Goal: Task Accomplishment & Management: Use online tool/utility

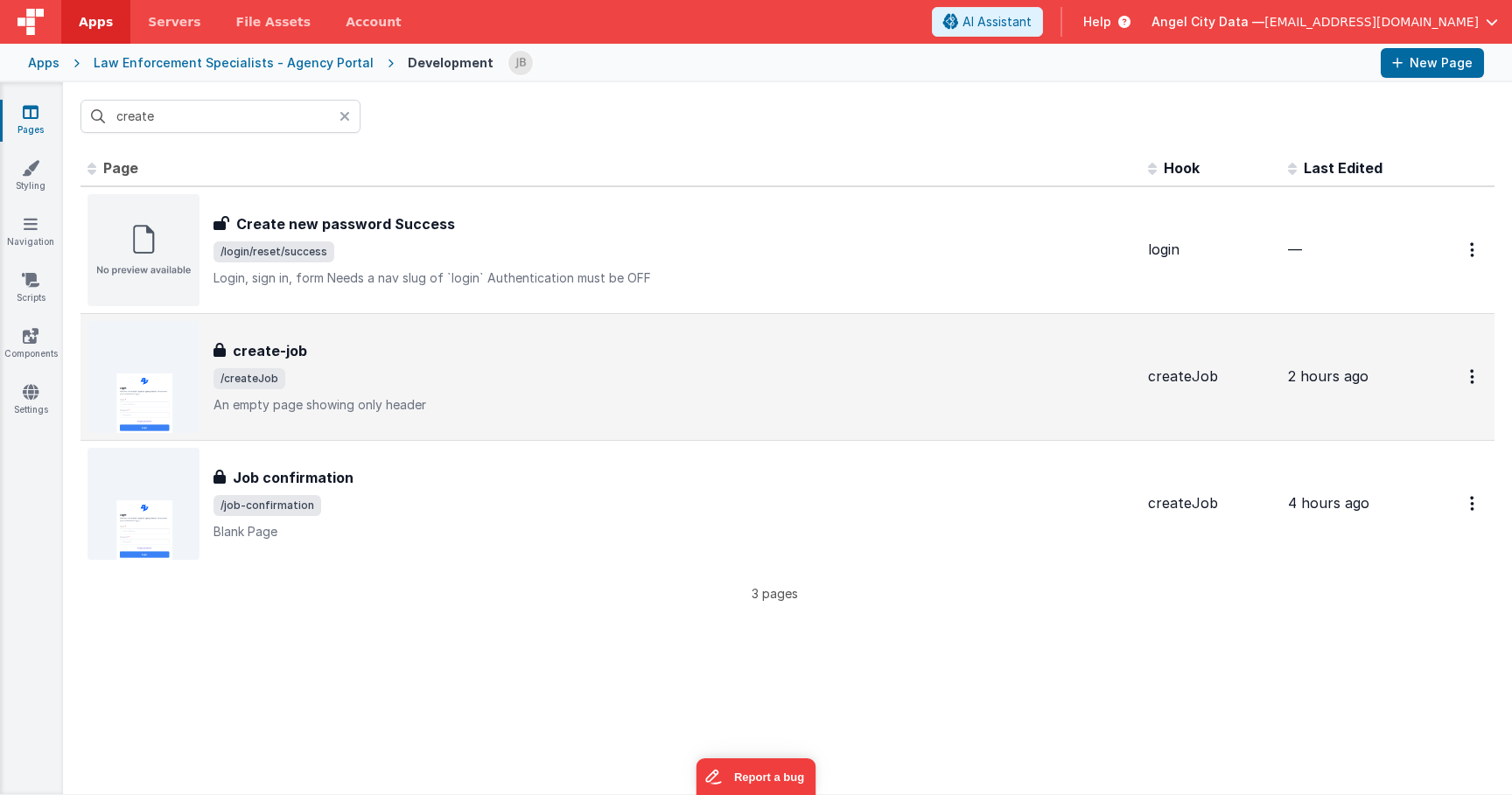
type input "create"
click at [257, 353] on h3 "create-job" at bounding box center [270, 351] width 75 height 21
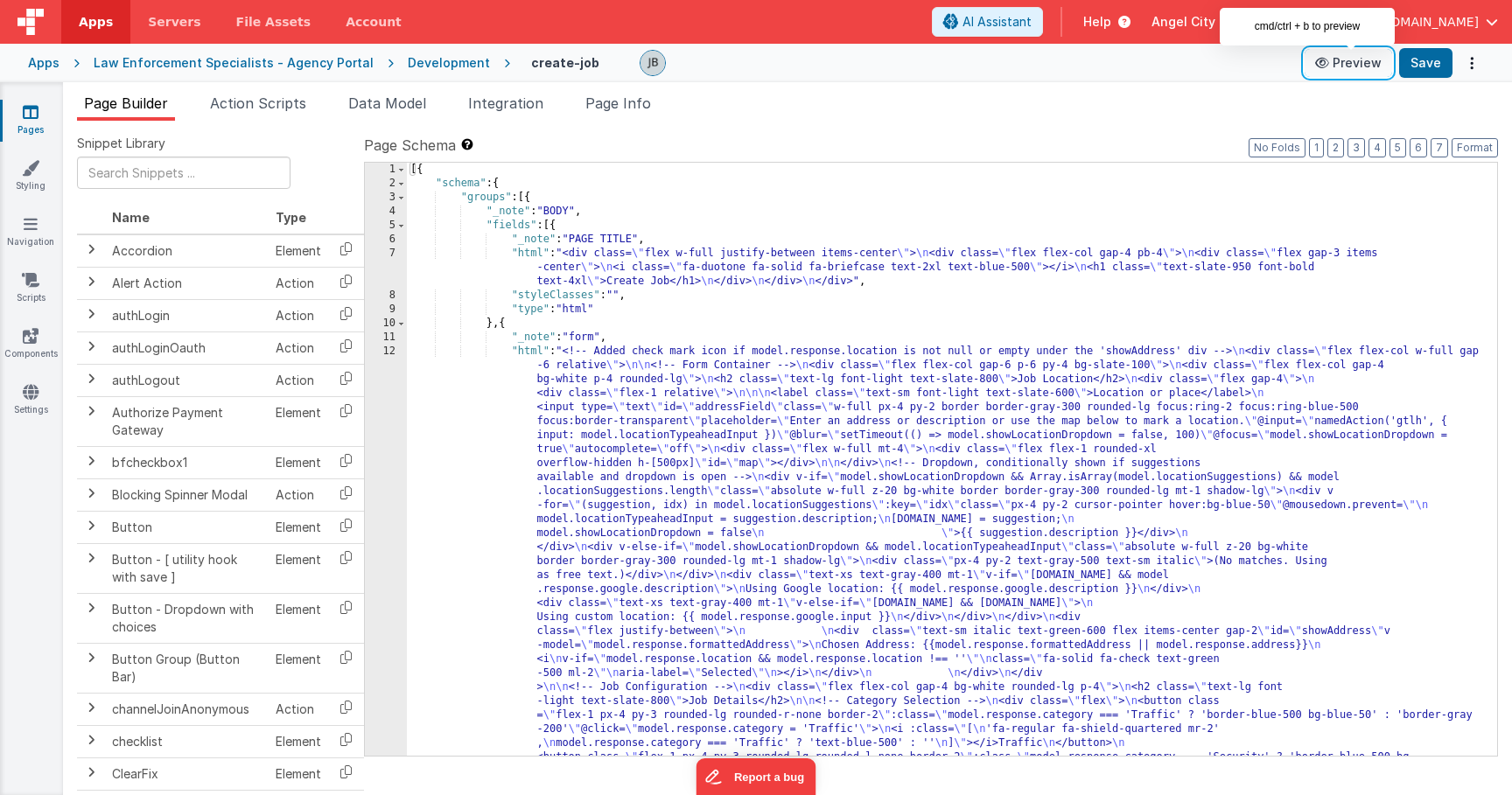
click at [1366, 60] on button "Preview" at bounding box center [1348, 62] width 87 height 28
click at [1335, 70] on button "Preview" at bounding box center [1348, 62] width 87 height 28
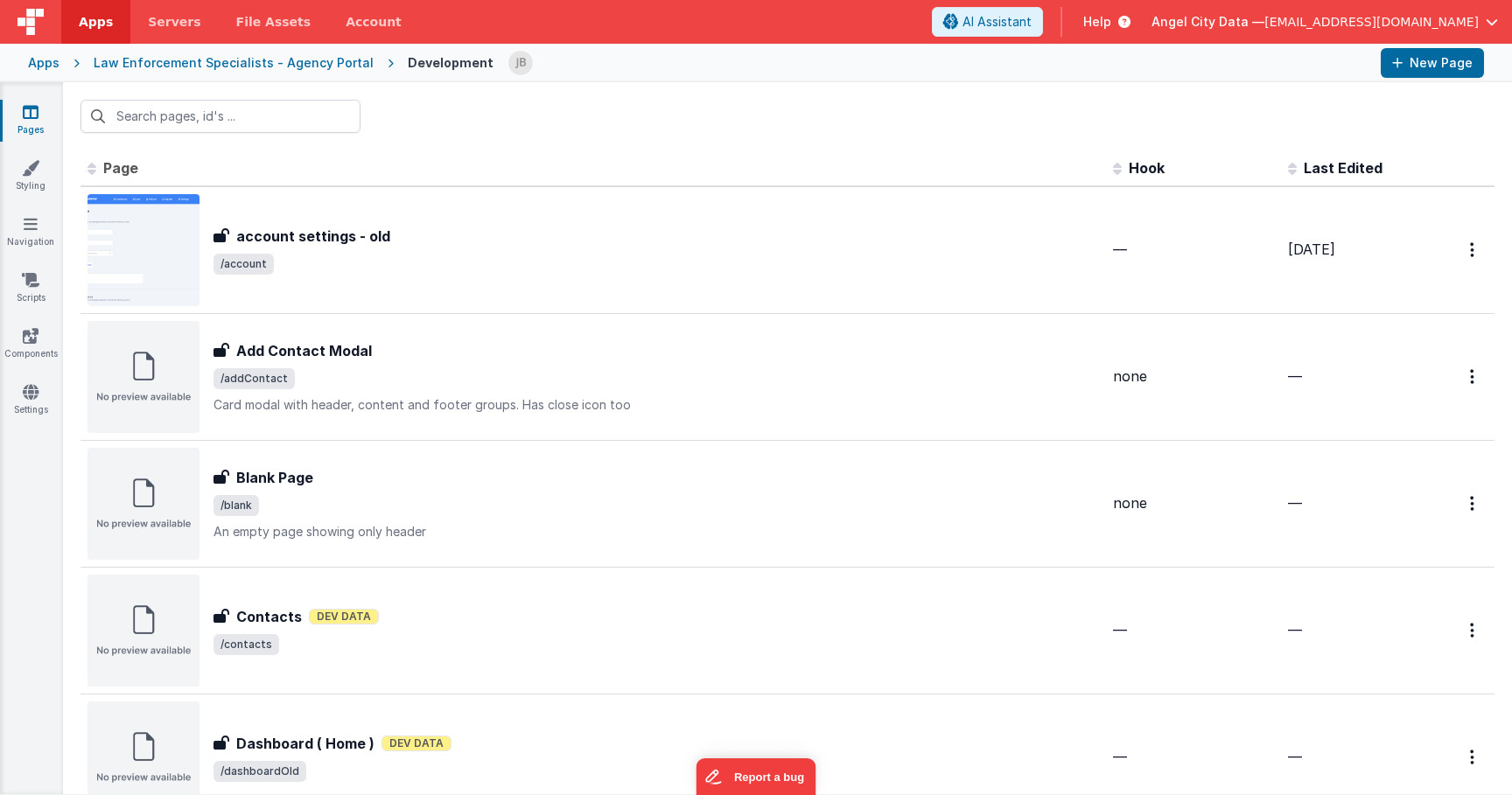
click at [61, 64] on div "Apps Law Enforcement Specialists - Agency Portal Development New Page" at bounding box center [756, 63] width 1512 height 38
click at [56, 64] on div "Apps" at bounding box center [43, 63] width 32 height 17
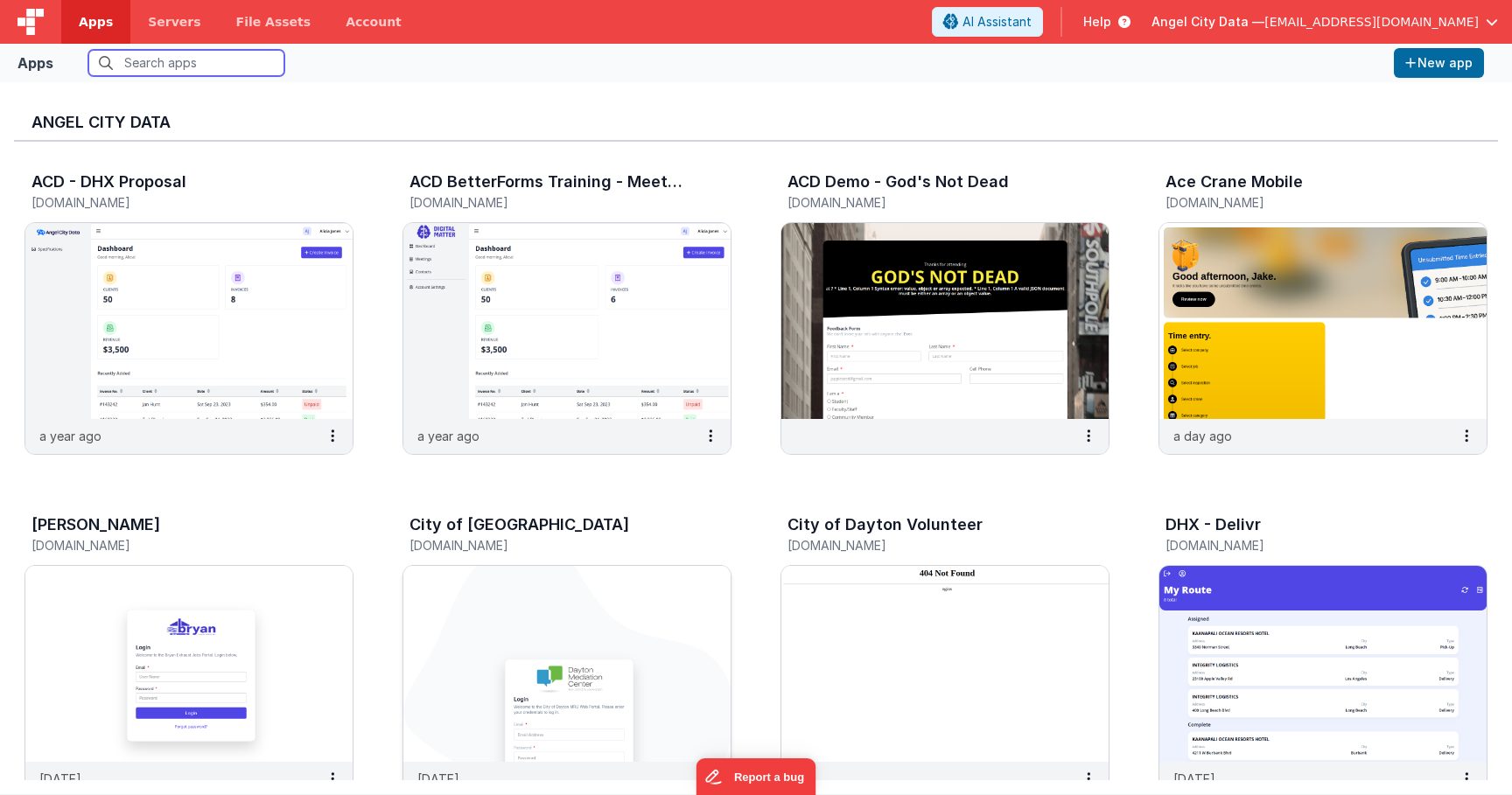
scroll to position [1, 0]
click at [476, 578] on img at bounding box center [567, 663] width 327 height 196
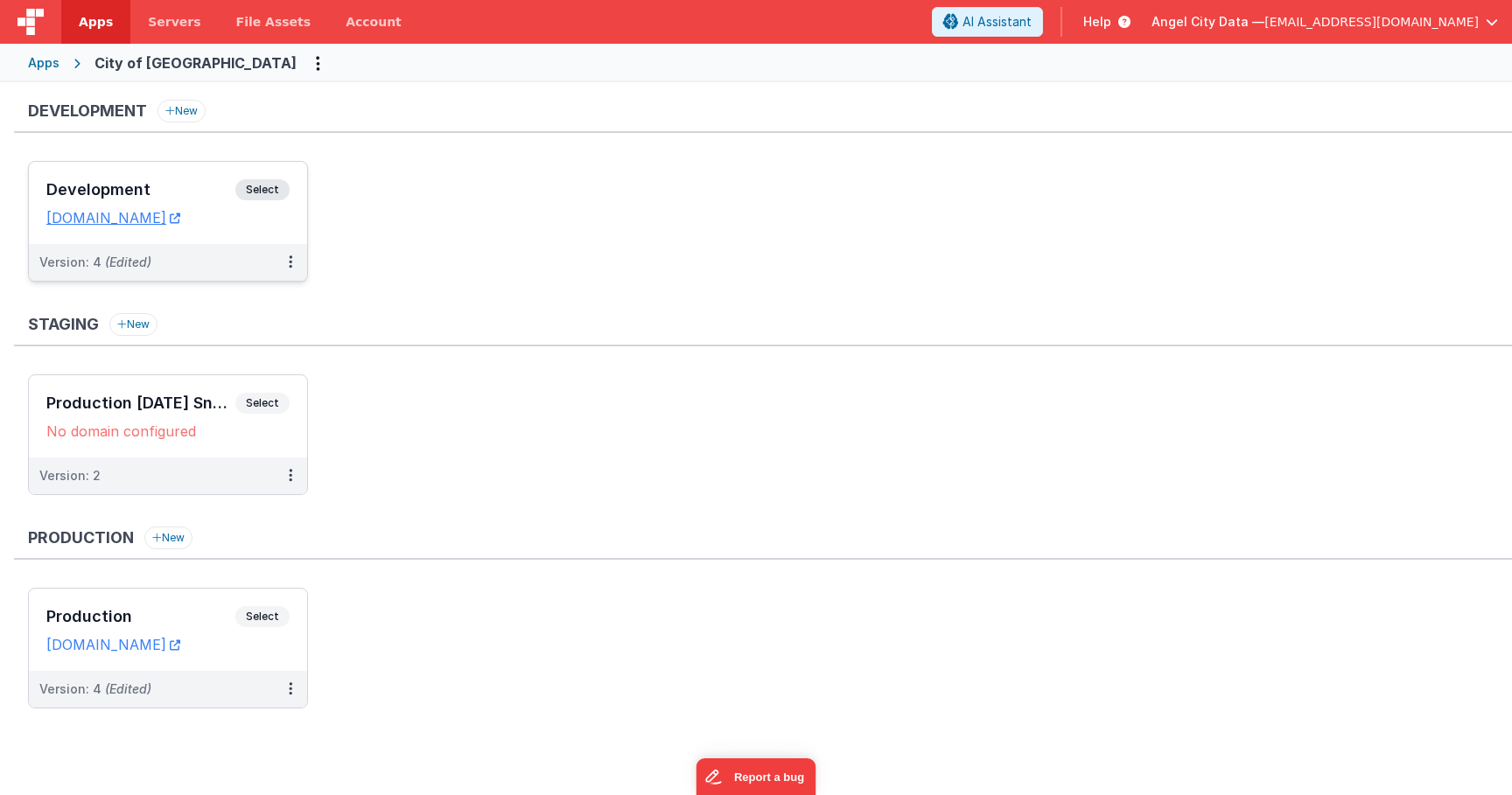
click at [182, 186] on h3 "Development" at bounding box center [141, 189] width 189 height 17
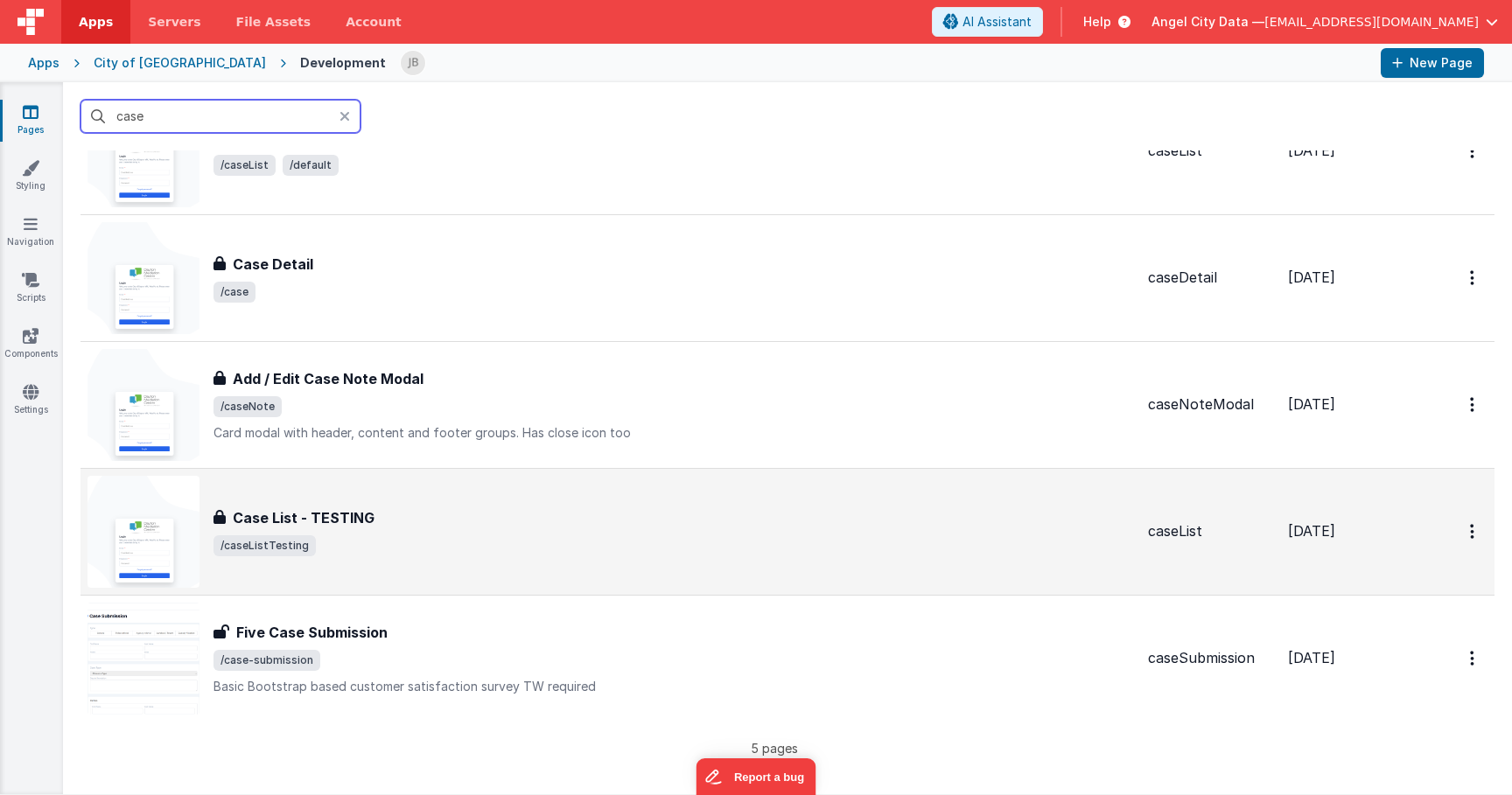
scroll to position [102, 0]
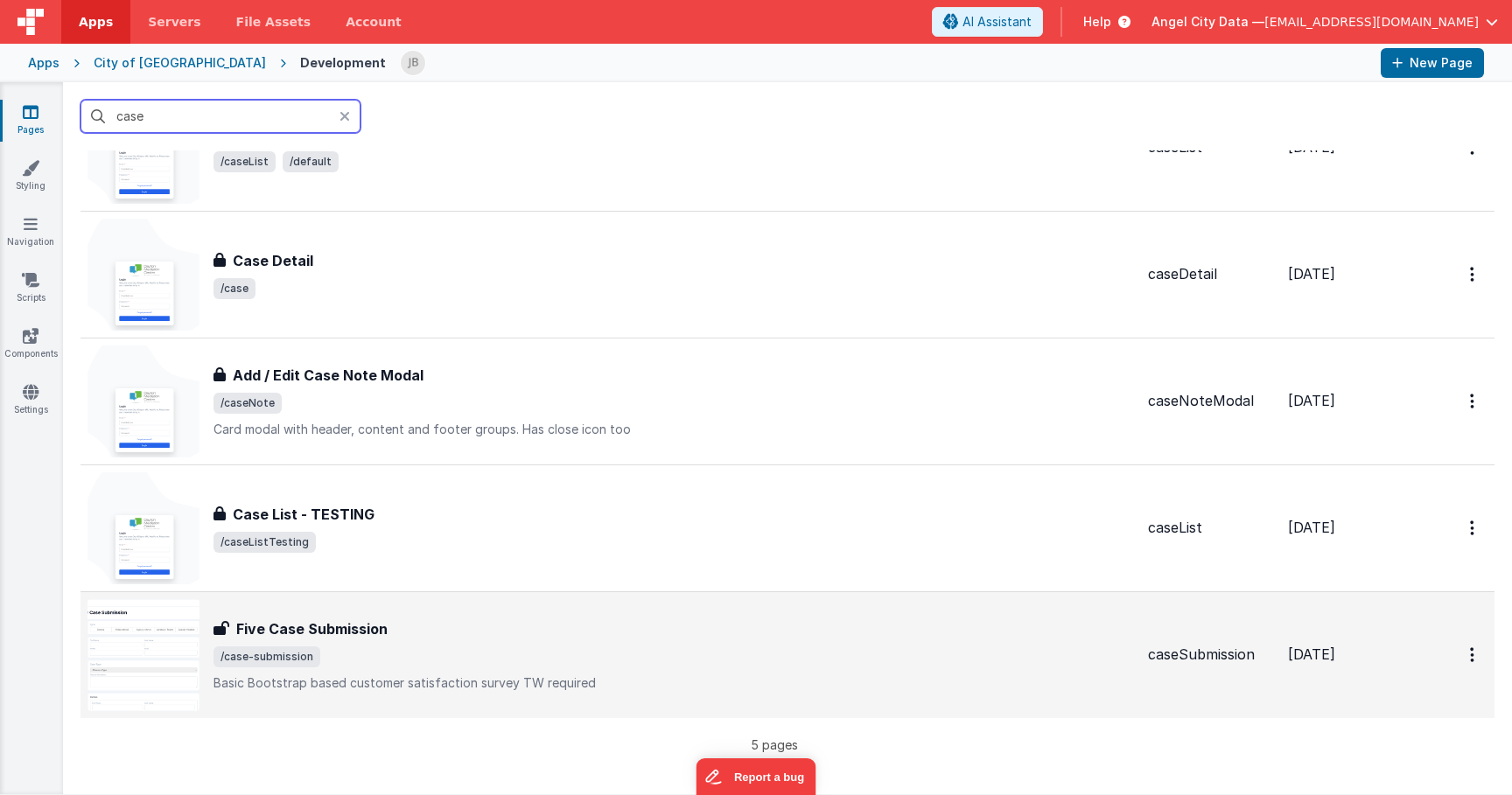
type input "case"
click at [322, 619] on h3 "Five Case Submission" at bounding box center [312, 629] width 151 height 21
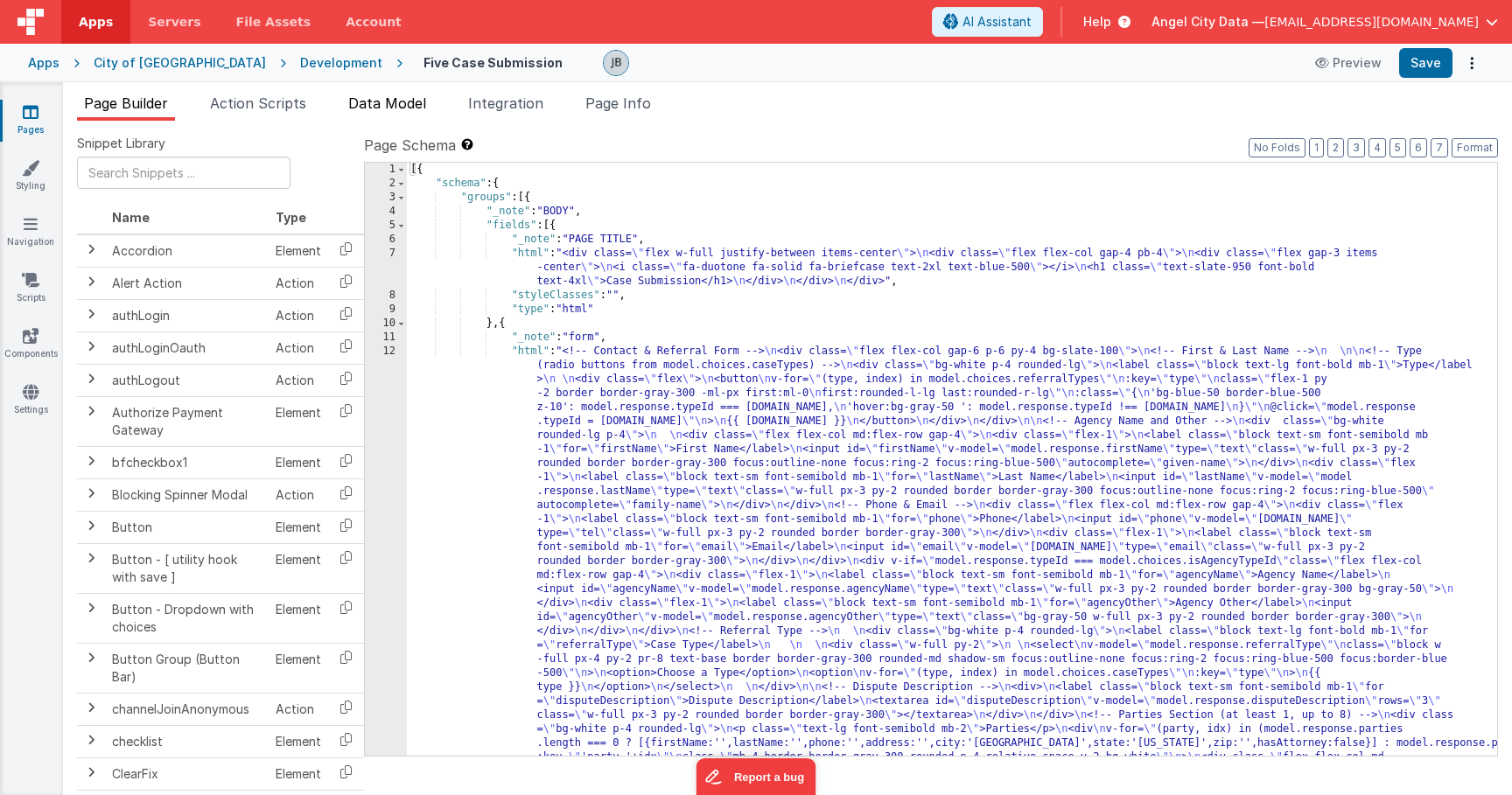
click at [390, 107] on span "Data Model" at bounding box center [387, 103] width 78 height 17
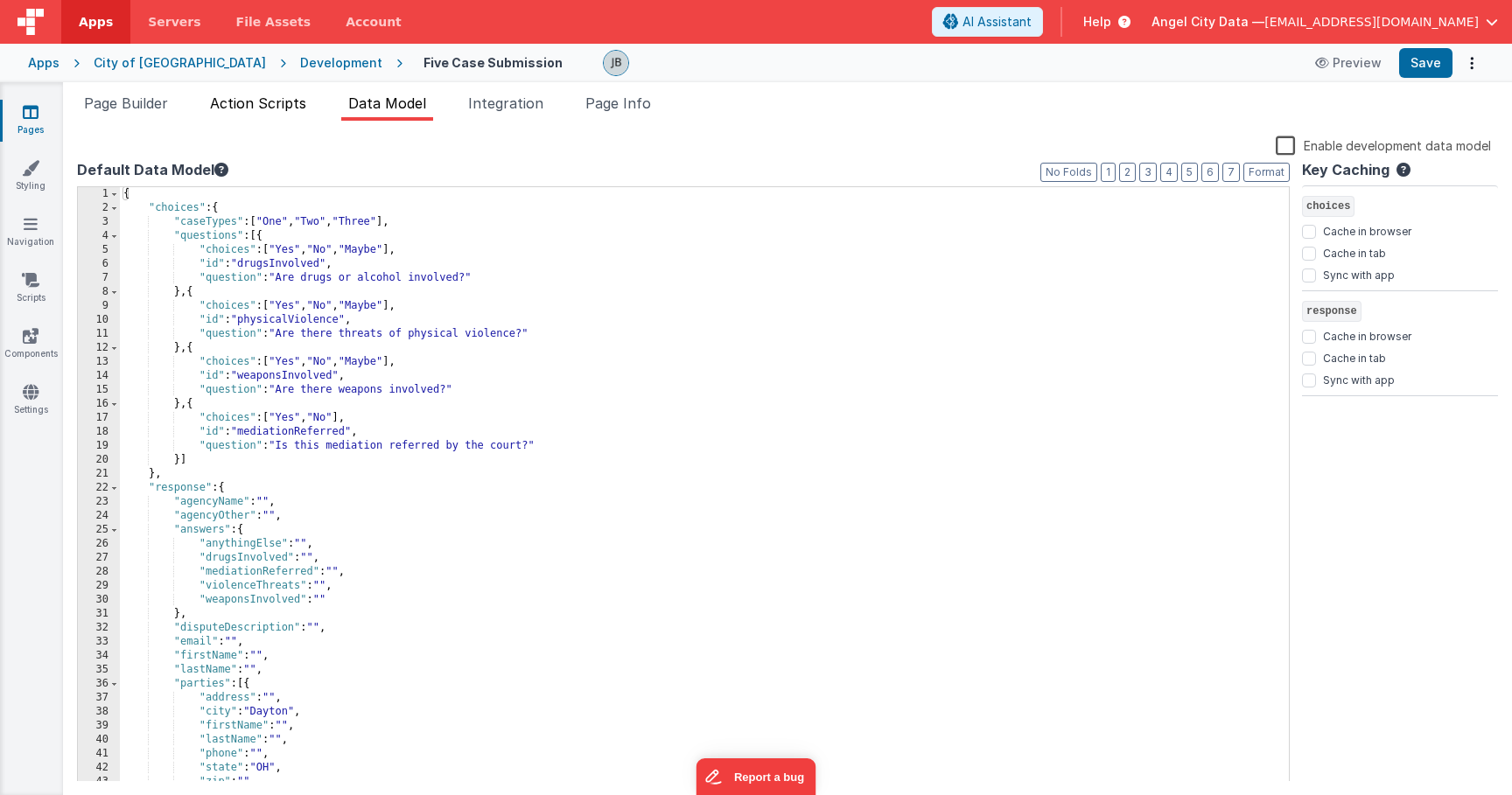
click at [274, 120] on li "Action Scripts" at bounding box center [257, 106] width 110 height 28
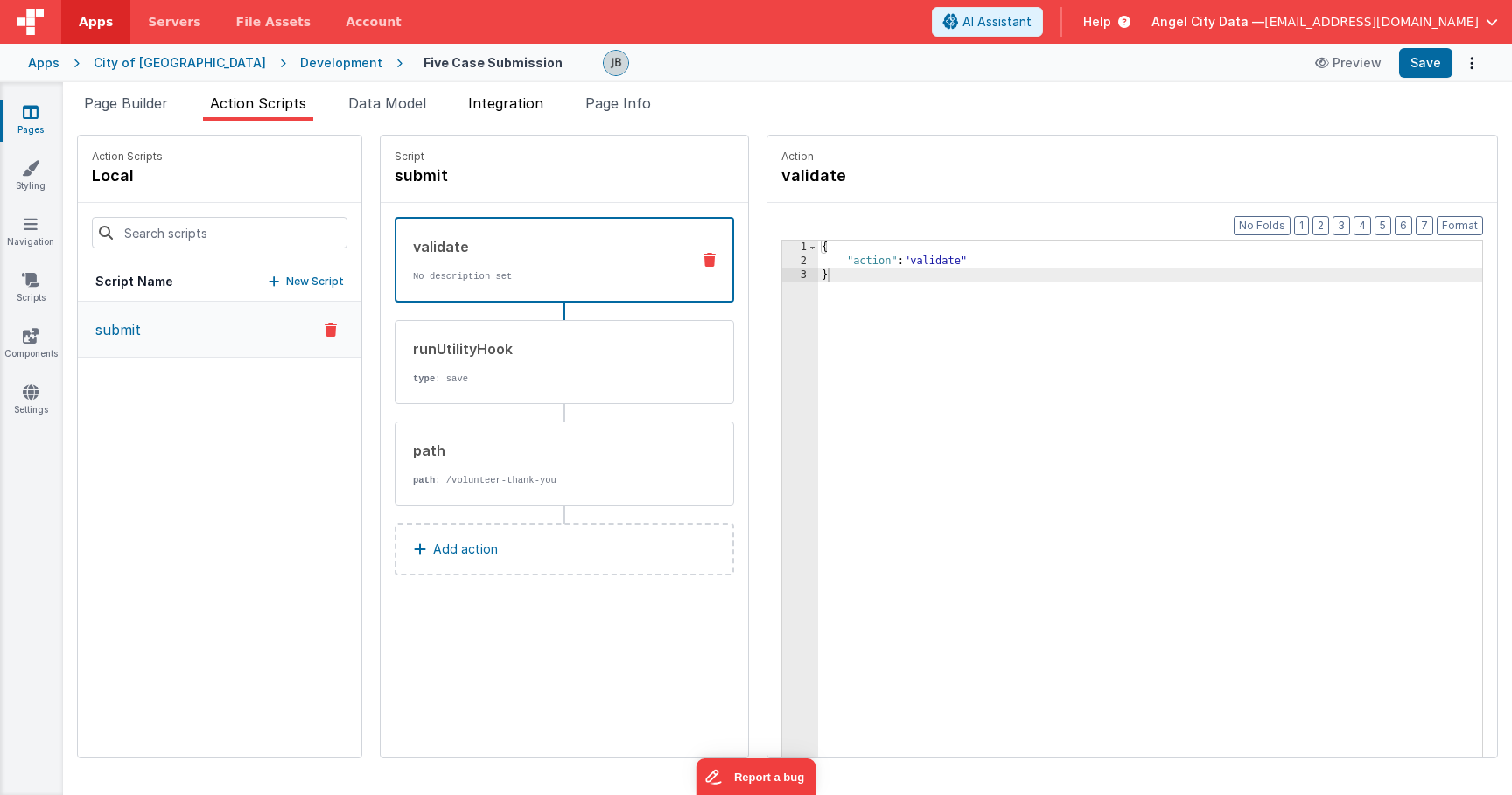
click at [493, 99] on span "Integration" at bounding box center [505, 103] width 76 height 17
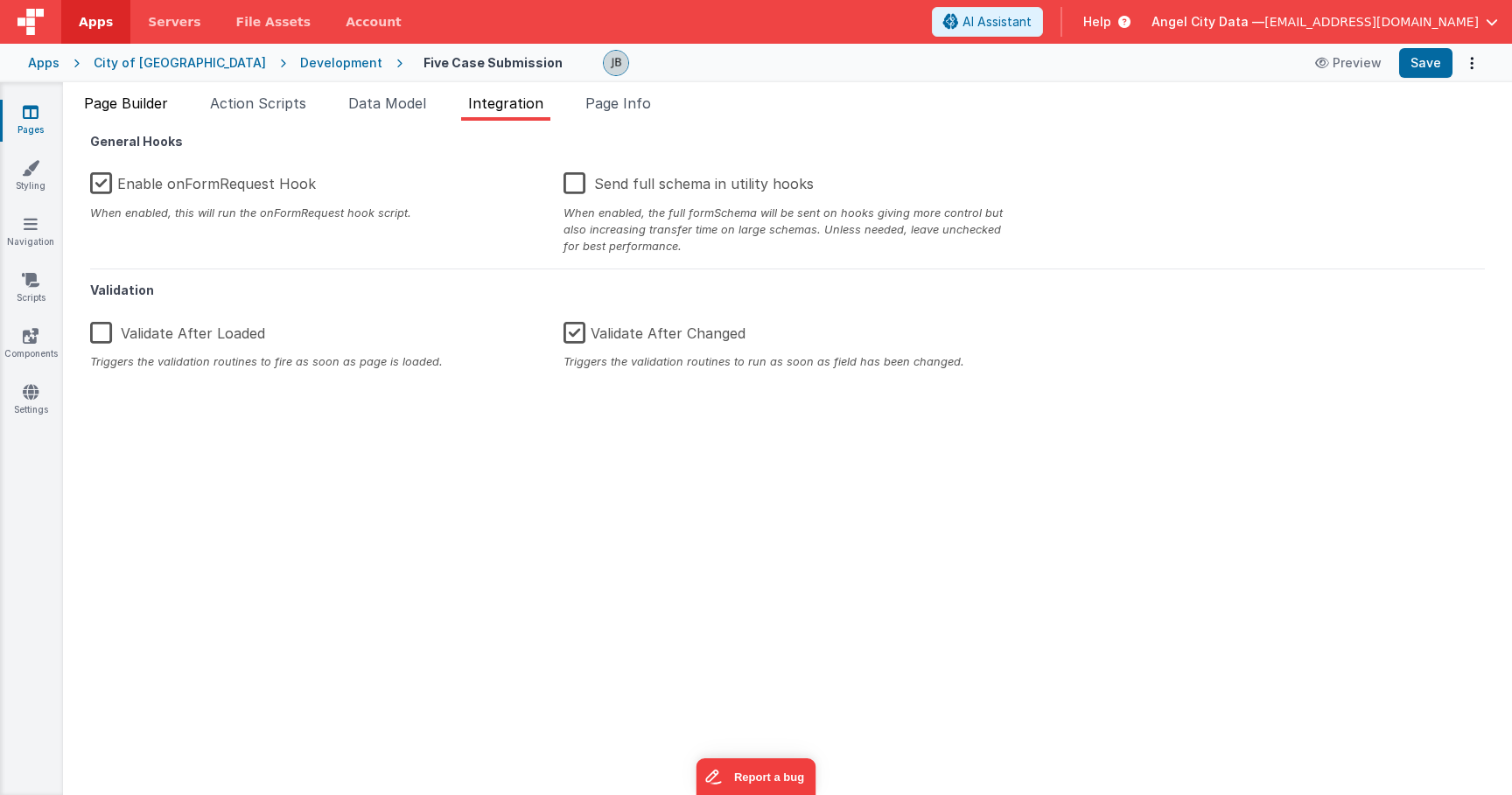
click at [162, 101] on span "Page Builder" at bounding box center [126, 103] width 84 height 17
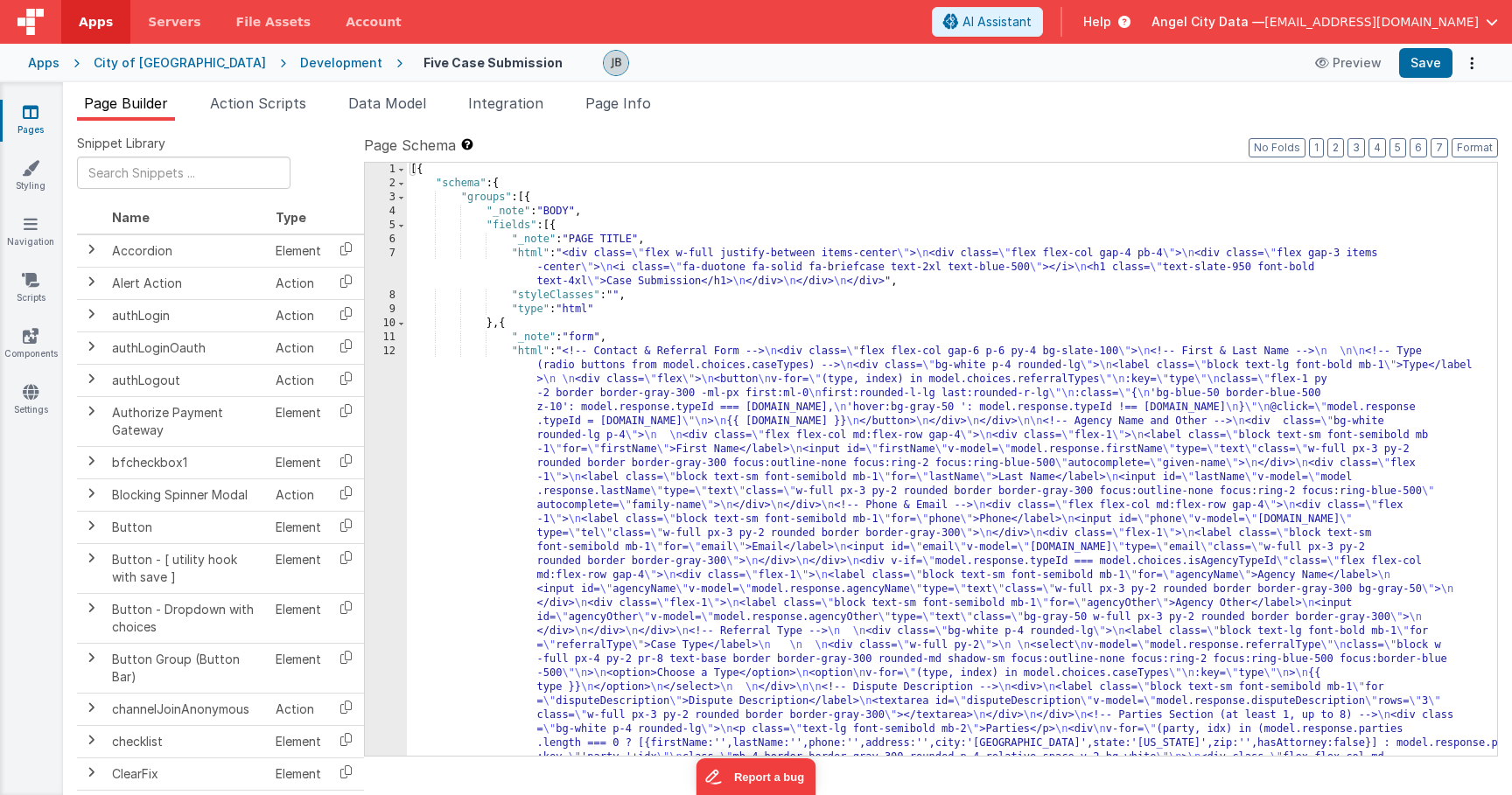
click at [160, 103] on span "Page Builder" at bounding box center [126, 103] width 84 height 17
click at [1338, 66] on button "Preview" at bounding box center [1348, 62] width 87 height 28
click at [143, 67] on div "City of [GEOGRAPHIC_DATA]" at bounding box center [180, 63] width 172 height 17
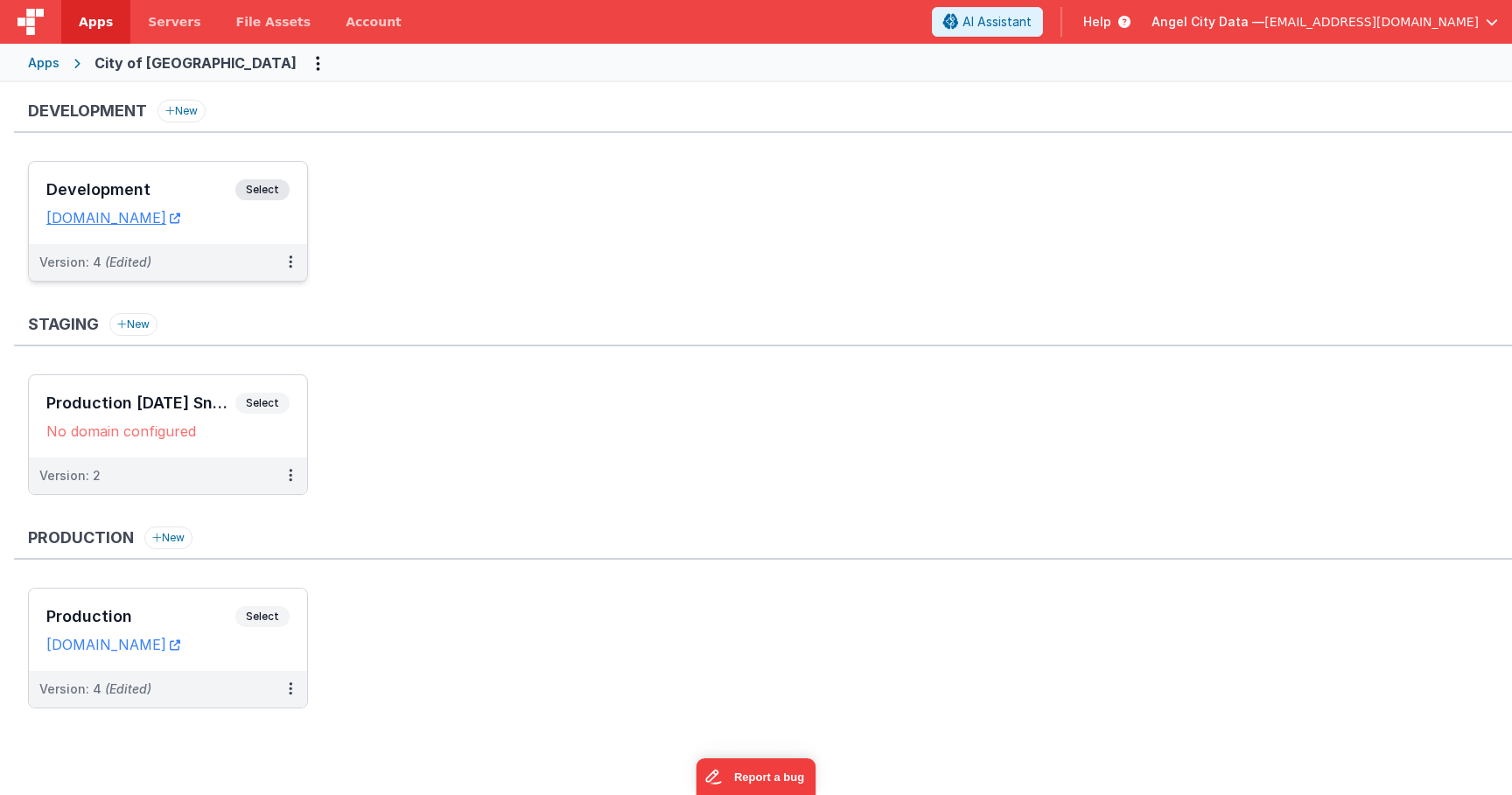
click at [216, 184] on h3 "Development" at bounding box center [141, 189] width 189 height 17
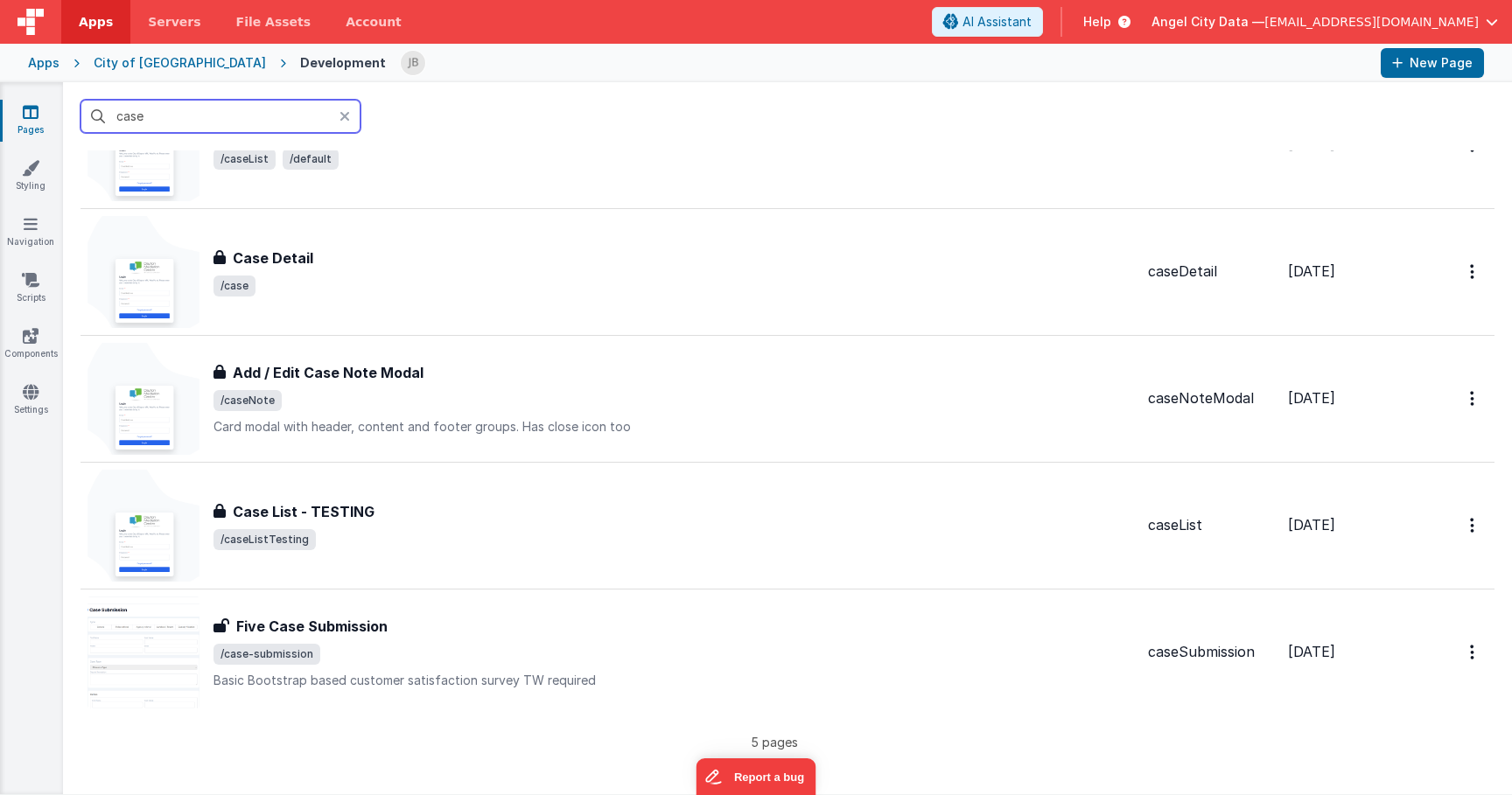
scroll to position [188, 0]
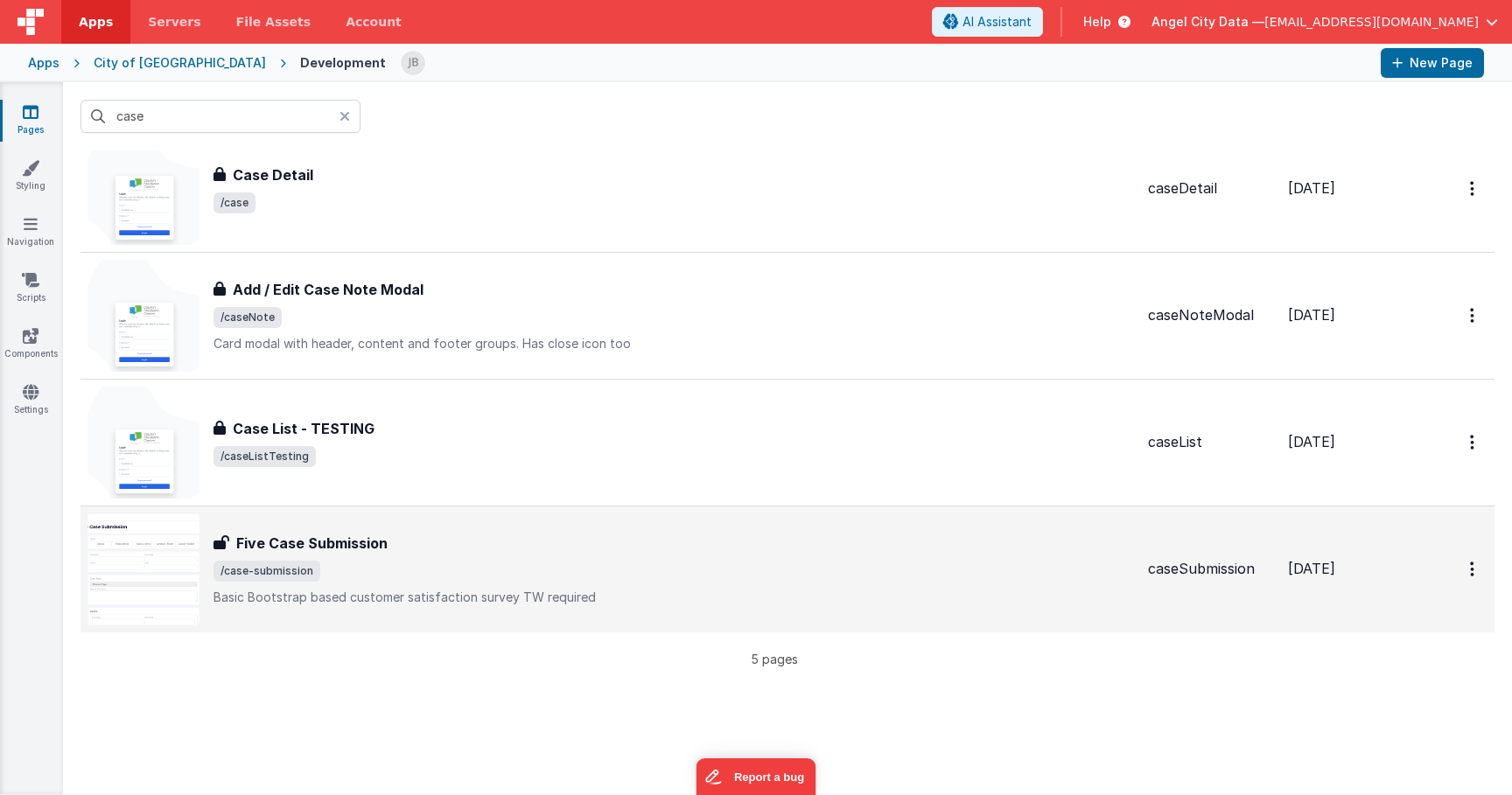
click at [292, 534] on h3 "Five Case Submission" at bounding box center [312, 543] width 151 height 21
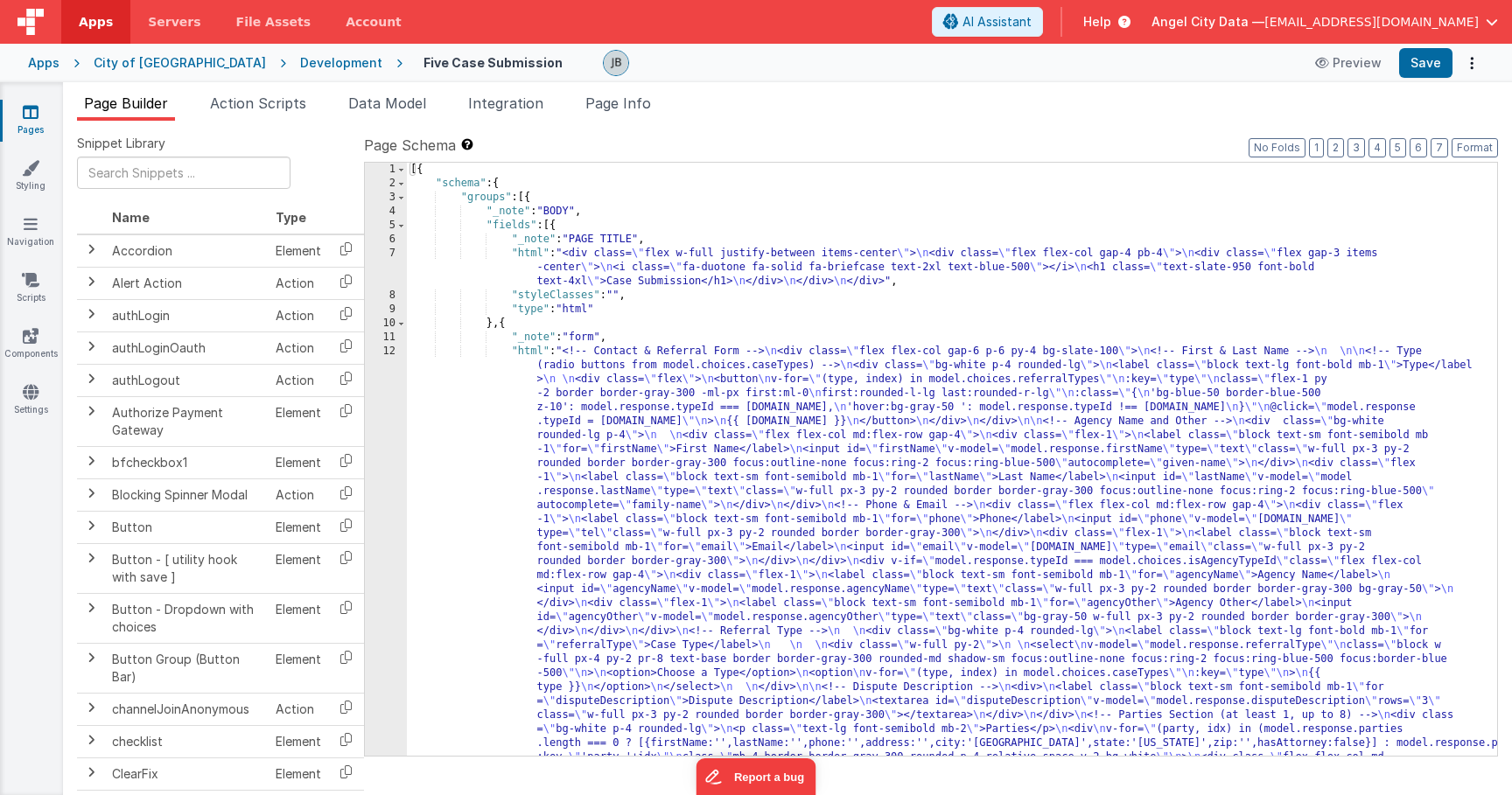
click at [394, 407] on div "12" at bounding box center [386, 785] width 42 height 882
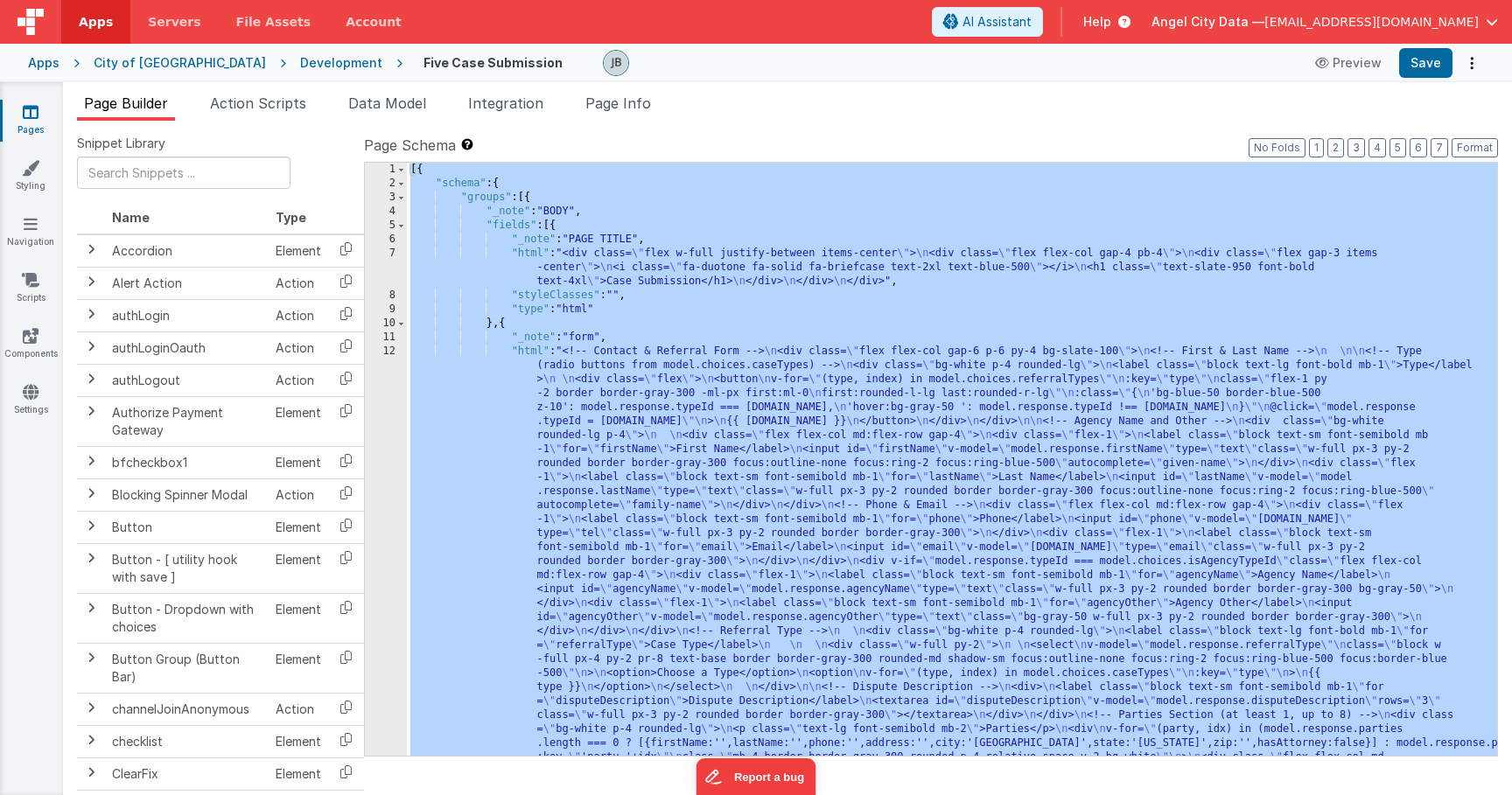
click at [394, 407] on div "12" at bounding box center [386, 785] width 42 height 882
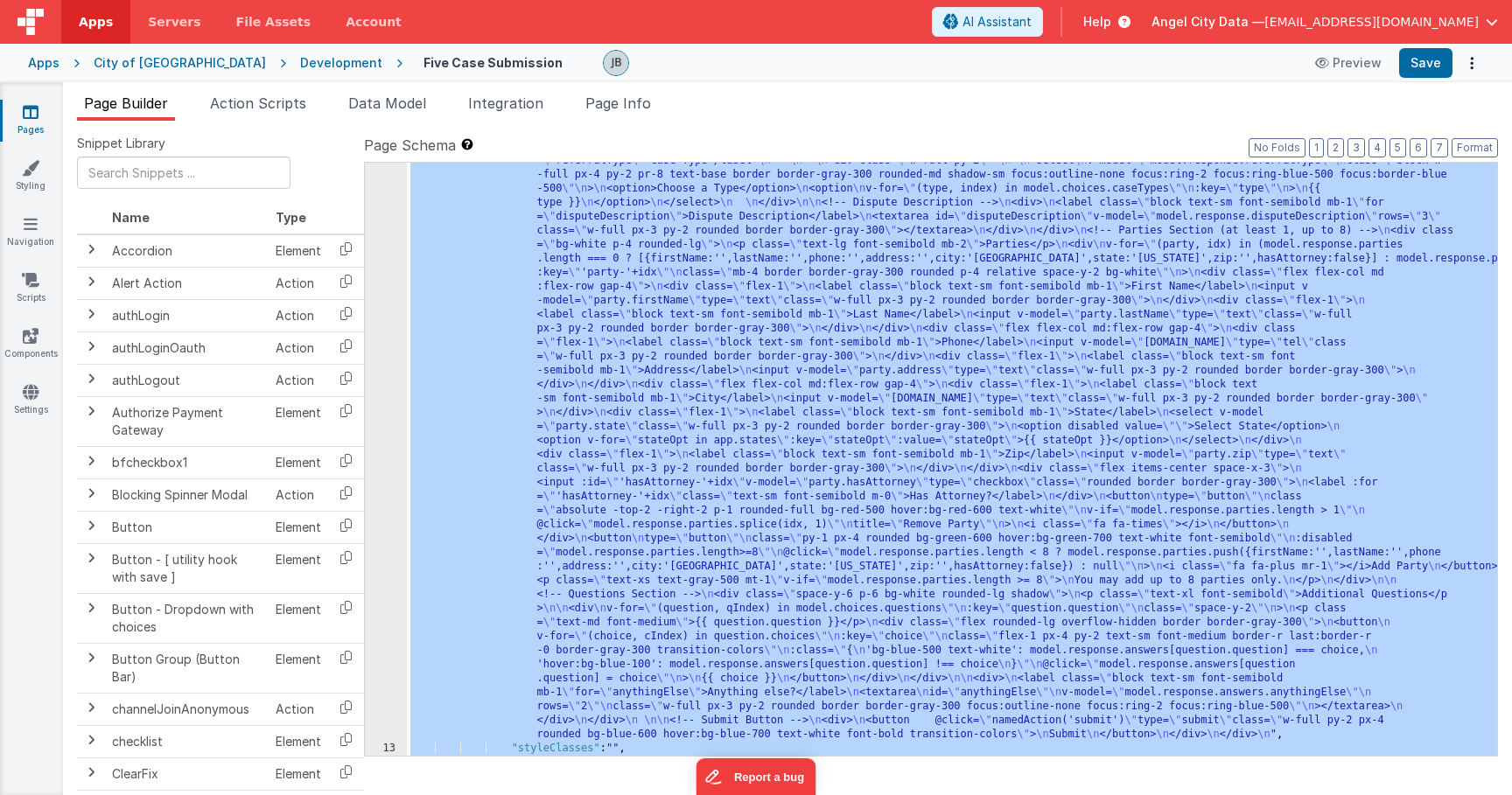
click at [394, 408] on div "12" at bounding box center [386, 301] width 42 height 882
click at [394, 394] on div "12" at bounding box center [386, 301] width 42 height 882
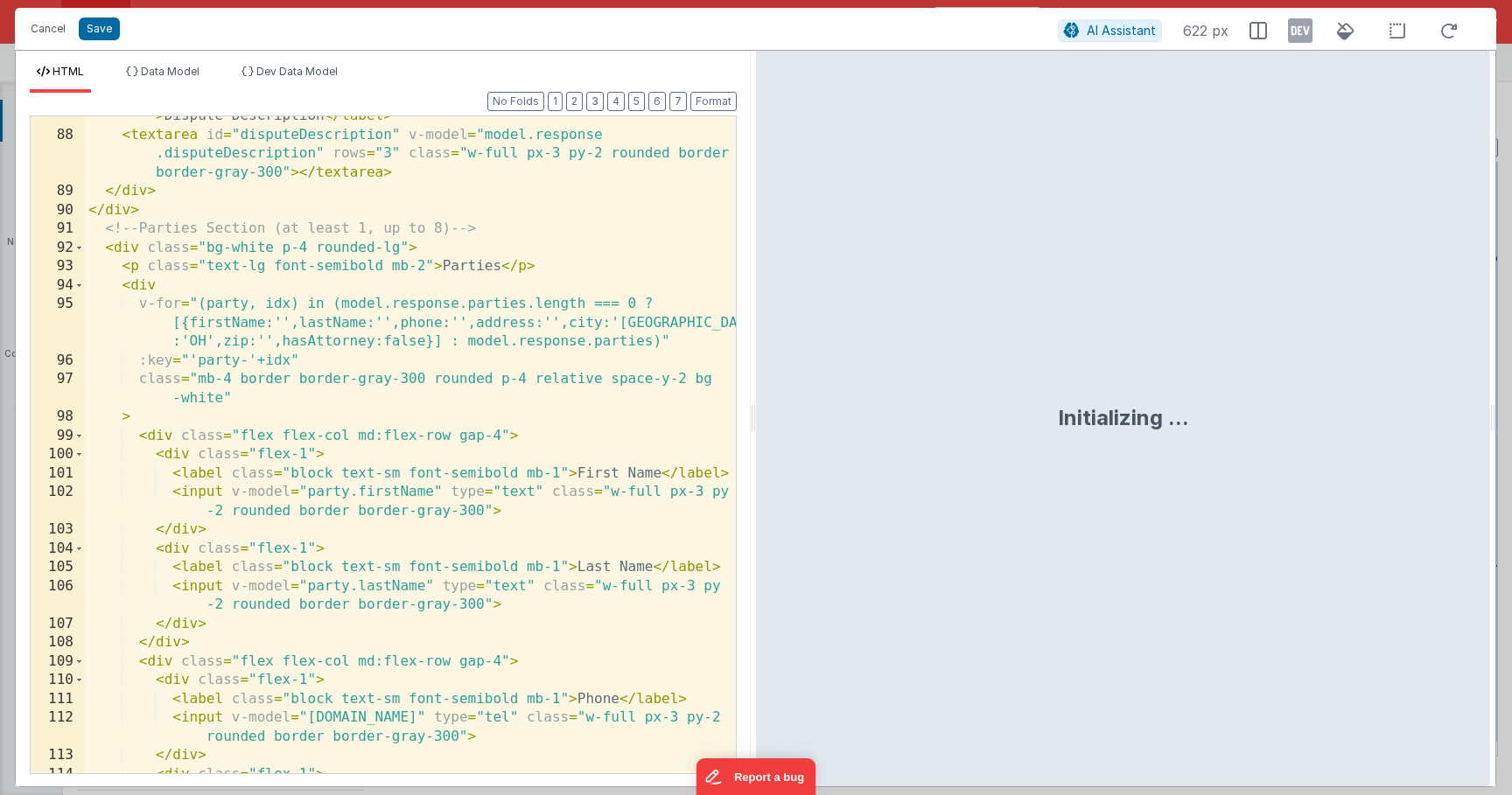
scroll to position [2079, 0]
click at [368, 405] on div "< label class = "block text-sm font-semibold mb-1" for = "disputeDescription" >…" at bounding box center [411, 445] width 651 height 714
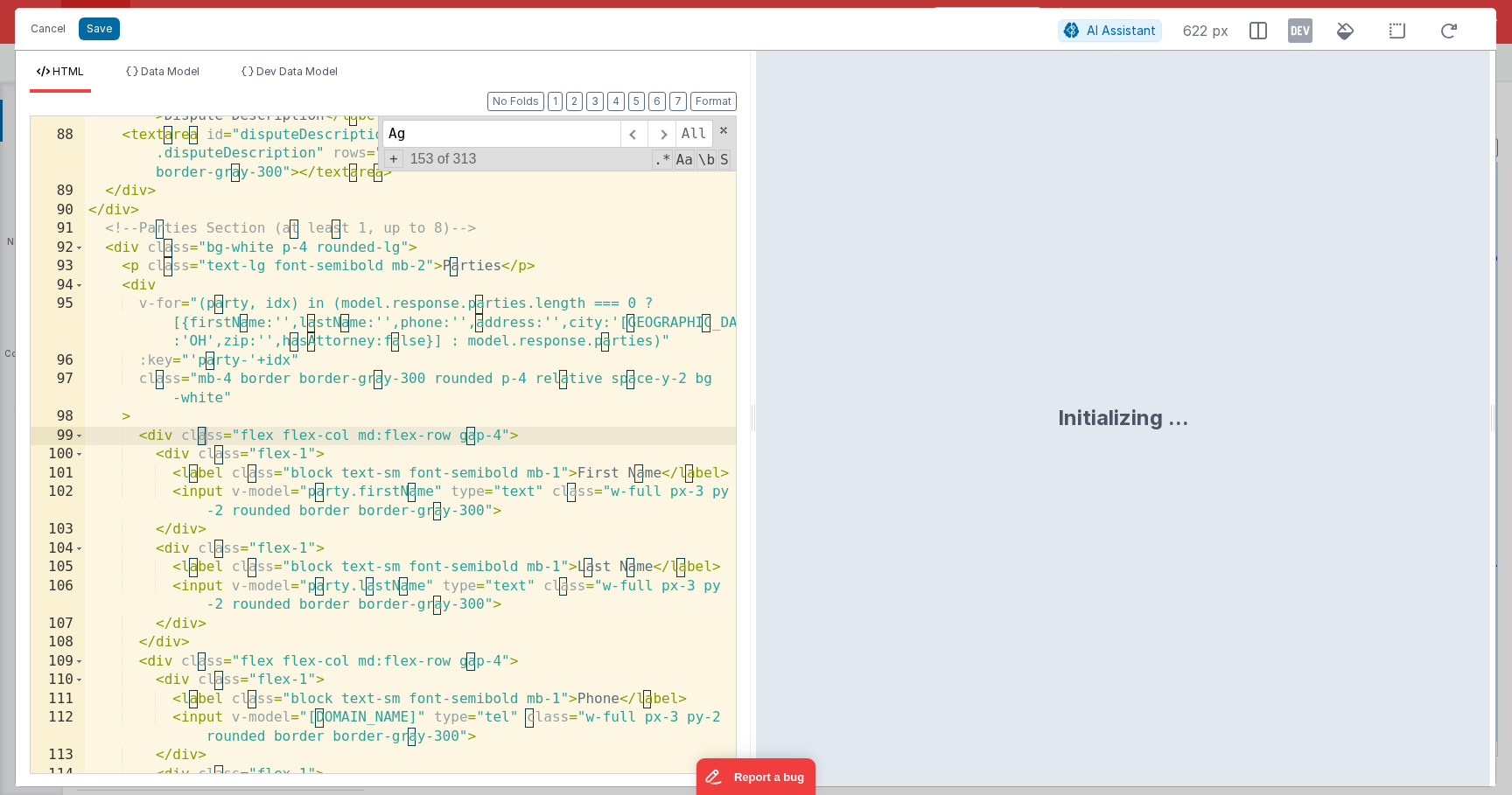
scroll to position [179, 0]
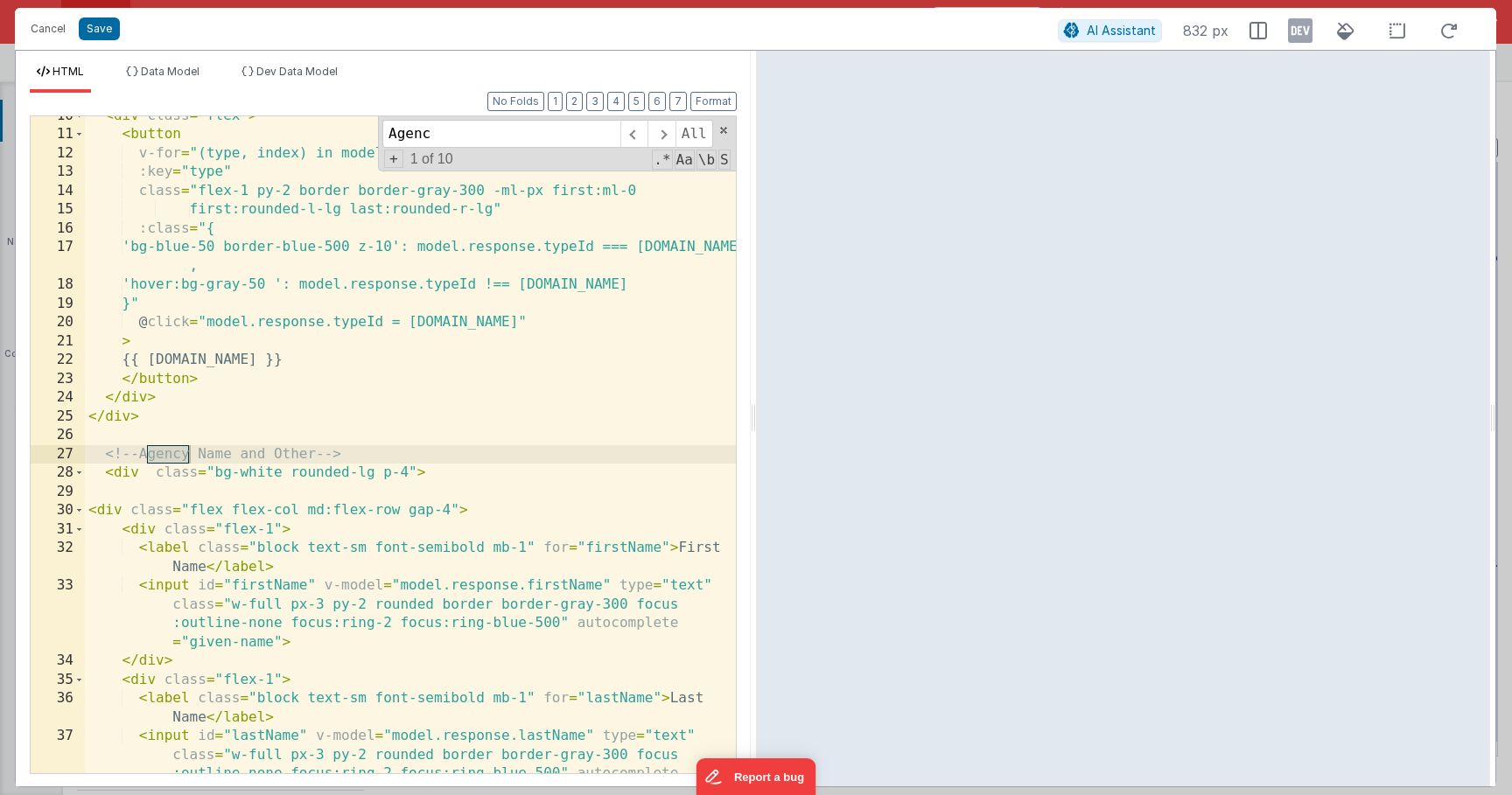
type input "Agenc"
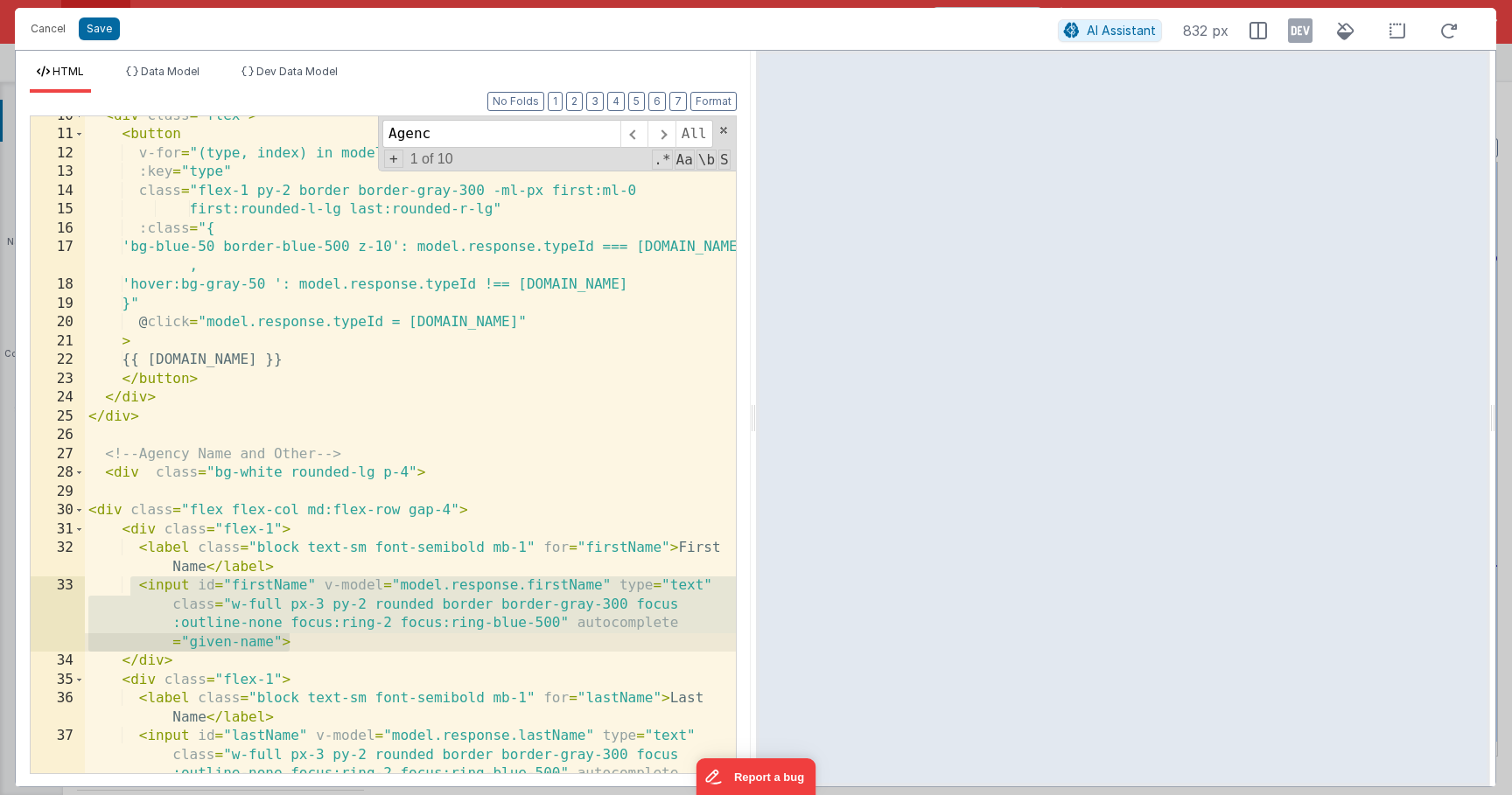
drag, startPoint x: 134, startPoint y: 588, endPoint x: 314, endPoint y: 638, distance: 186.8
click at [314, 638] on div "< div class = "flex" > < button v-for = "(type, index) in model.choices.referra…" at bounding box center [411, 483] width 651 height 752
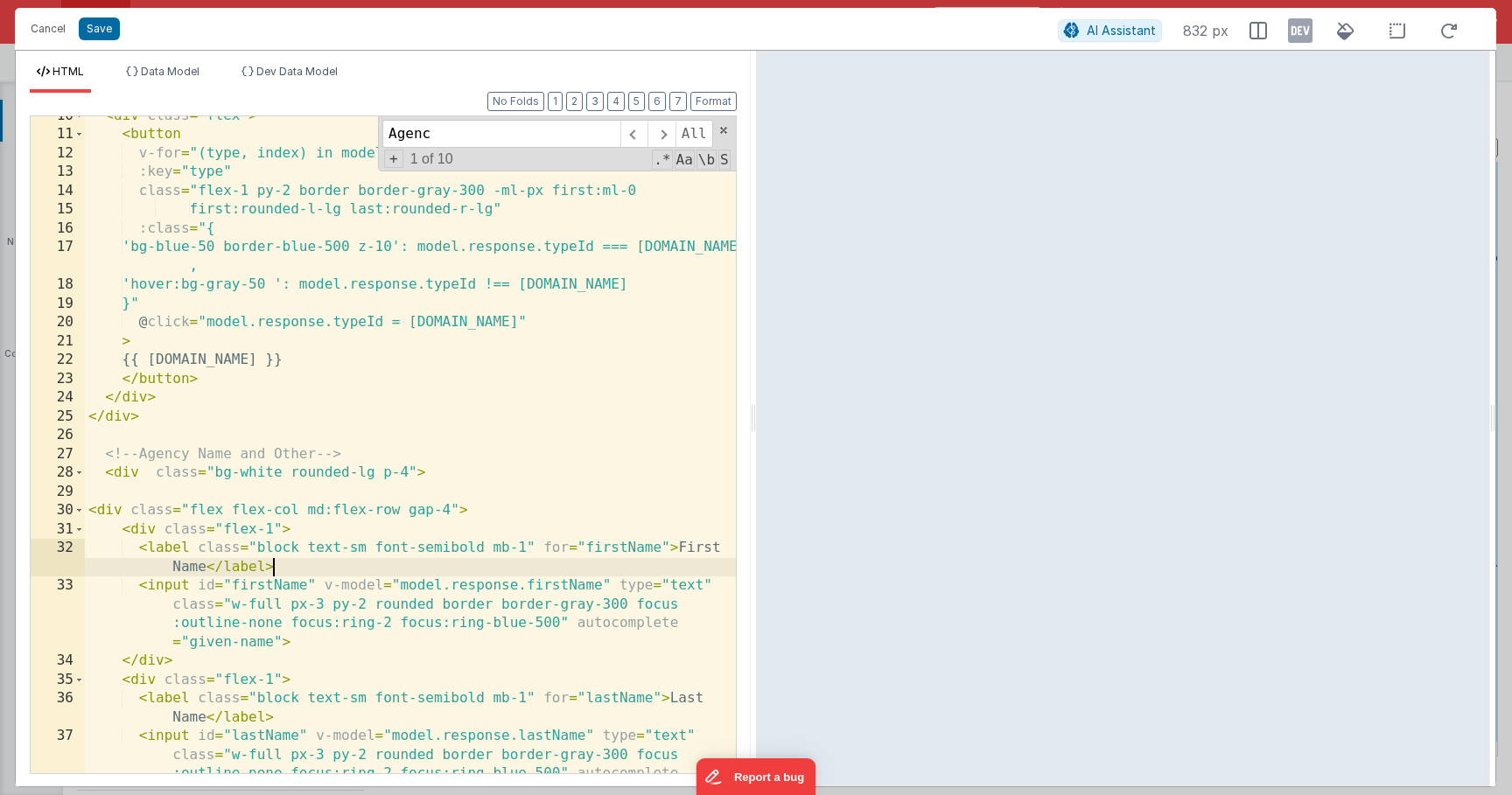
click at [280, 574] on div "< div class = "flex" > < button v-for = "(type, index) in model.choices.referra…" at bounding box center [411, 483] width 651 height 752
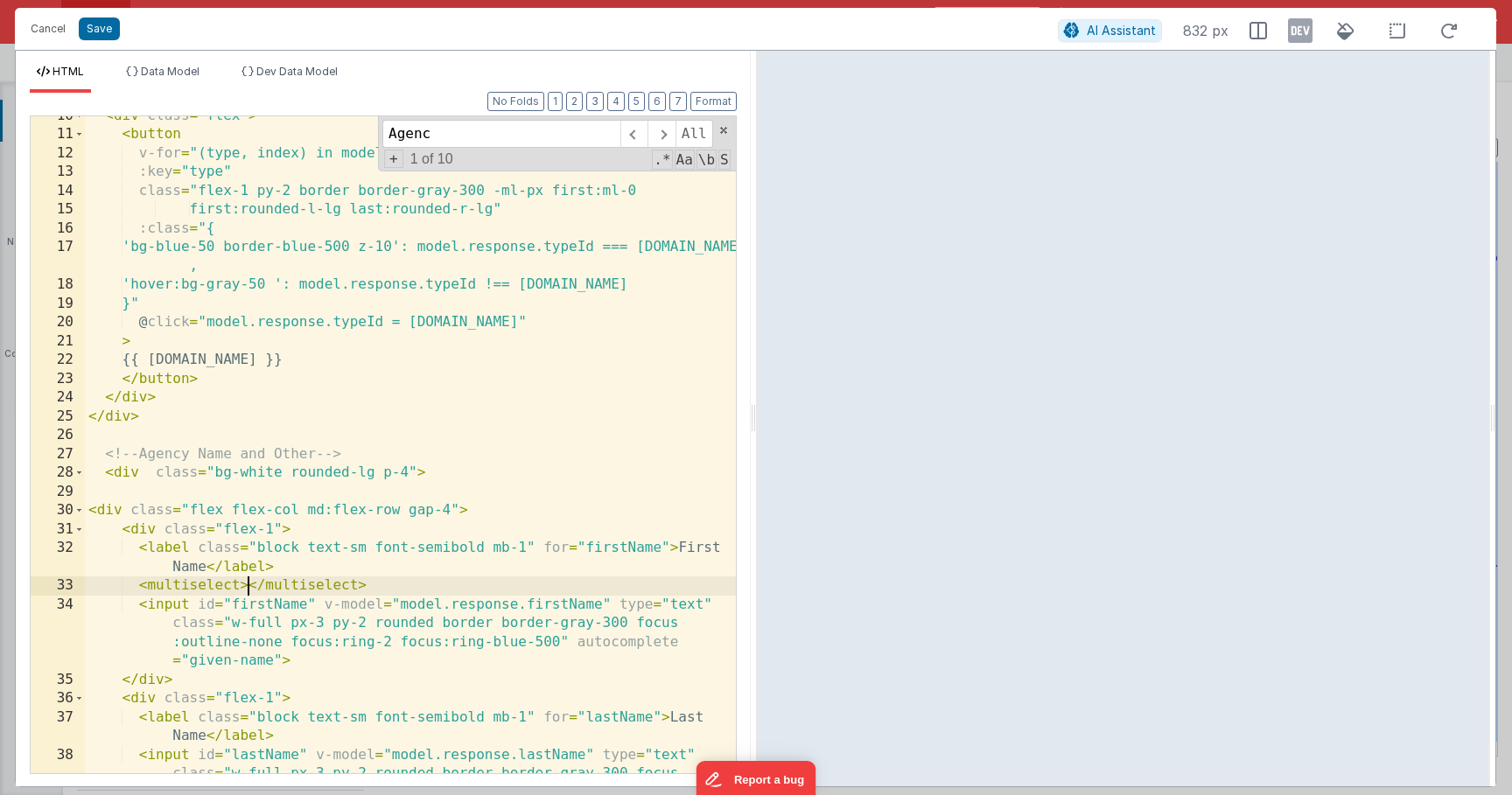
click at [240, 585] on div "< div class = "flex" > < button v-for = "(type, index) in model.choices.referra…" at bounding box center [411, 483] width 651 height 752
click at [167, 580] on div "< div class = "flex" > < button v-for = "(type, index) in model.choices.referra…" at bounding box center [411, 483] width 651 height 752
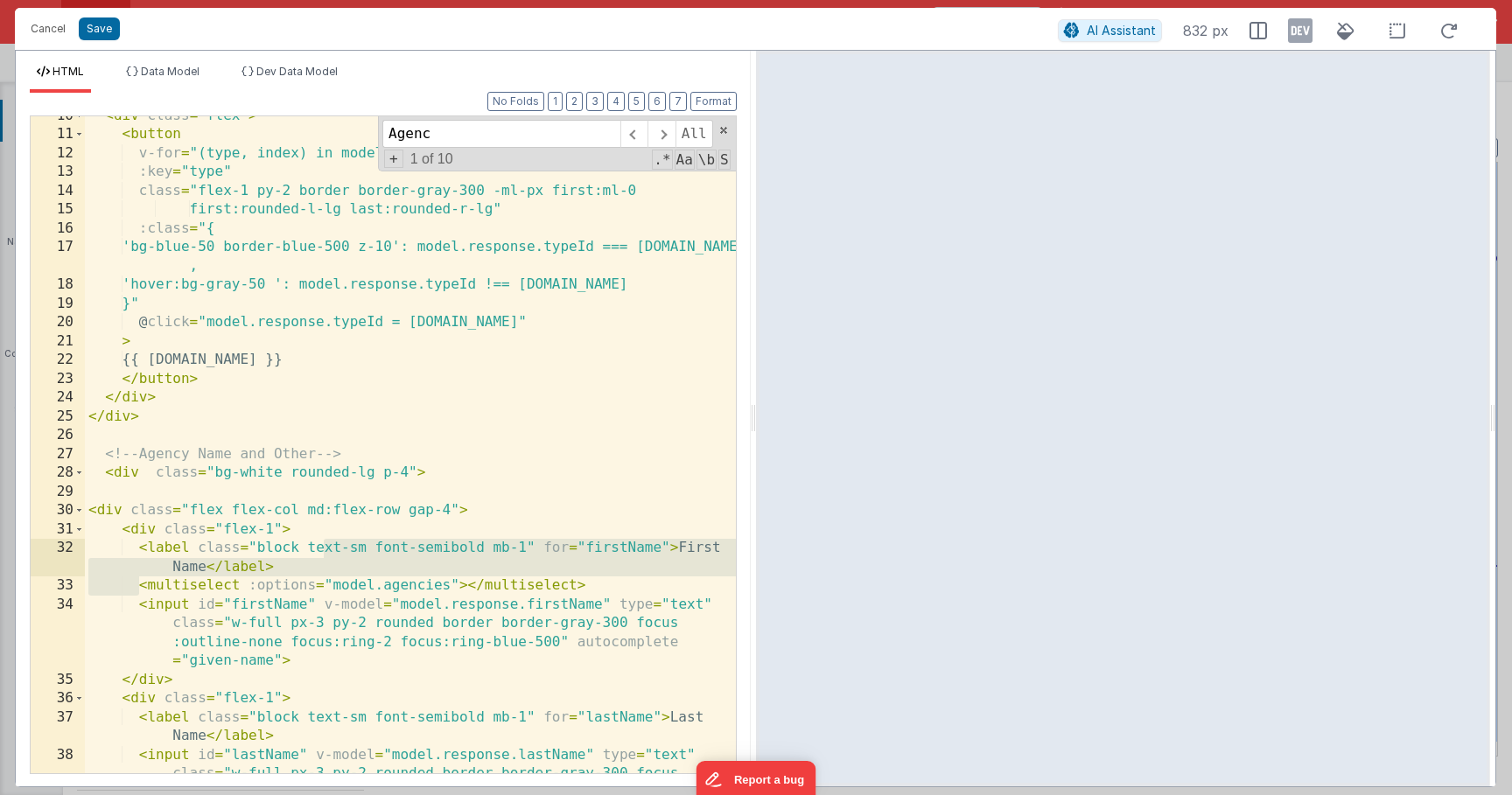
drag, startPoint x: 135, startPoint y: 586, endPoint x: 326, endPoint y: 547, distance: 194.9
click at [326, 547] on div "< div class = "flex" > < button v-for = "(type, index) in model.choices.referra…" at bounding box center [411, 483] width 651 height 752
click at [487, 569] on div "< div class = "flex" > < button v-for = "(type, index) in model.choices.referra…" at bounding box center [411, 483] width 651 height 752
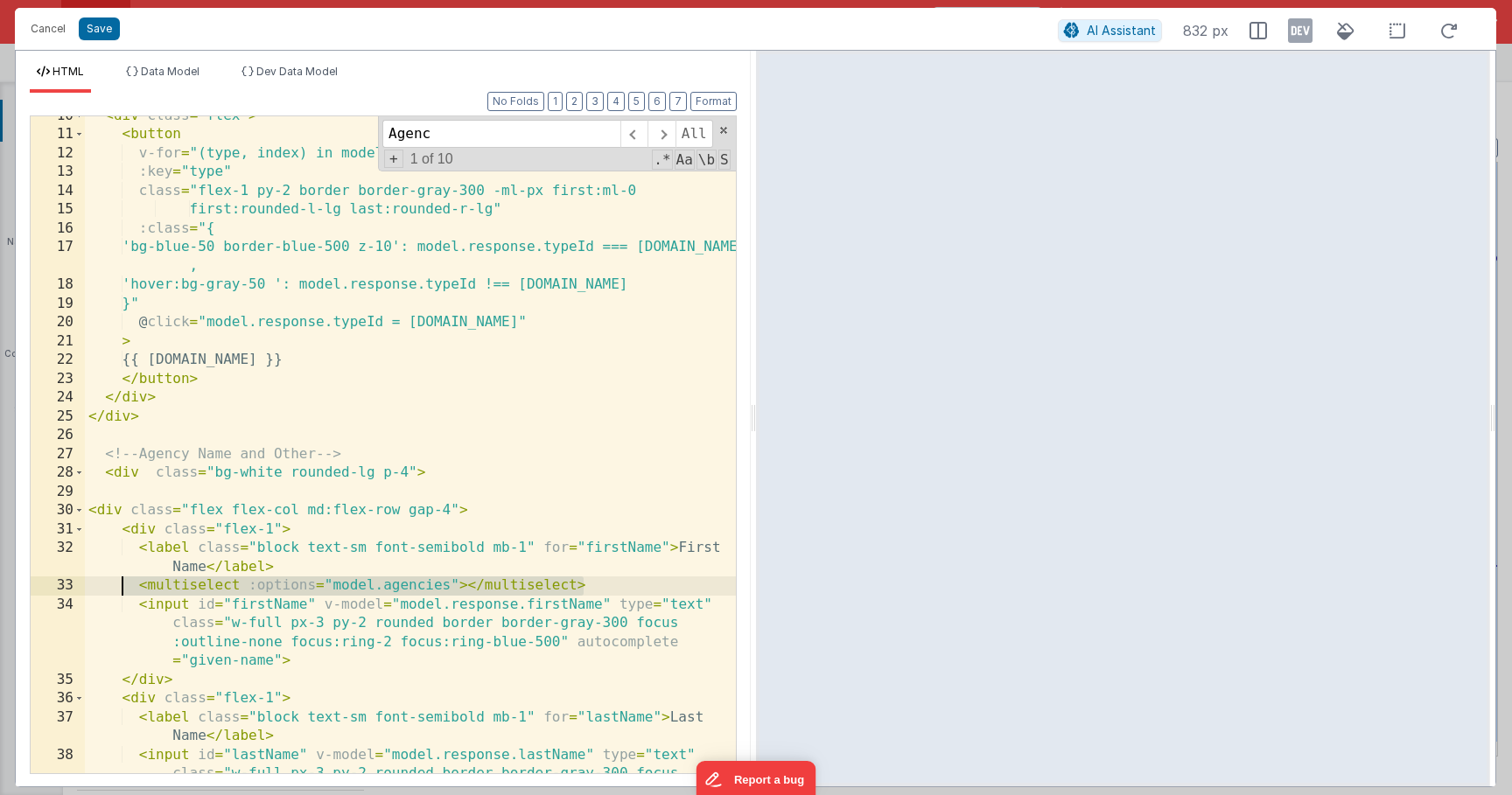
drag, startPoint x: 603, startPoint y: 588, endPoint x: 122, endPoint y: 588, distance: 481.0
click at [122, 588] on div "< div class = "flex" > < button v-for = "(type, index) in model.choices.referra…" at bounding box center [411, 483] width 651 height 752
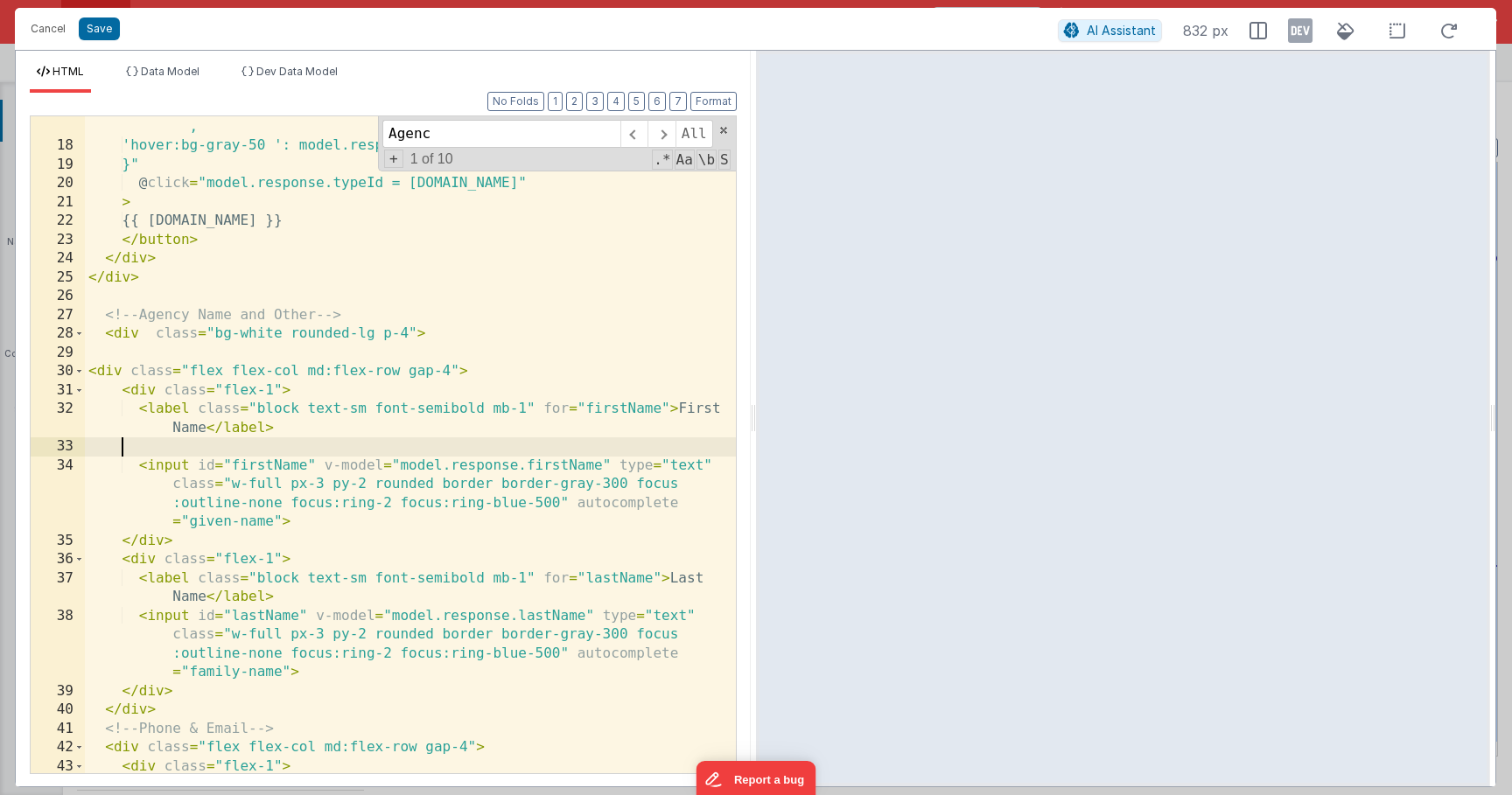
scroll to position [319, 0]
click at [35, 35] on button "Cancel" at bounding box center [48, 29] width 53 height 25
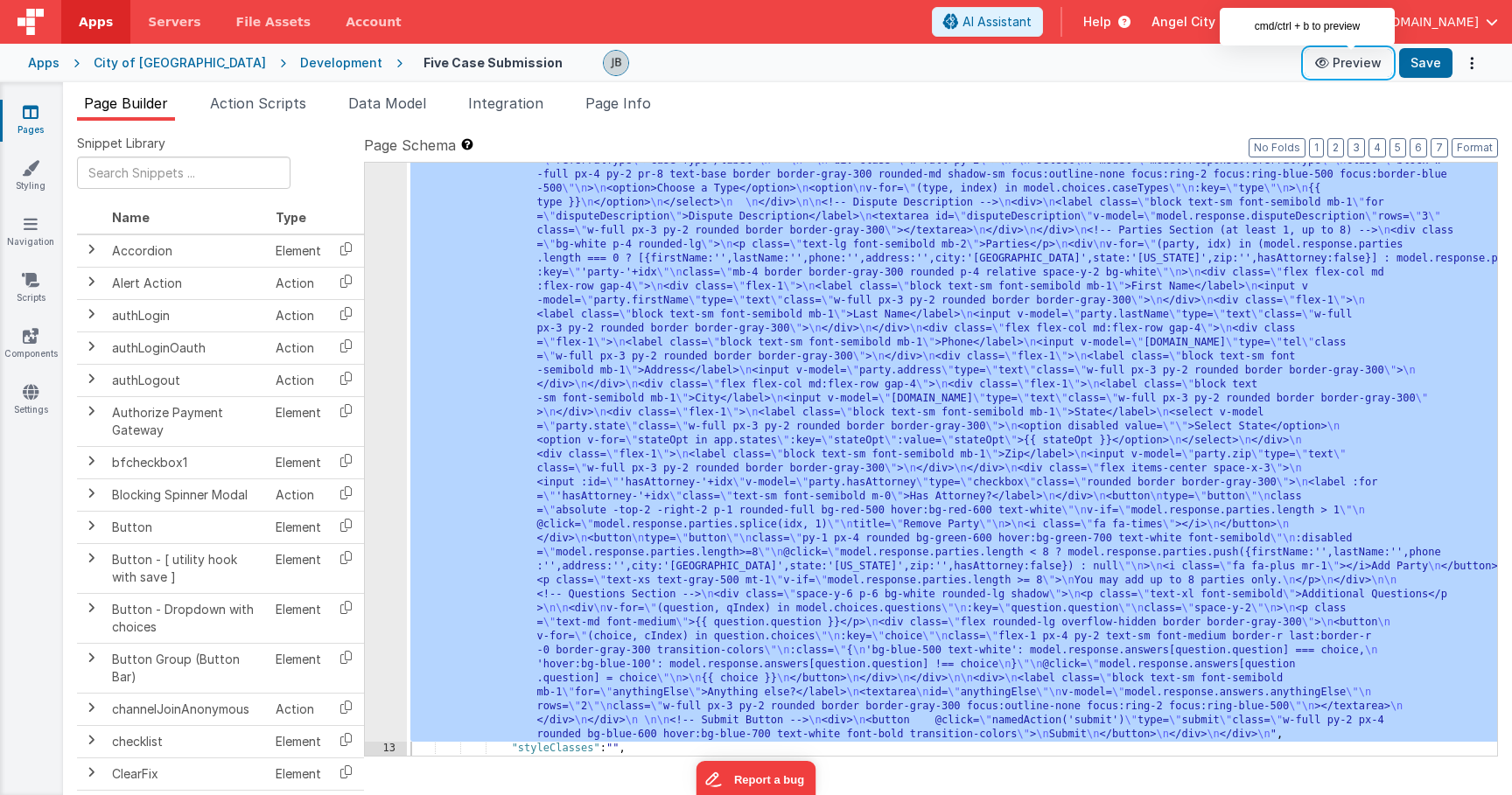
click at [1327, 66] on icon at bounding box center [1324, 62] width 17 height 12
click at [137, 185] on input "text" at bounding box center [183, 173] width 213 height 33
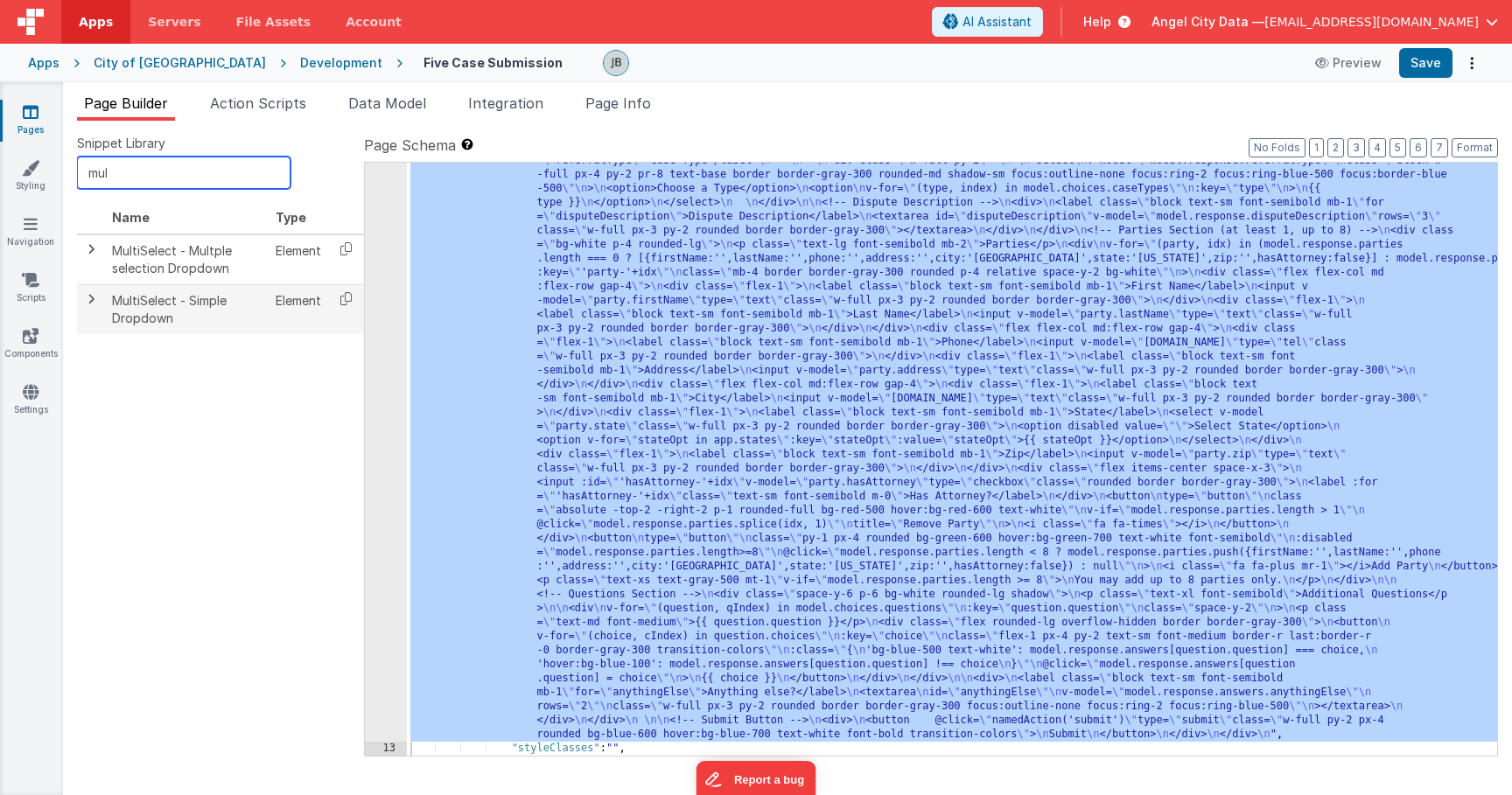
type input "mul"
click at [102, 300] on td at bounding box center [90, 308] width 28 height 49
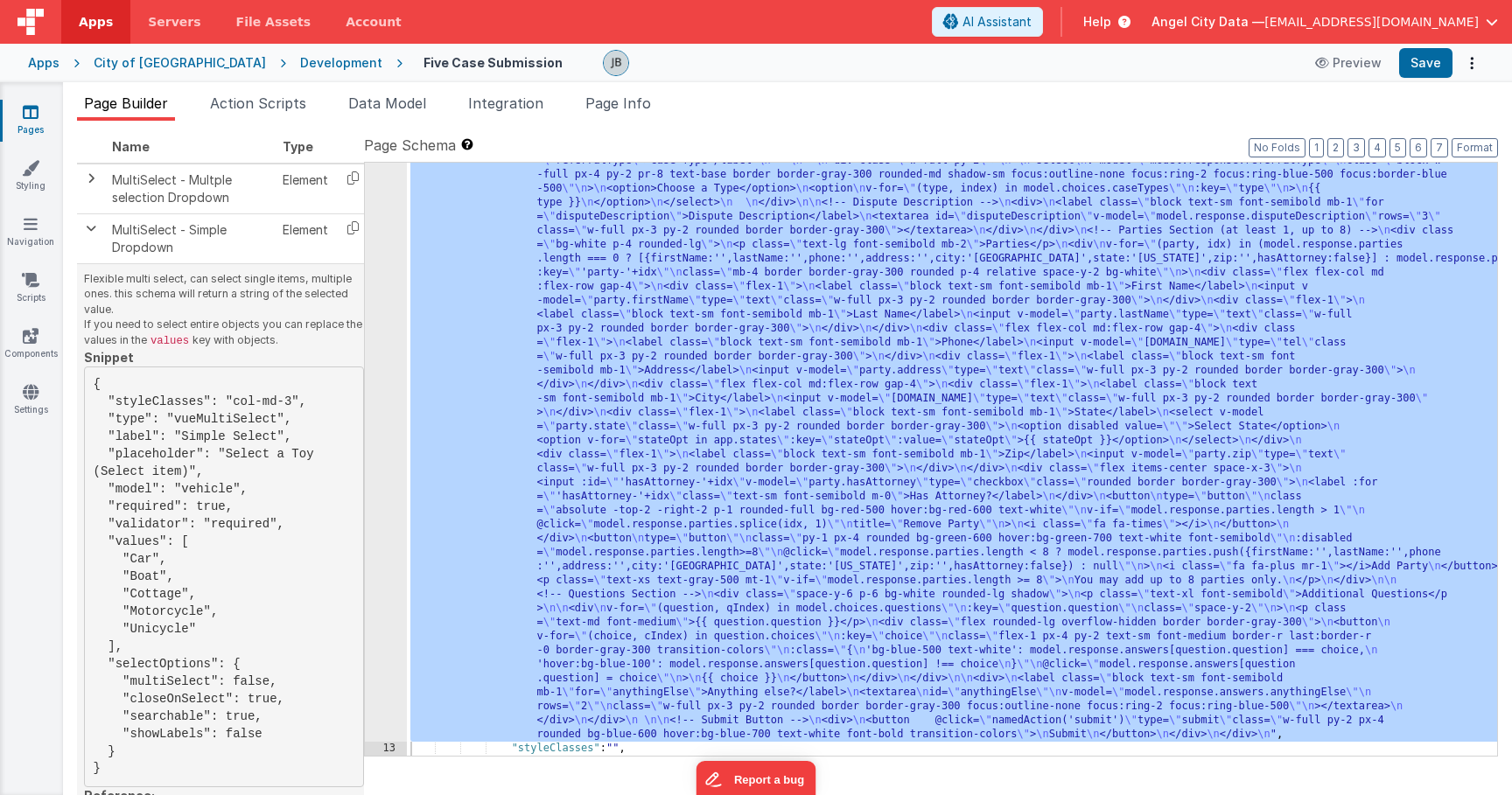
scroll to position [77, 0]
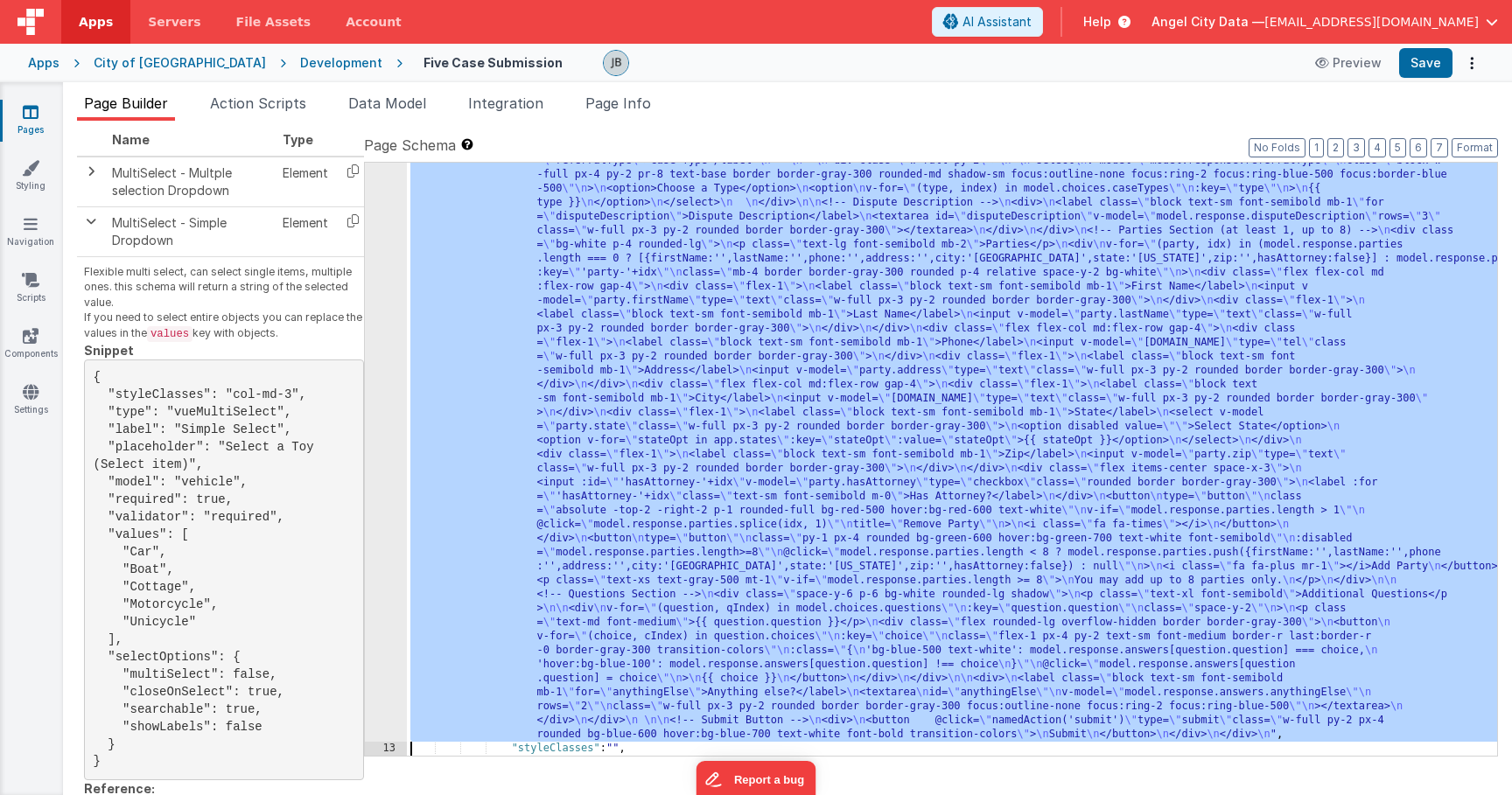
click at [388, 318] on div "12" at bounding box center [386, 301] width 42 height 882
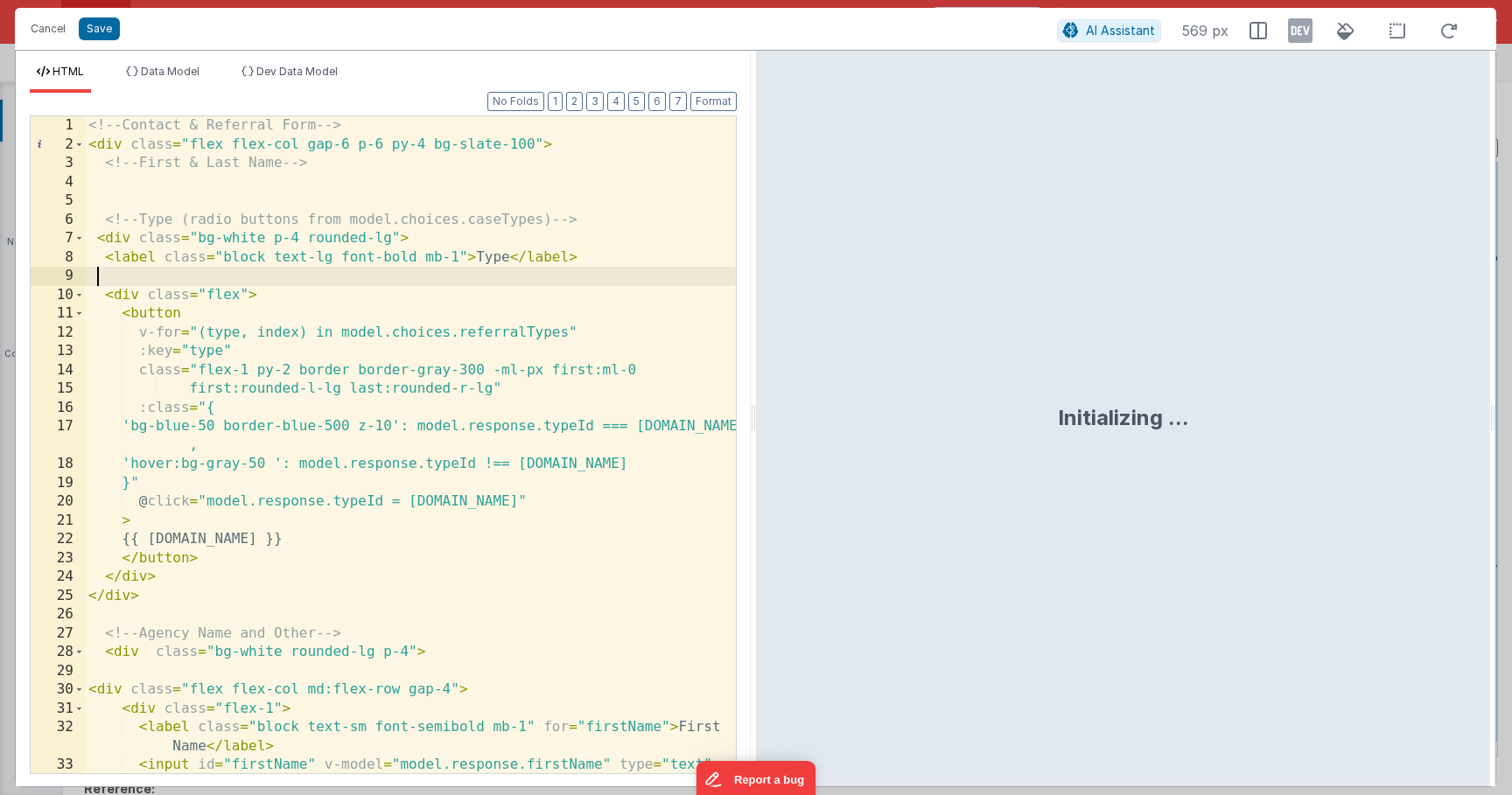
click at [389, 335] on div "<!-- Contact & Referral Form --> < div class = "flex flex-col gap-6 p-6 py-4 bg…" at bounding box center [411, 493] width 651 height 752
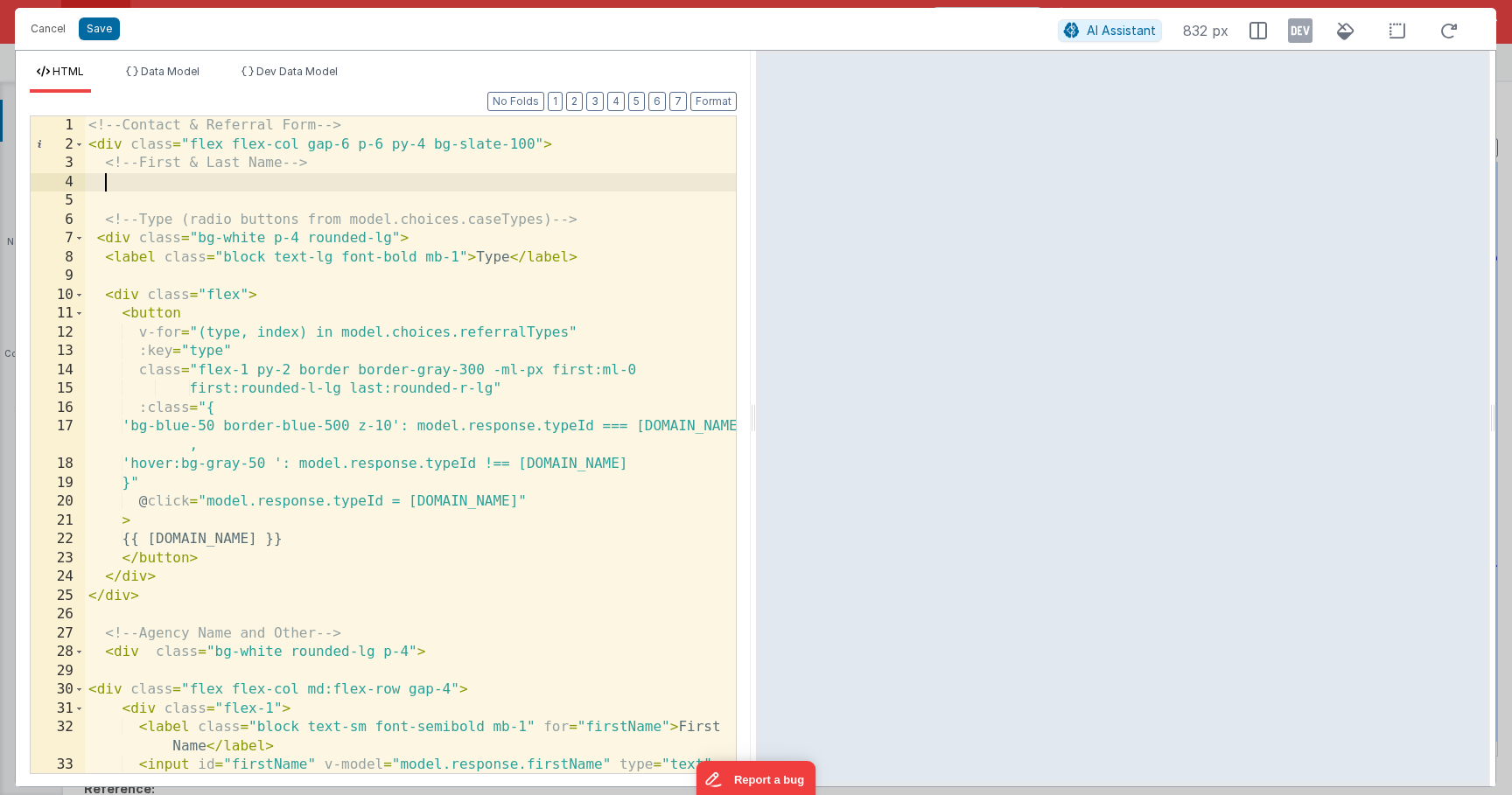
click at [191, 185] on div "<!-- Contact & Referral Form --> < div class = "flex flex-col gap-6 p-6 py-4 bg…" at bounding box center [411, 493] width 651 height 752
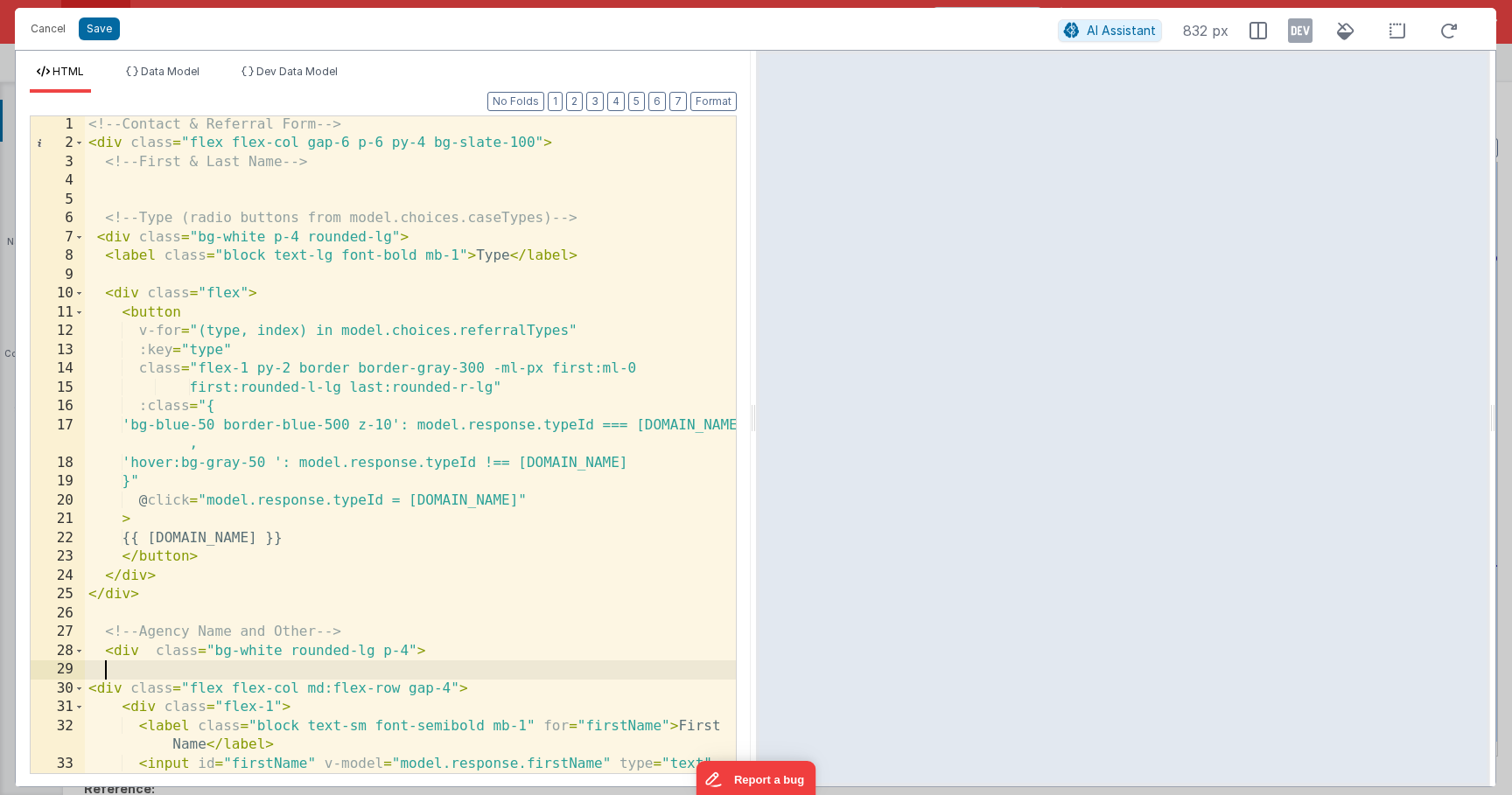
click at [272, 668] on div "<!-- Contact & Referral Form --> < div class = "flex flex-col gap-6 p-6 py-4 bg…" at bounding box center [411, 492] width 651 height 752
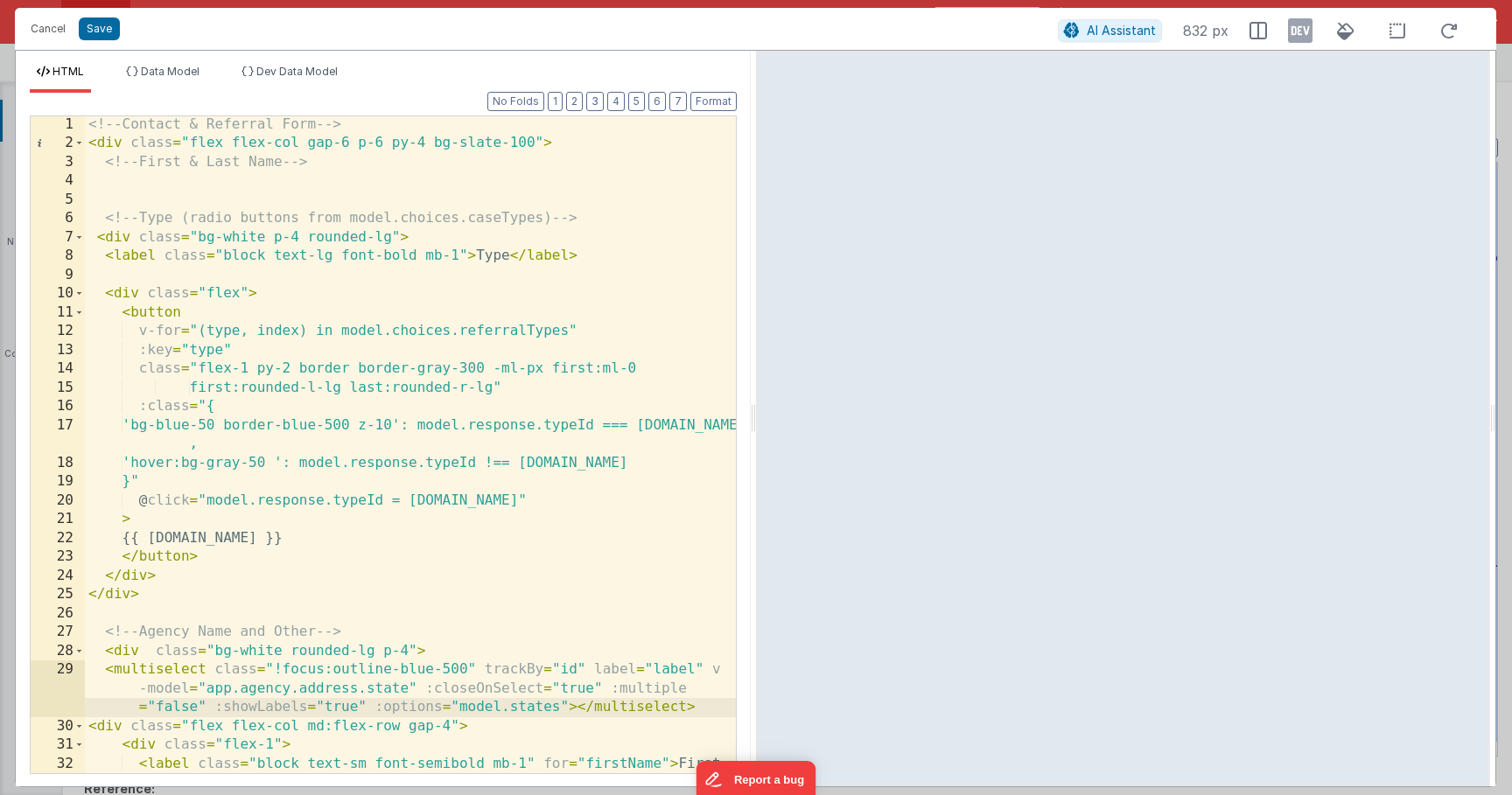
click at [526, 712] on div "<!-- Contact & Referral Form --> < div class = "flex flex-col gap-6 p-6 py-4 bg…" at bounding box center [411, 473] width 651 height 714
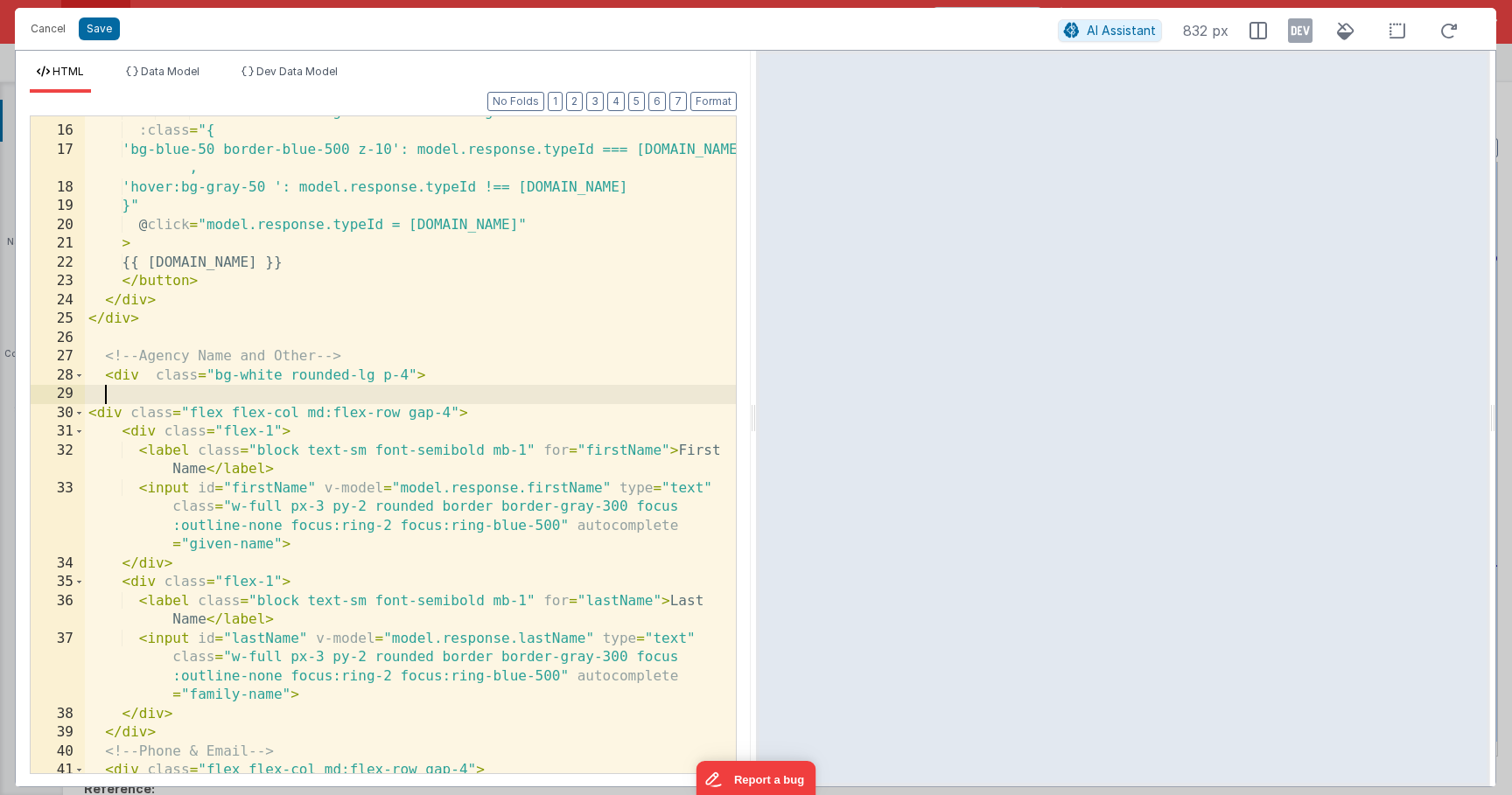
scroll to position [283, 0]
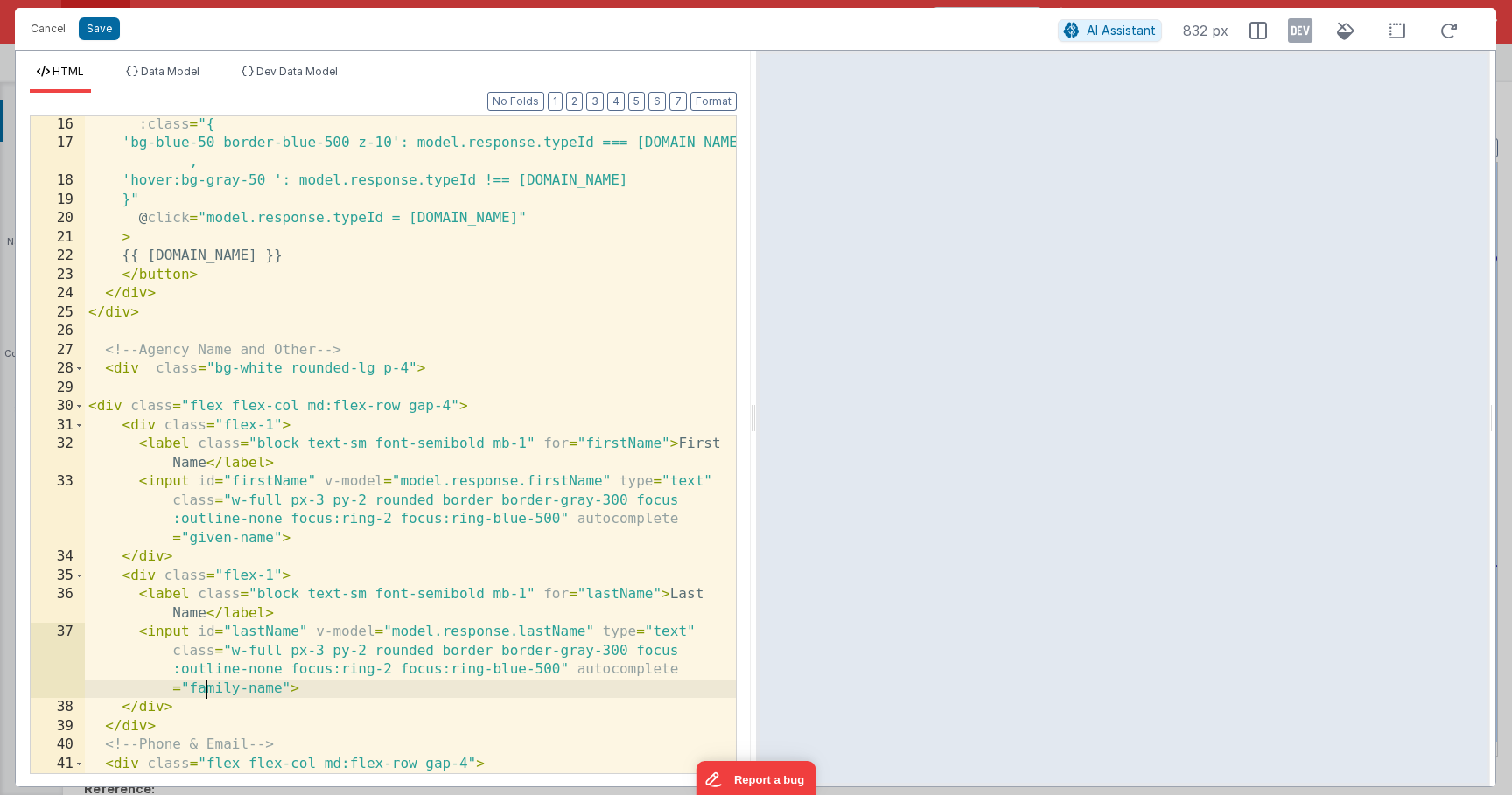
click at [202, 695] on div ":class = "{ 'bg-blue-50 border-blue-500 z-10': model.response.typeId === [DOMAI…" at bounding box center [411, 463] width 651 height 695
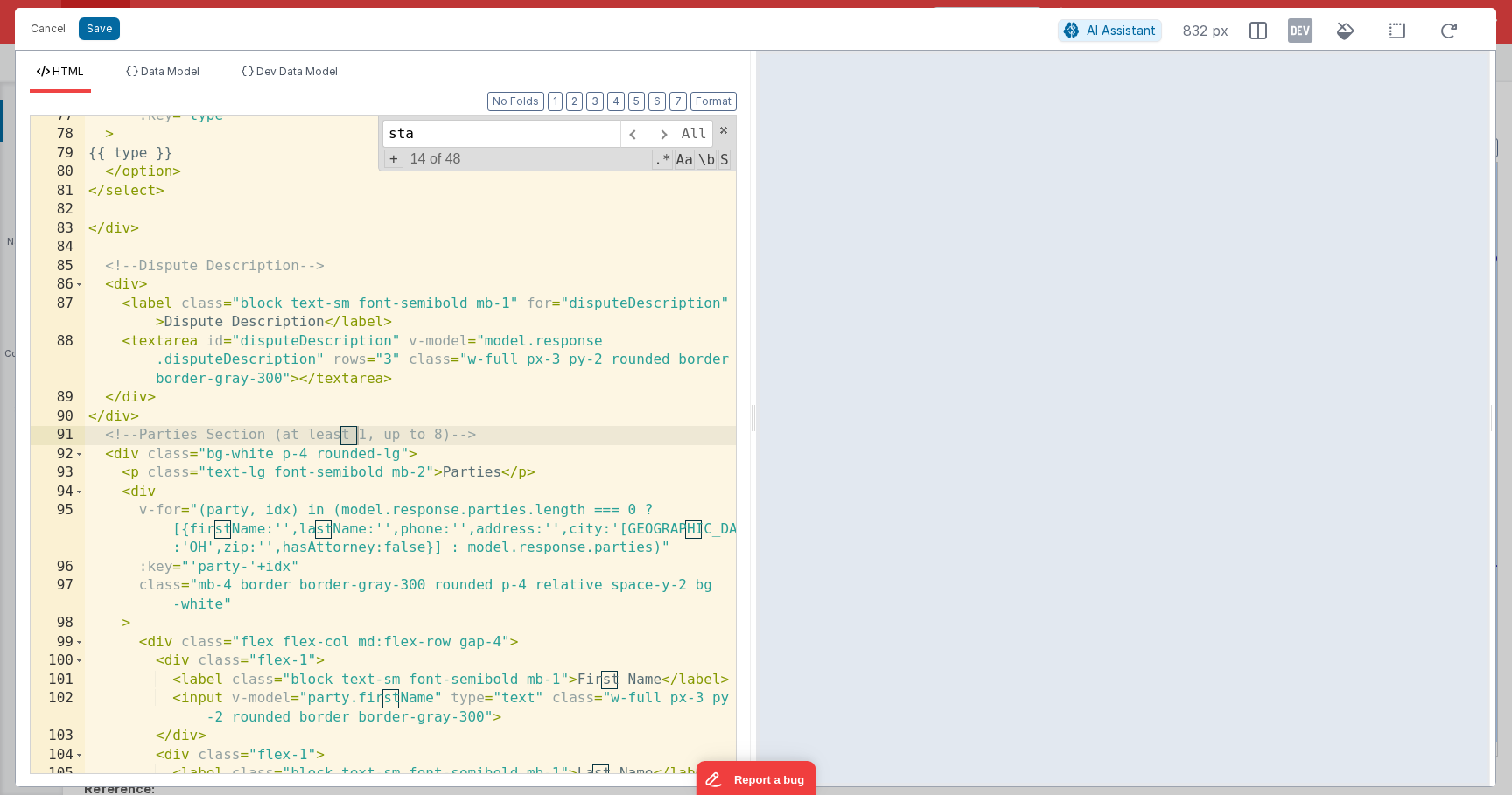
scroll to position [1872, 0]
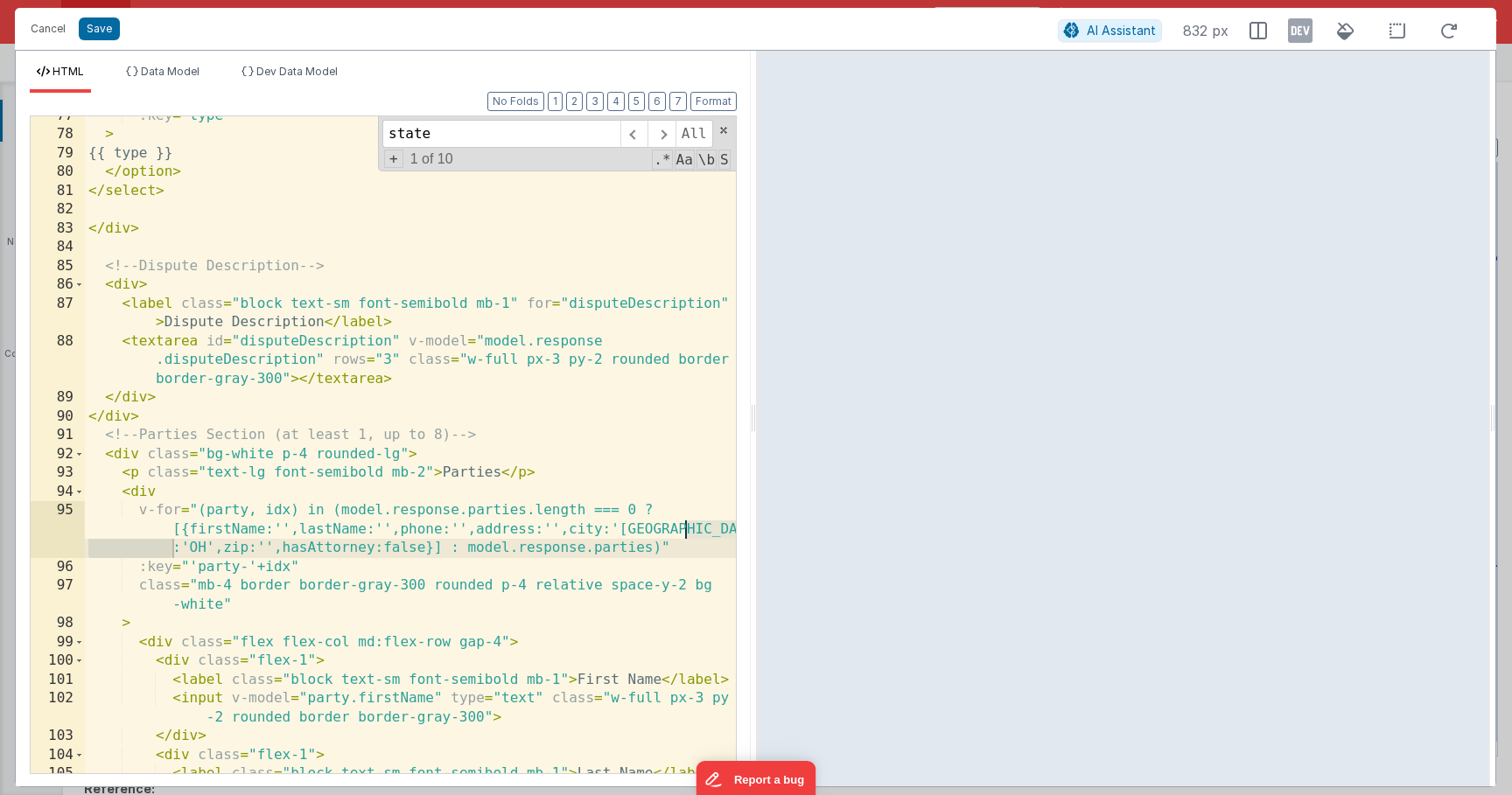
type input "state"
click at [204, 489] on div ":key = "type" > {{ type }} </ option > </ select > </ div > <!-- Dispute Descri…" at bounding box center [411, 454] width 651 height 695
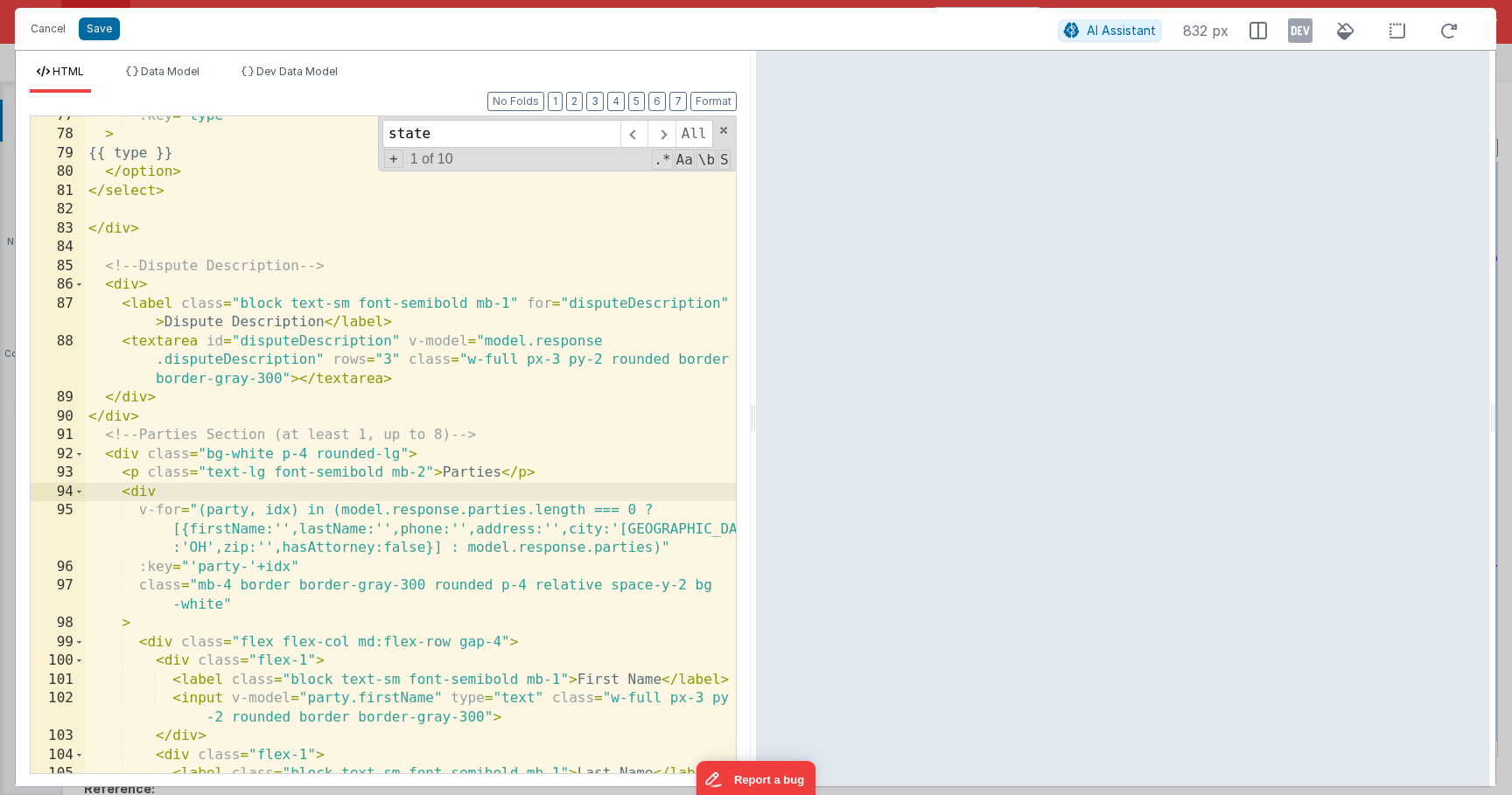
scroll to position [1873, 0]
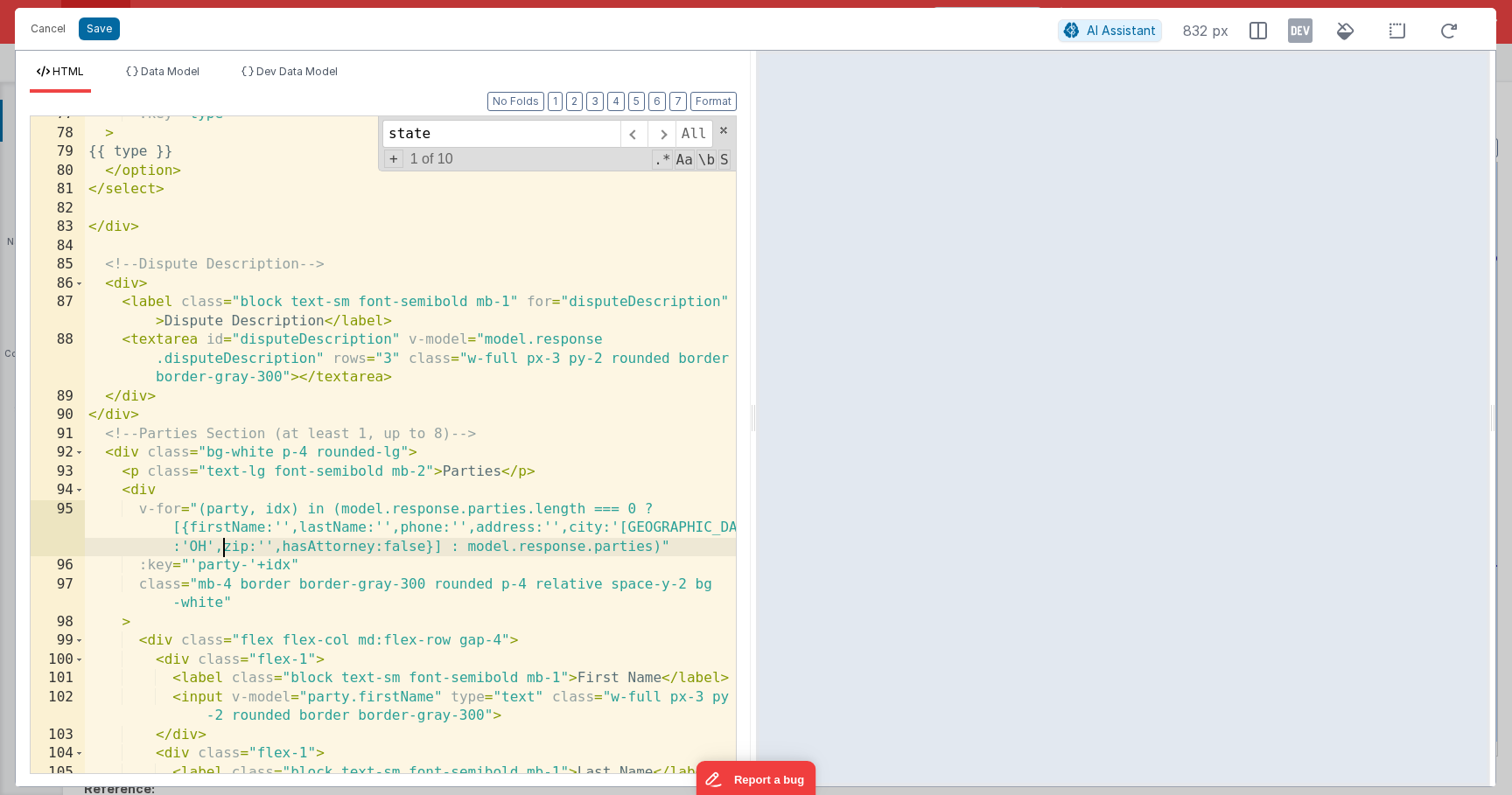
click at [220, 546] on div ":key = "type" > {{ type }} </ option > </ select > </ div > <!-- Dispute Descri…" at bounding box center [411, 453] width 651 height 695
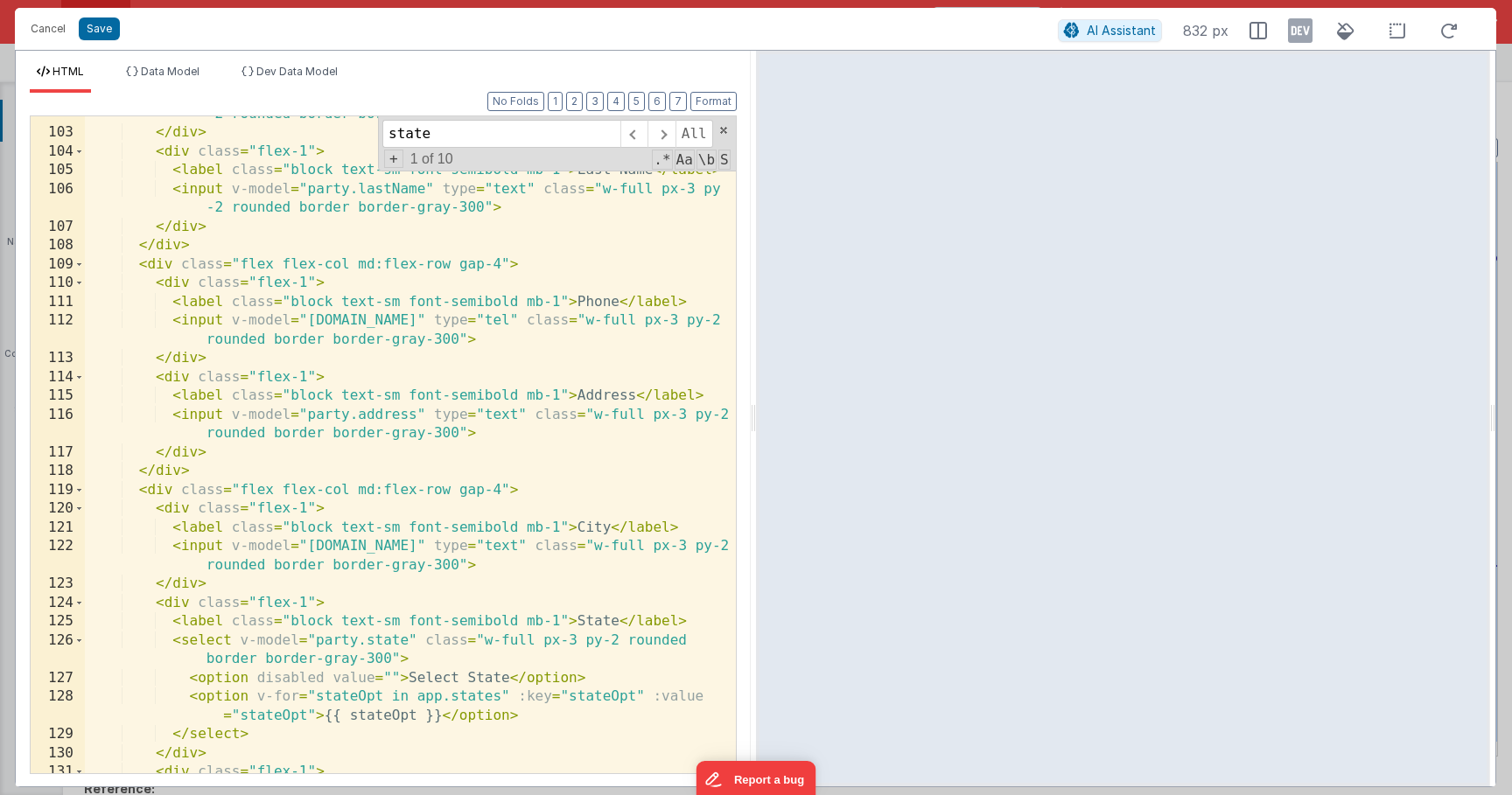
scroll to position [2482, 0]
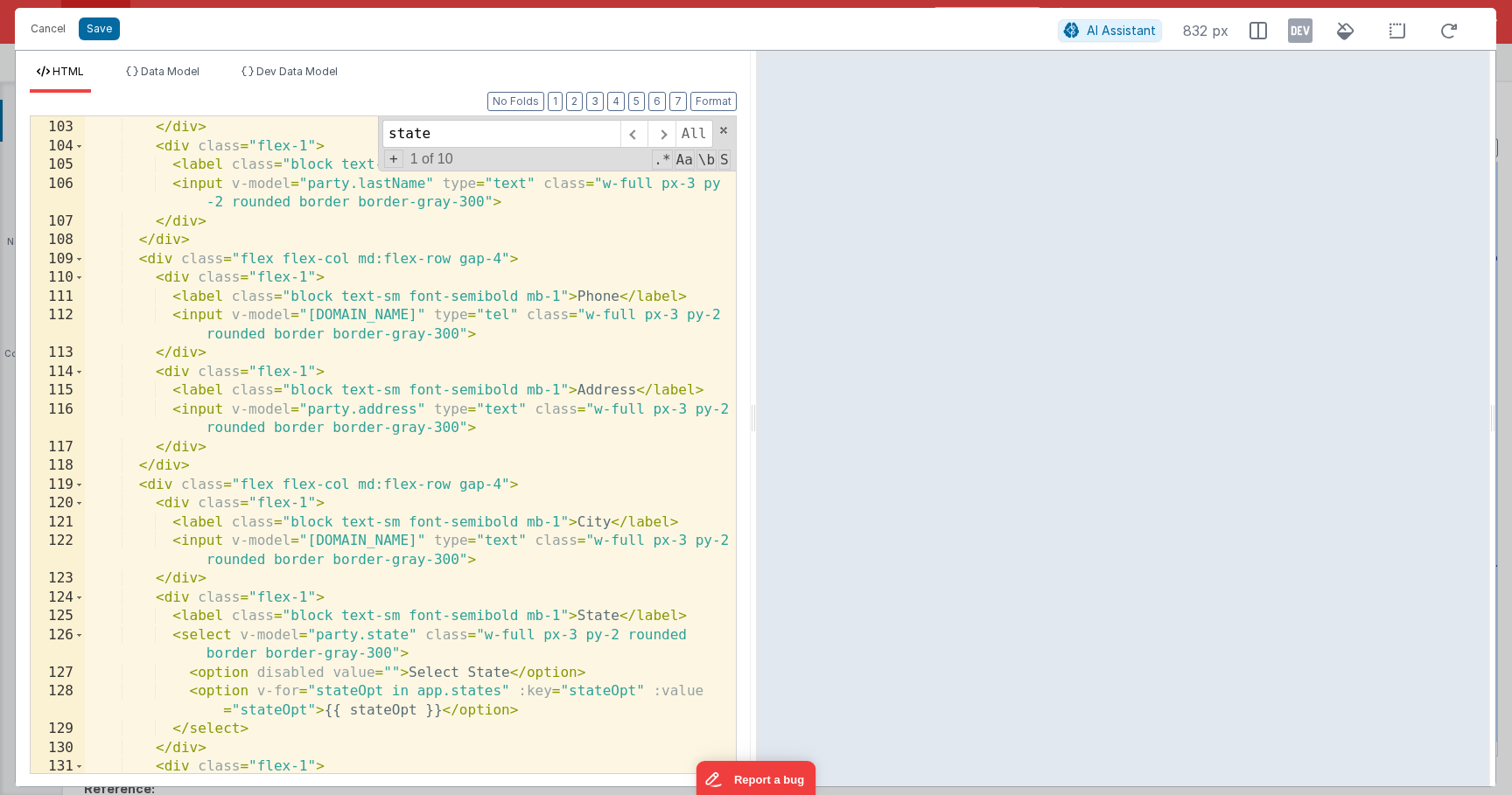
click at [413, 650] on div "< input v-model = "party.firstName" type = "text" class = "w-full px-3 py -2 ro…" at bounding box center [411, 437] width 651 height 714
click at [606, 661] on div "< input v-model = "party.firstName" type = "text" class = "w-full px-3 py -2 ro…" at bounding box center [411, 437] width 651 height 714
click at [604, 665] on div "< input v-model = "party.firstName" type = "text" class = "w-full px-3 py -2 ro…" at bounding box center [411, 437] width 651 height 714
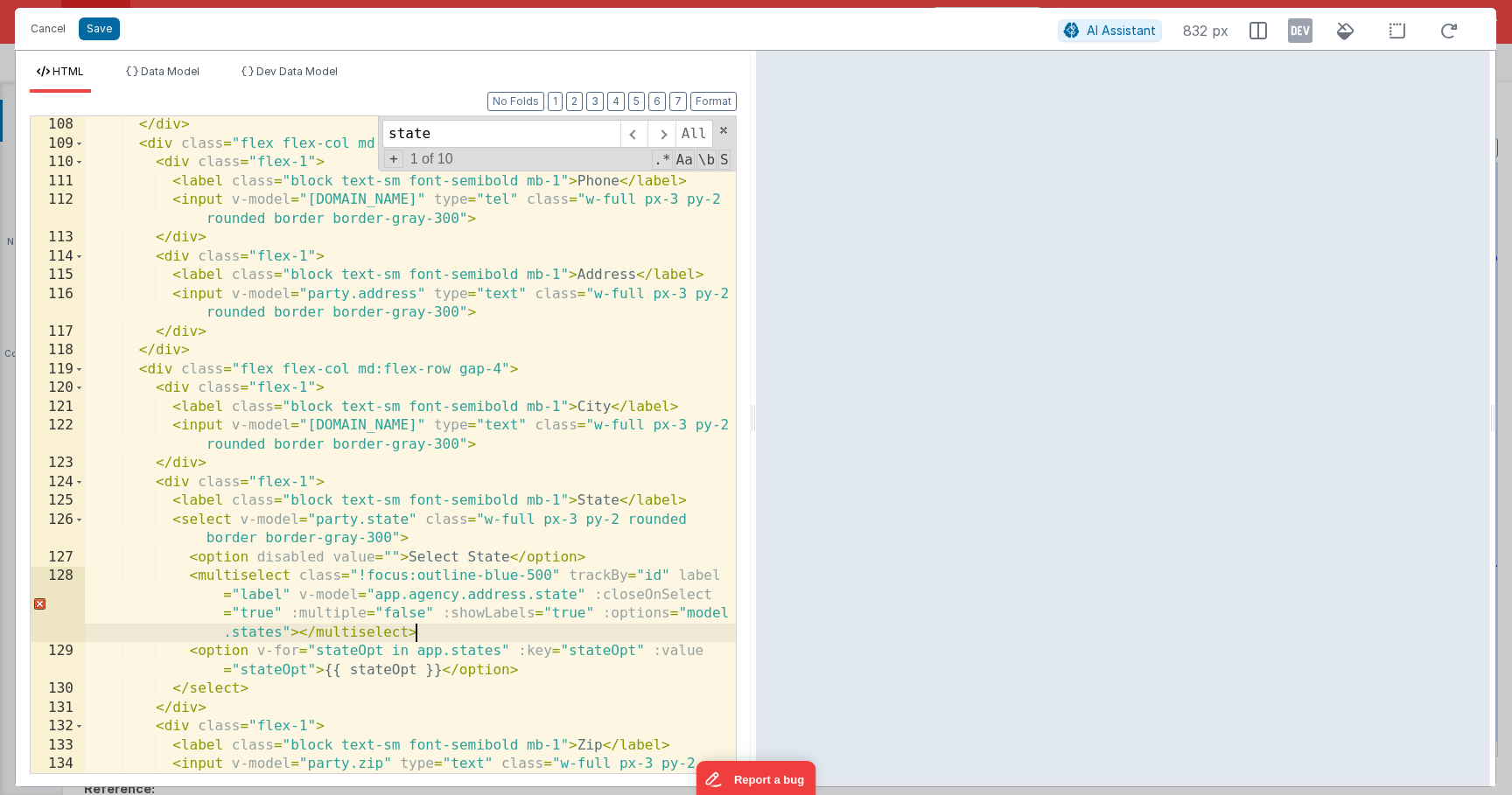
scroll to position [2624, 0]
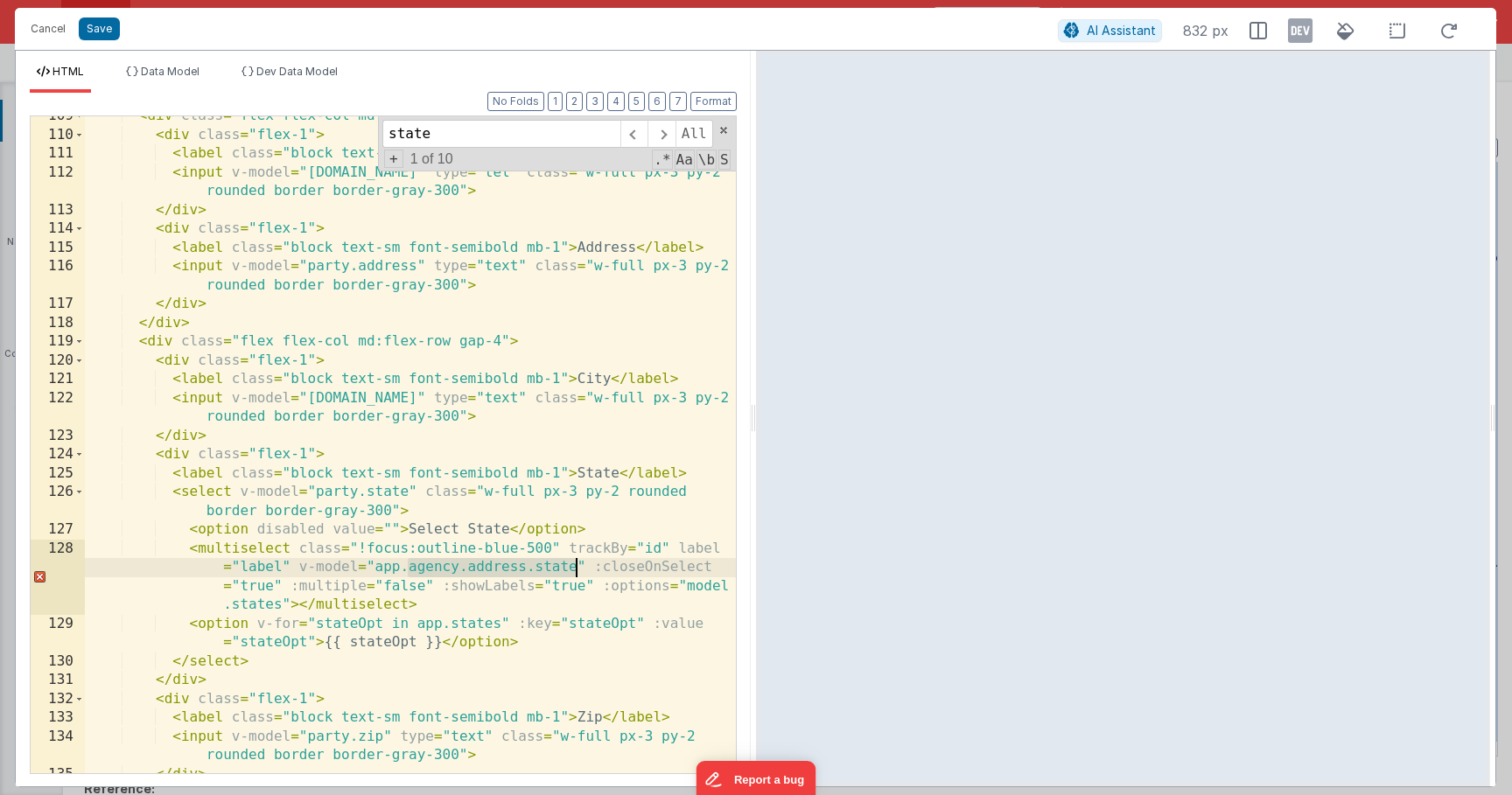
drag, startPoint x: 408, startPoint y: 568, endPoint x: 574, endPoint y: 568, distance: 166.0
click at [574, 568] on div "< div class = "flex flex-col md:flex-row gap-4" > < div class = "flex-1" > < la…" at bounding box center [411, 454] width 651 height 695
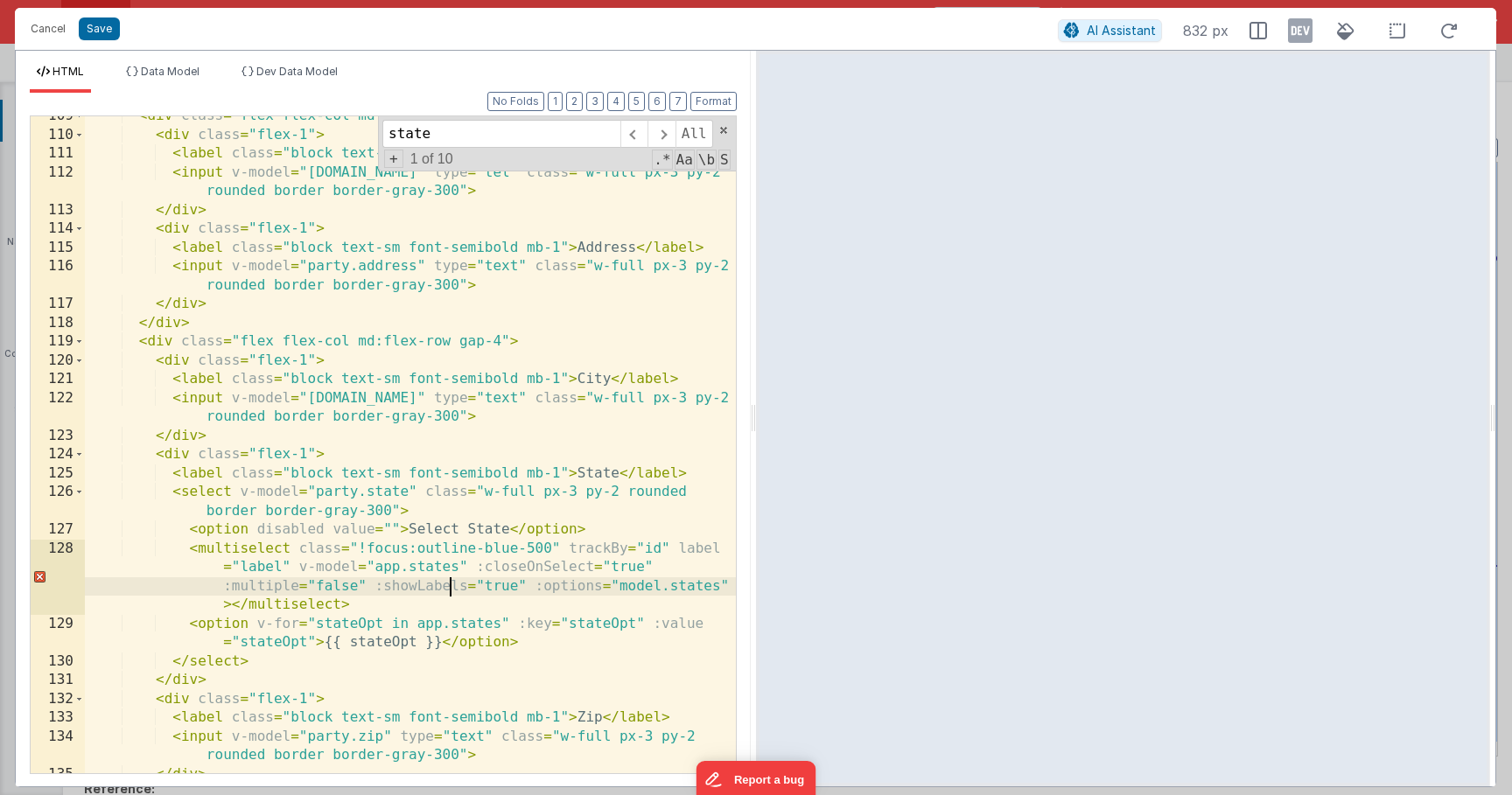
click at [454, 584] on div "< div class = "flex flex-col md:flex-row gap-4" > < div class = "flex-1" > < la…" at bounding box center [411, 454] width 651 height 695
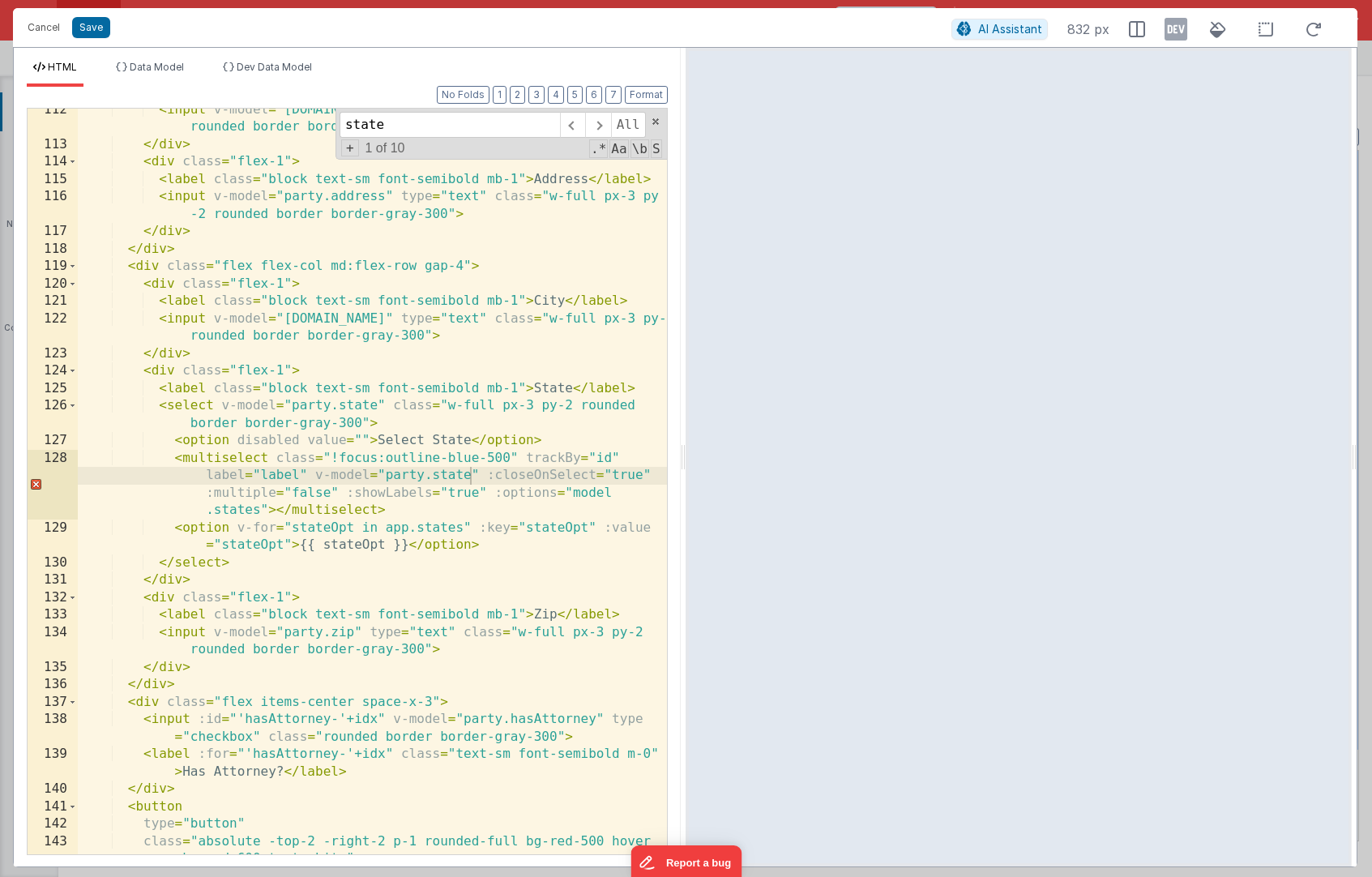
scroll to position [412, 0]
click at [401, 478] on div "< input v-model = "[DOMAIN_NAME]" type = "tel" class = "w-full px-3 py-2 rounde…" at bounding box center [372, 508] width 589 height 815
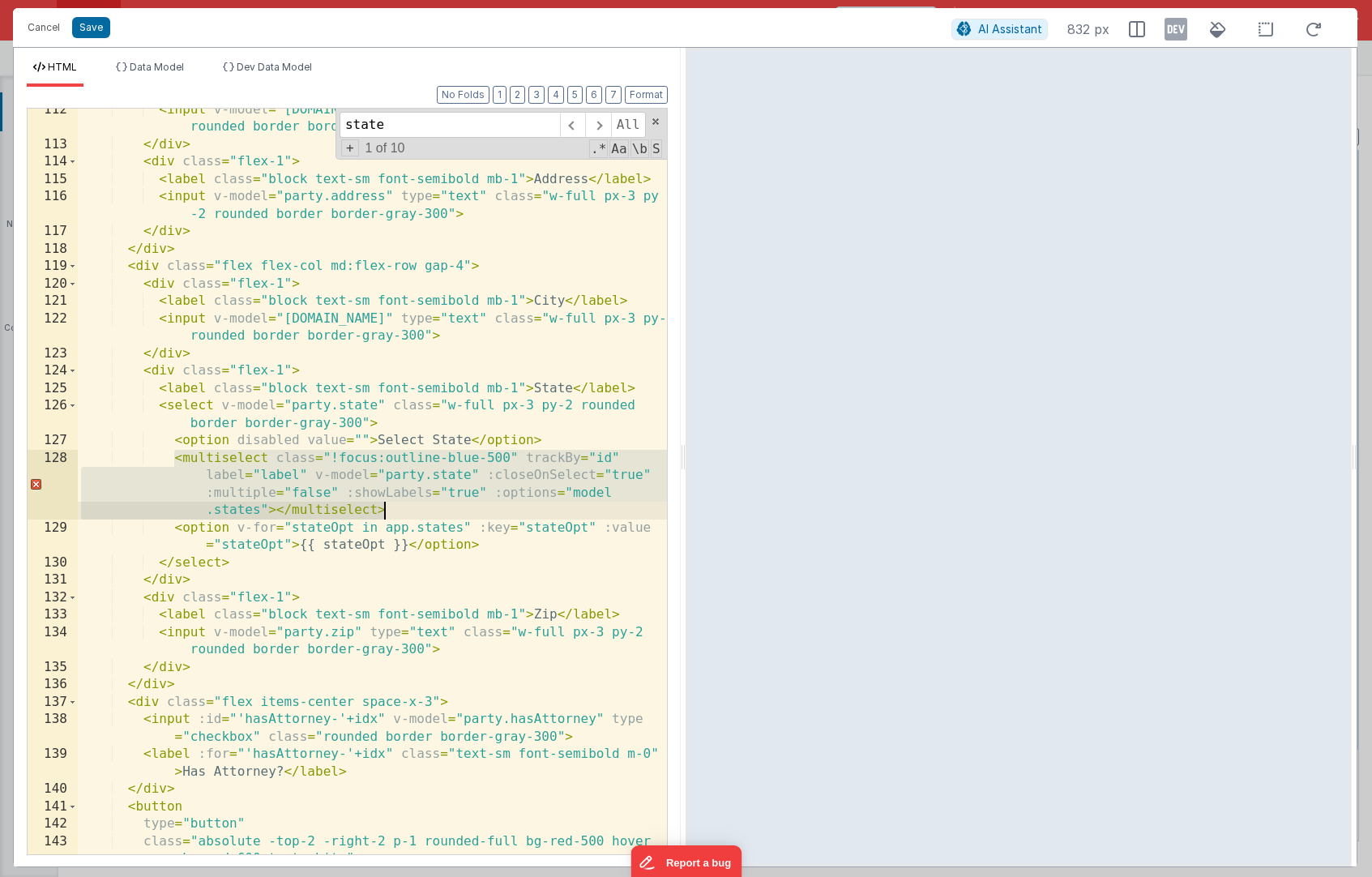
drag, startPoint x: 172, startPoint y: 460, endPoint x: 417, endPoint y: 510, distance: 250.0
click at [417, 510] on div "< input v-model = "[DOMAIN_NAME]" type = "tel" class = "w-full px-3 py-2 rounde…" at bounding box center [372, 508] width 589 height 815
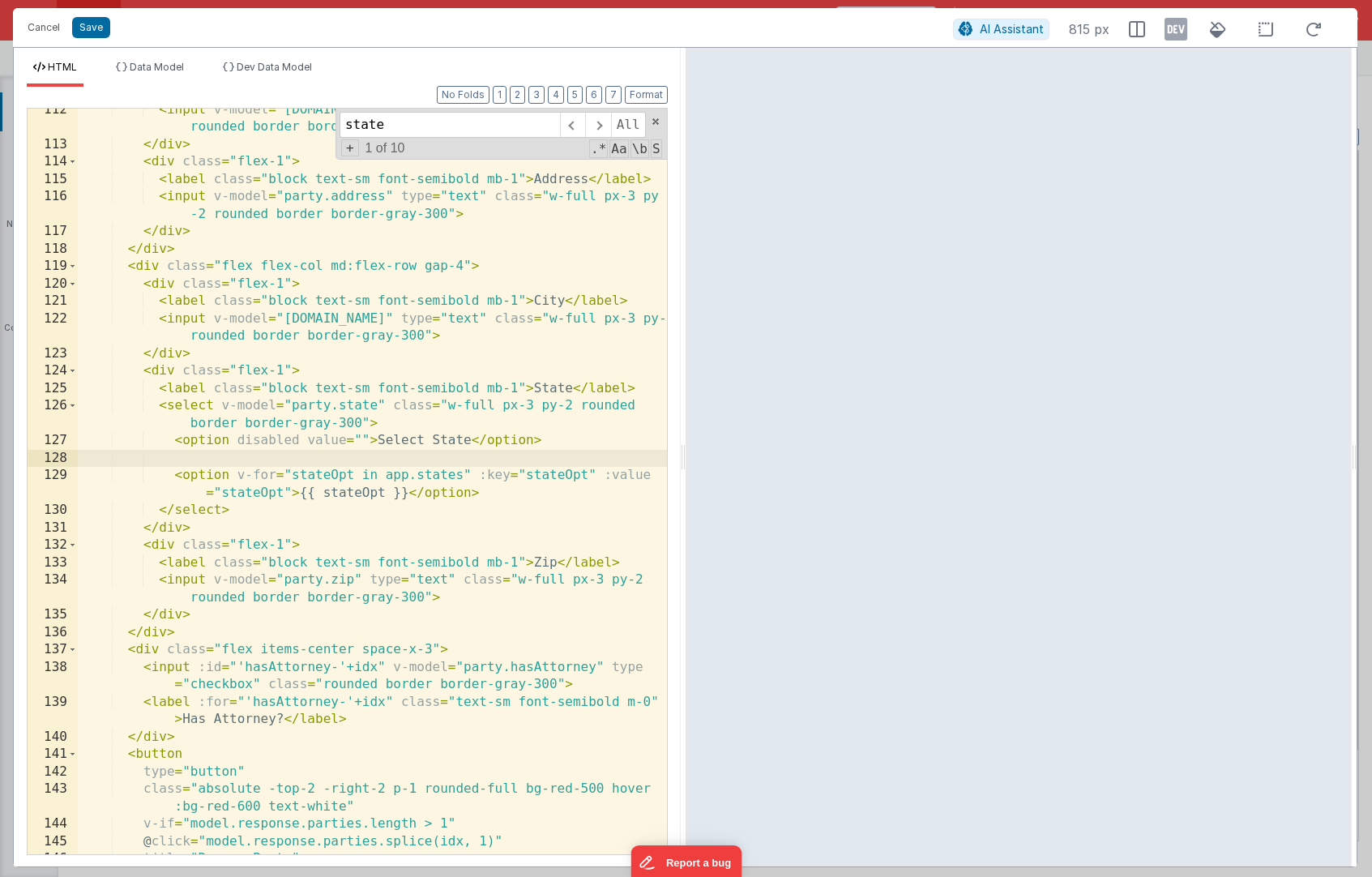
click at [636, 390] on div "< input v-model = "[DOMAIN_NAME]" type = "tel" class = "w-full px-3 py-2 rounde…" at bounding box center [372, 500] width 589 height 798
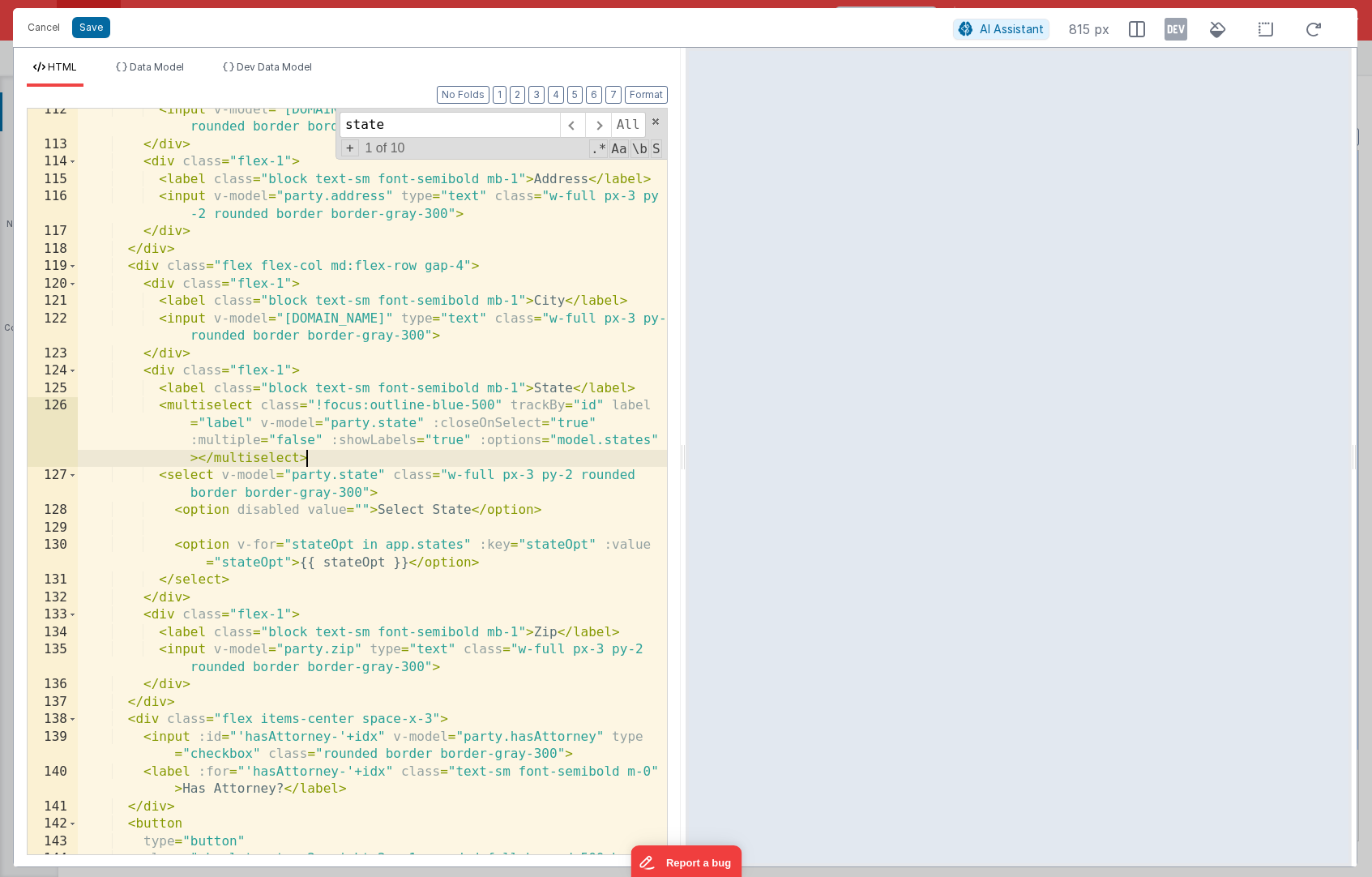
click at [634, 407] on div "< input v-model = "[DOMAIN_NAME]" type = "tel" class = "w-full px-3 py-2 rounde…" at bounding box center [372, 508] width 589 height 815
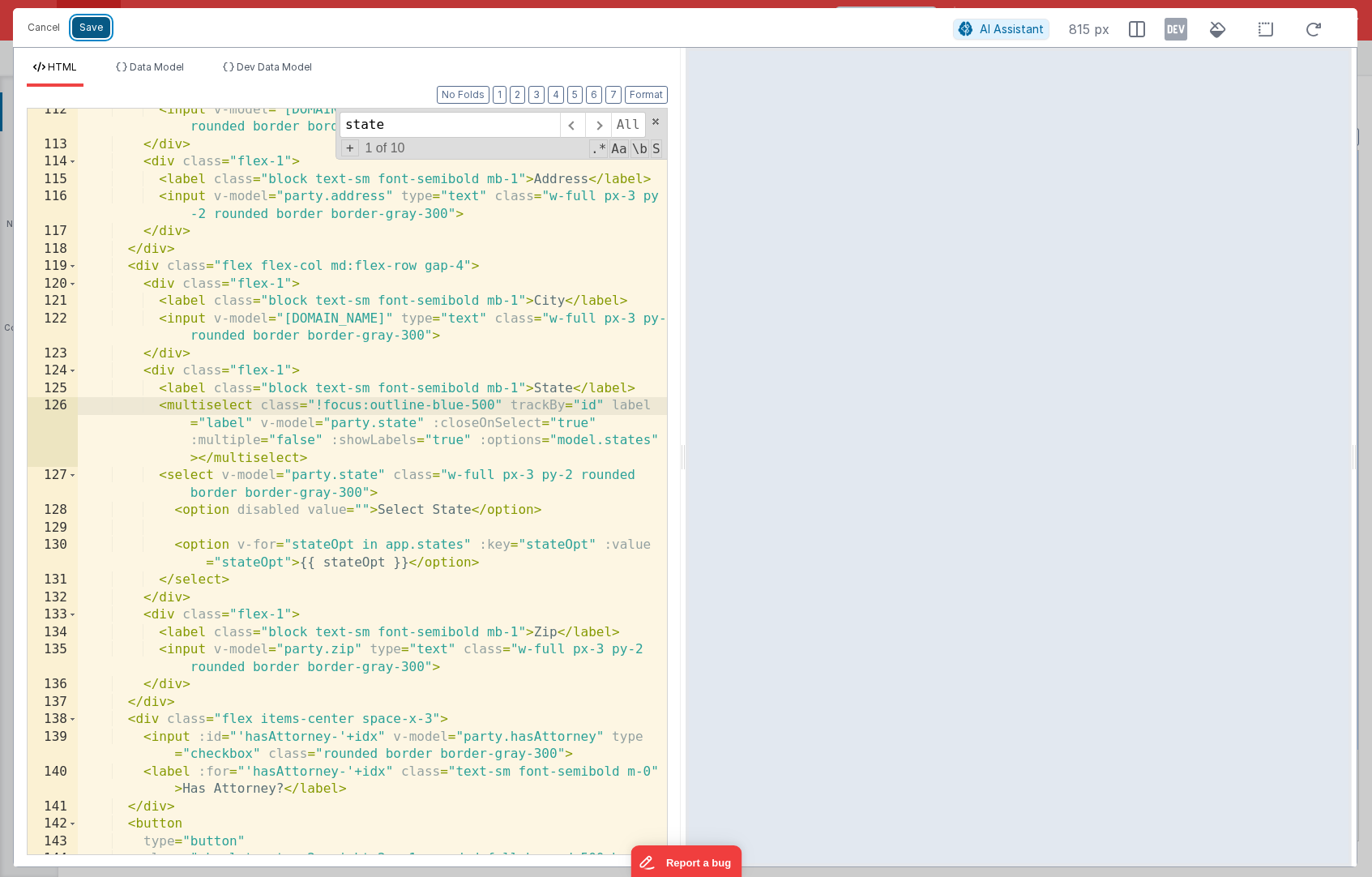
click at [88, 25] on button "Save" at bounding box center [90, 27] width 38 height 21
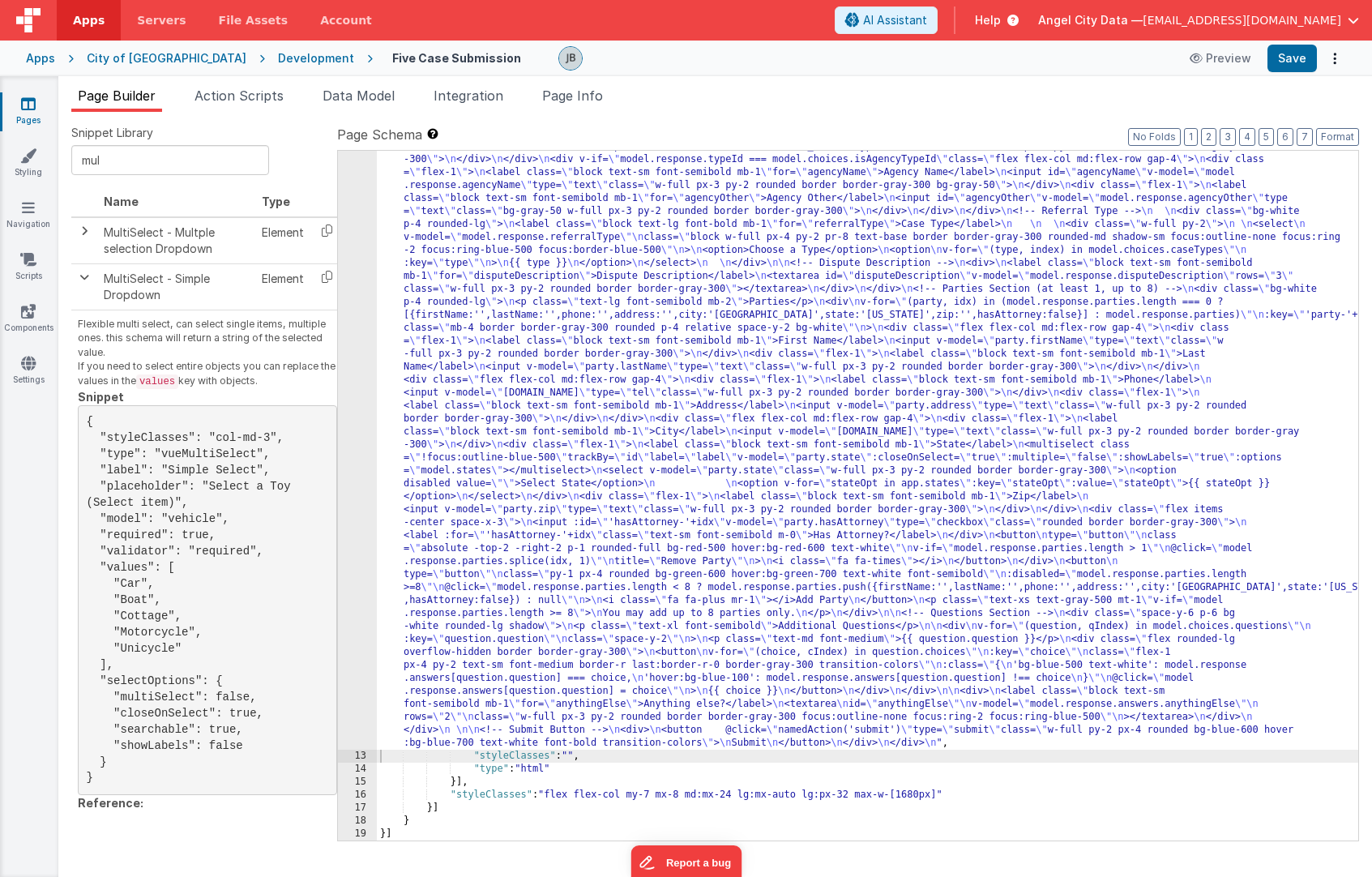
scroll to position [347, 0]
click at [1284, 66] on button "Save" at bounding box center [1292, 58] width 50 height 27
click at [1223, 60] on button "Preview" at bounding box center [1220, 58] width 81 height 26
click at [1286, 56] on button "Save" at bounding box center [1292, 58] width 50 height 27
click at [348, 314] on div "12" at bounding box center [357, 361] width 39 height 778
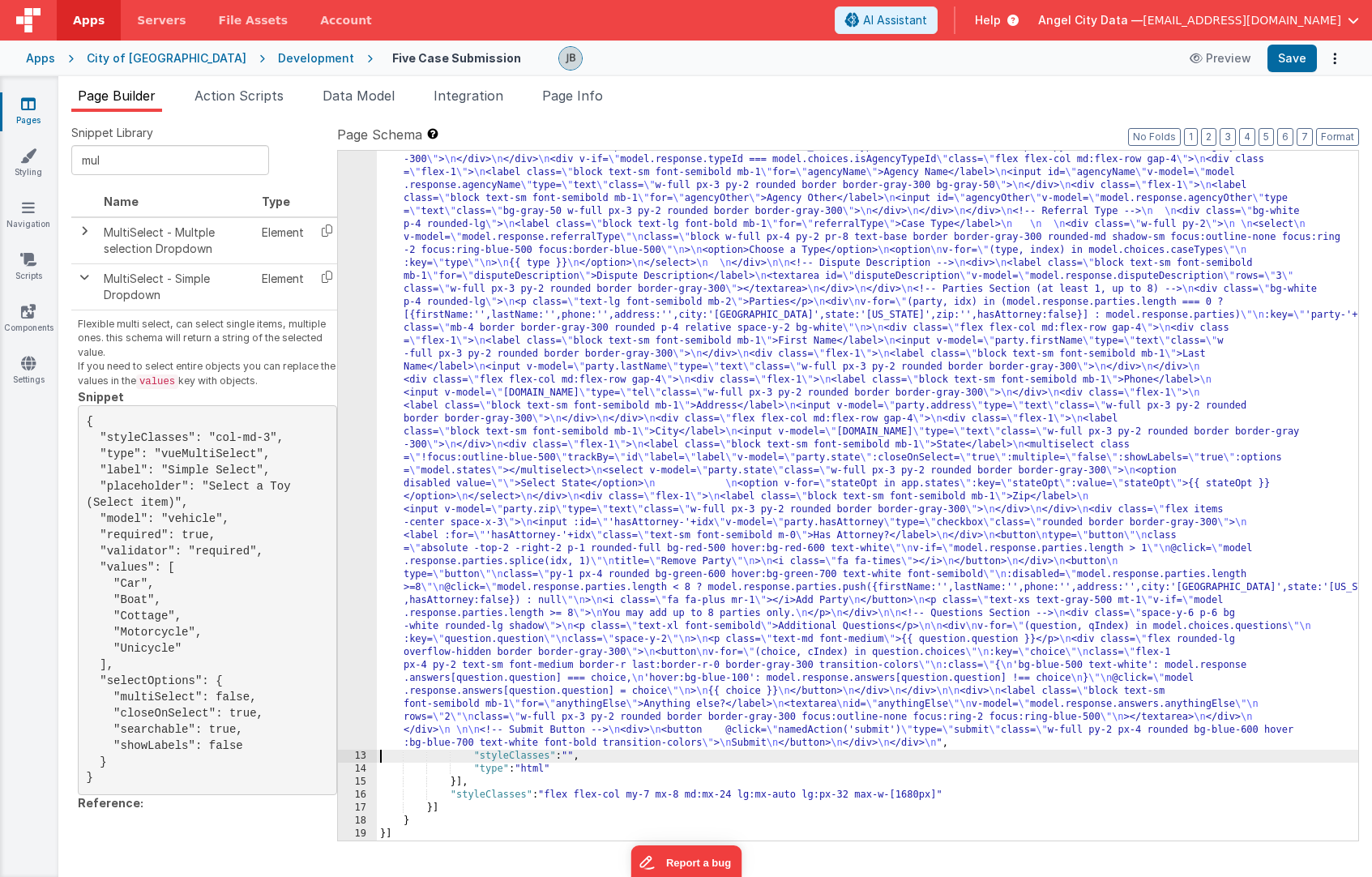
click at [348, 314] on div "12" at bounding box center [357, 361] width 39 height 778
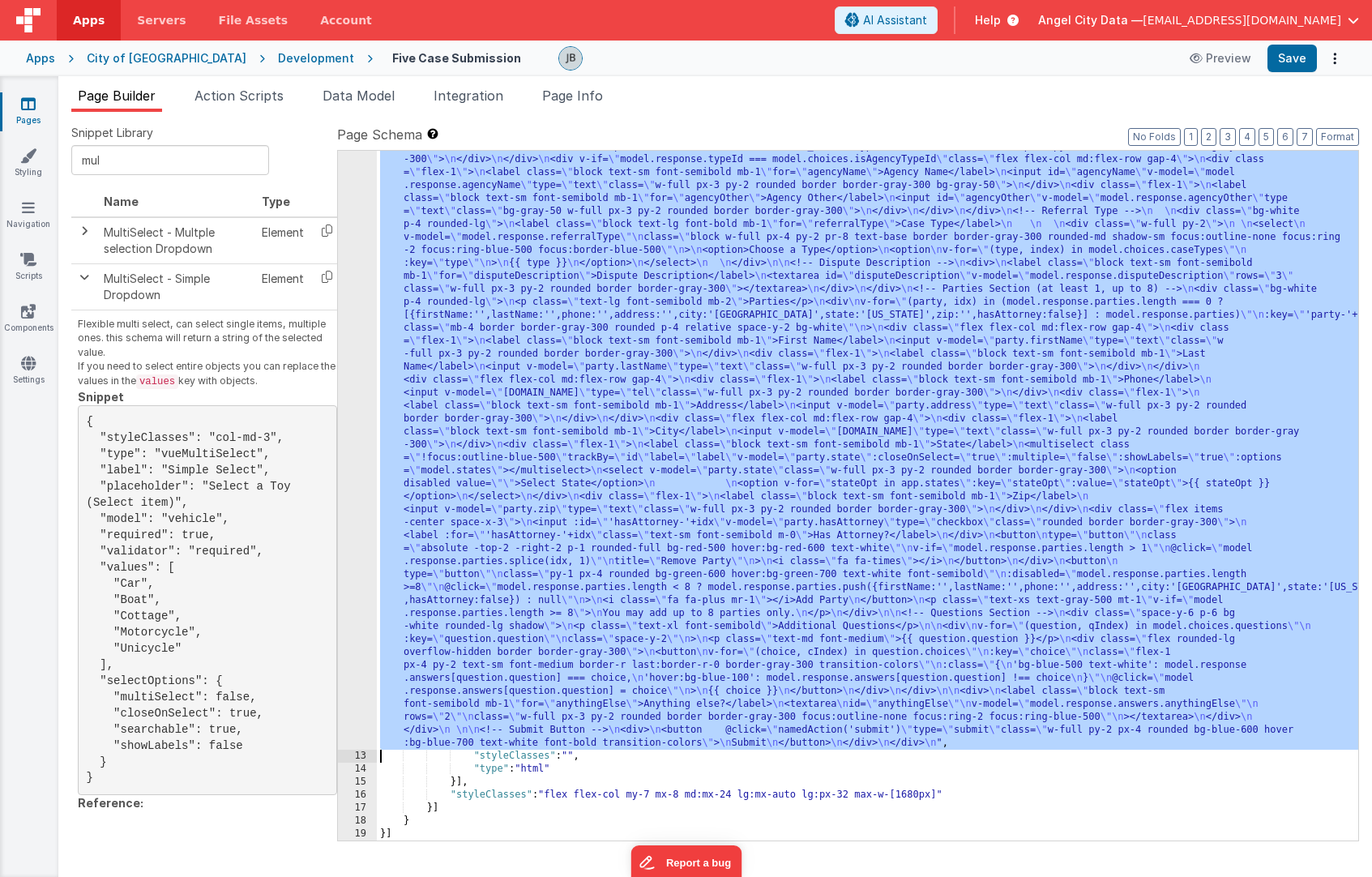
click at [361, 315] on div "12" at bounding box center [357, 361] width 39 height 778
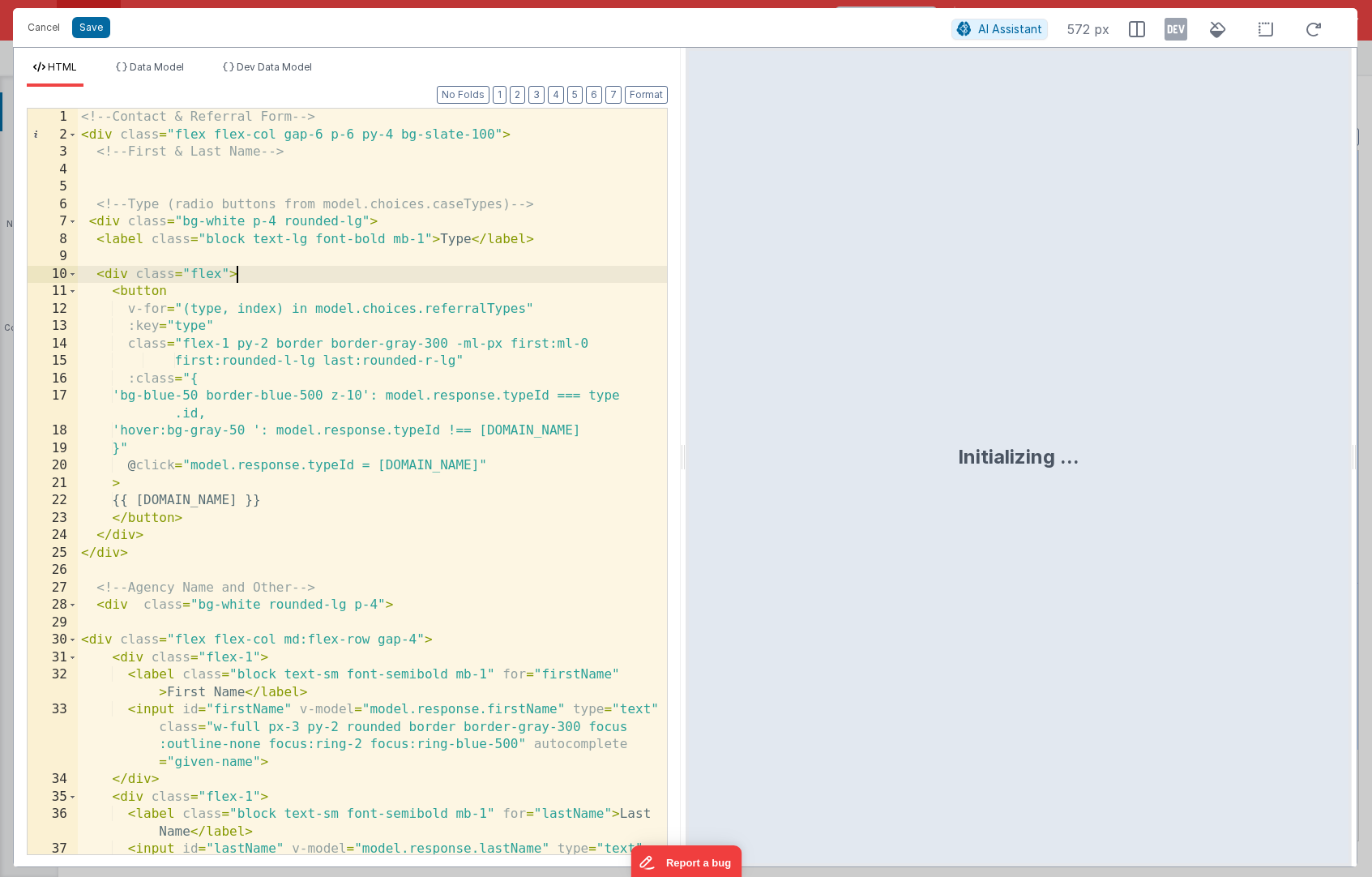
click at [361, 327] on div "<!-- Contact & Referral Form --> < div class = "flex flex-col gap-6 p-6 py-4 bg…" at bounding box center [372, 525] width 589 height 833
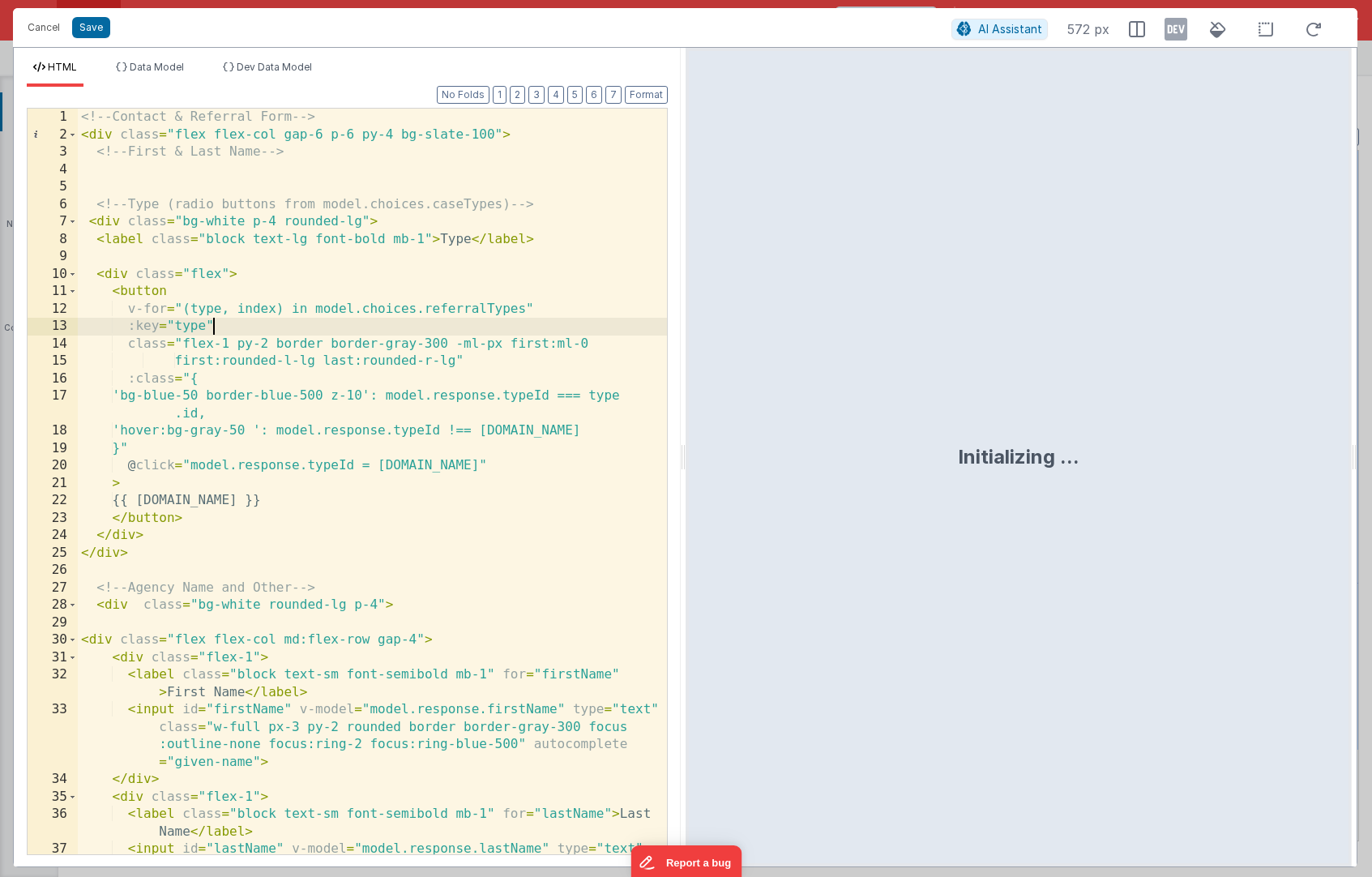
click at [362, 334] on div "<!-- Contact & Referral Form --> < div class = "flex flex-col gap-6 p-6 py-4 bg…" at bounding box center [372, 525] width 589 height 833
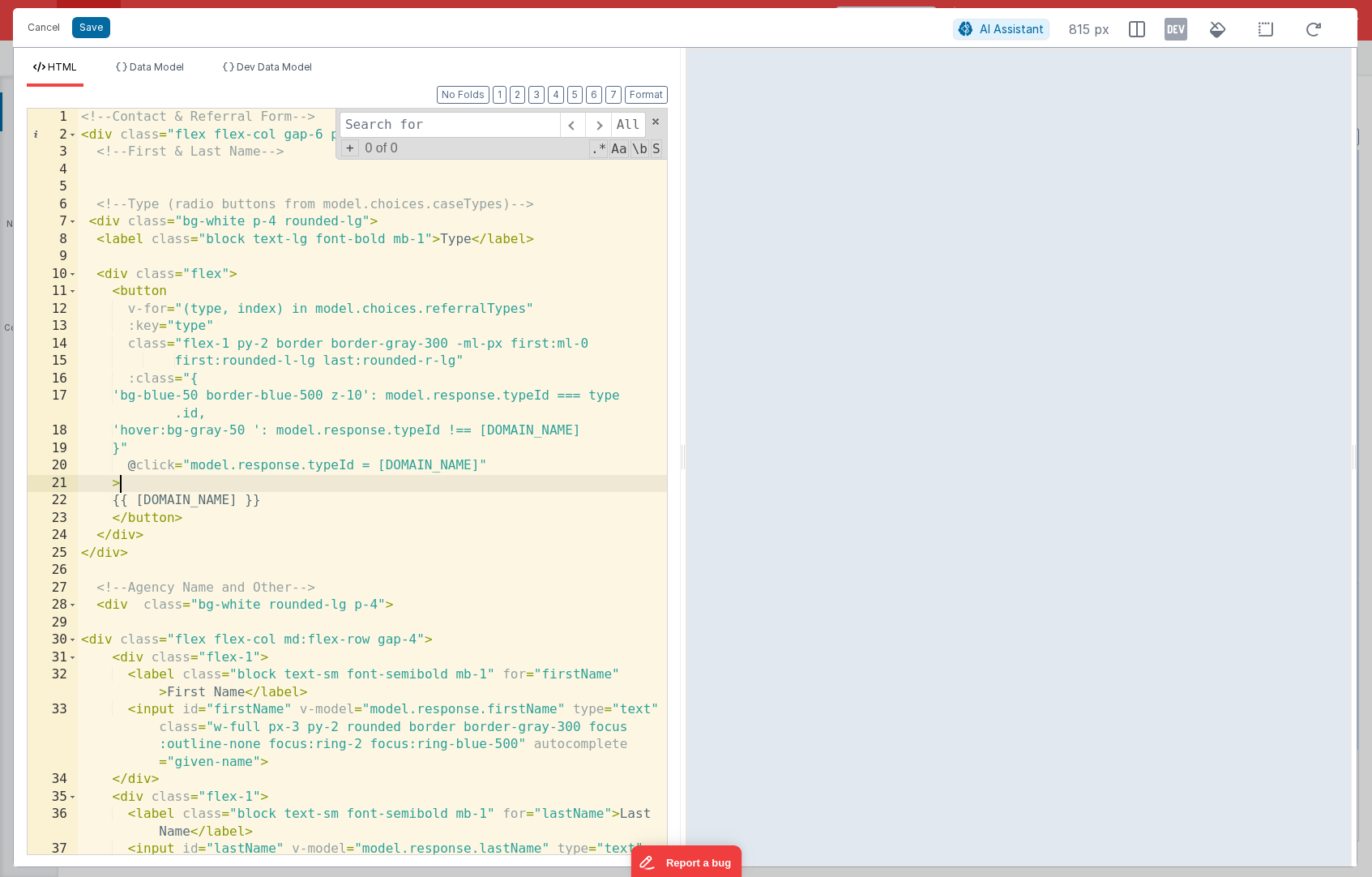
click at [214, 488] on div "<!-- Contact & Referral Form --> < div class = "flex flex-col gap-6 p-6 py-4 bg…" at bounding box center [372, 525] width 589 height 833
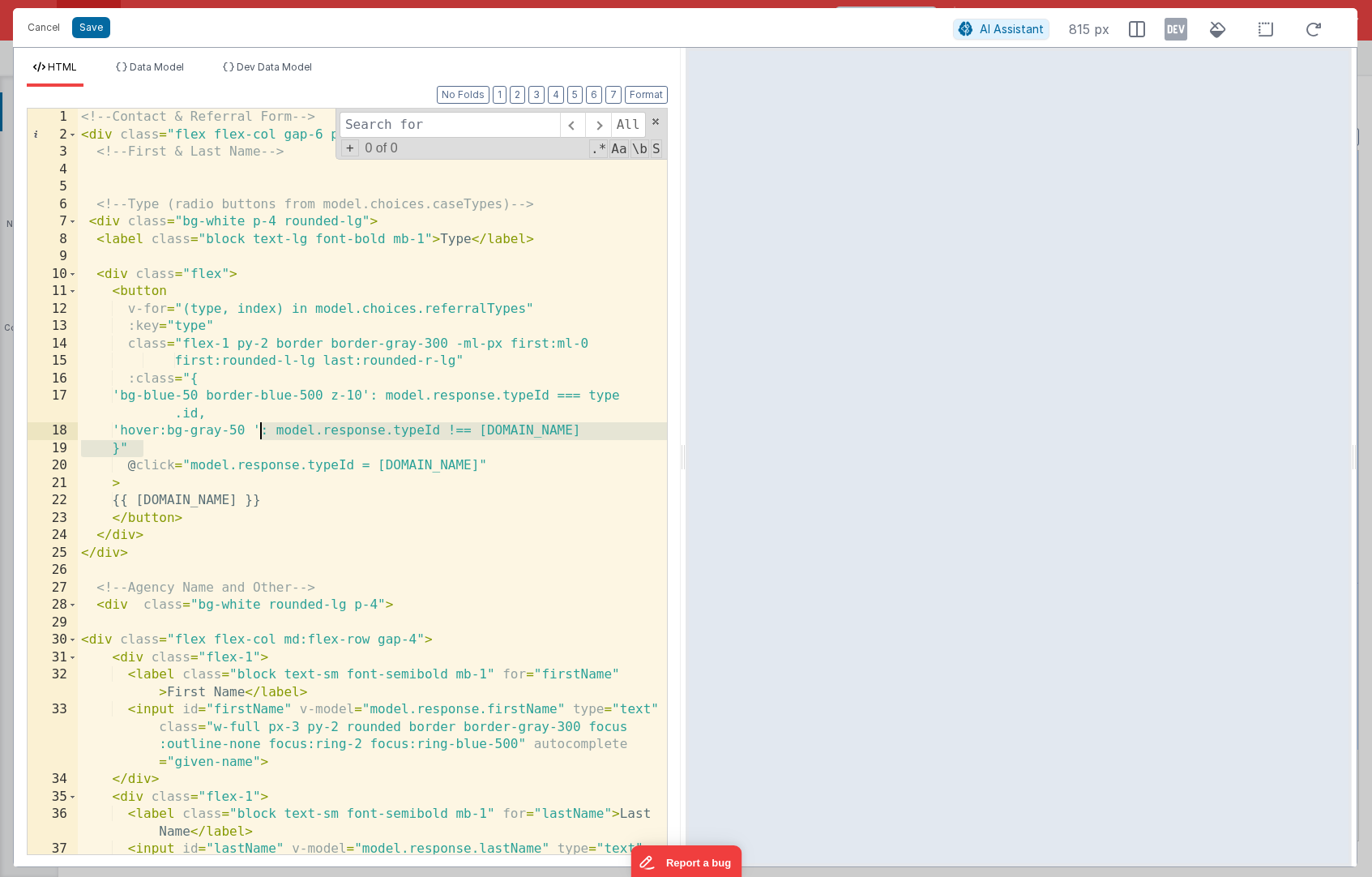
click at [260, 439] on div "<!-- Contact & Referral Form --> < div class = "flex flex-col gap-6 p-6 py-4 bg…" at bounding box center [372, 525] width 589 height 833
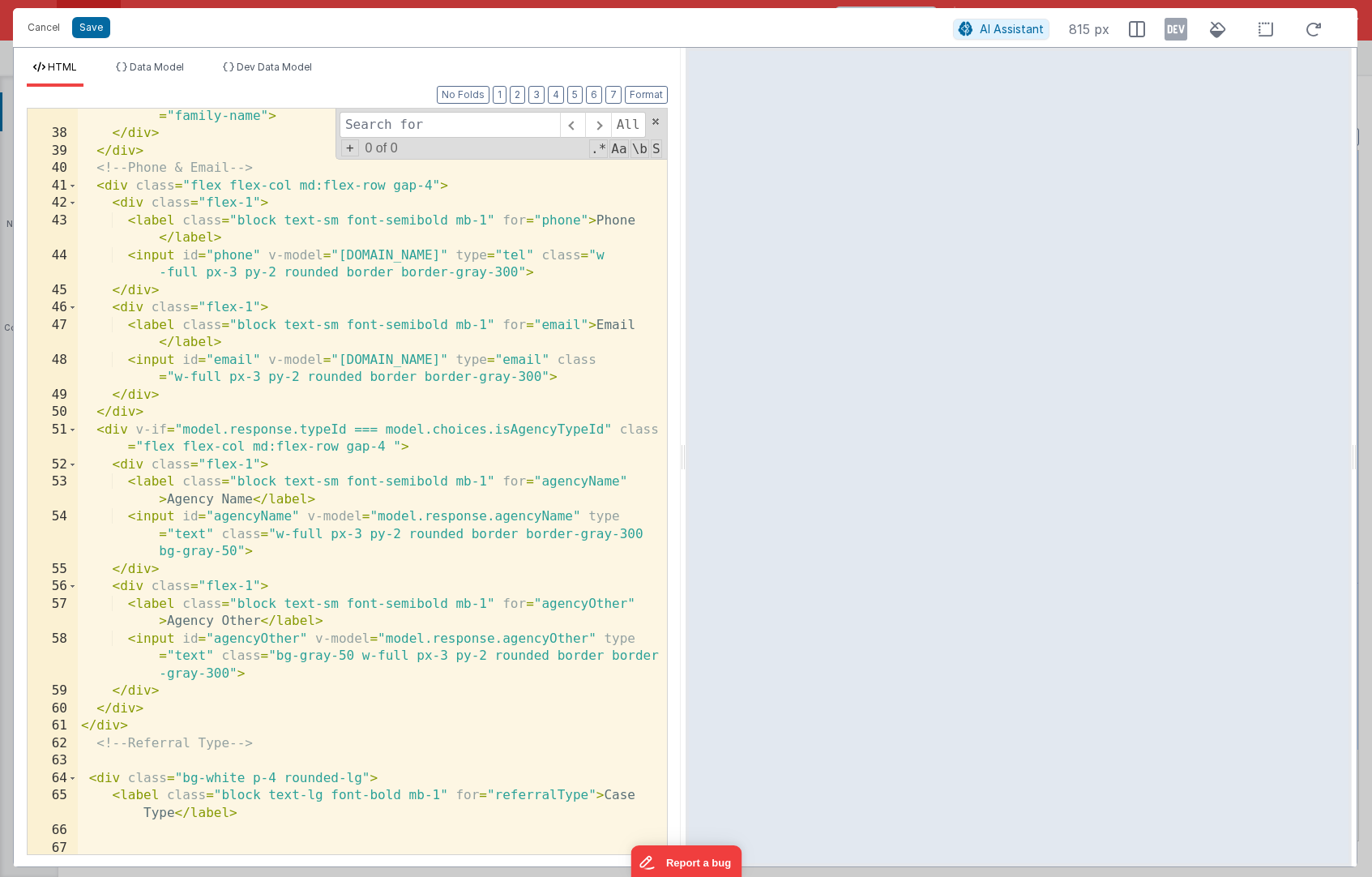
scroll to position [793, 0]
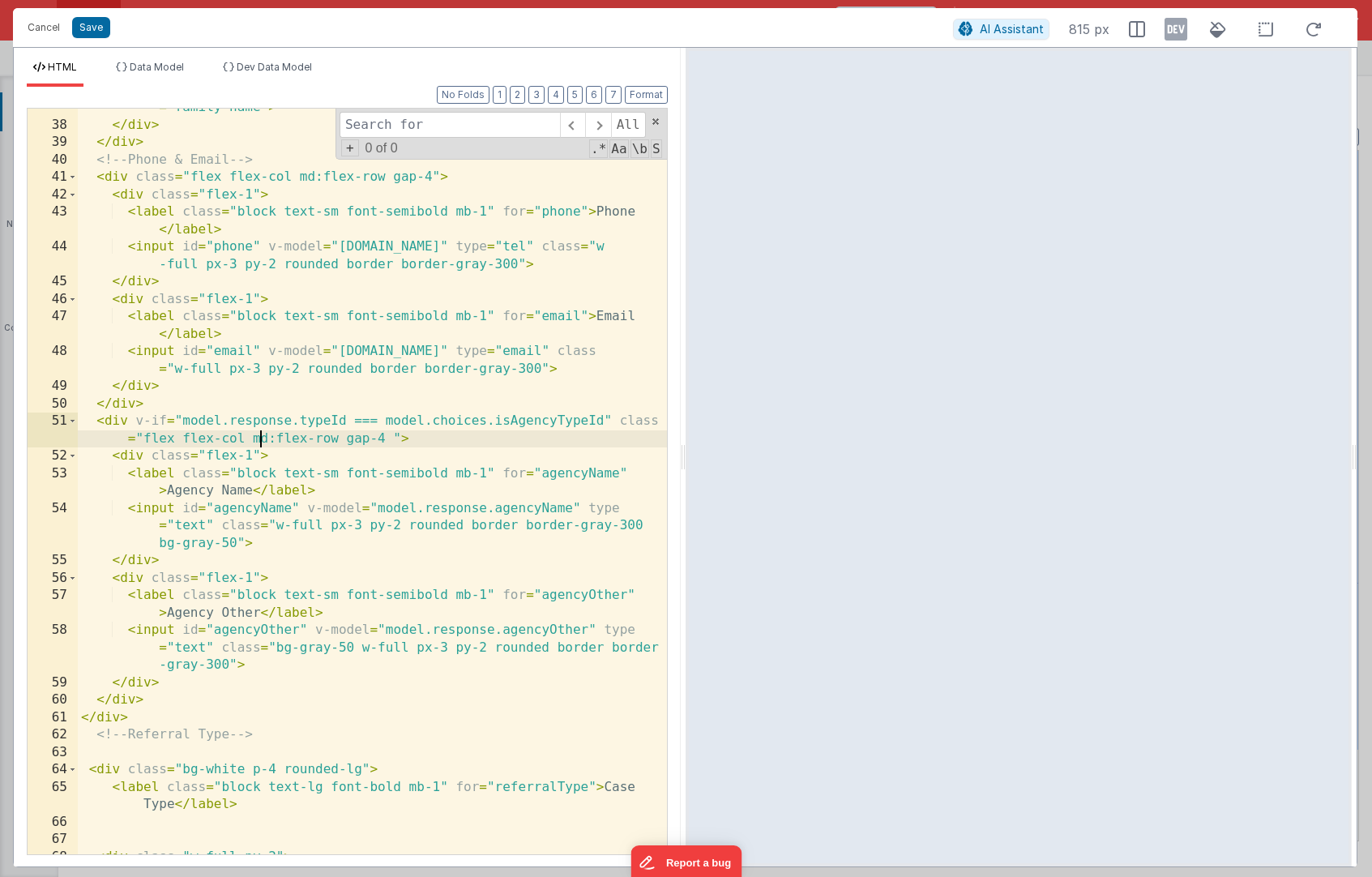
click at [261, 439] on div "< input id = "lastName" v-model = "model.response.lastName" type = "text" class…" at bounding box center [372, 463] width 589 height 833
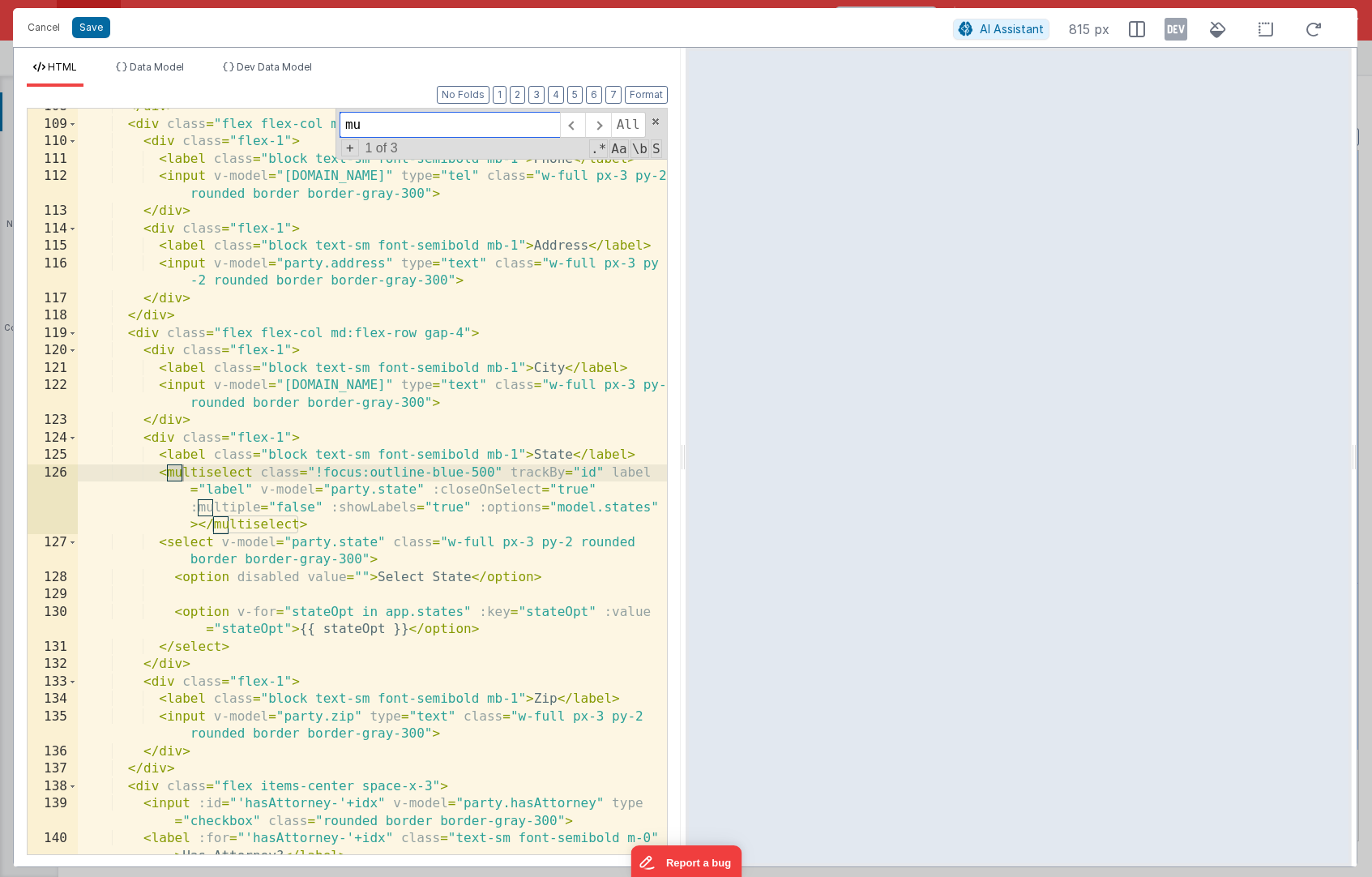
scroll to position [2466, 0]
type input "multi"
click at [311, 488] on div "</ div > < div class = "flex flex-col md:flex-row gap-4" > < div class = "flex-…" at bounding box center [372, 497] width 589 height 798
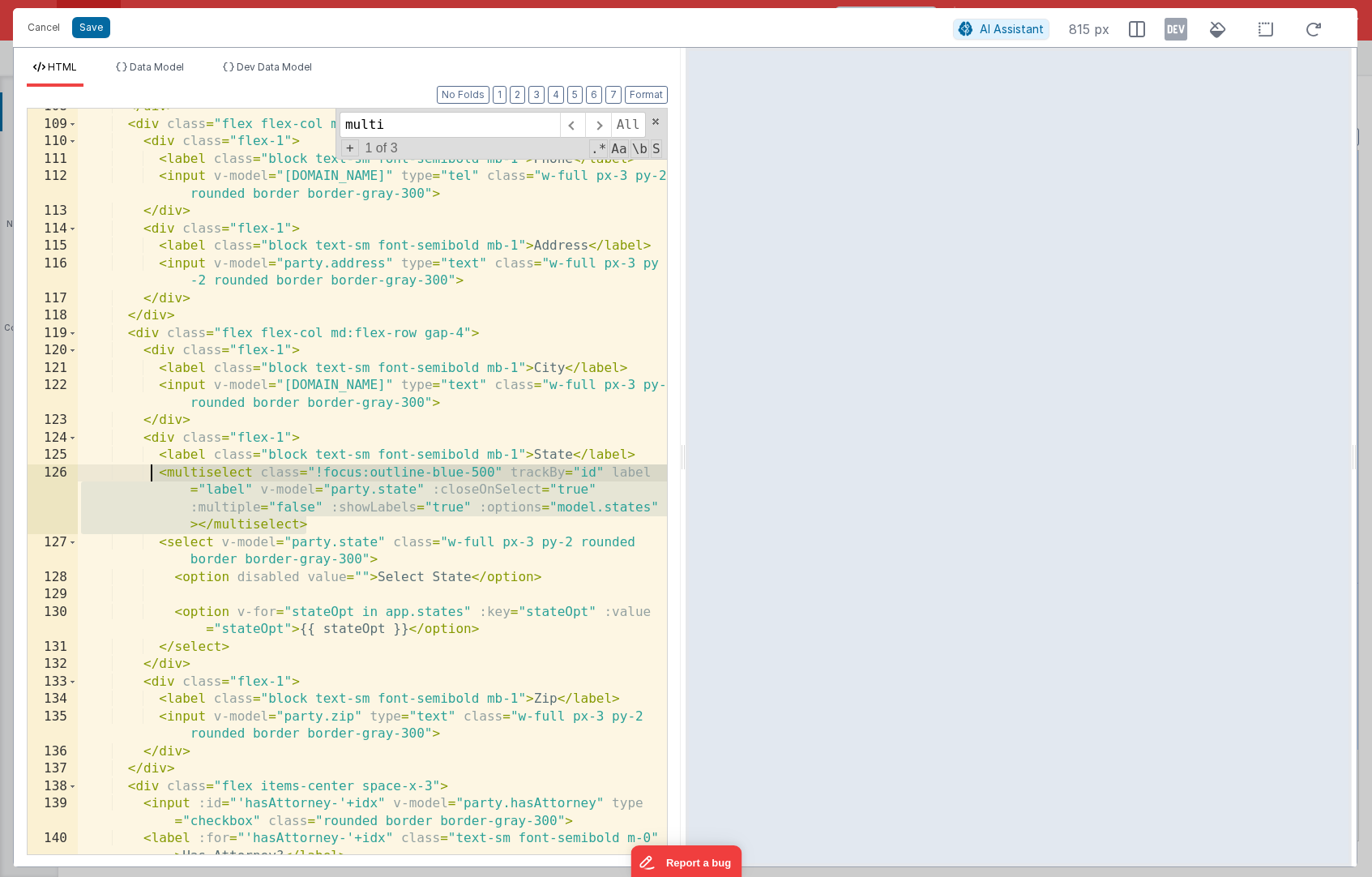
drag, startPoint x: 320, startPoint y: 520, endPoint x: 154, endPoint y: 470, distance: 173.4
click at [154, 470] on div "</ div > < div class = "flex flex-col md:flex-row gap-4" > < div class = "flex-…" at bounding box center [372, 497] width 589 height 798
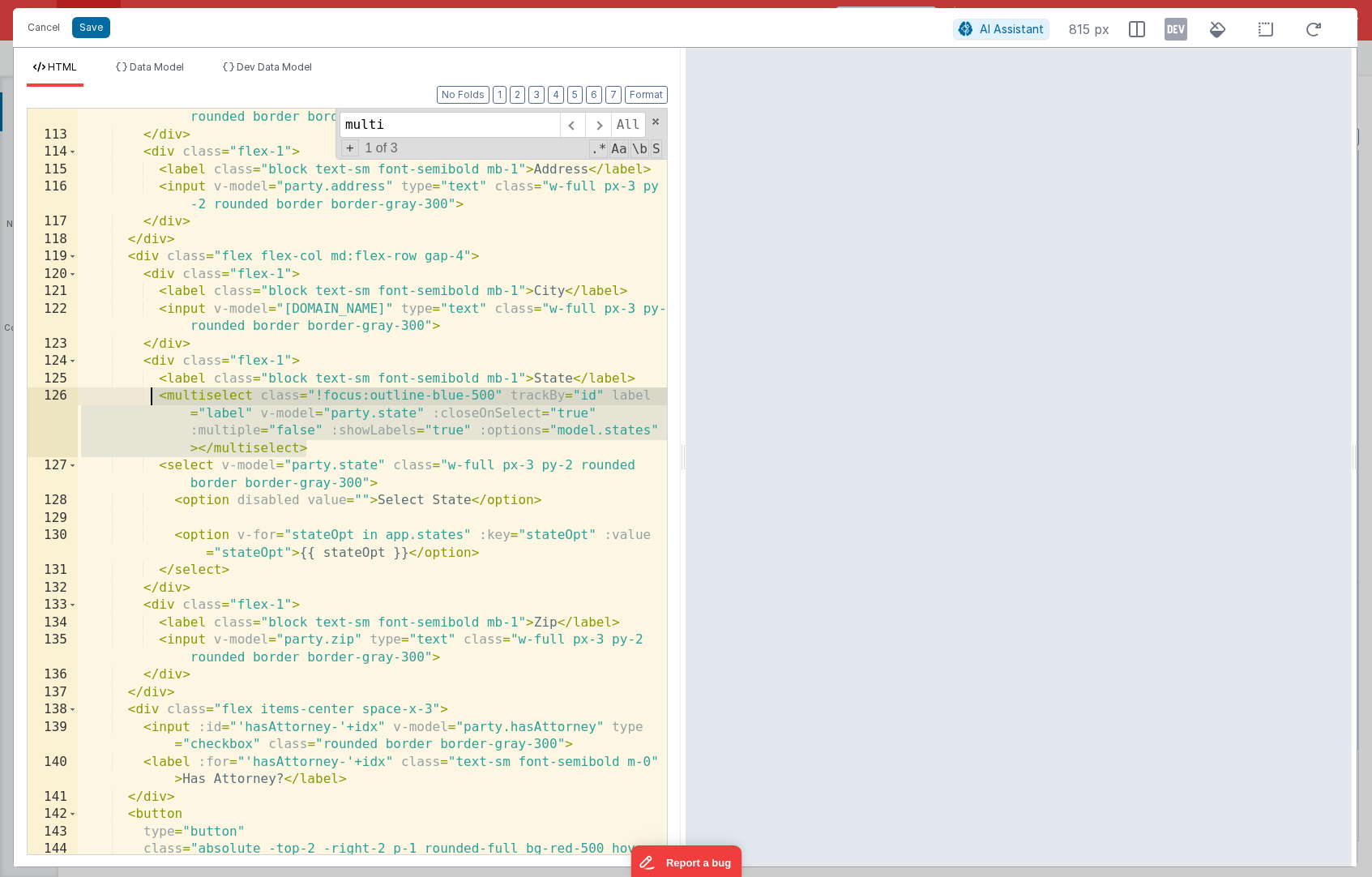
scroll to position [2604, 0]
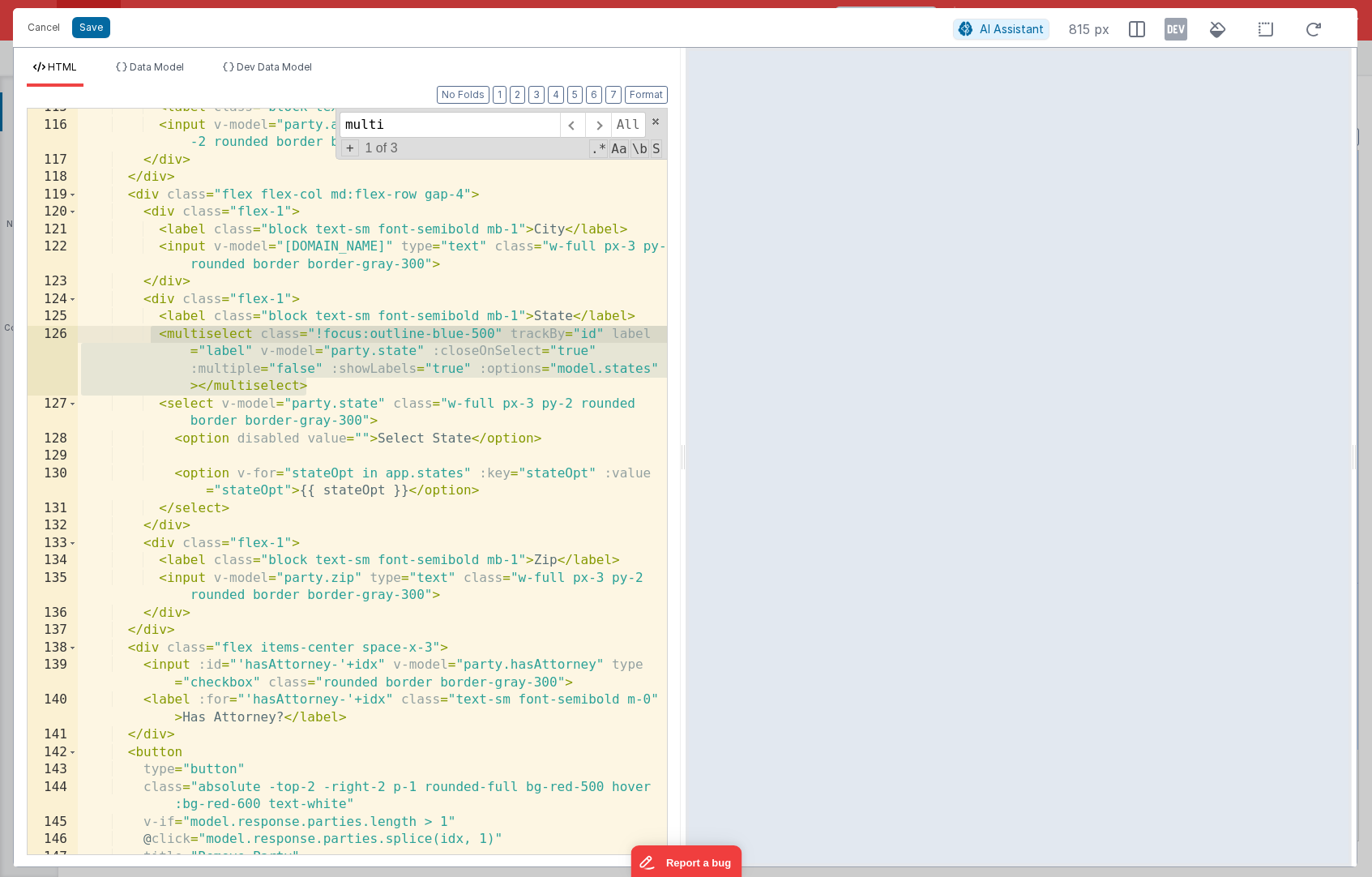
click at [320, 324] on div "< label class = "block text-sm font-semibold mb-1" > Address </ label > < input…" at bounding box center [372, 489] width 589 height 780
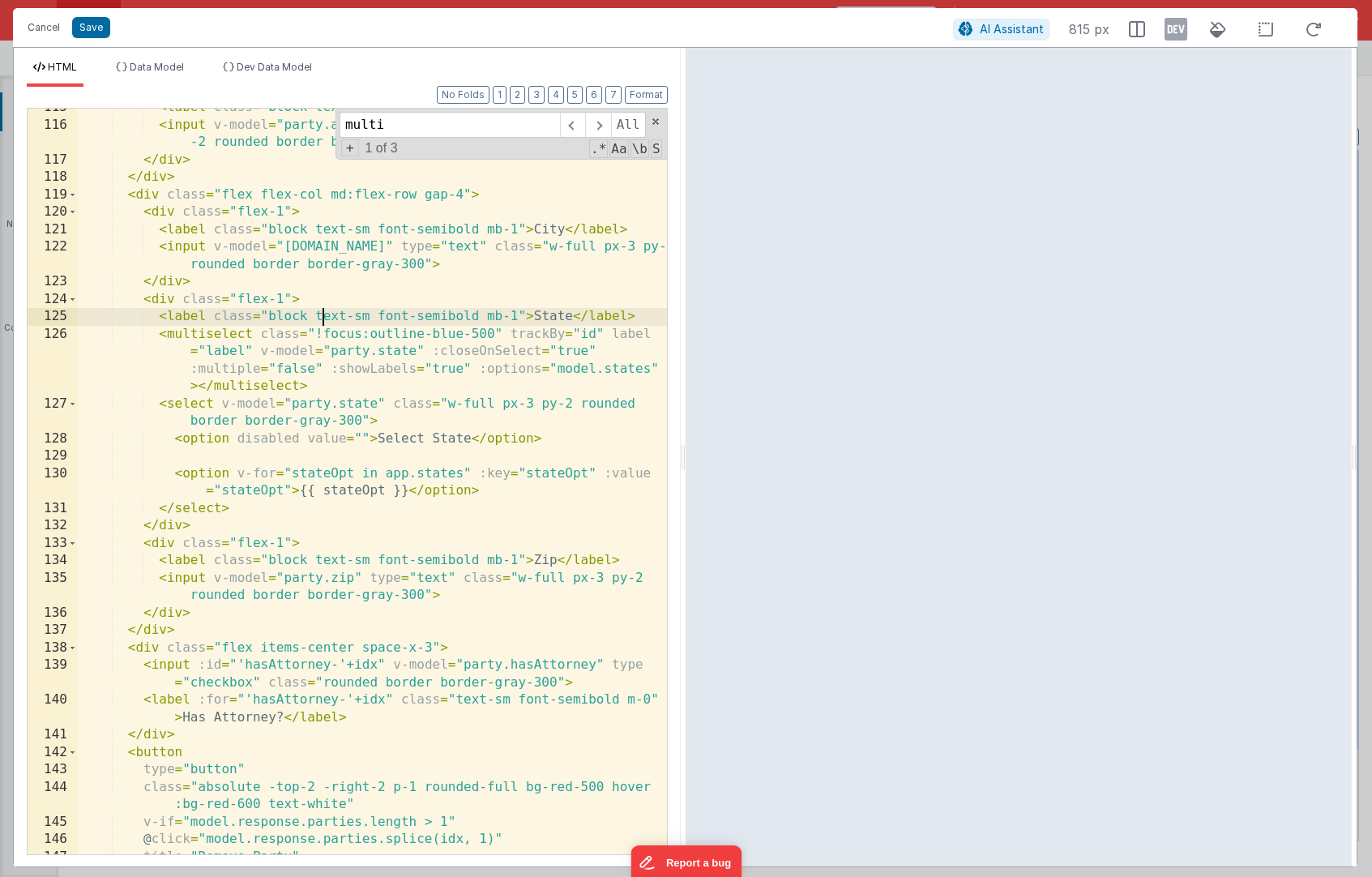
scroll to position [2604, 0]
click at [52, 31] on button "Cancel" at bounding box center [43, 27] width 49 height 23
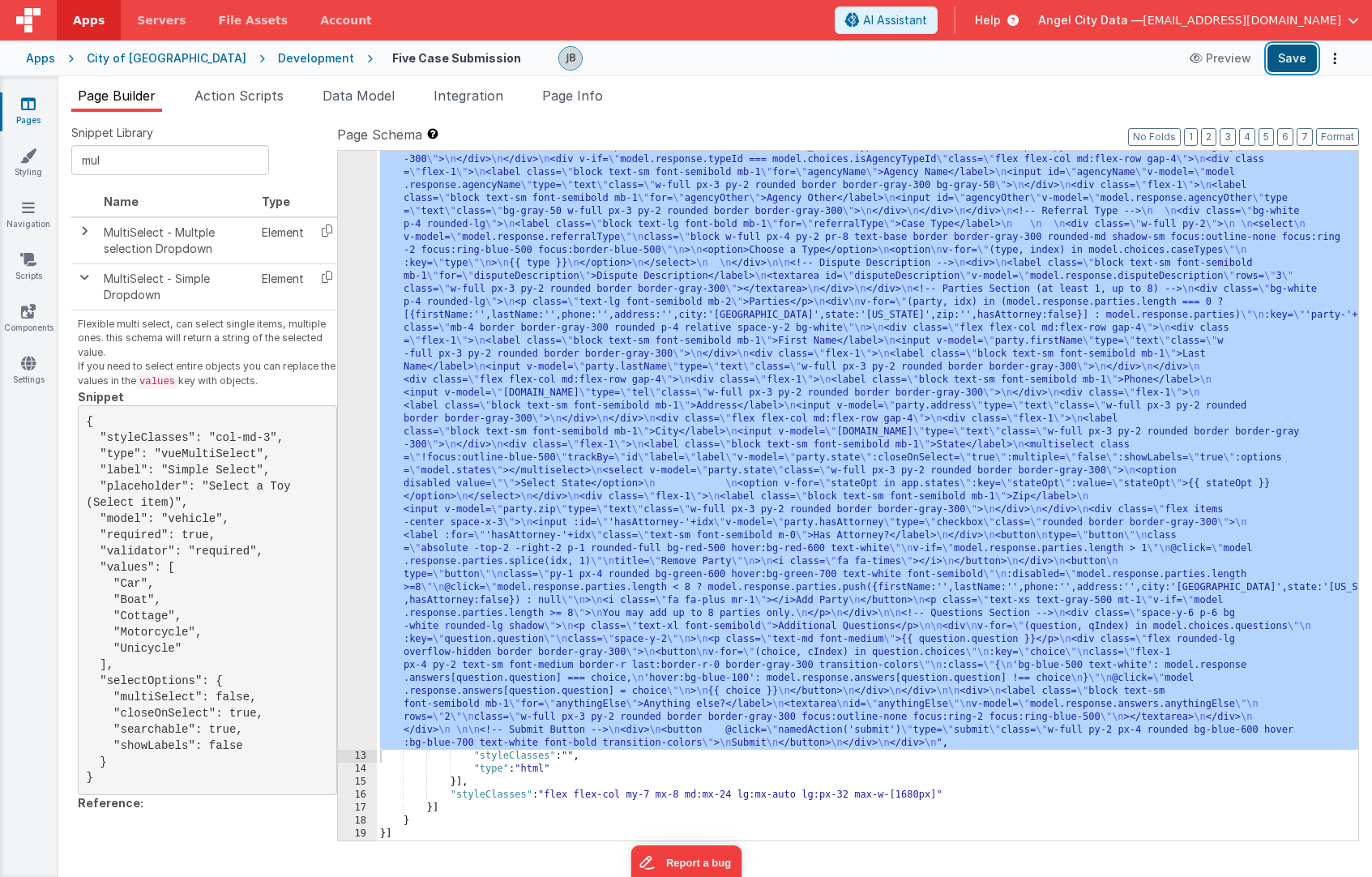
click at [1286, 54] on button "Save" at bounding box center [1292, 58] width 50 height 27
click at [1212, 52] on button "Preview" at bounding box center [1220, 58] width 81 height 26
click at [1194, 45] on button "Preview" at bounding box center [1220, 58] width 81 height 26
click at [365, 99] on span "Data Model" at bounding box center [358, 96] width 72 height 16
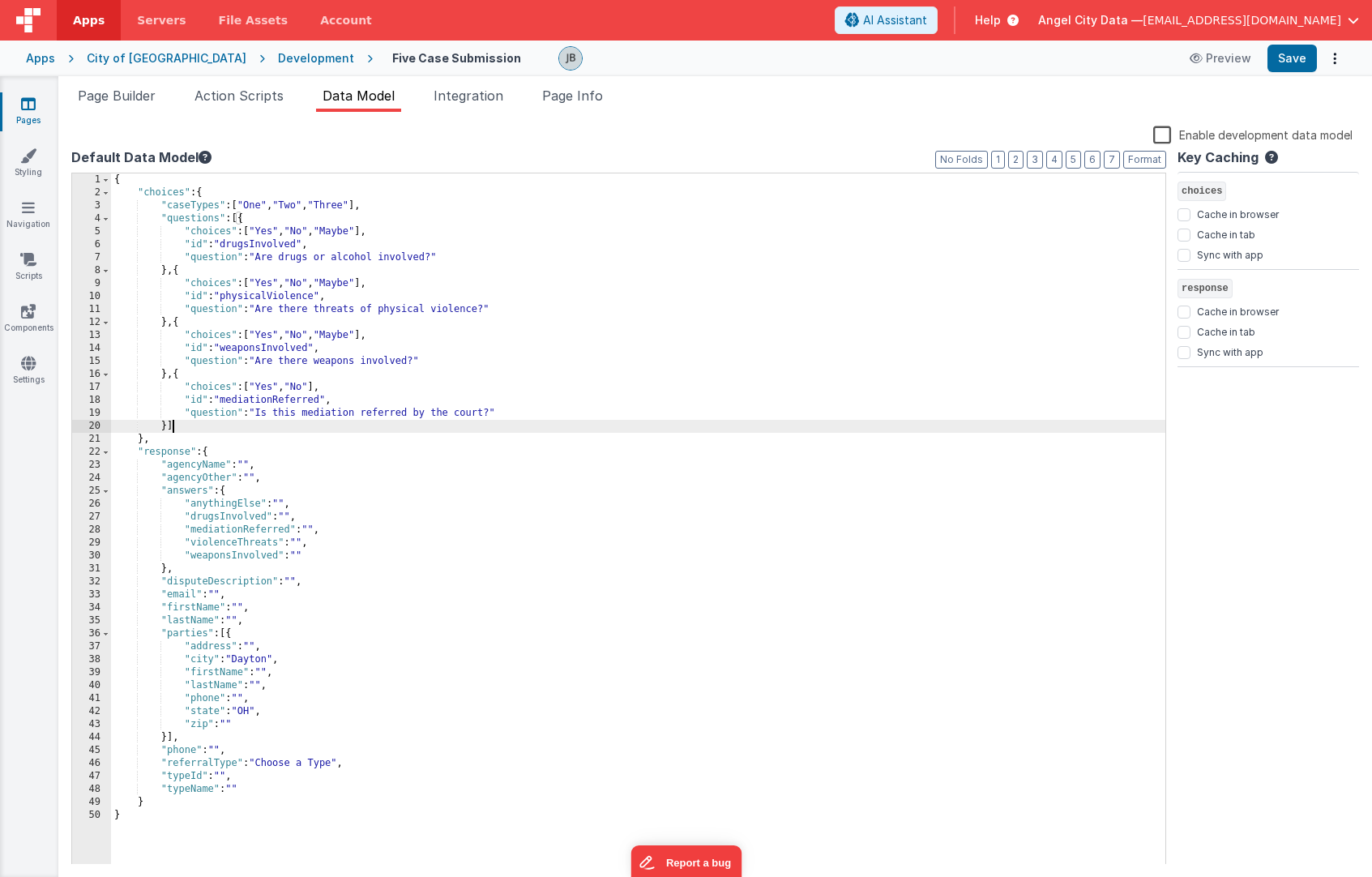
click at [304, 429] on div "{ "choices" : { "caseTypes" : [ "One" , "Two" , "Three" ] , "questions" : [{ "c…" at bounding box center [638, 532] width 1055 height 717
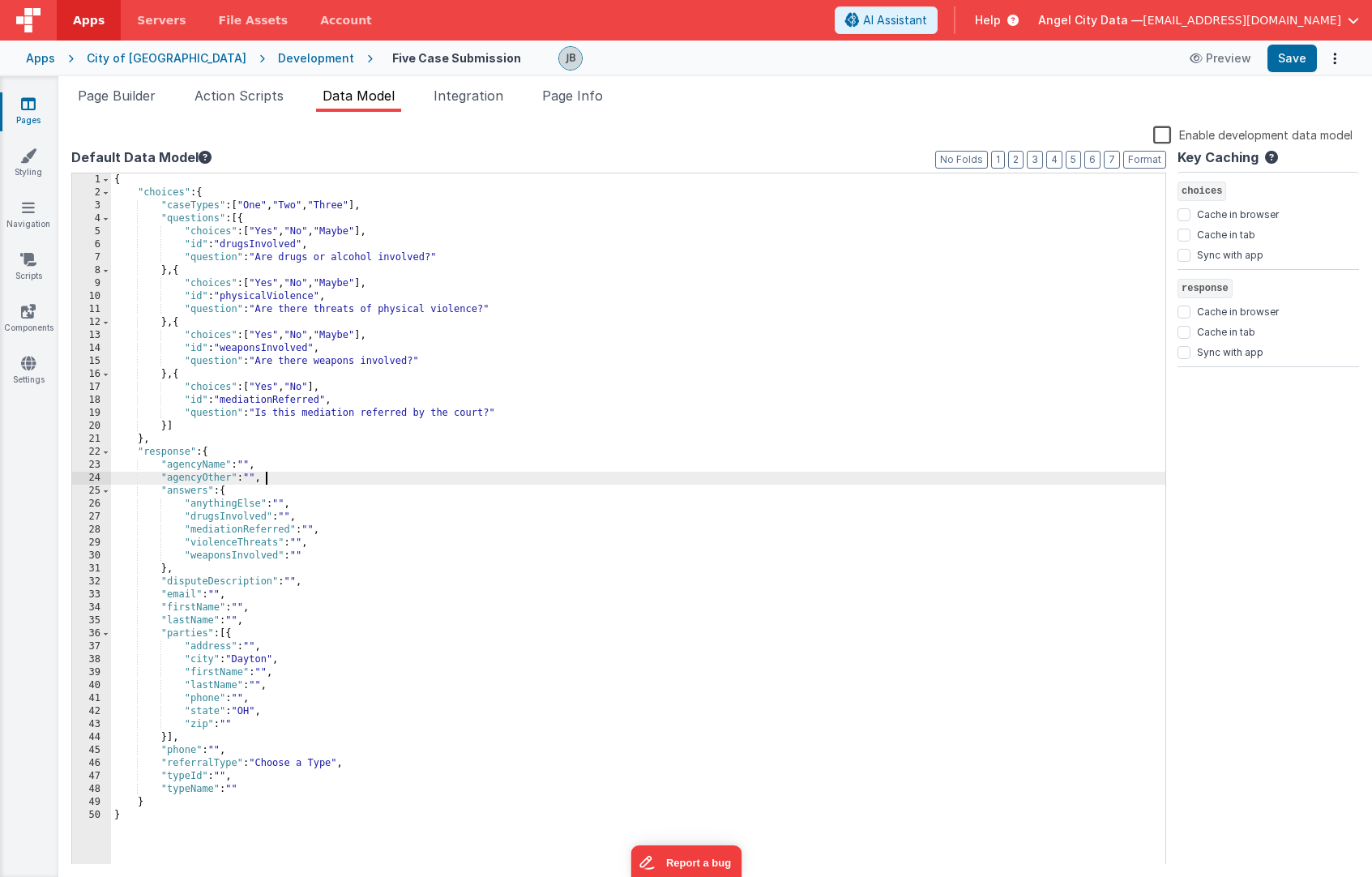
click at [305, 483] on div "{ "choices" : { "caseTypes" : [ "One" , "Two" , "Three" ] , "questions" : [{ "c…" at bounding box center [638, 532] width 1055 height 717
click at [282, 319] on div "{ "choices" : { "caseTypes" : [ "One" , "Two" , "Three" ] , "questions" : [{ "c…" at bounding box center [638, 532] width 1055 height 717
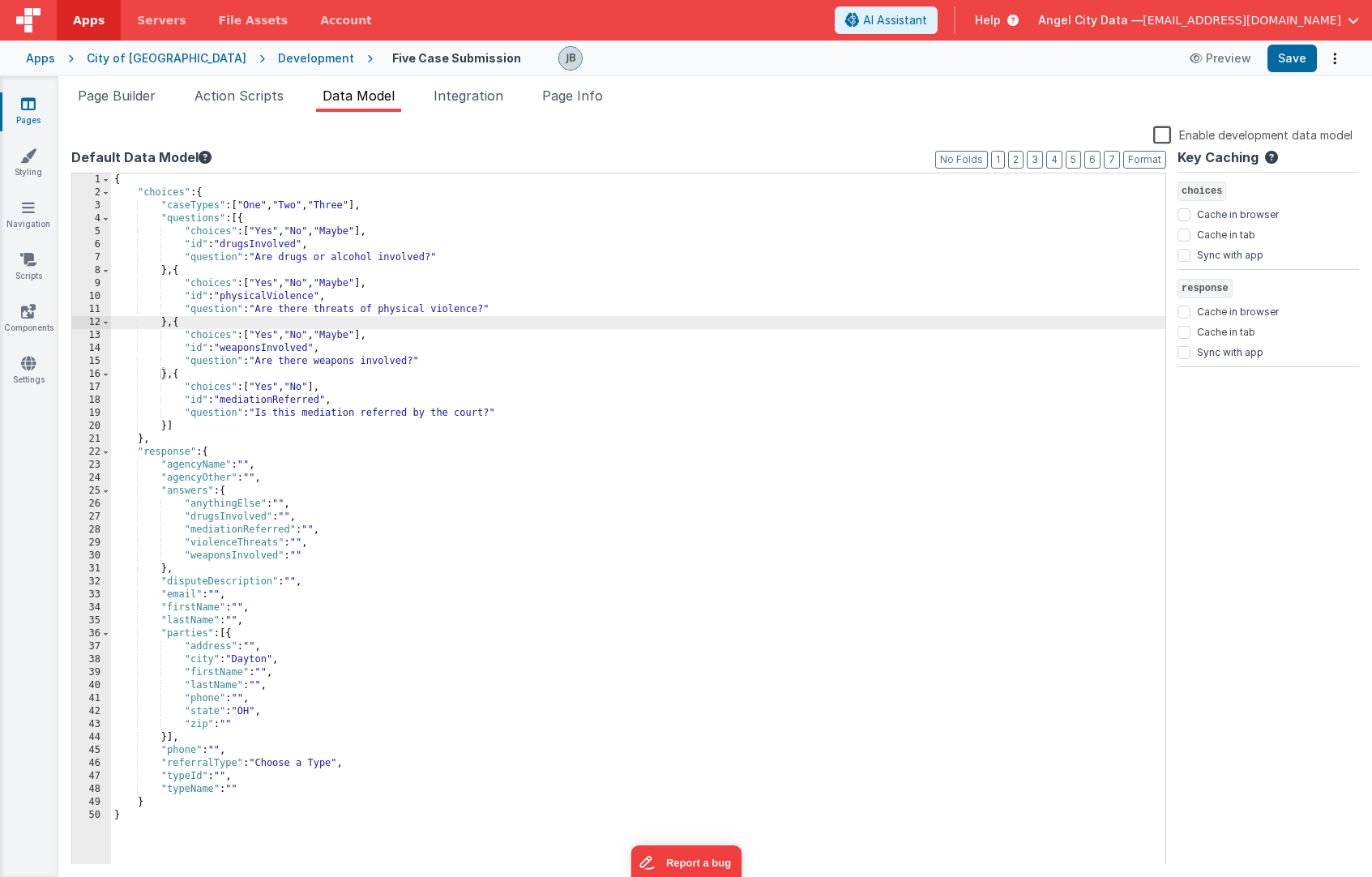
click at [241, 312] on div "{ "choices" : { "caseTypes" : [ "One" , "Two" , "Three" ] , "questions" : [{ "c…" at bounding box center [638, 532] width 1055 height 717
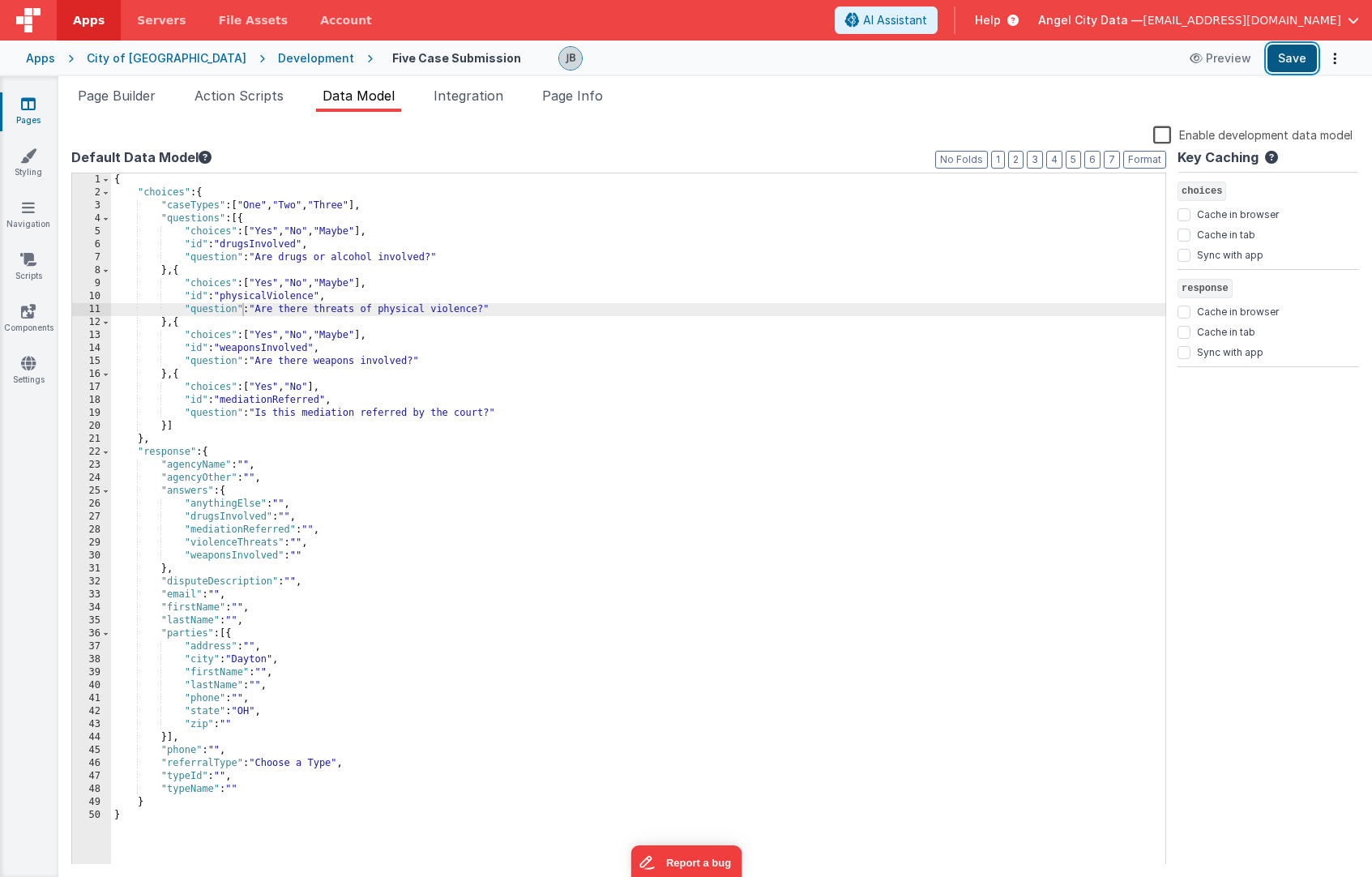
click at [1280, 62] on button "Save" at bounding box center [1292, 58] width 50 height 27
click at [134, 98] on span "Page Builder" at bounding box center [117, 96] width 78 height 16
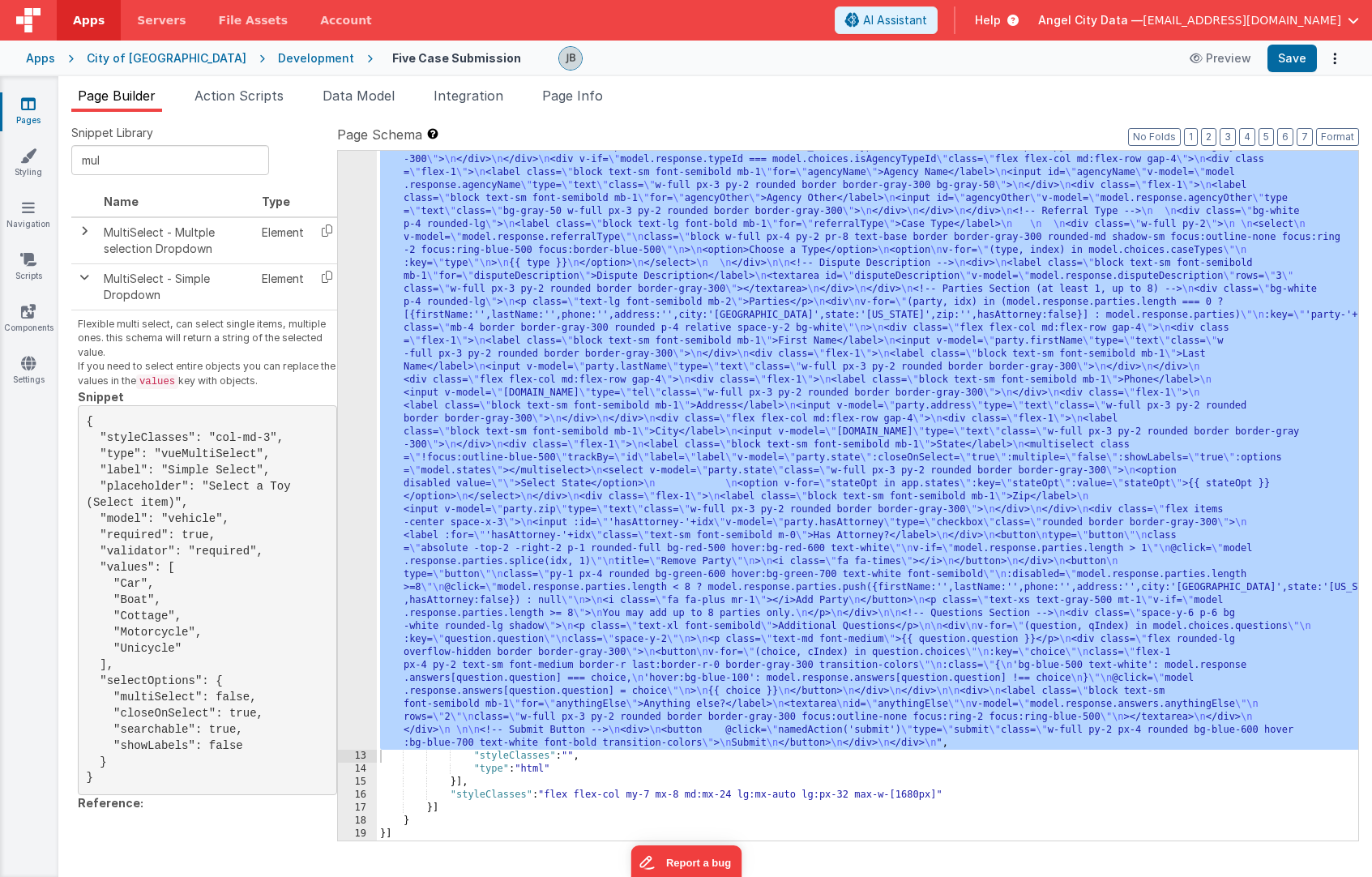
click at [358, 295] on div "12" at bounding box center [357, 361] width 39 height 778
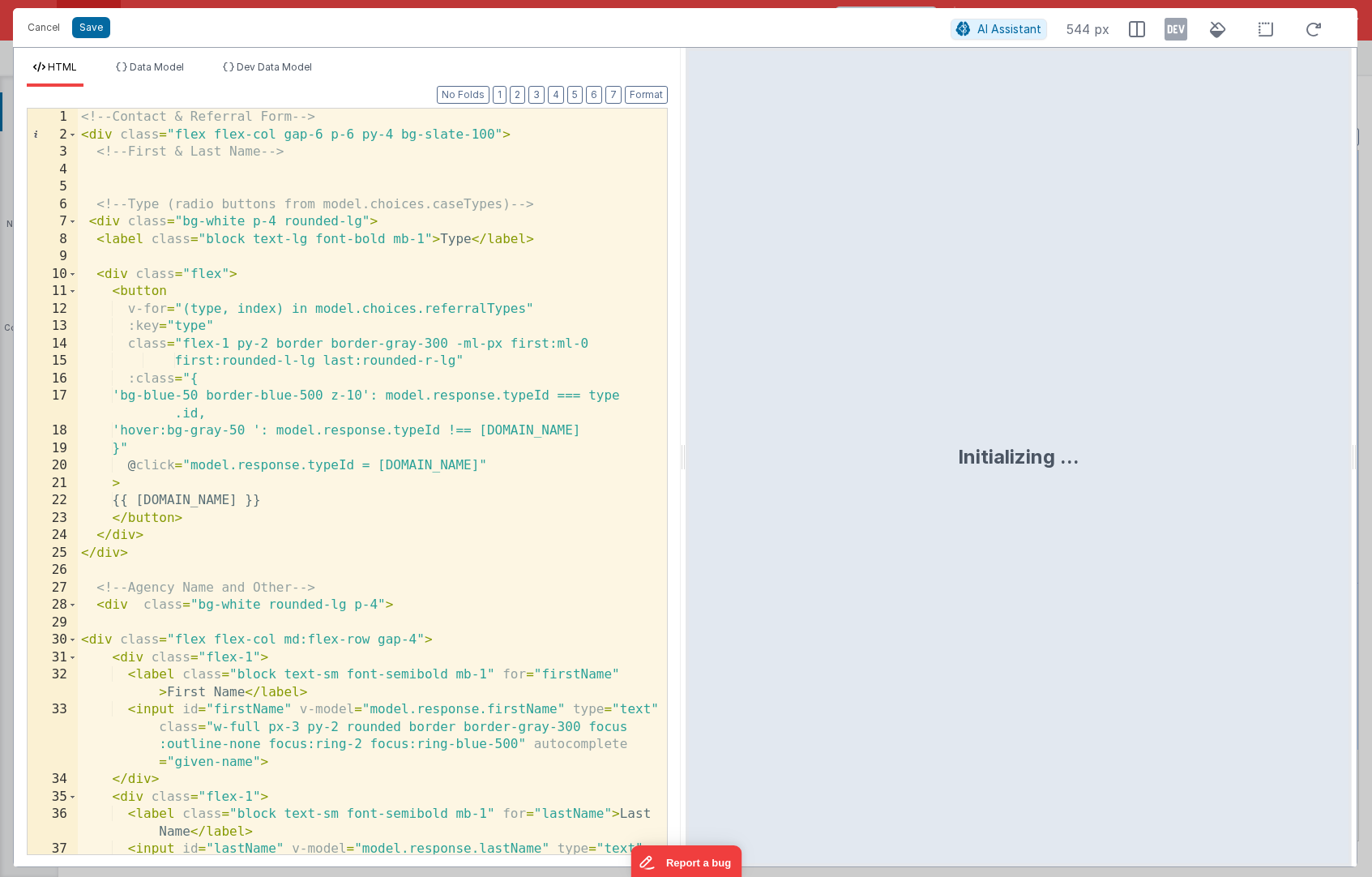
scroll to position [0, 0]
click at [370, 361] on div "<!-- Contact & Referral Form --> < div class = "flex flex-col gap-6 p-6 py-4 bg…" at bounding box center [372, 525] width 589 height 833
click at [362, 369] on div "<!-- Contact & Referral Form --> < div class = "flex flex-col gap-6 p-6 py-4 bg…" at bounding box center [372, 525] width 589 height 833
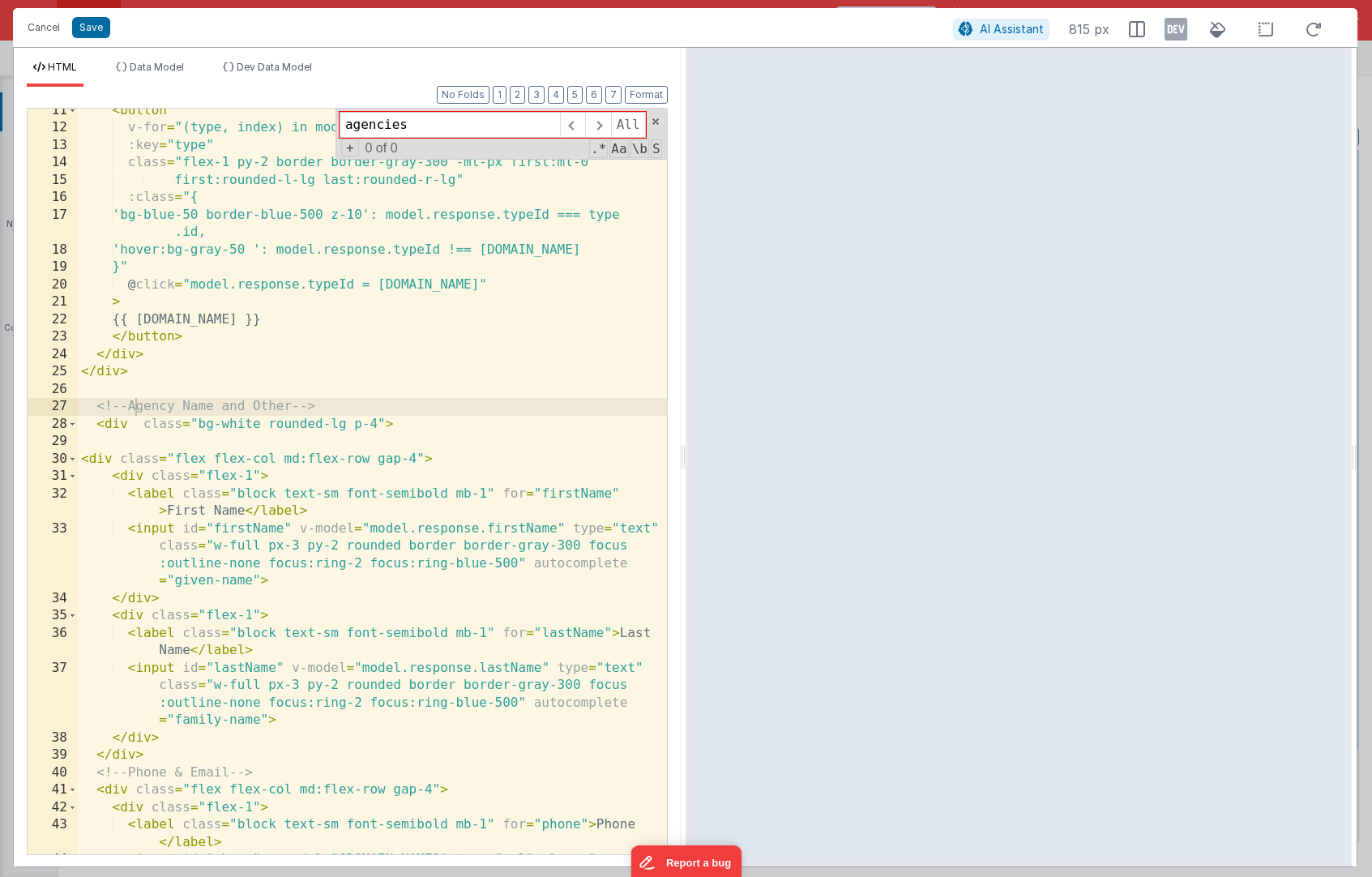
scroll to position [482, 0]
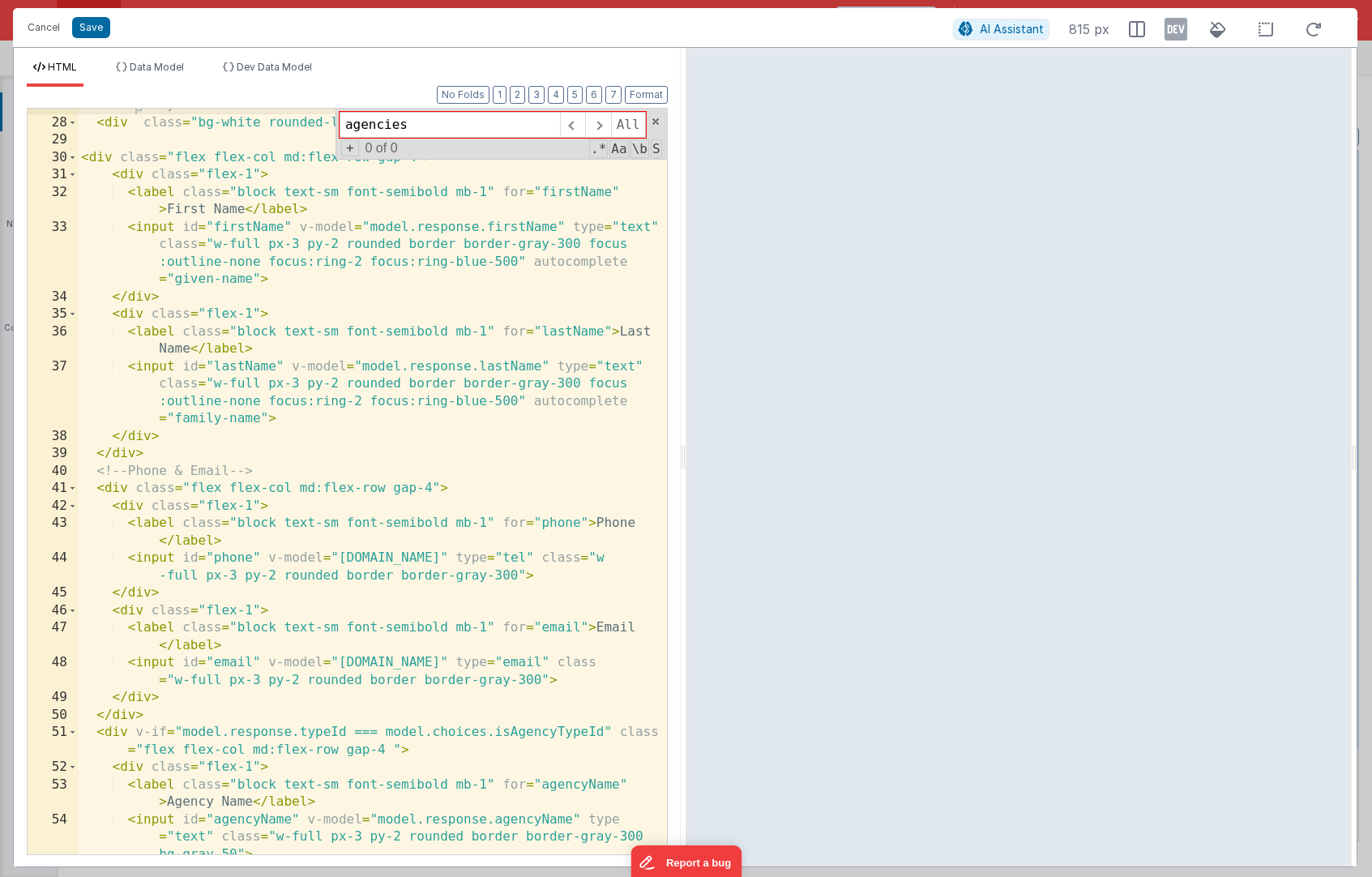
type input "agencies"
click at [403, 397] on div "<!-- Agency Name and Other --> < div class = "bg-white rounded-lg p-4" > < div …" at bounding box center [372, 504] width 589 height 815
click at [268, 447] on div "<!-- Agency Name and Other --> < div class = "bg-white rounded-lg p-4" > < div …" at bounding box center [372, 504] width 589 height 815
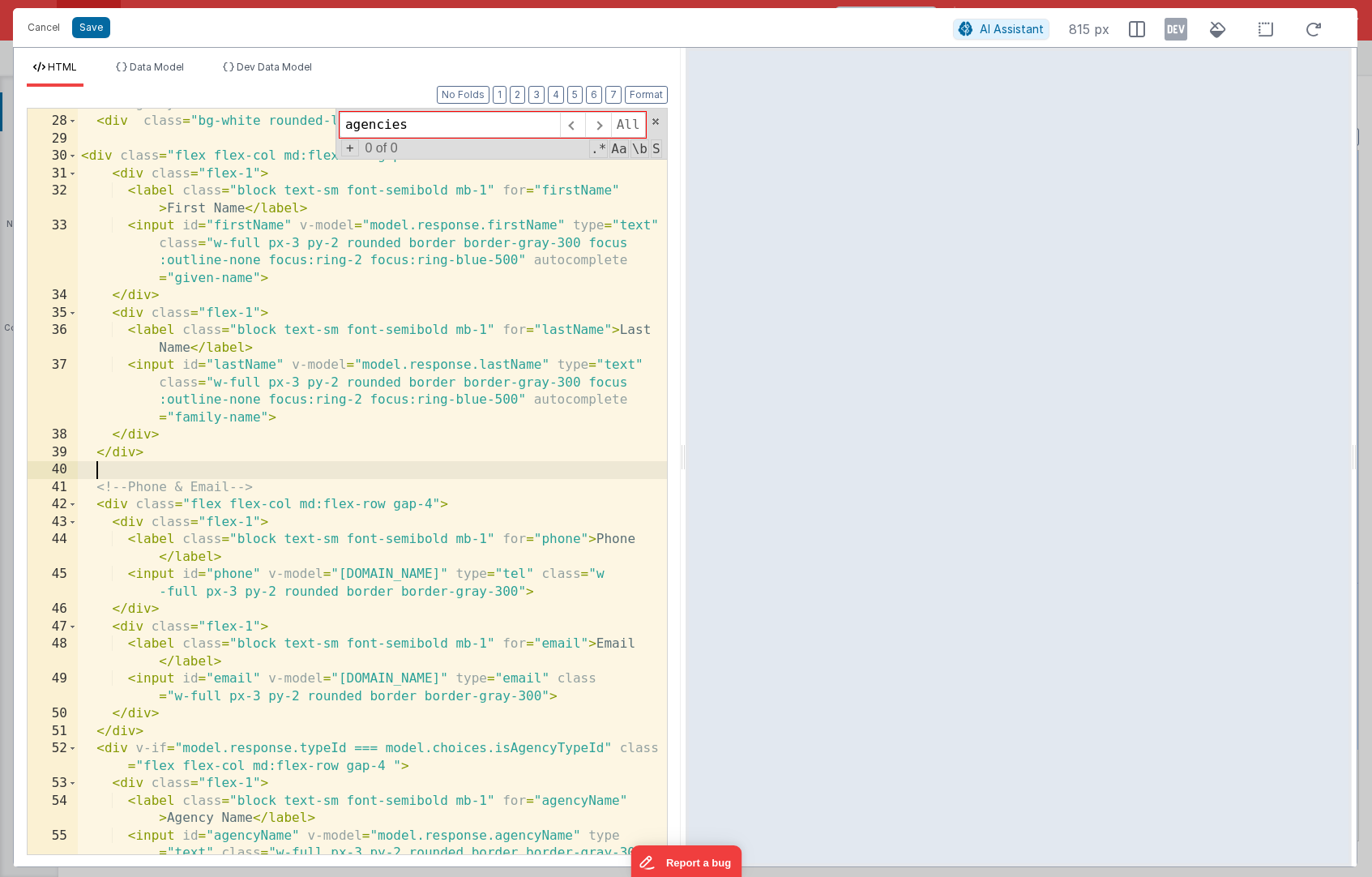
scroll to position [488, 0]
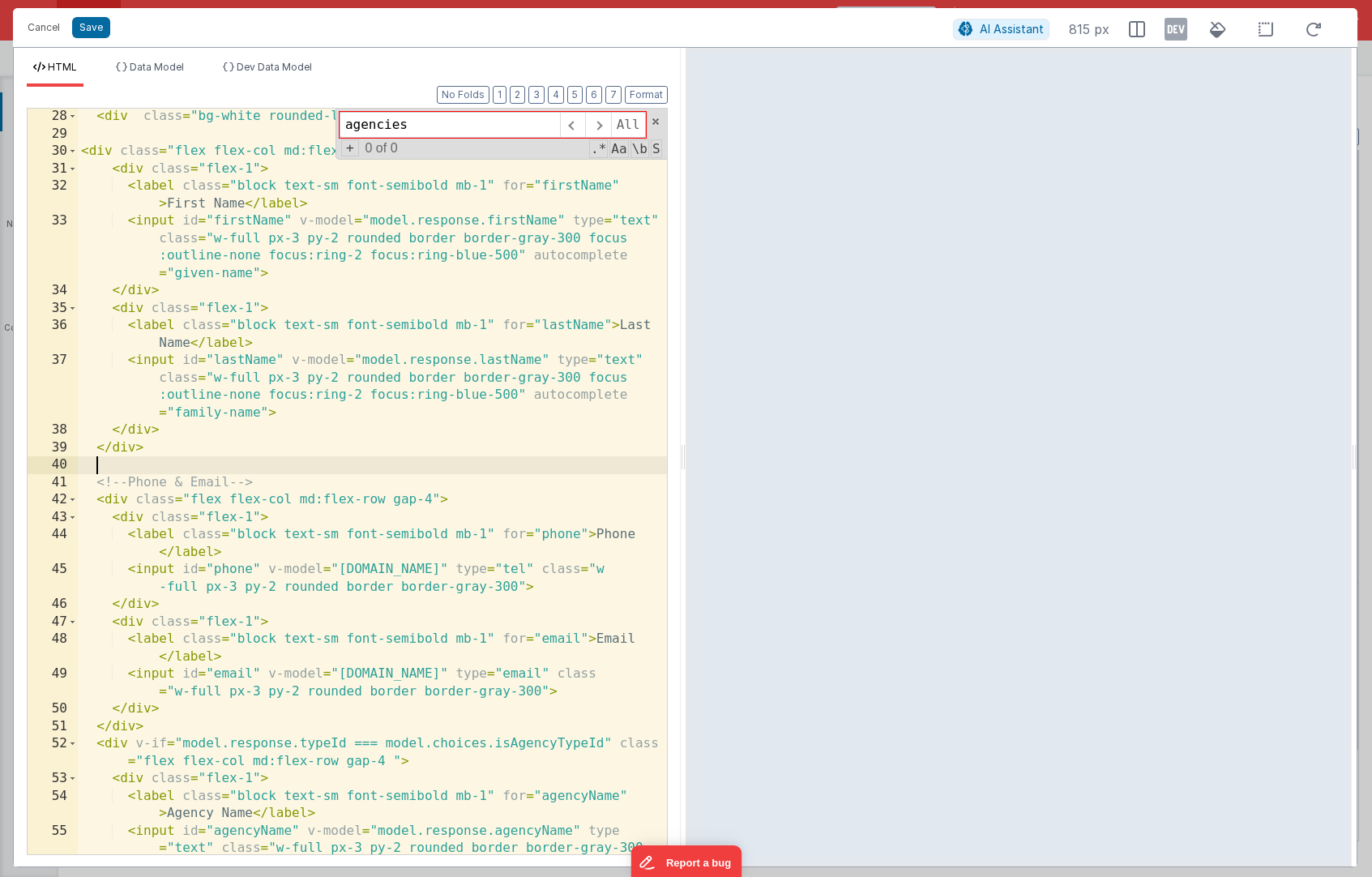
click at [326, 512] on div "< div class = "bg-white rounded-lg p-4" > < div class = "flex flex-col md:flex-…" at bounding box center [372, 516] width 589 height 815
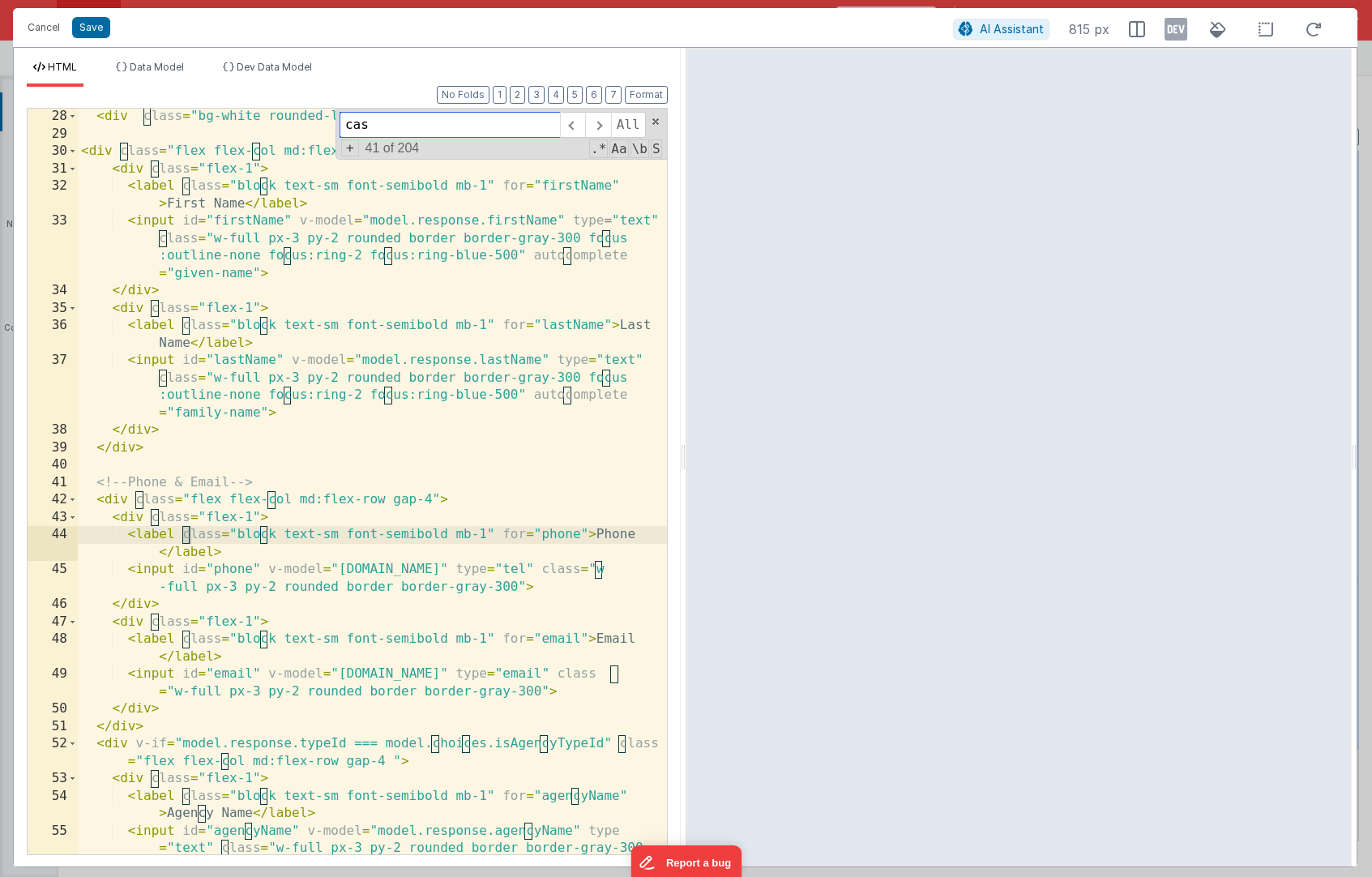
scroll to position [1125, 0]
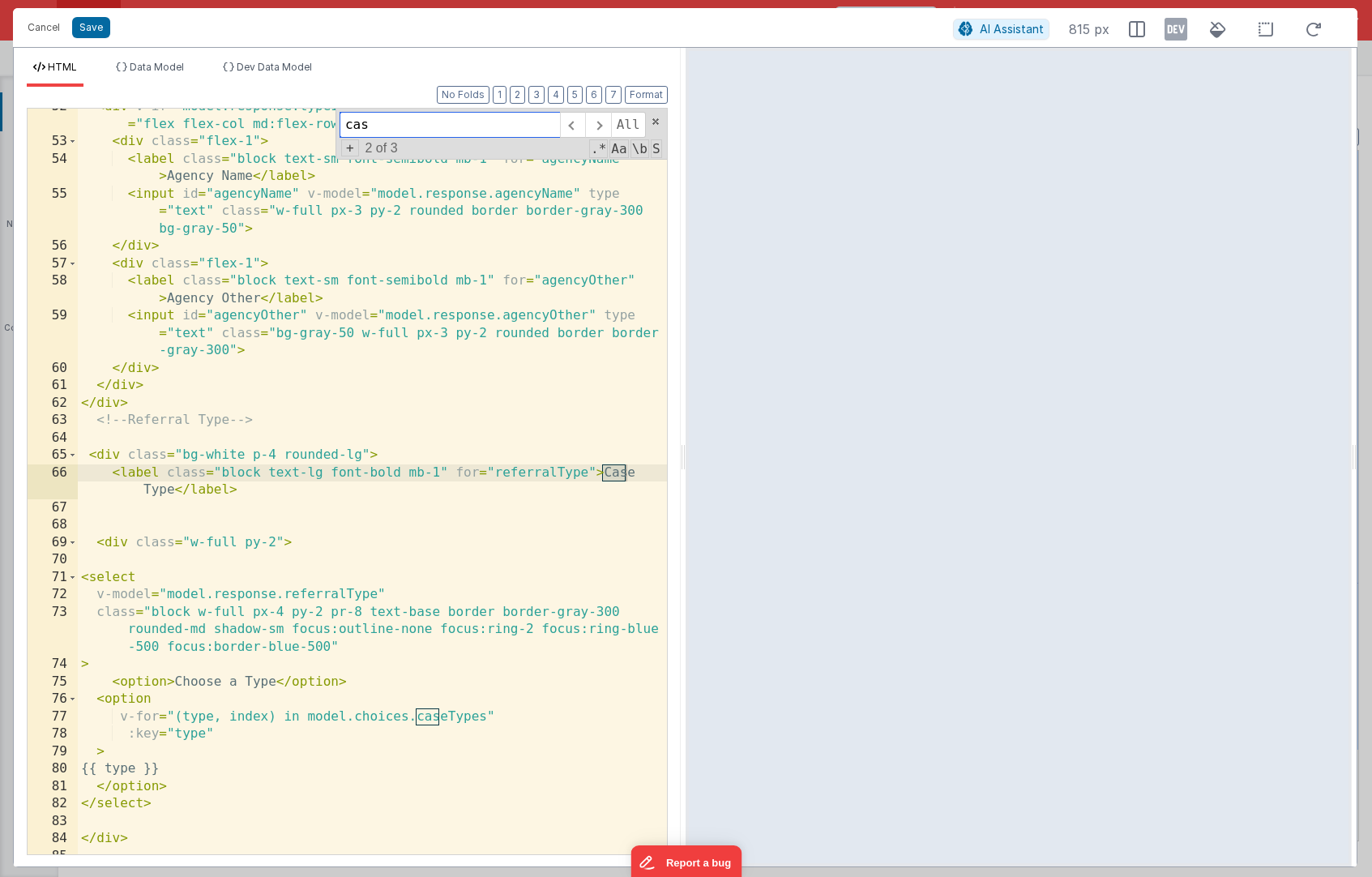
type input "cas"
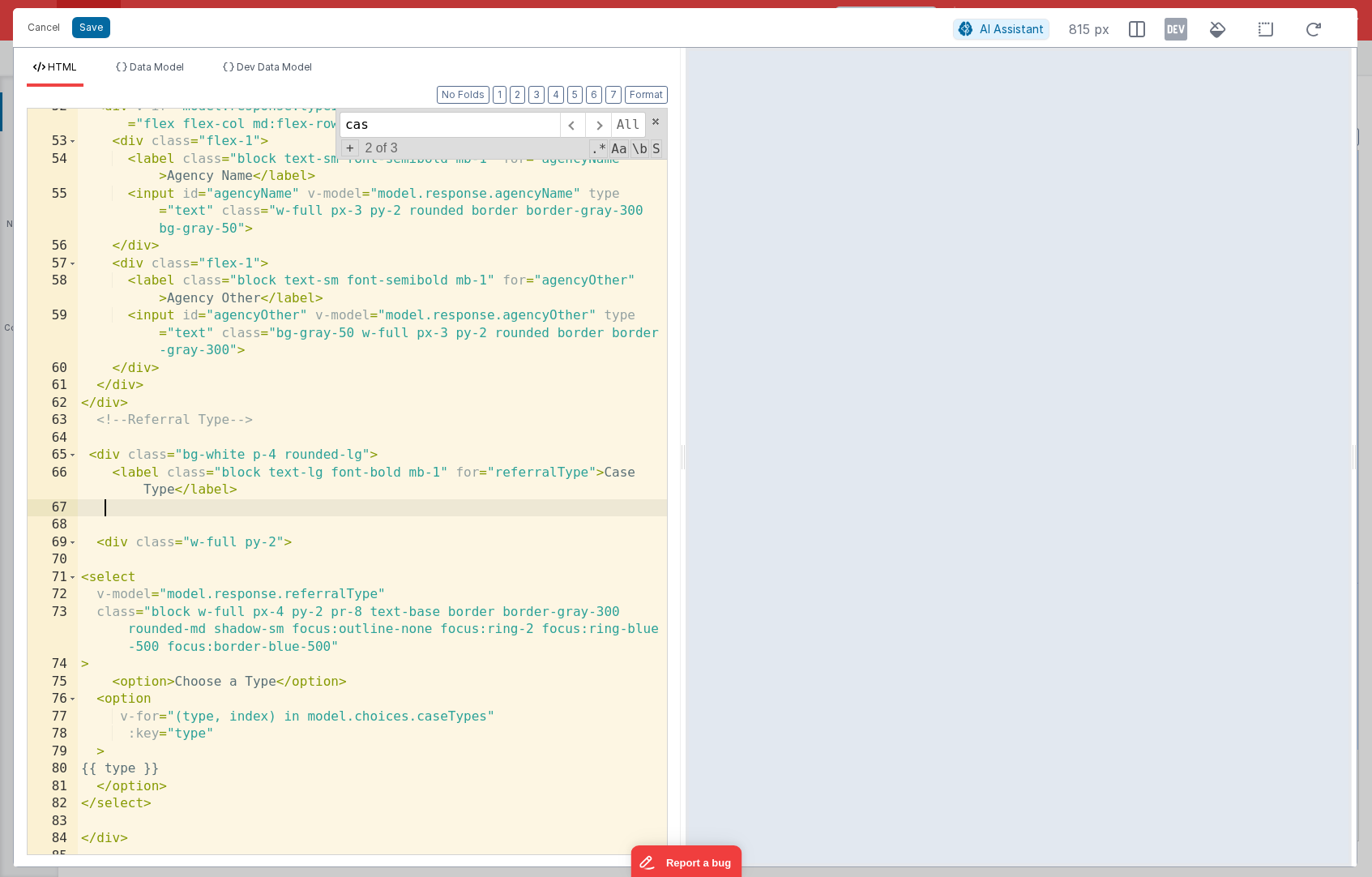
click at [190, 515] on div "< div v-if = "model.response.typeId === model.choices.isAgencyTypeId" class = "…" at bounding box center [372, 497] width 589 height 798
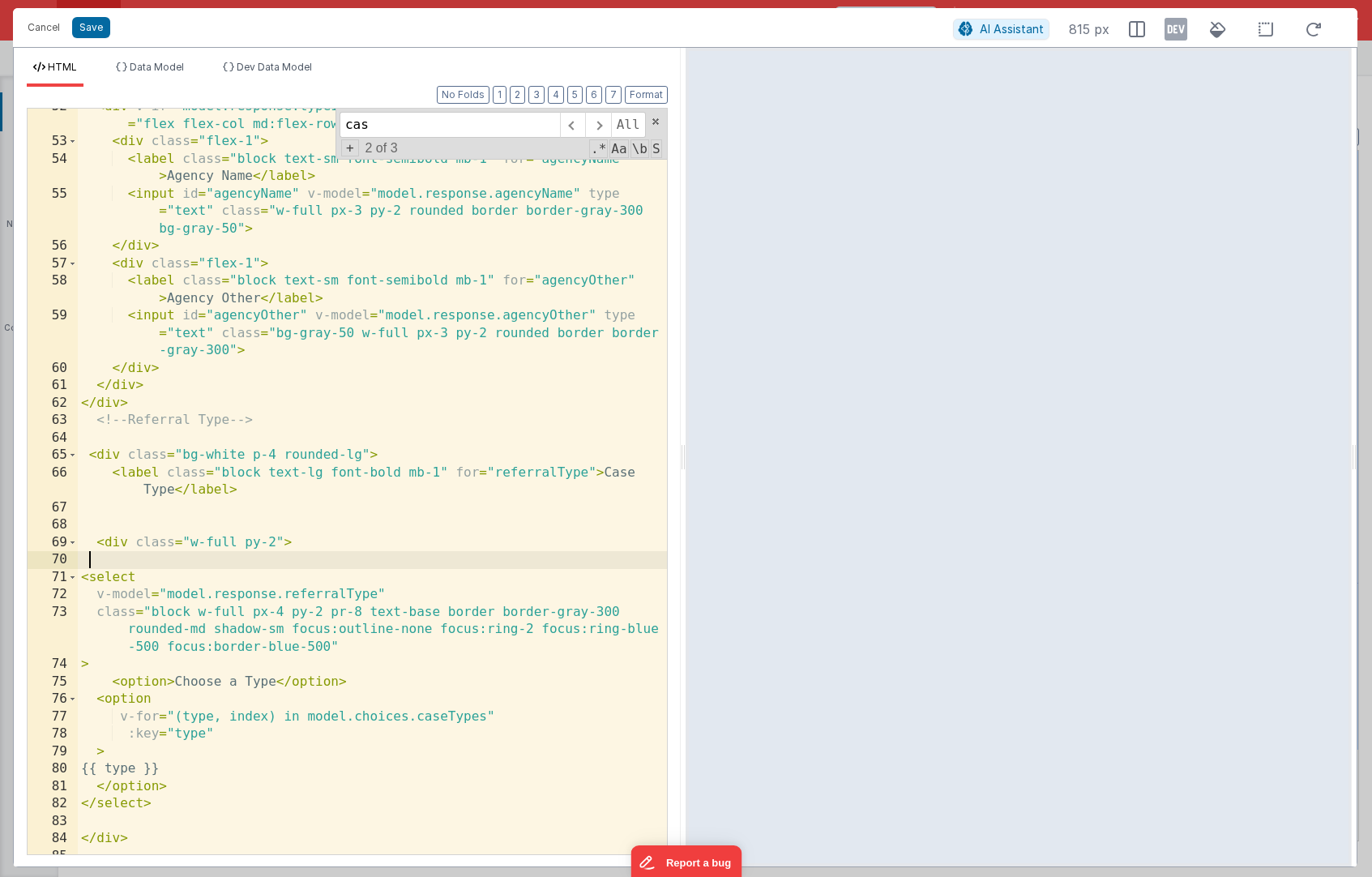
click at [153, 564] on div "< div v-if = "model.response.typeId === model.choices.isAgencyTypeId" class = "…" at bounding box center [372, 497] width 589 height 798
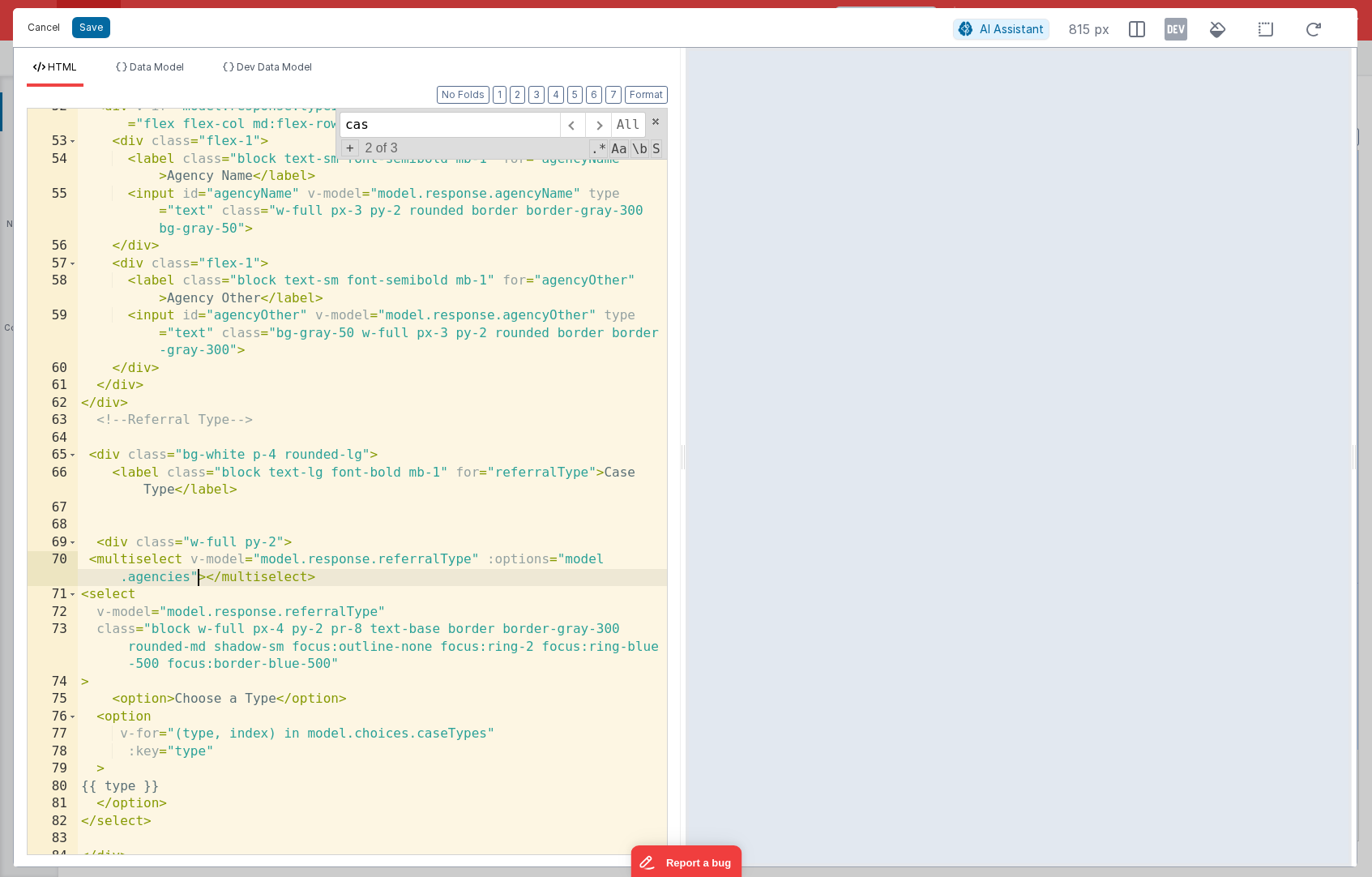
click at [48, 35] on button "Cancel" at bounding box center [43, 27] width 49 height 23
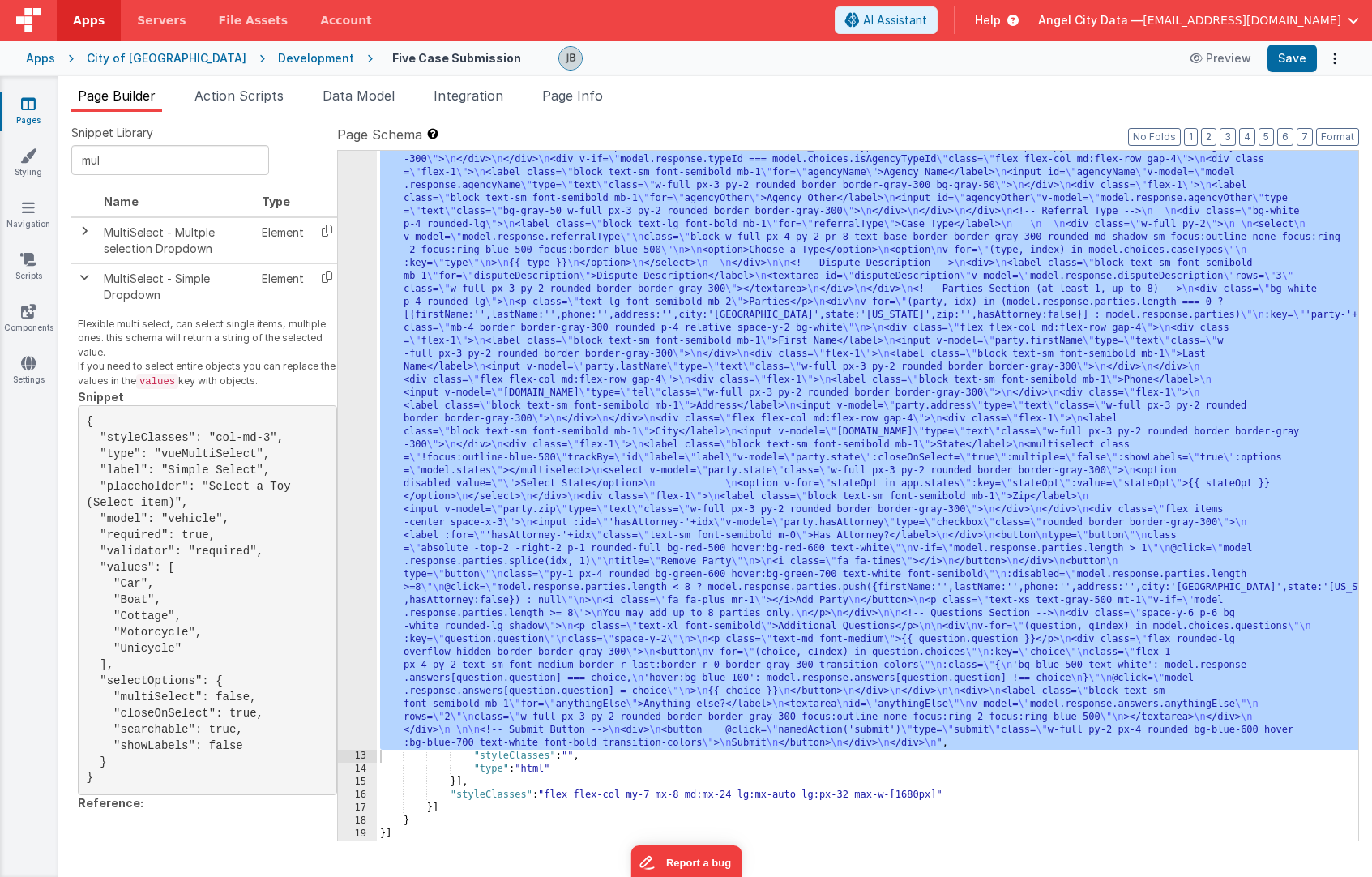
click at [350, 323] on div "12" at bounding box center [357, 361] width 39 height 778
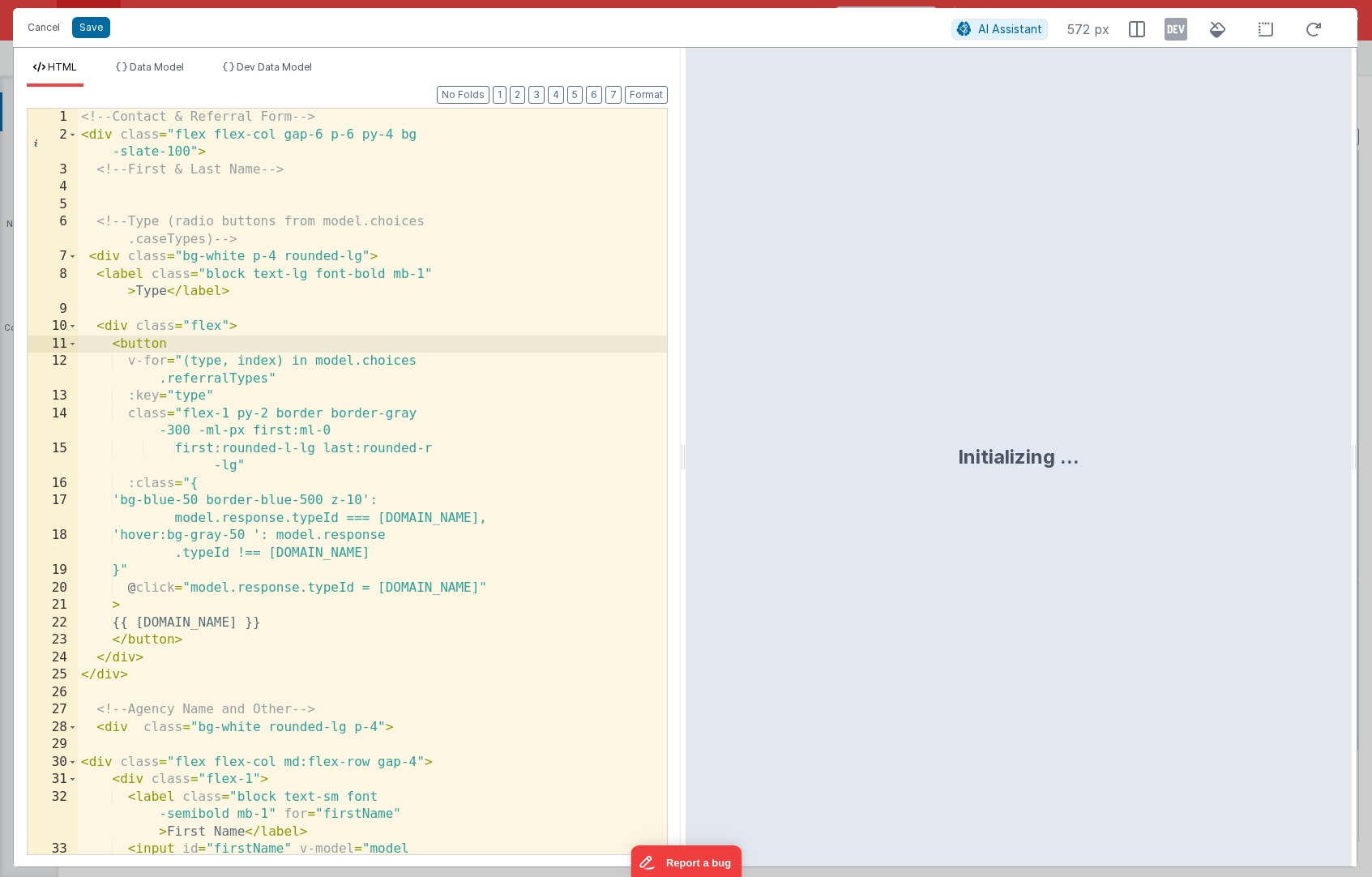
click at [378, 381] on div "<!-- Contact & Referral Form --> < div class = "flex flex-col gap-6 p-6 py-4 bg…" at bounding box center [372, 542] width 589 height 867
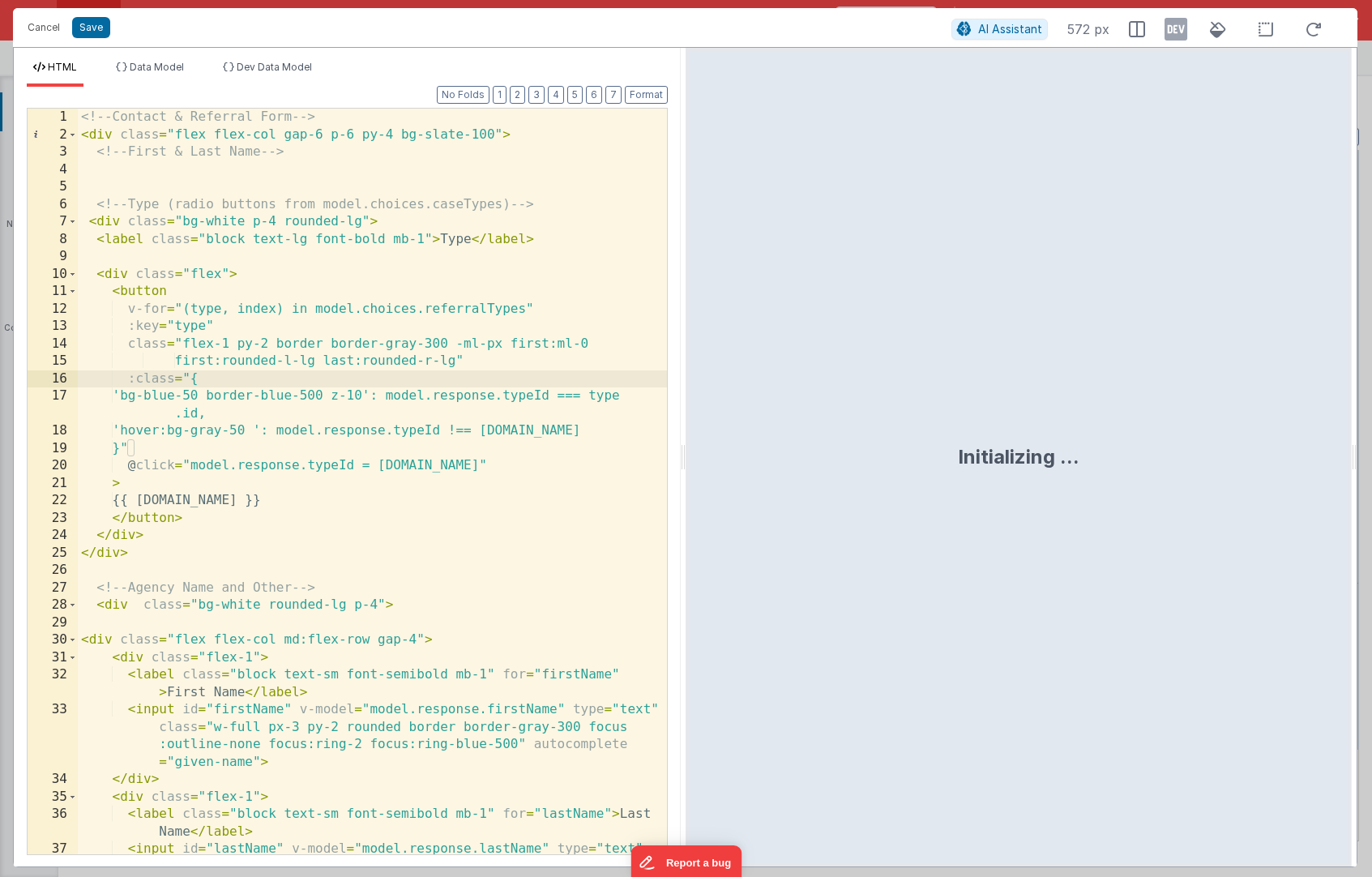
click at [371, 381] on div "<!-- Contact & Referral Form --> < div class = "flex flex-col gap-6 p-6 py-4 bg…" at bounding box center [372, 525] width 589 height 833
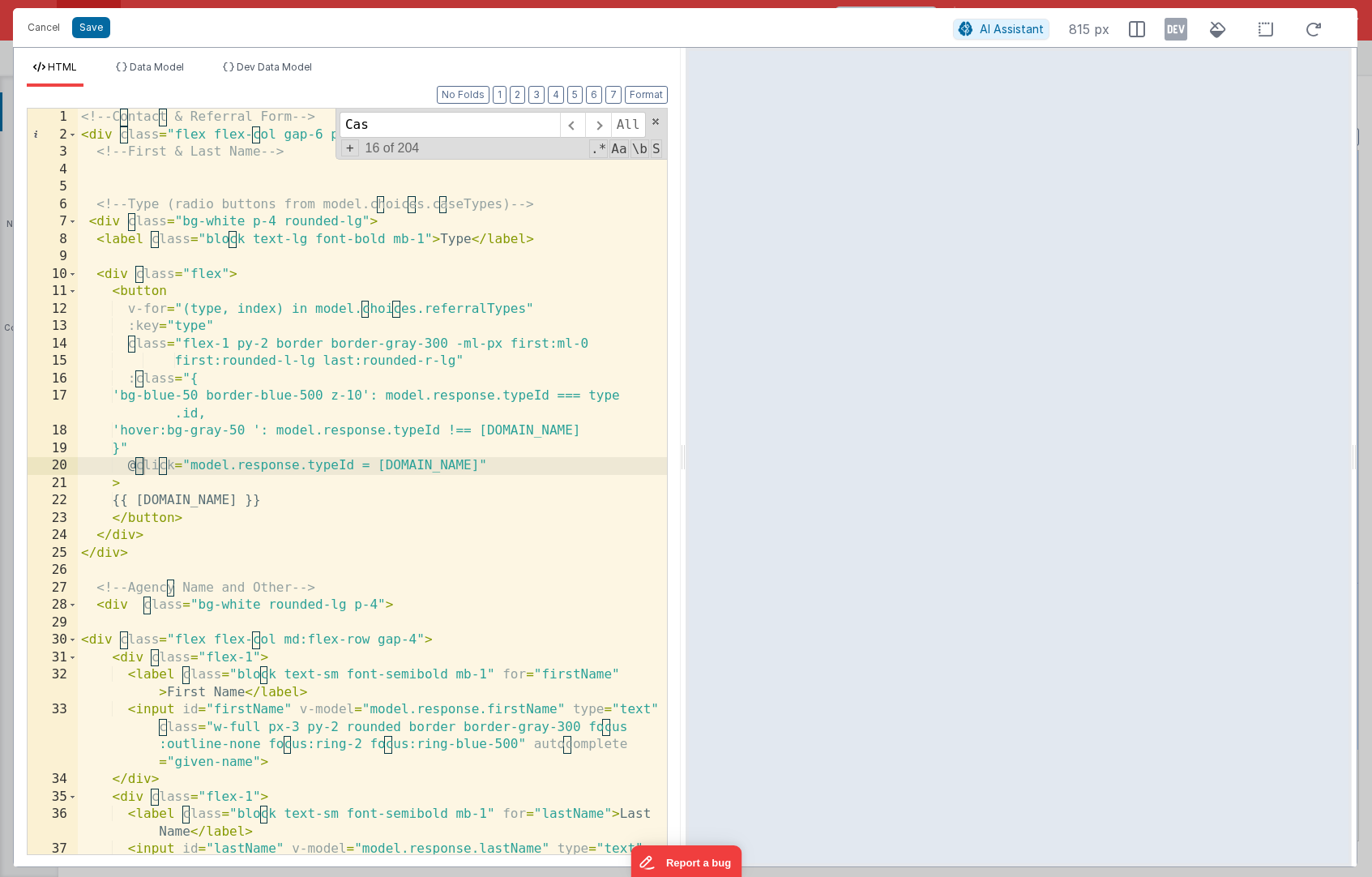
scroll to position [1107, 0]
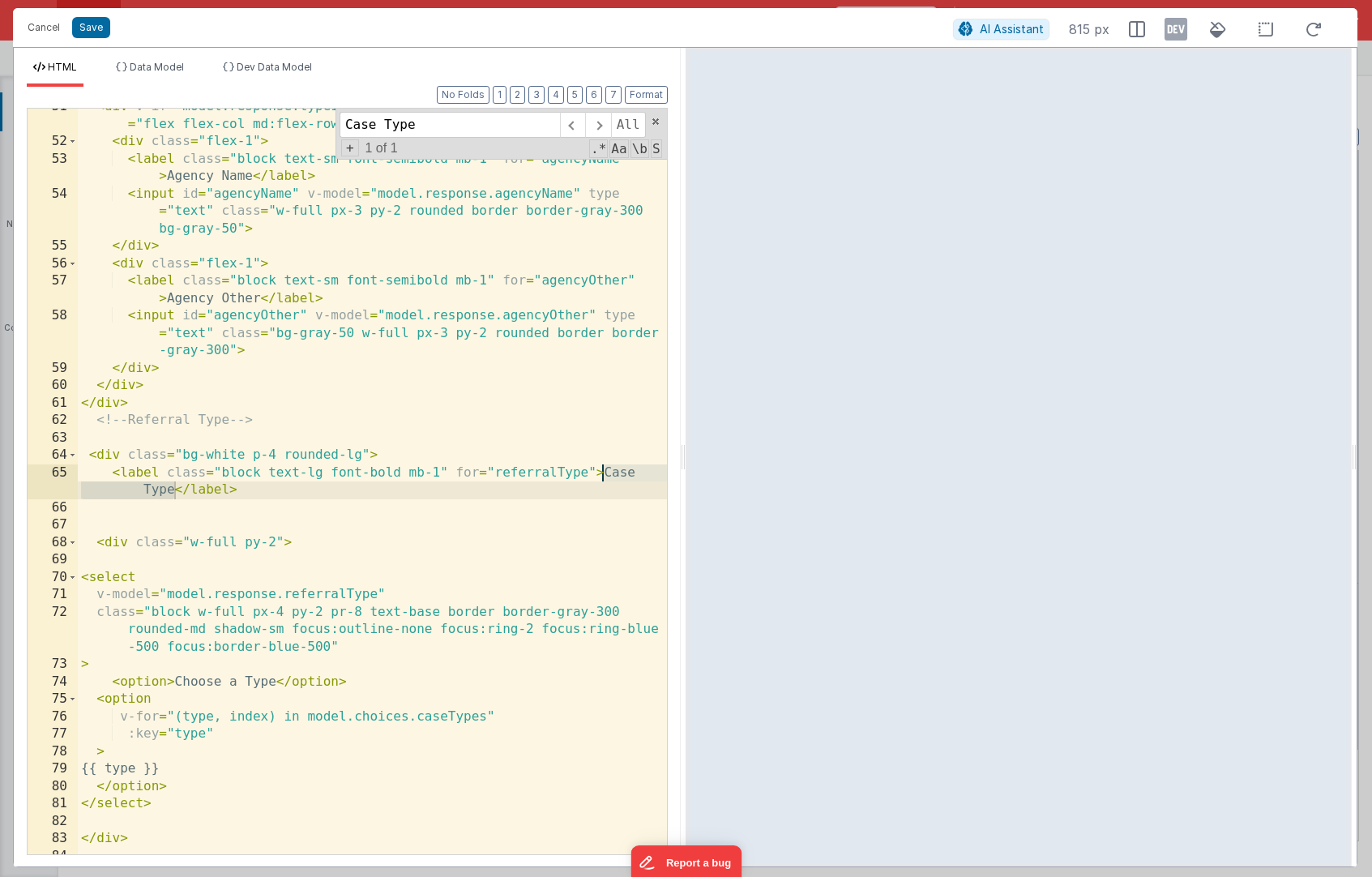
type input "Case Type"
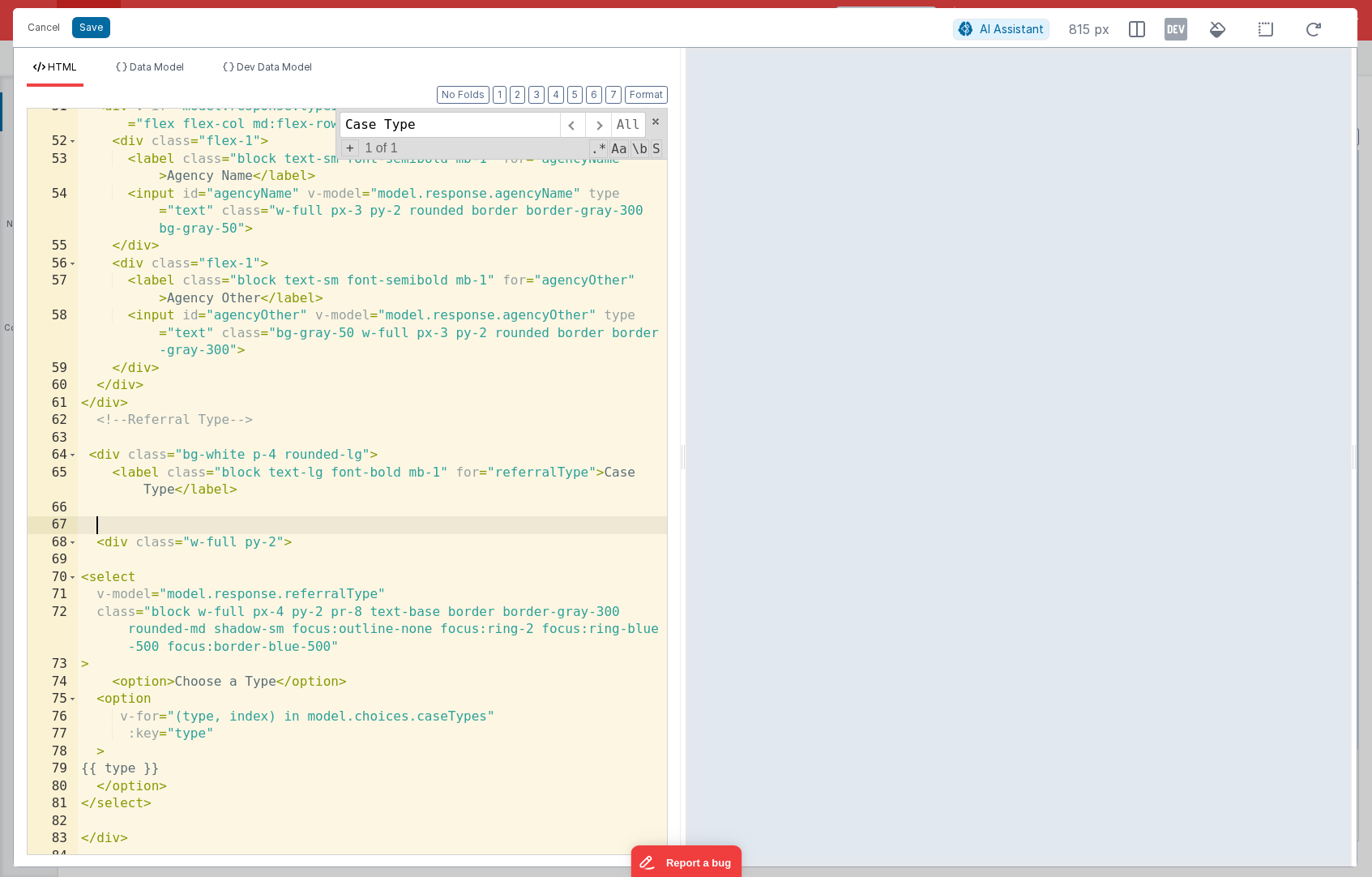
click at [182, 517] on div "< div v-if = "model.response.typeId === model.choices.isAgencyTypeId" class = "…" at bounding box center [372, 497] width 589 height 798
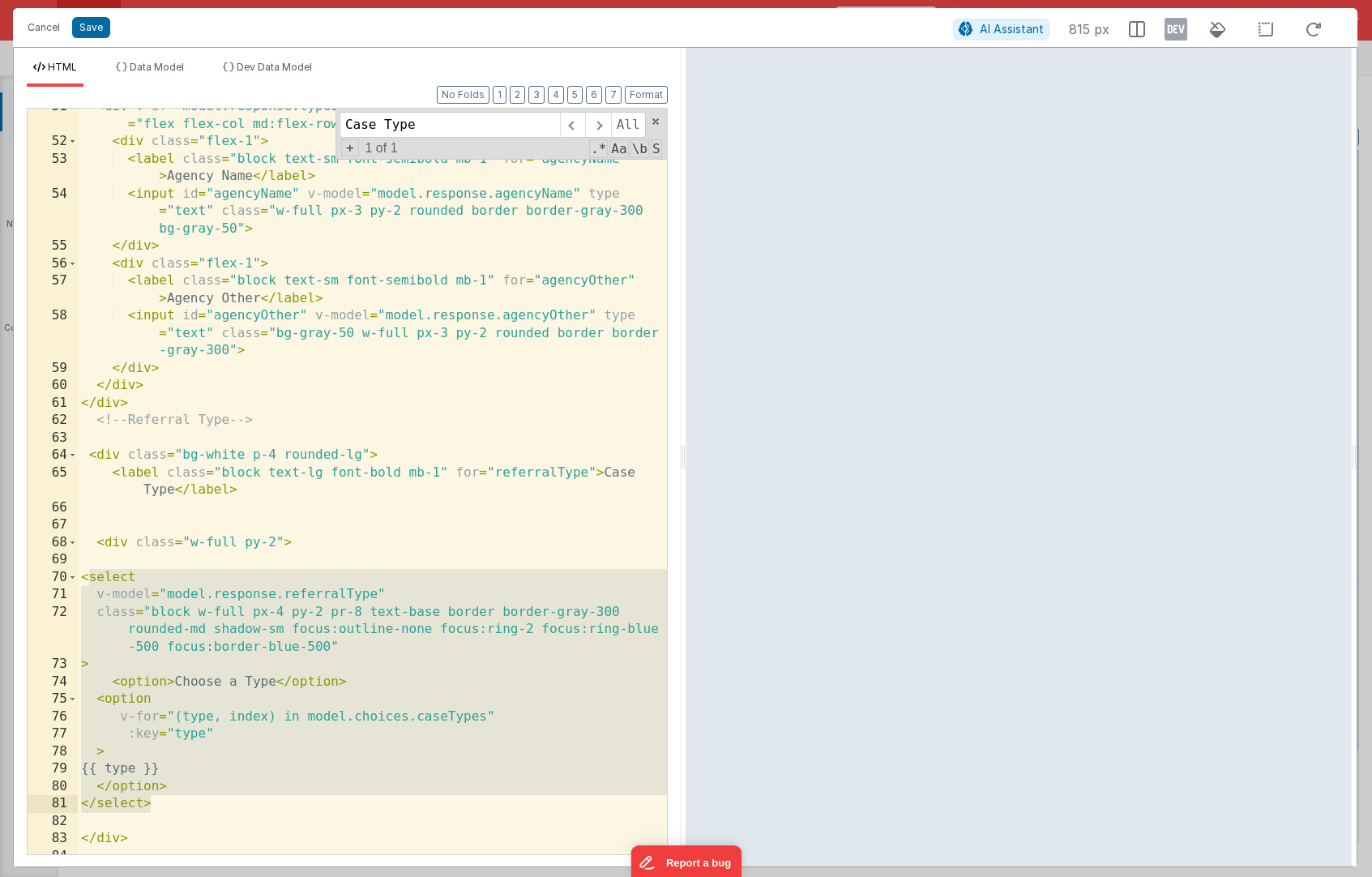
drag, startPoint x: 85, startPoint y: 580, endPoint x: 243, endPoint y: 802, distance: 272.5
click at [243, 735] on div "< div v-if = "model.response.typeId === model.choices.isAgencyTypeId" class = "…" at bounding box center [372, 497] width 589 height 798
drag, startPoint x: 216, startPoint y: 800, endPoint x: 55, endPoint y: 580, distance: 272.6
click at [55, 580] on div "51 52 53 54 55 56 57 58 59 60 61 62 63 64 65 66 67 68 69 70 71 72 73 74 75 76 7…" at bounding box center [347, 481] width 641 height 747
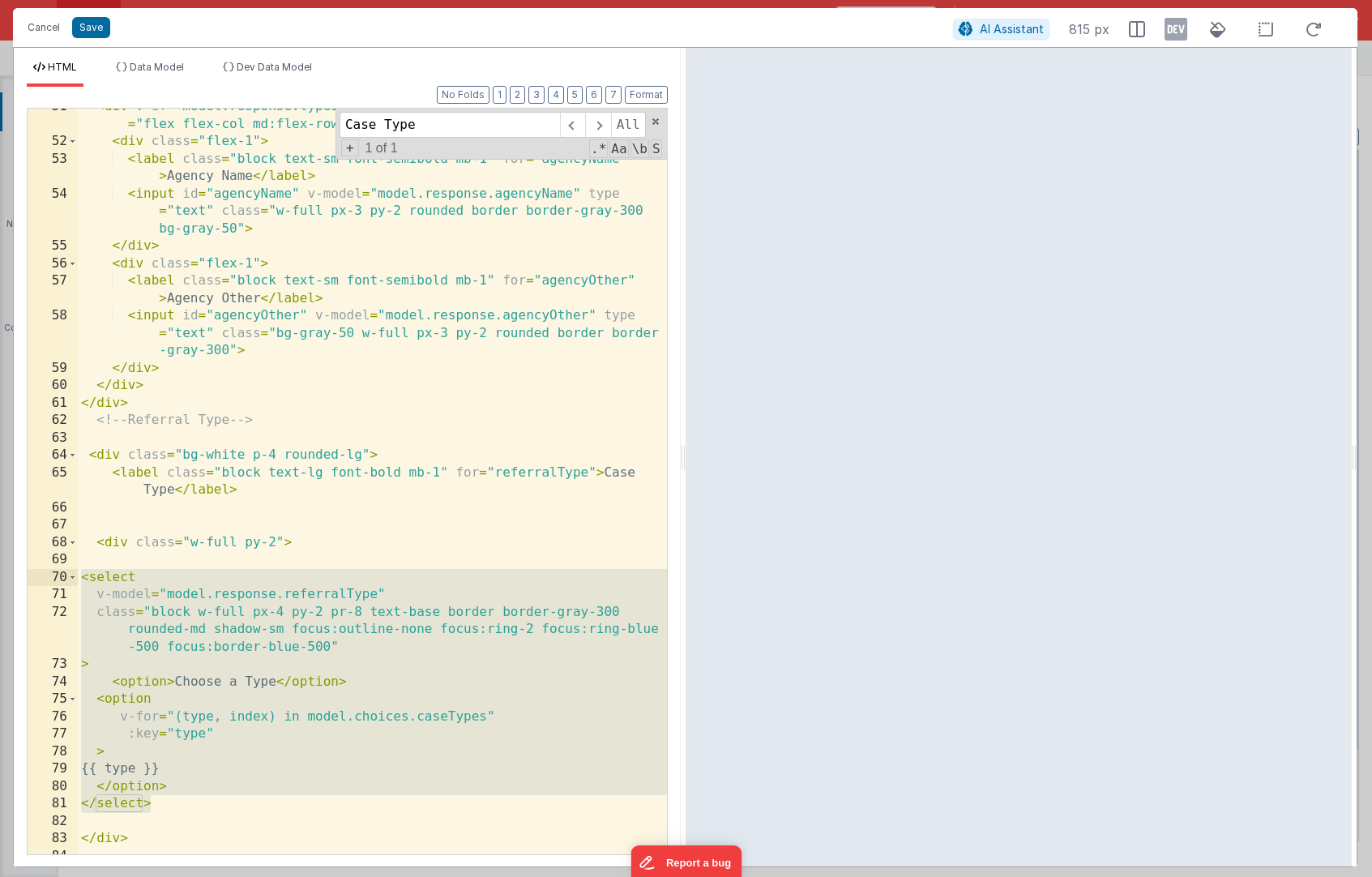
click at [204, 578] on div "< div v-if = "model.response.typeId === model.choices.isAgencyTypeId" class = "…" at bounding box center [372, 497] width 589 height 798
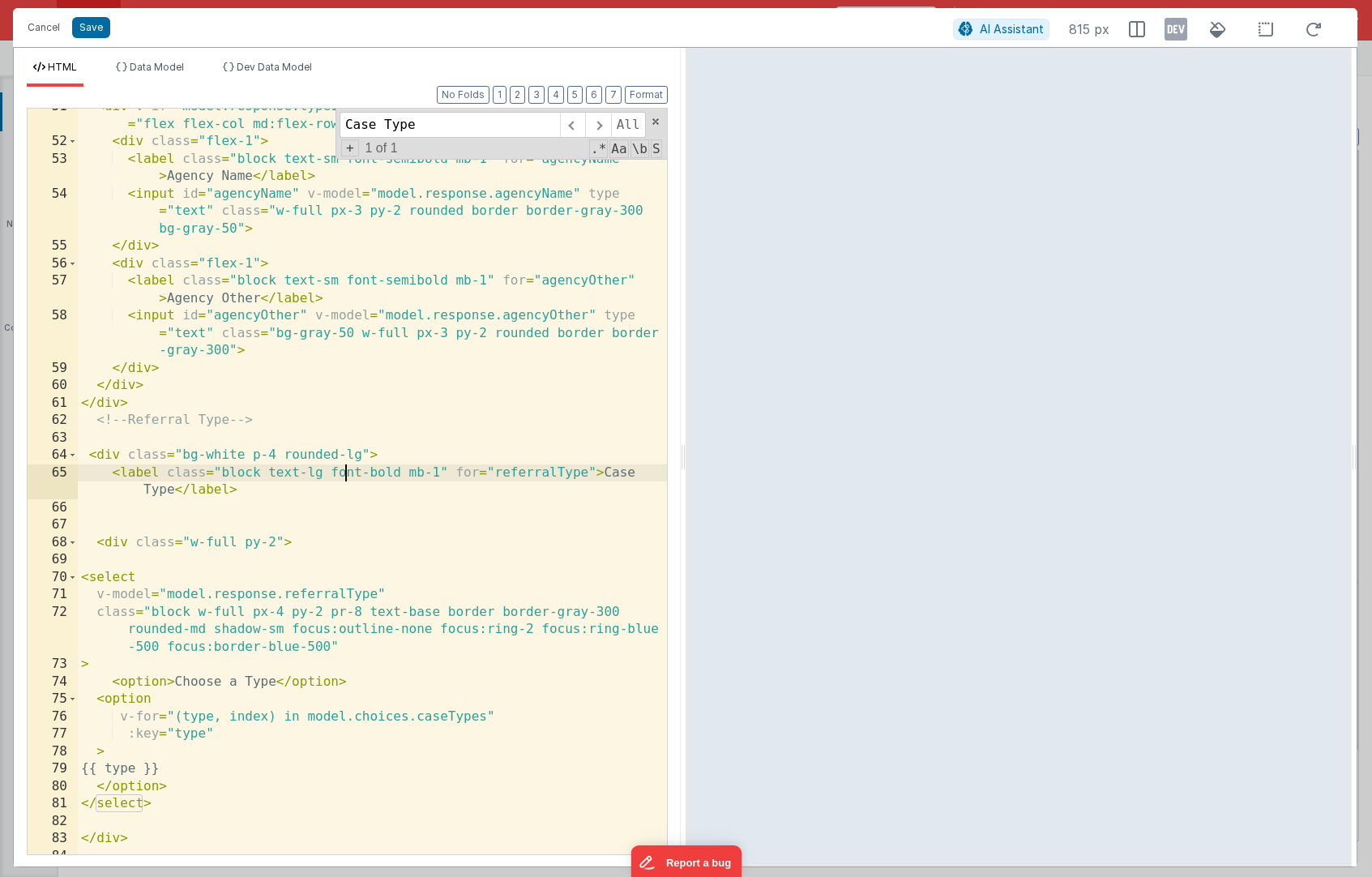
click at [343, 478] on div "< div v-if = "model.response.typeId === model.choices.isAgencyTypeId" class = "…" at bounding box center [372, 497] width 589 height 798
click at [43, 30] on button "Cancel" at bounding box center [43, 27] width 49 height 23
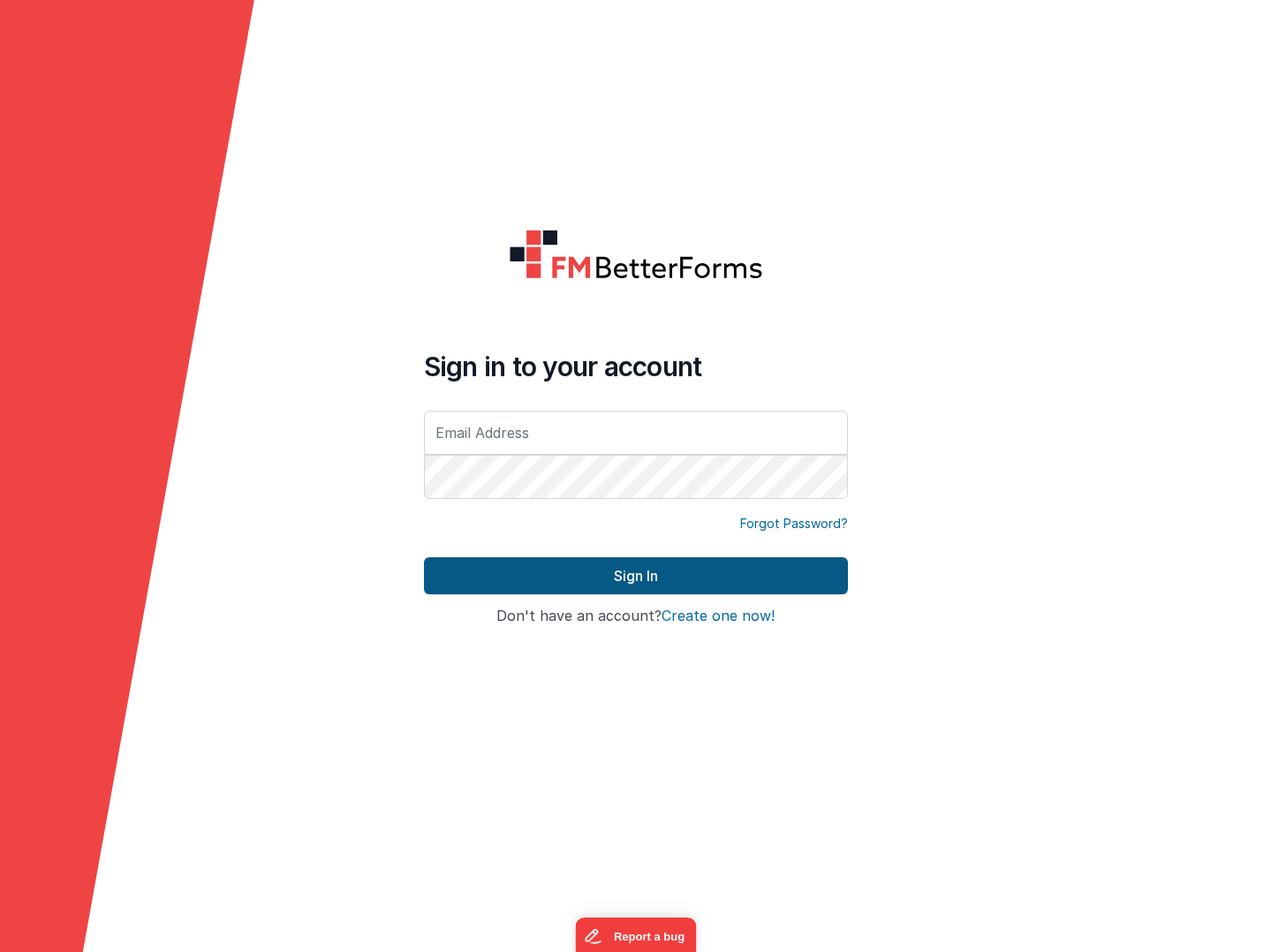
type input "[EMAIL_ADDRESS][DOMAIN_NAME]"
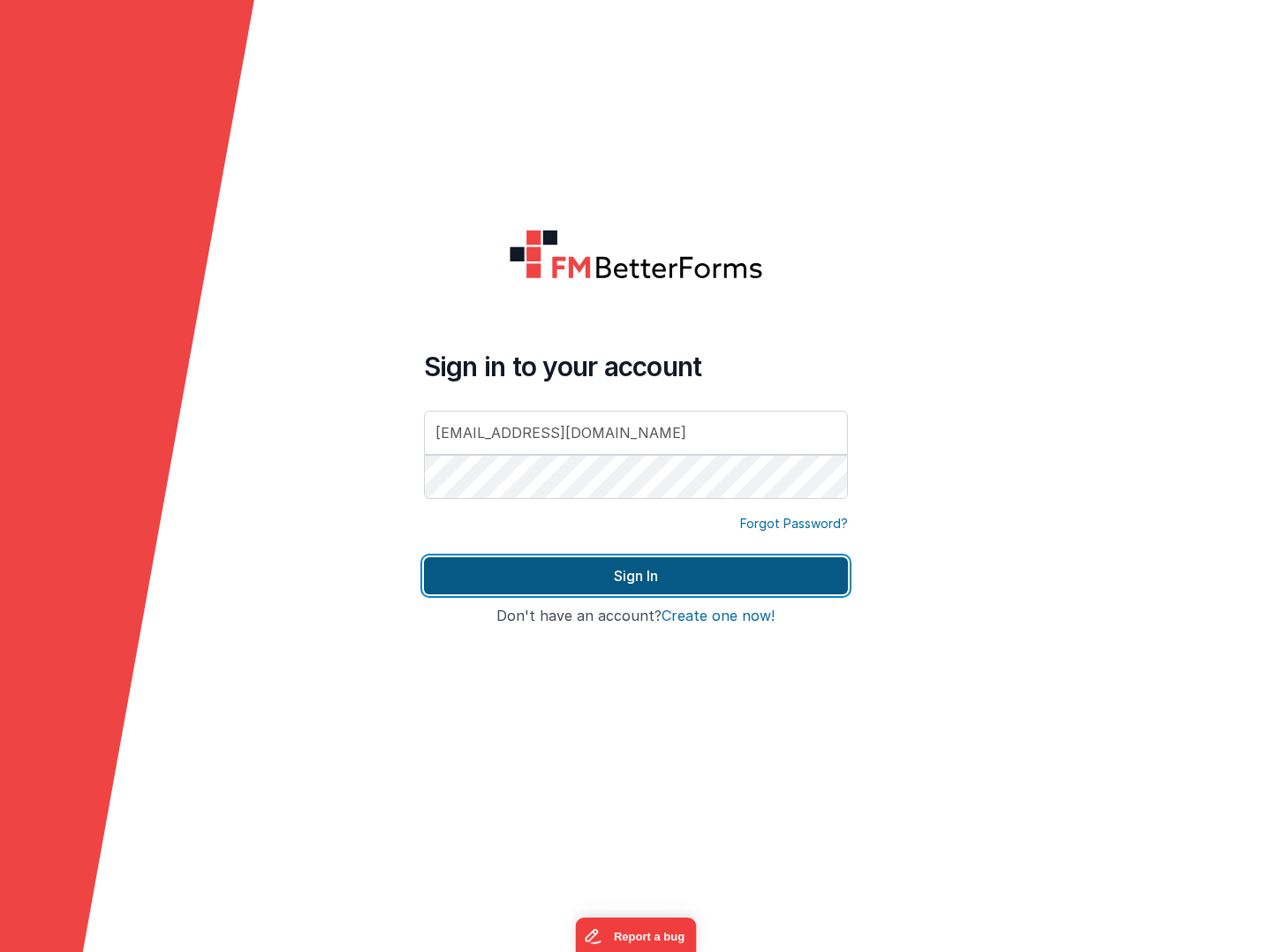
click at [489, 580] on button "Sign In" at bounding box center [636, 575] width 424 height 37
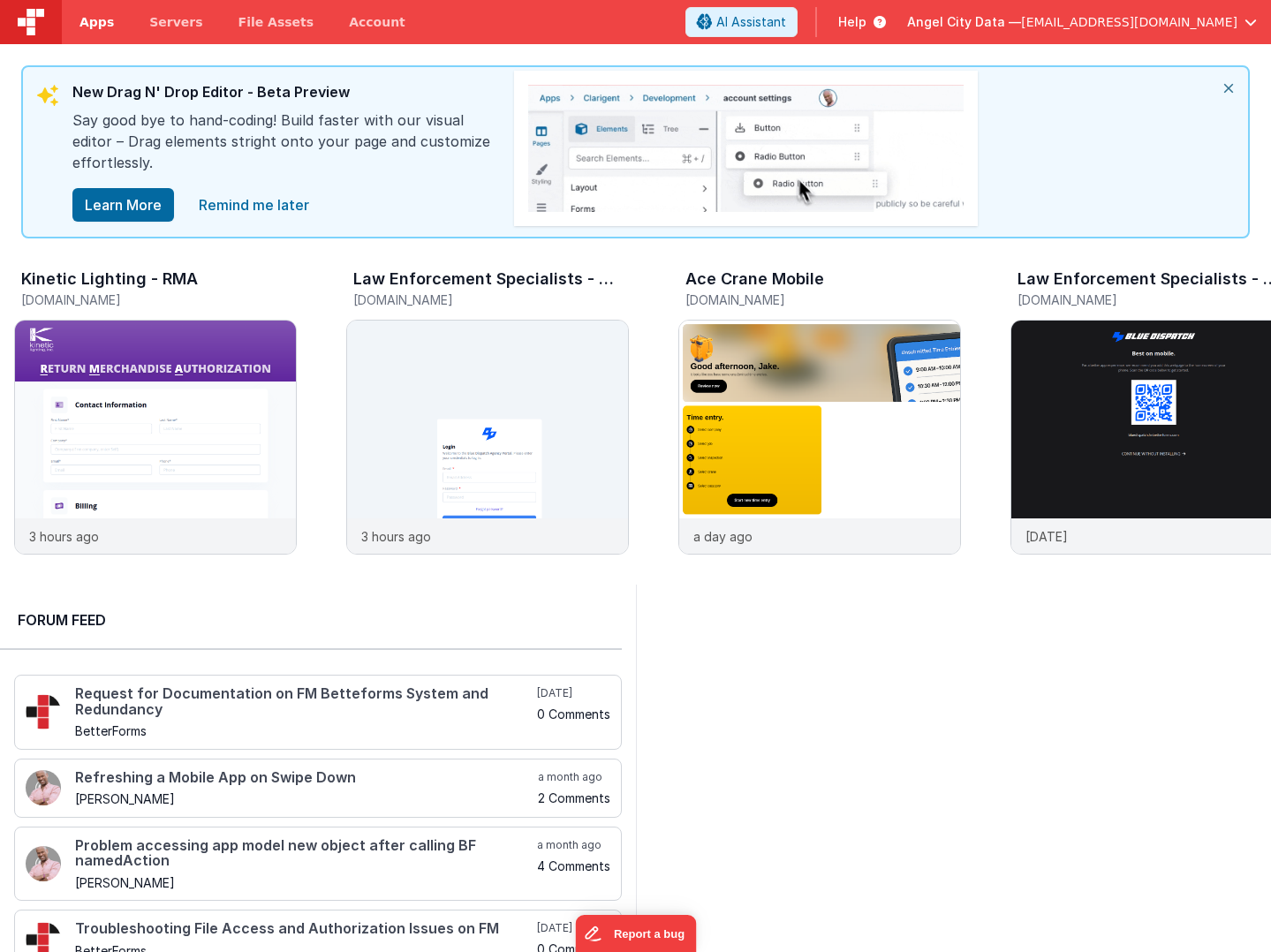
click at [90, 18] on span "Apps" at bounding box center [97, 22] width 35 height 17
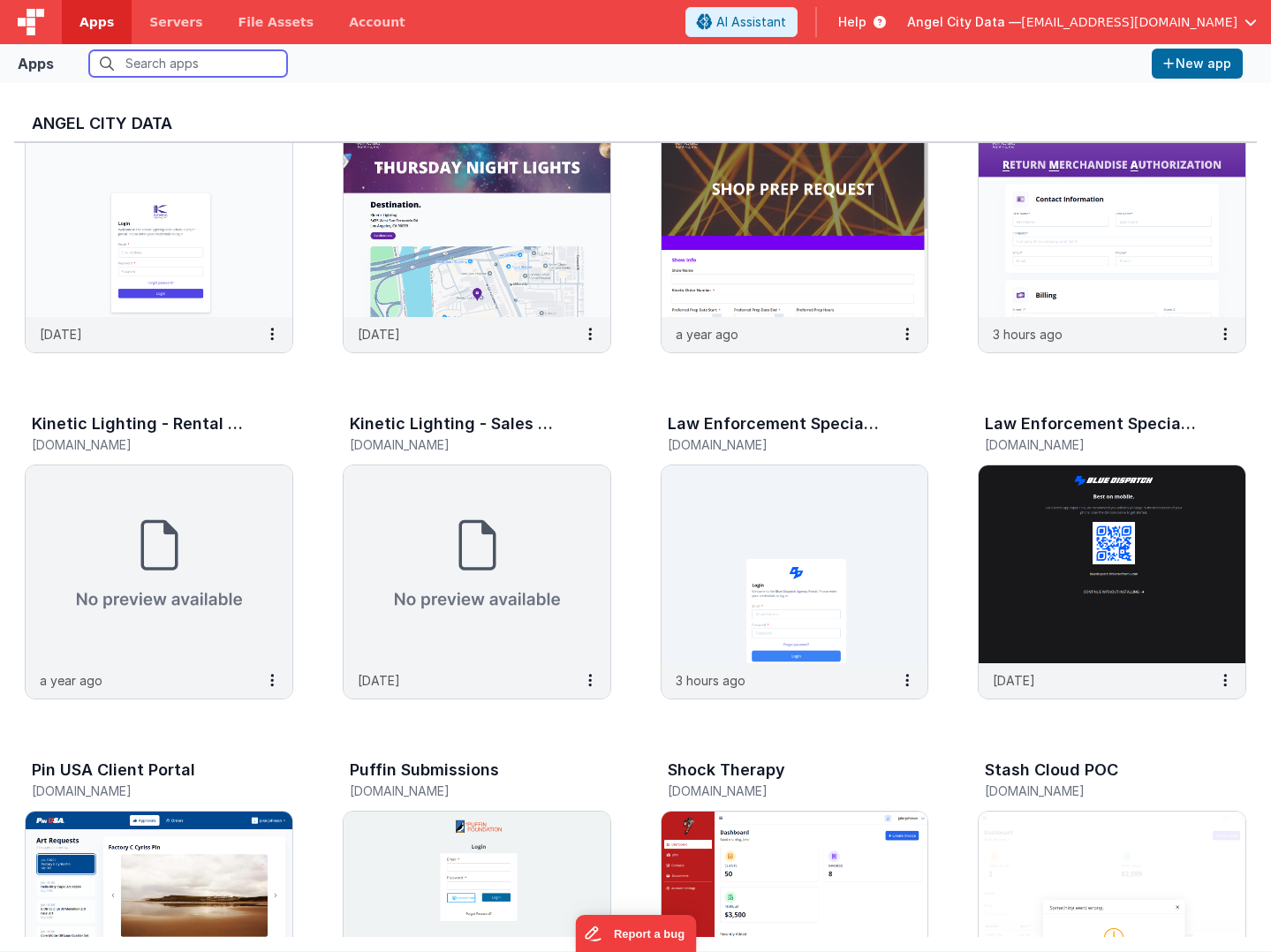
scroll to position [1234, 0]
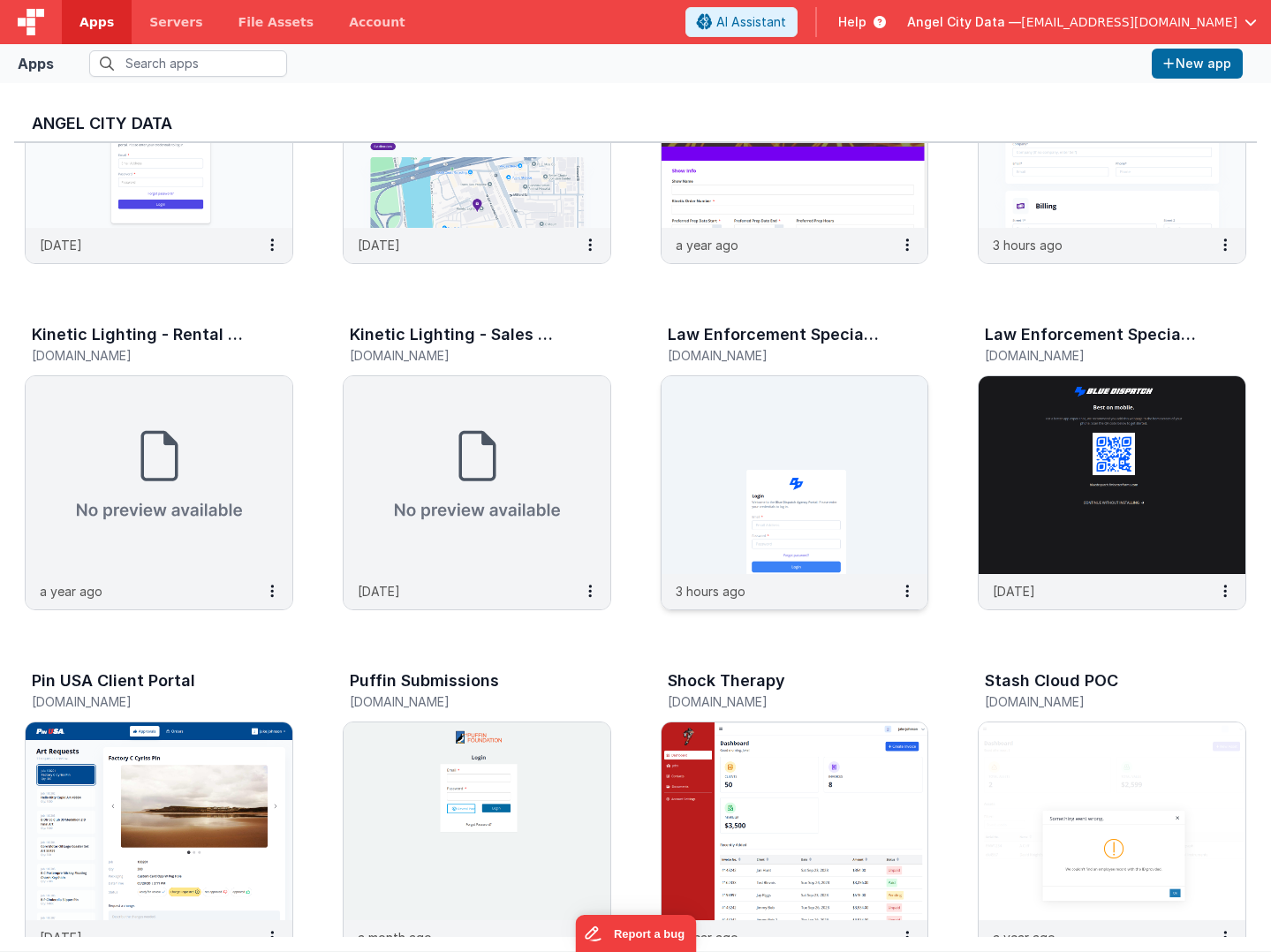
click at [676, 548] on img at bounding box center [795, 475] width 267 height 198
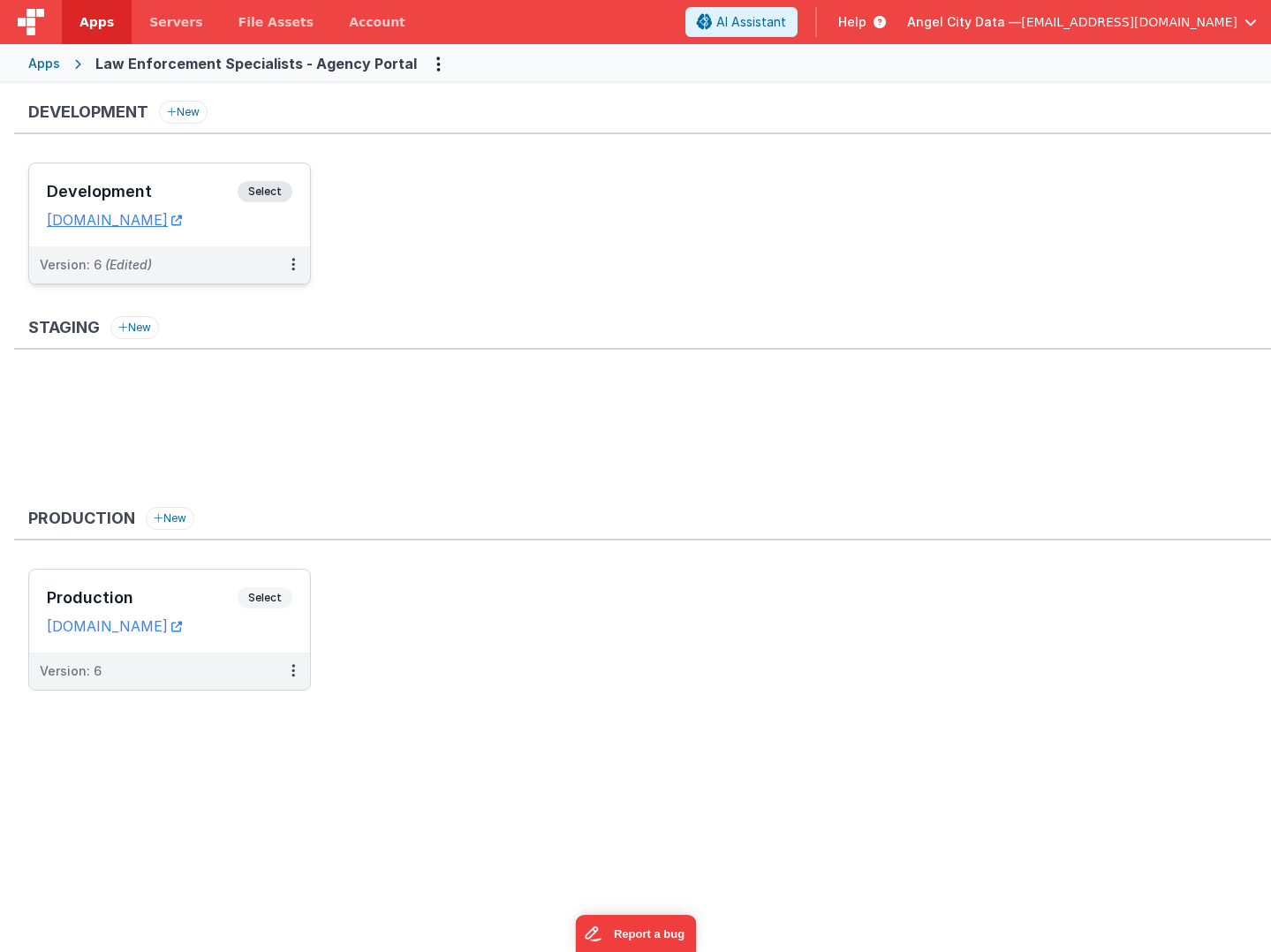
click at [189, 194] on h3 "Development" at bounding box center [142, 191] width 191 height 17
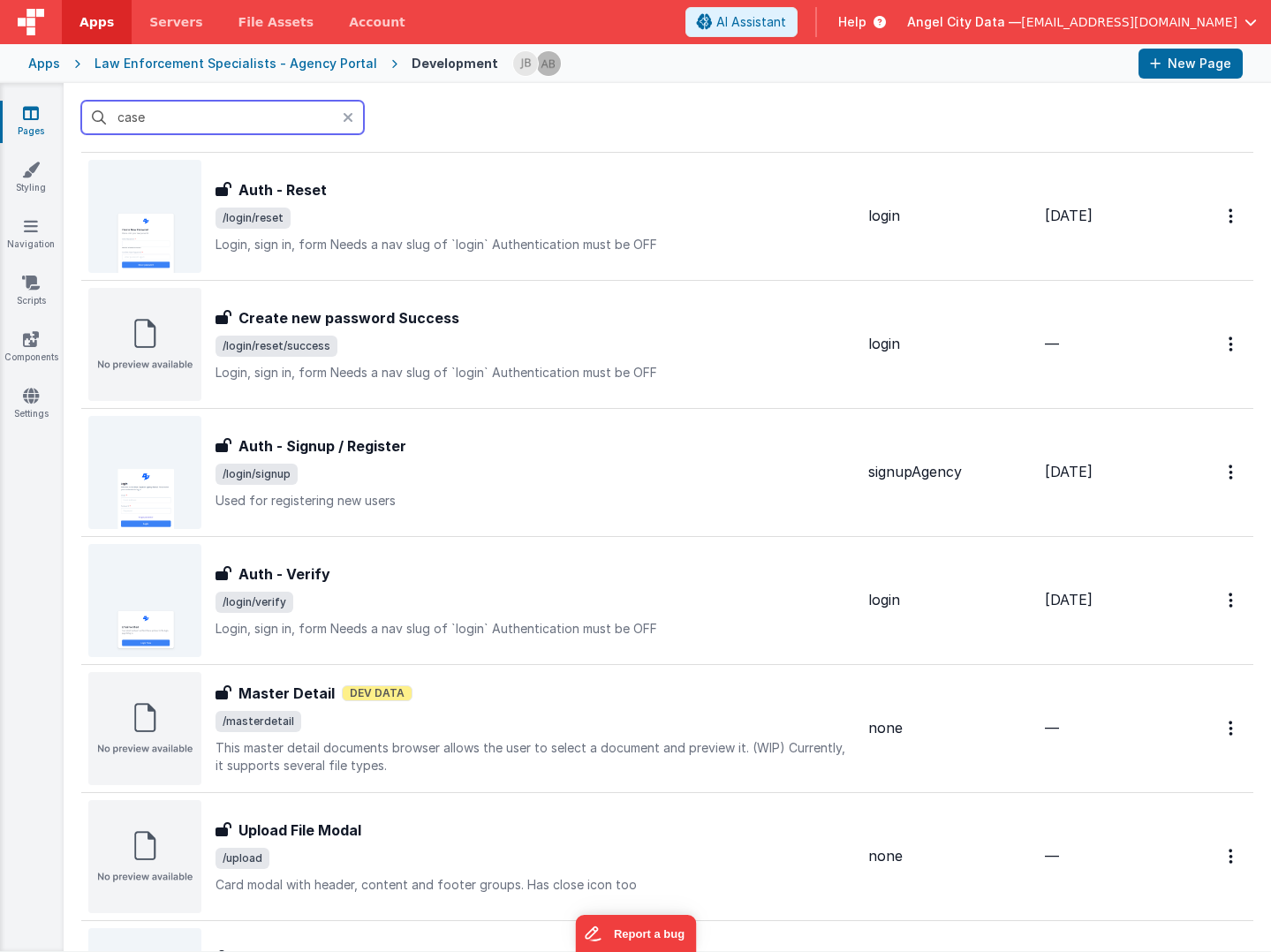
scroll to position [1451, 0]
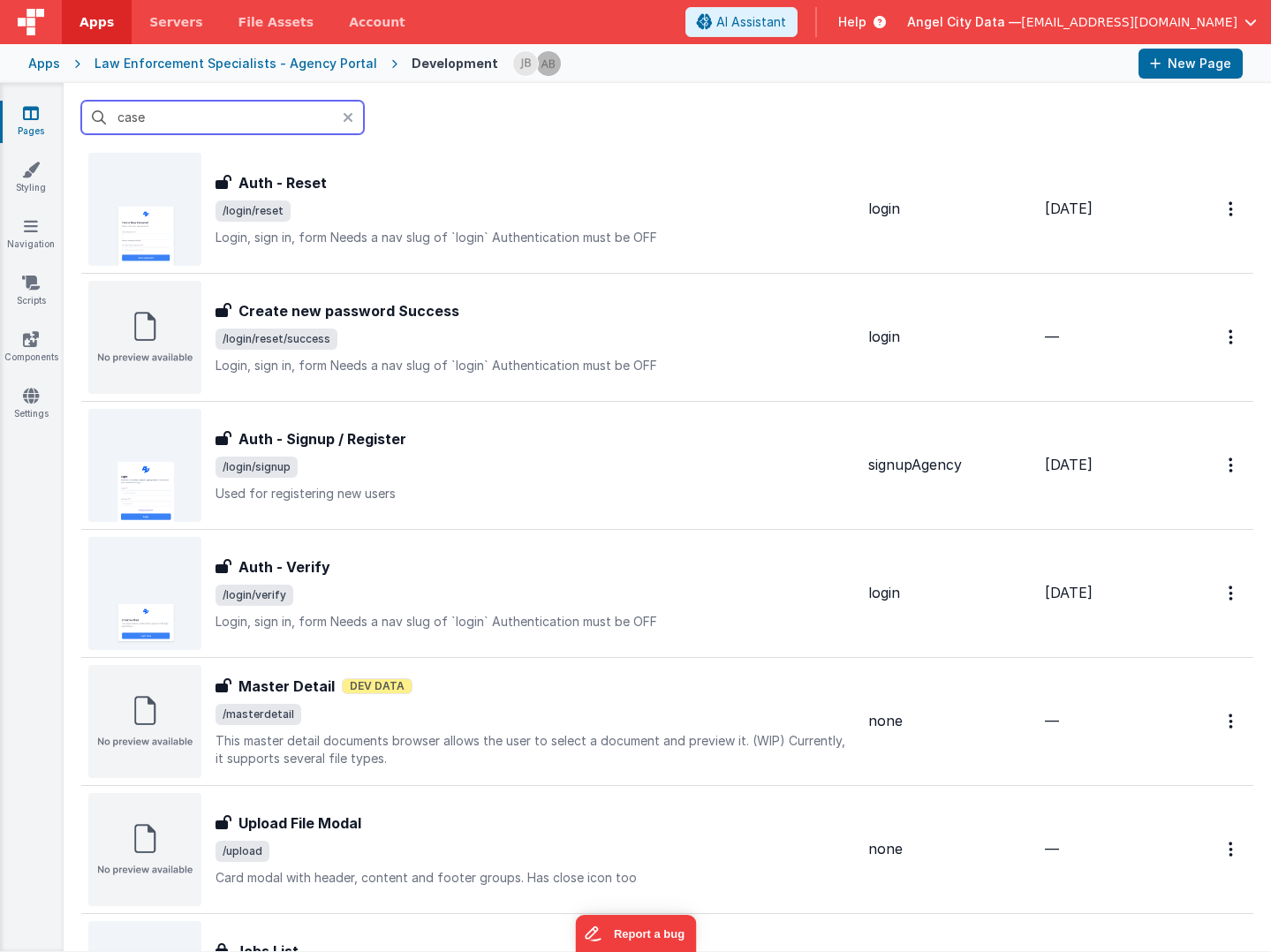
click at [135, 122] on input "case" at bounding box center [222, 117] width 283 height 34
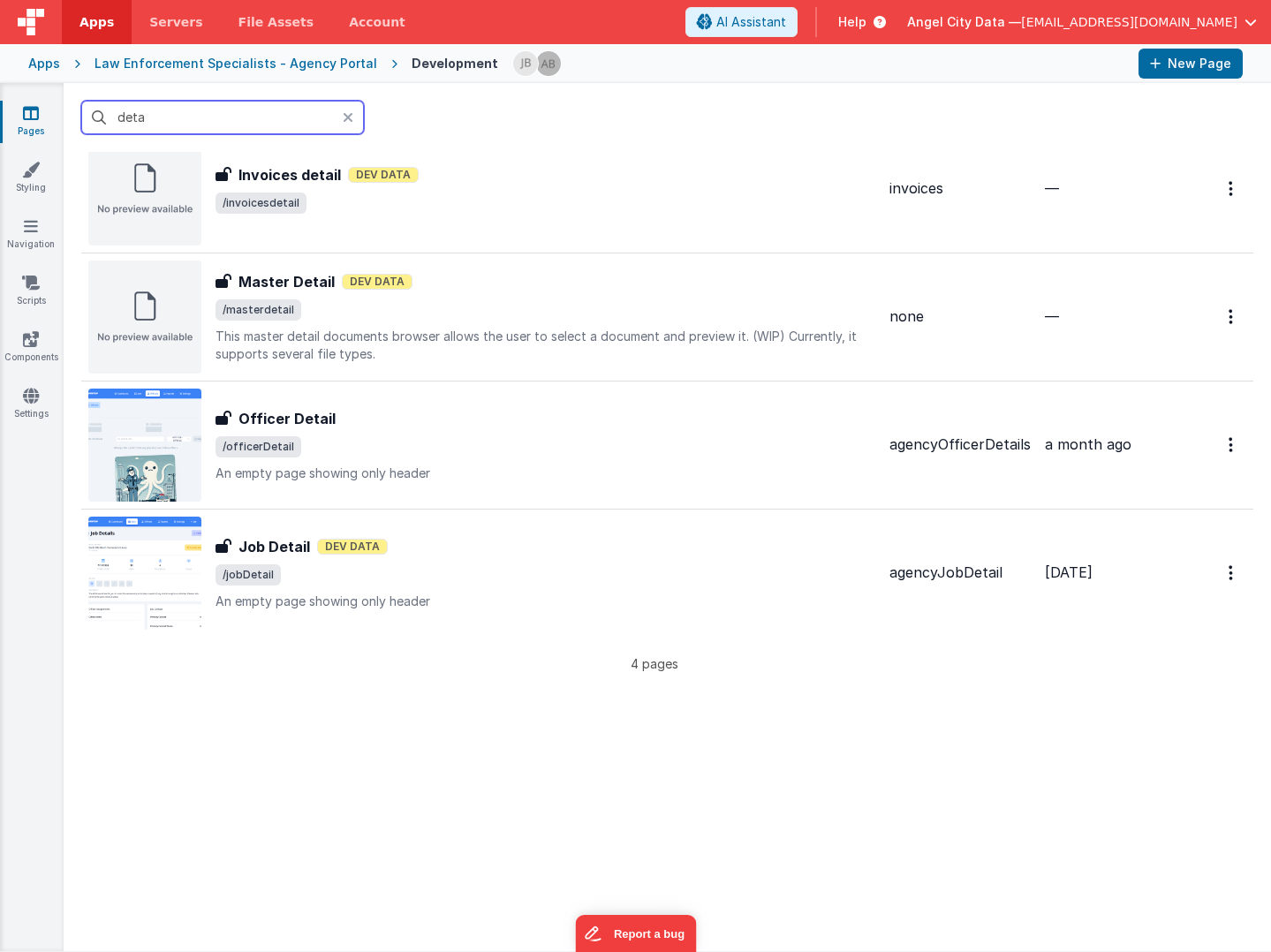
scroll to position [0, 0]
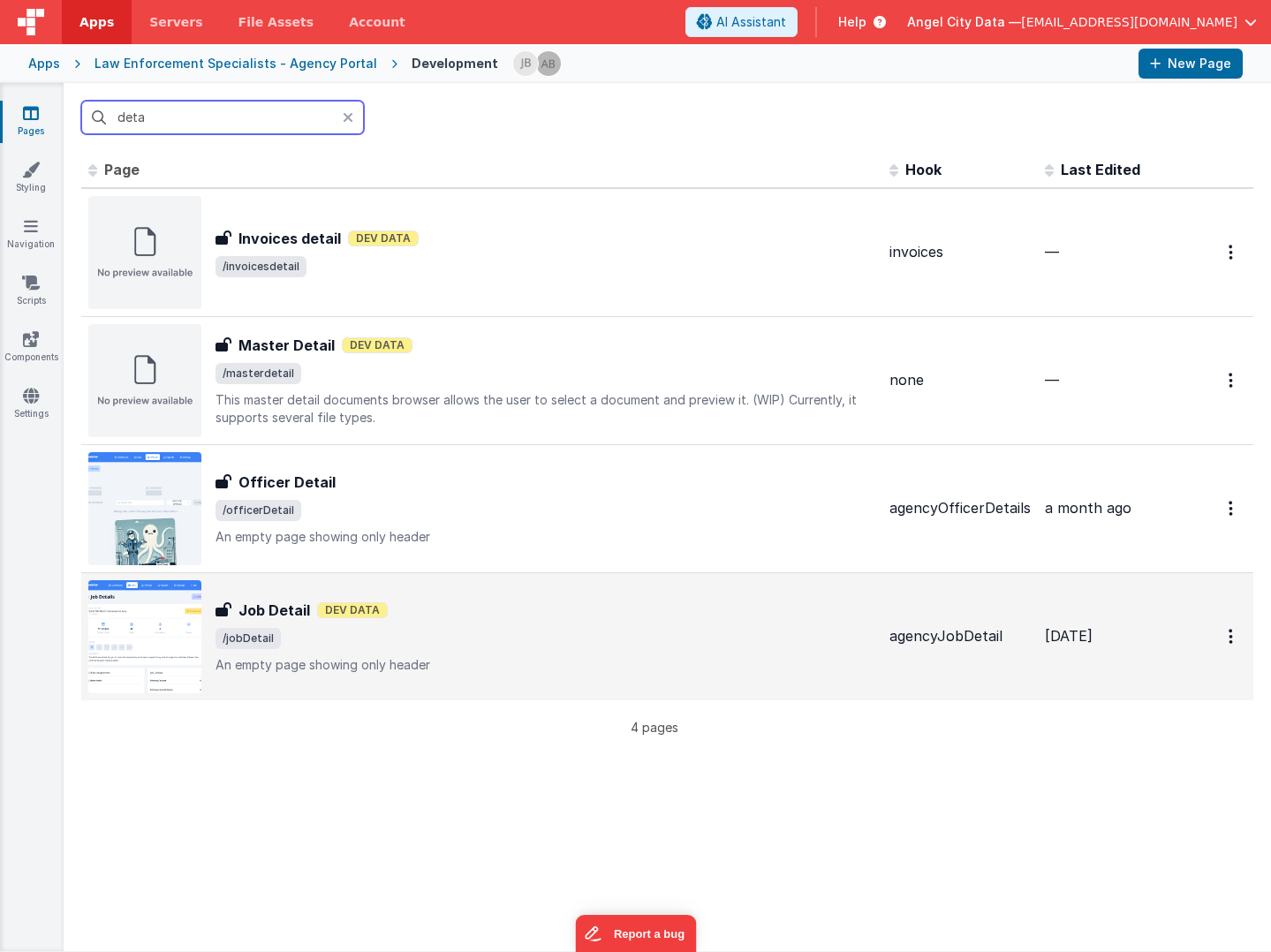
type input "deta"
click at [264, 610] on h3 "Job Detail" at bounding box center [274, 610] width 71 height 21
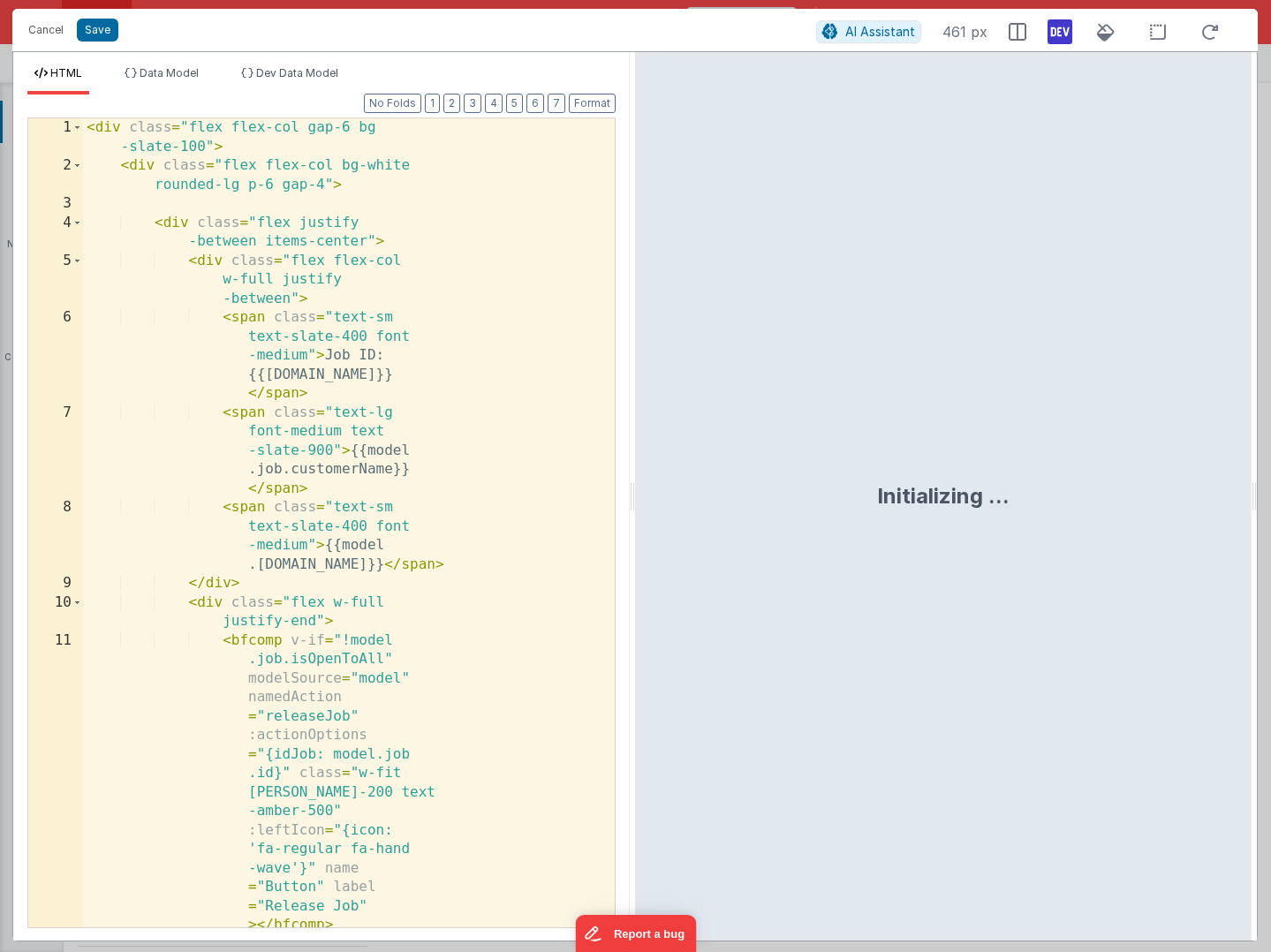
scroll to position [679, 0]
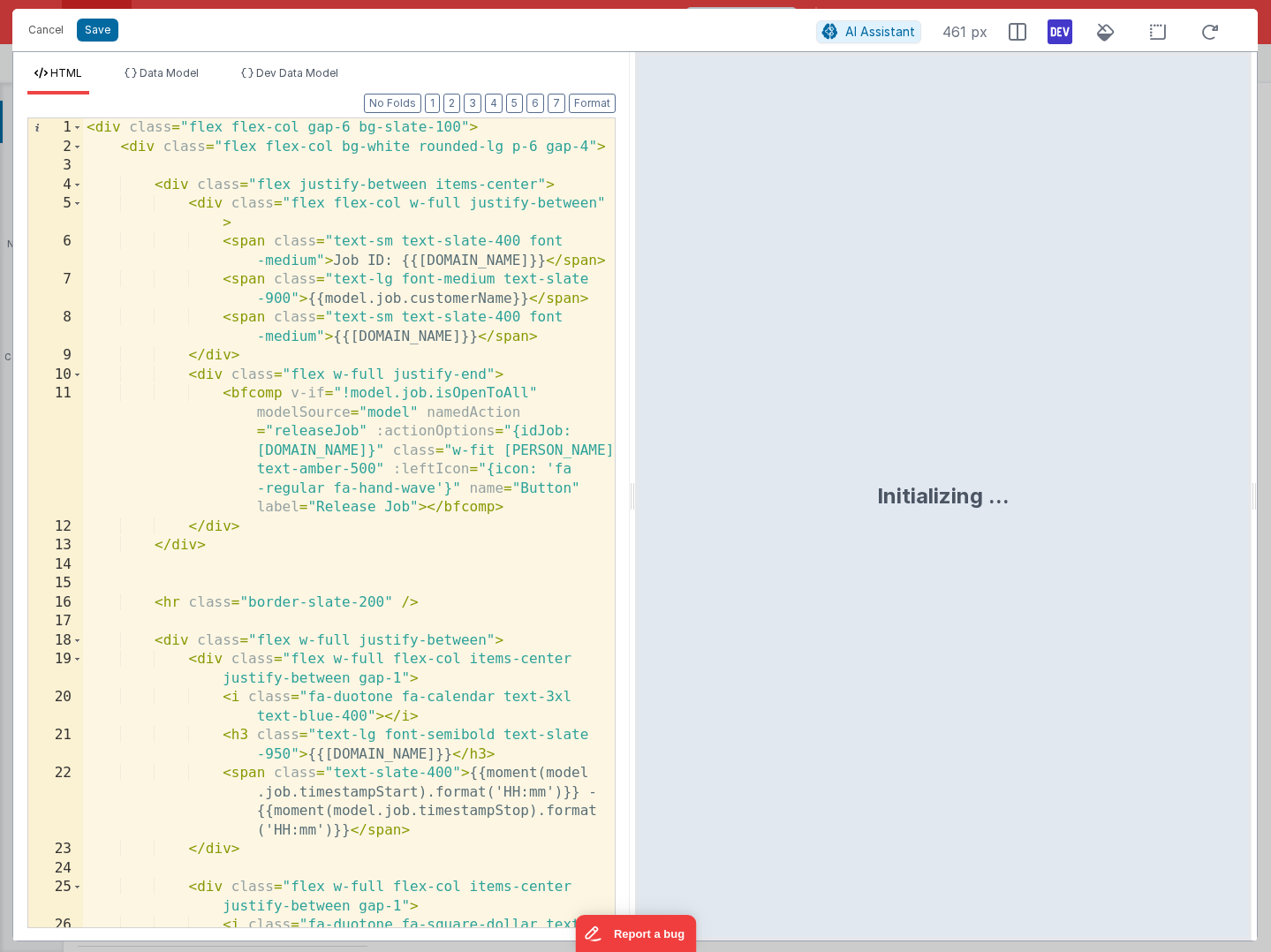
click at [327, 498] on div "< div class = "flex flex-col gap-6 bg-slate-100" > < div class = "flex flex-col…" at bounding box center [349, 551] width 532 height 866
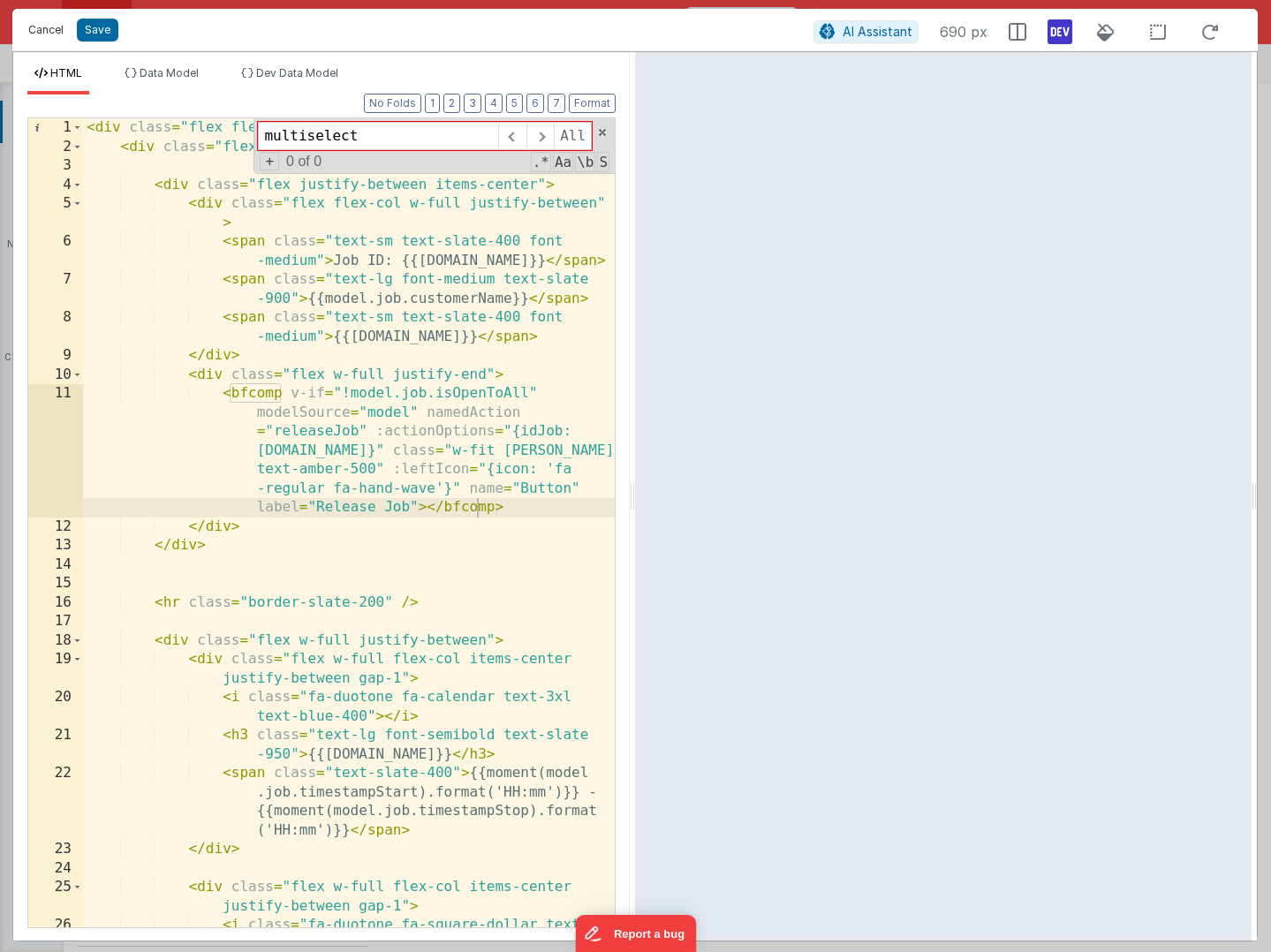
type input "multiselect"
click at [49, 30] on button "Cancel" at bounding box center [45, 30] width 53 height 25
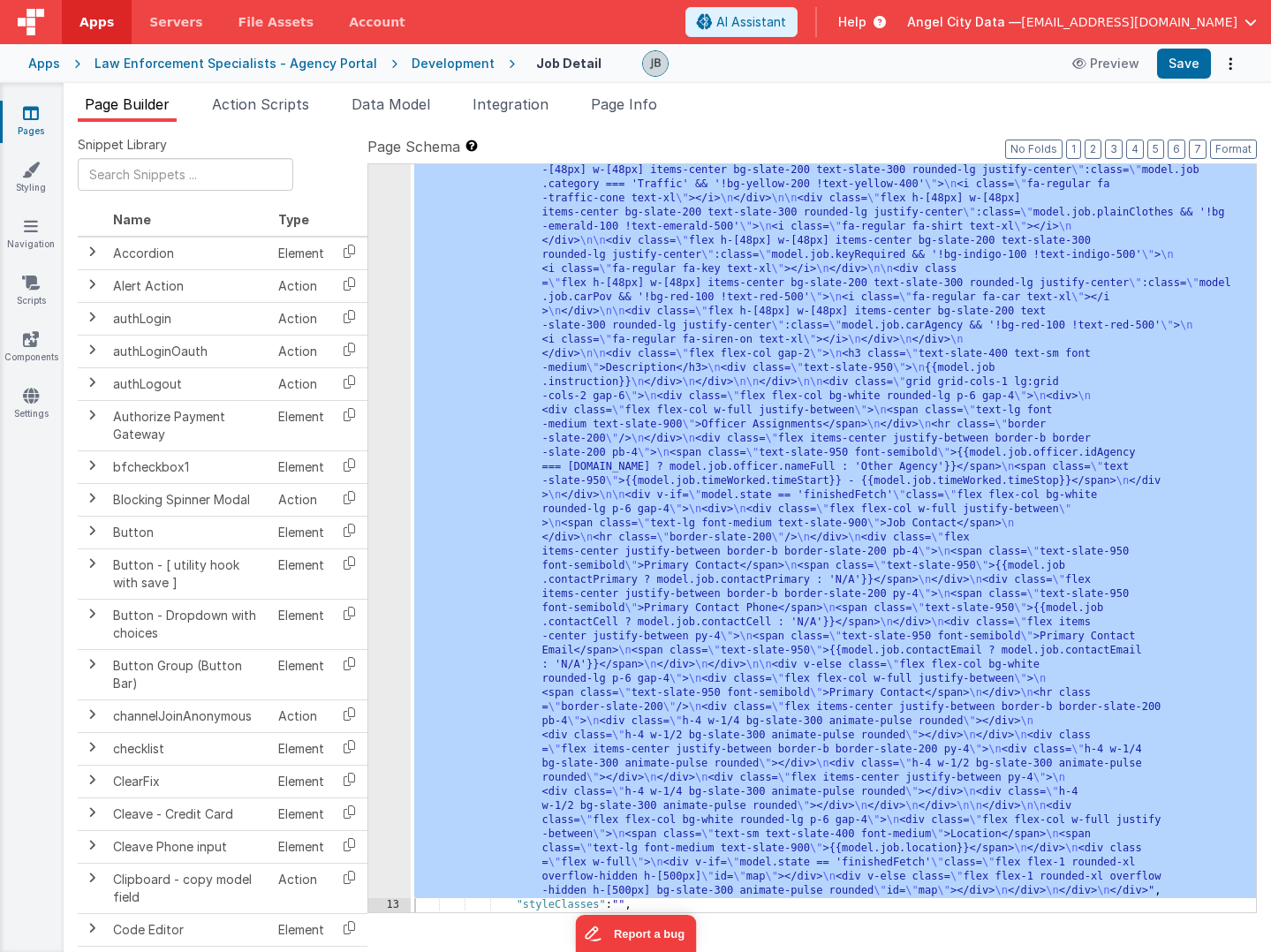
click at [411, 55] on div "Development" at bounding box center [453, 64] width 83 height 17
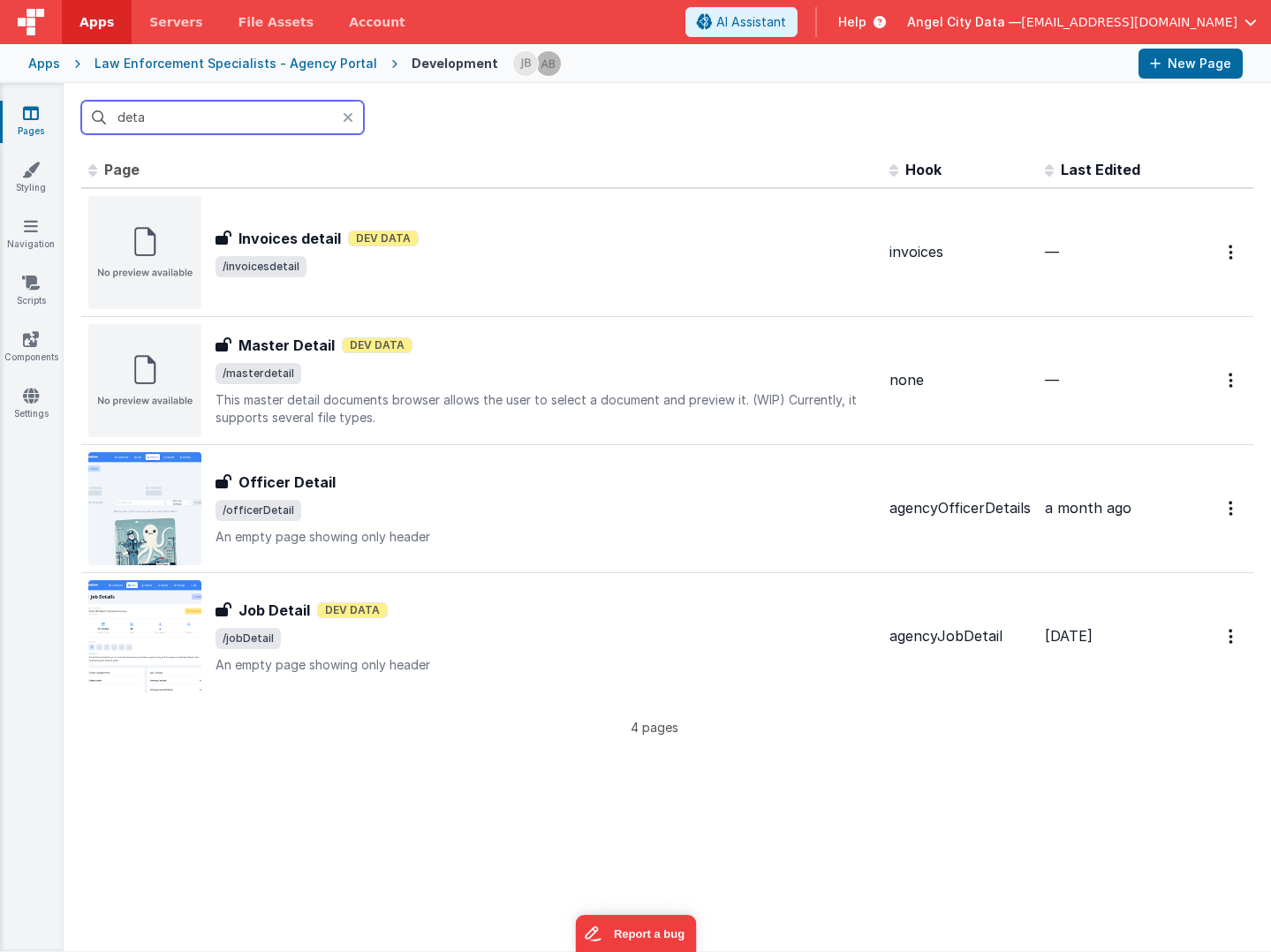
click at [231, 106] on input "deta" at bounding box center [222, 117] width 283 height 34
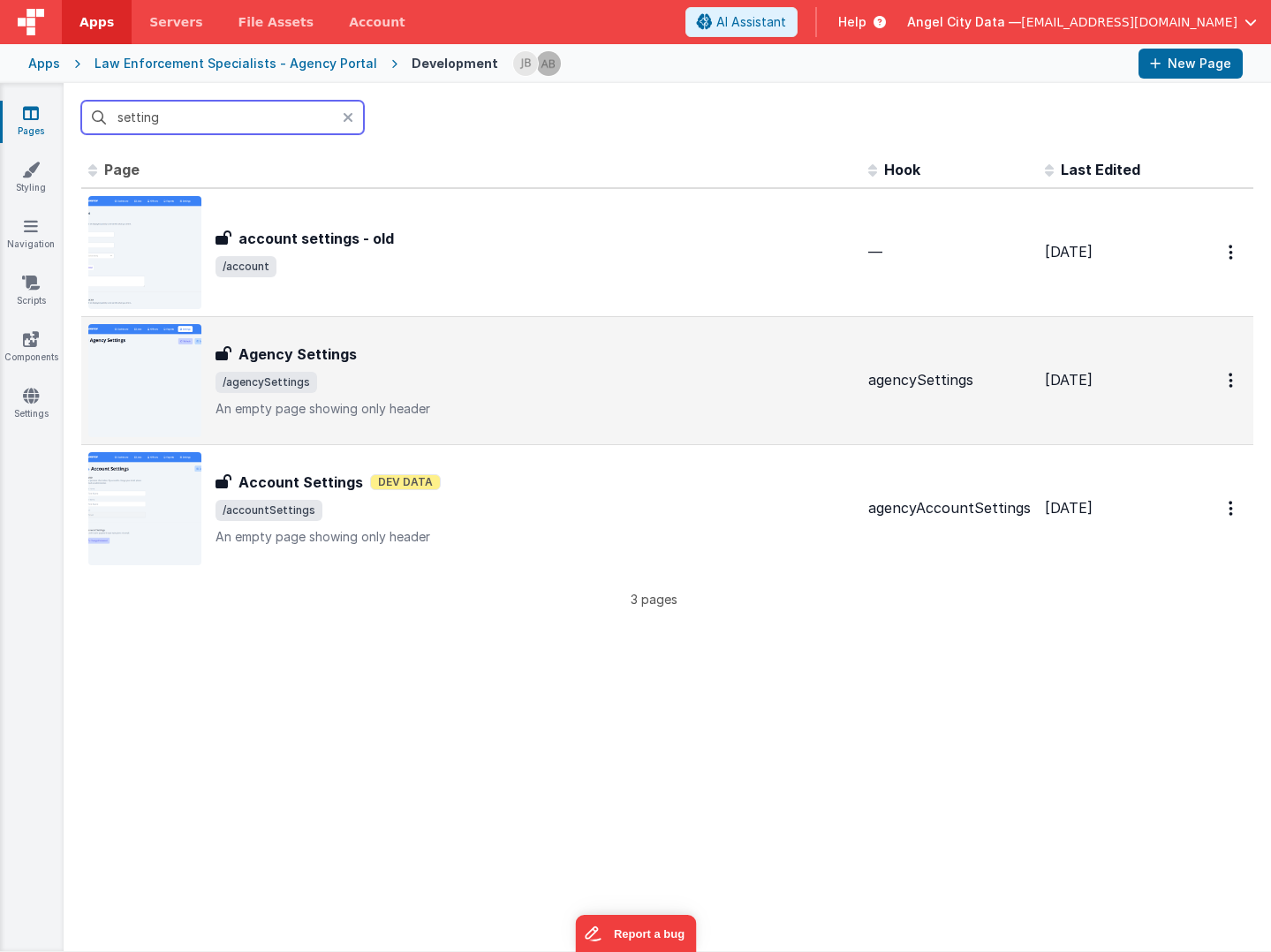
type input "setting"
click at [242, 342] on div "Agency Settings Agency Settings /agencySettings An empty page showing only head…" at bounding box center [470, 380] width 766 height 113
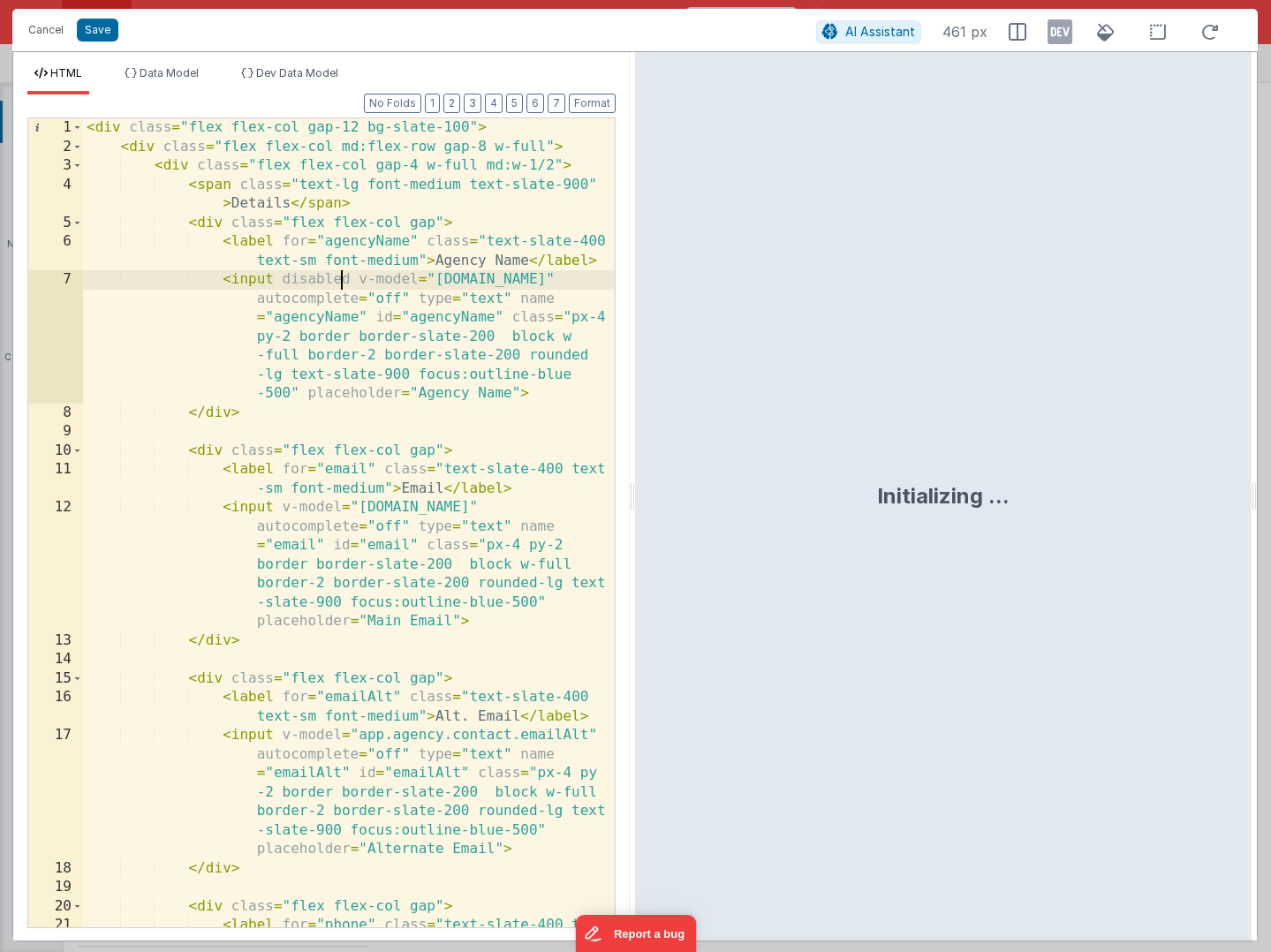
scroll to position [0, 0]
click at [345, 459] on div "< div class = "flex flex-col gap-12 bg-slate-100" > < div class = "flex flex-co…" at bounding box center [349, 551] width 532 height 866
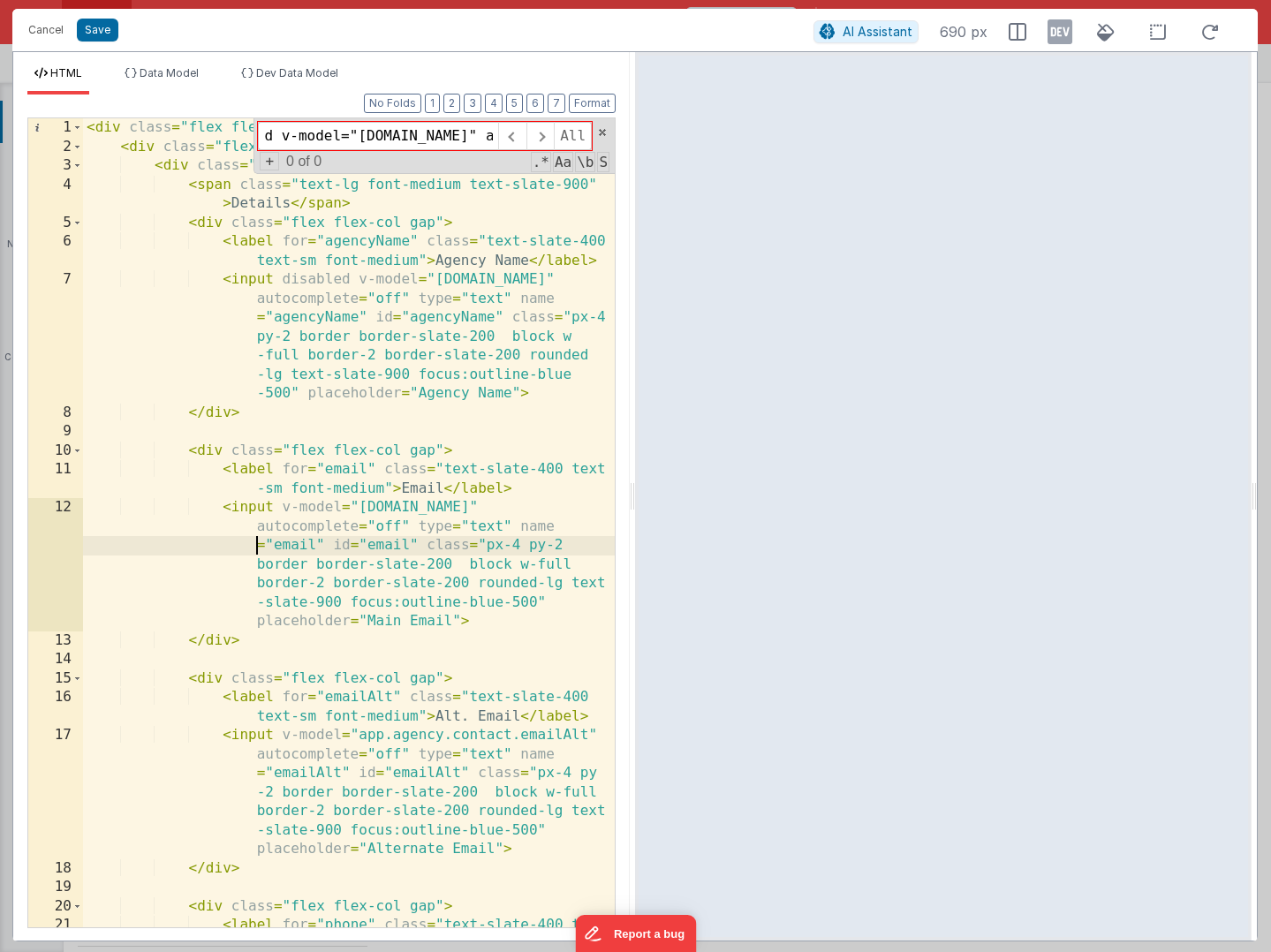
click at [217, 545] on div "< div class = "flex flex-col gap-12 bg-slate-100" > < div class = "flex flex-co…" at bounding box center [349, 551] width 532 height 866
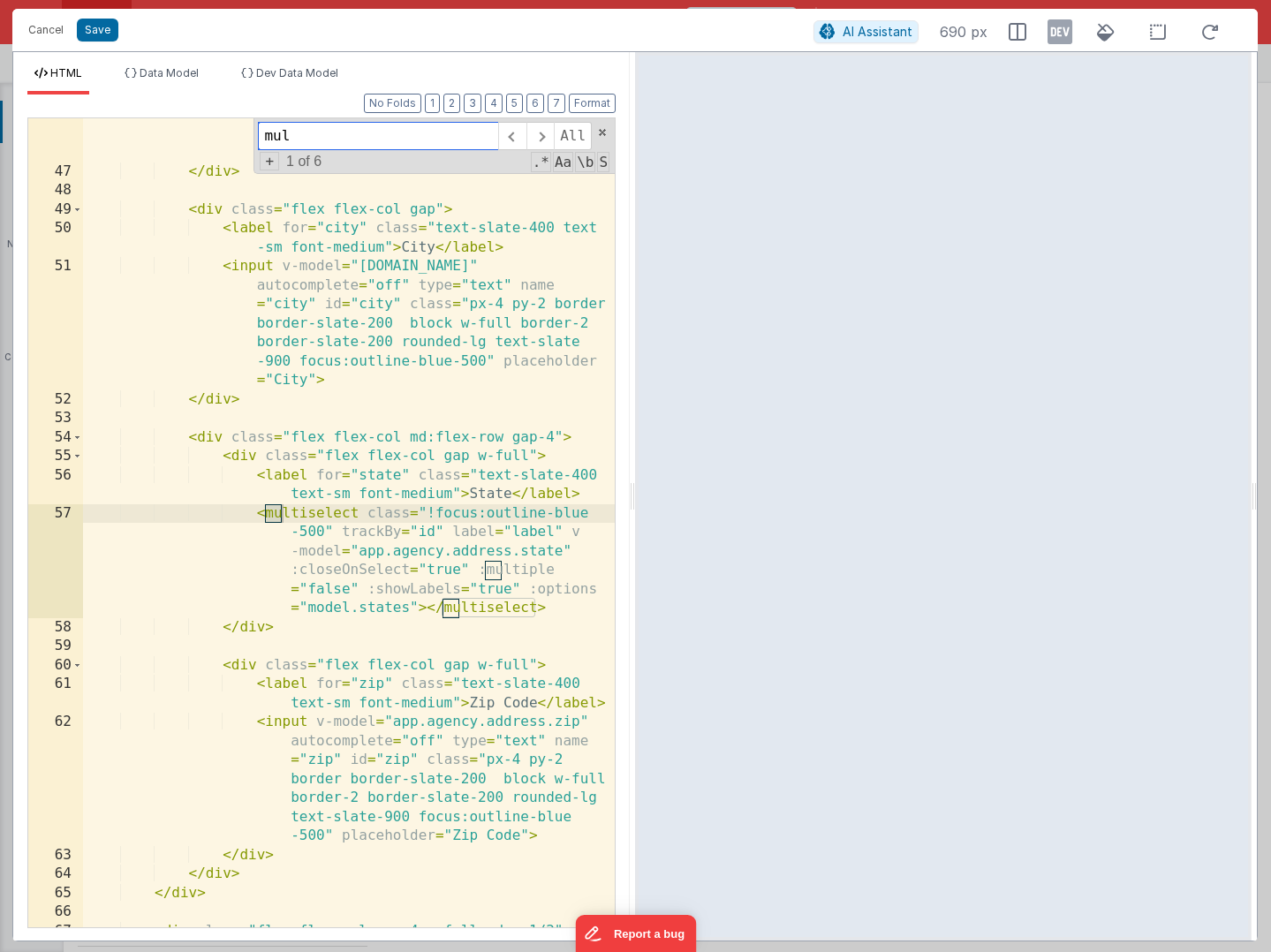
scroll to position [1930, 0]
type input "multiselect"
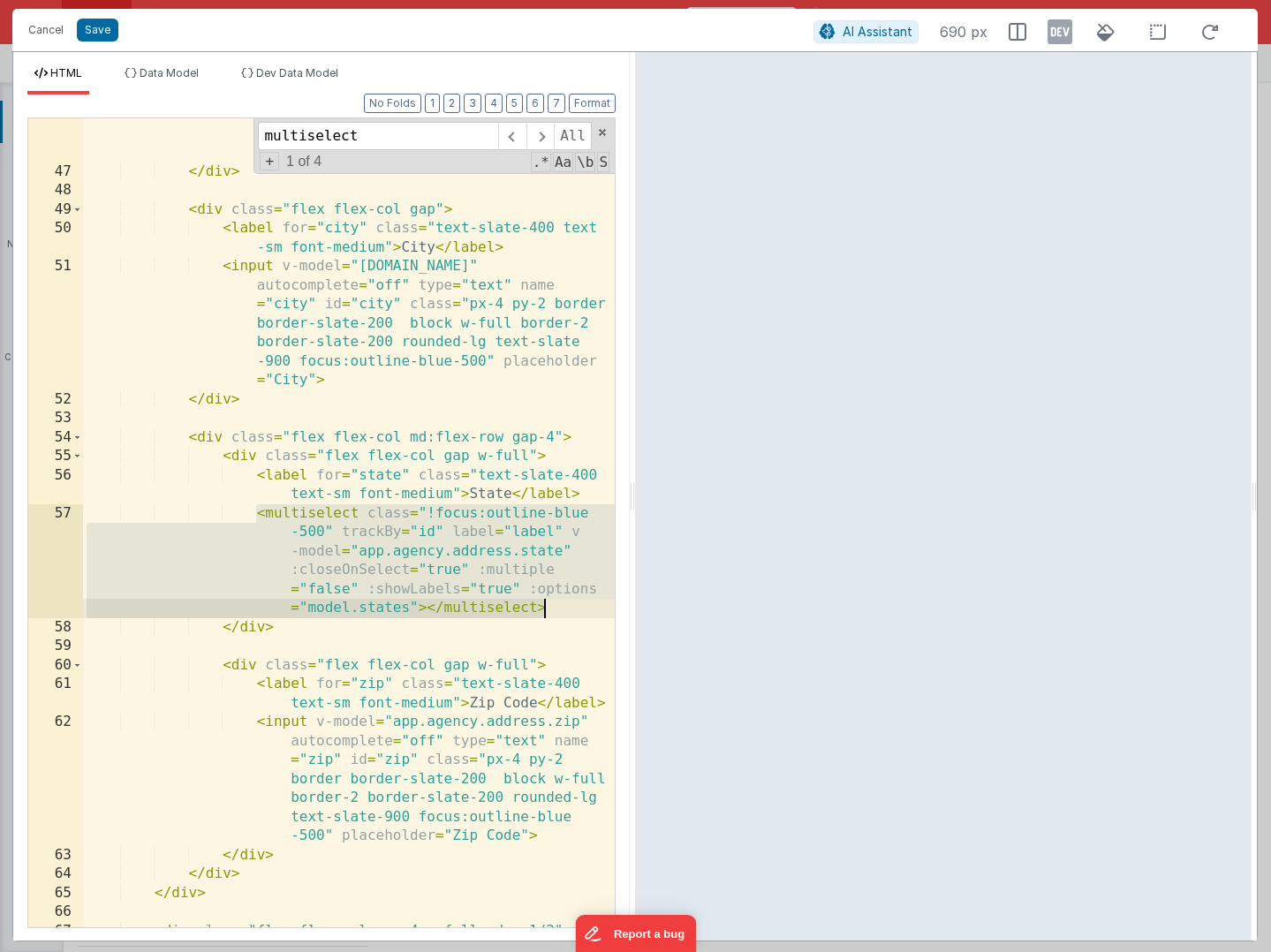
drag, startPoint x: 253, startPoint y: 508, endPoint x: 546, endPoint y: 608, distance: 309.6
click at [546, 608] on div "< input v-model = "app.agency.address.street2" autocomplete = "off" type = "tex…" at bounding box center [349, 509] width 532 height 961
click at [53, 28] on button "Cancel" at bounding box center [45, 30] width 53 height 25
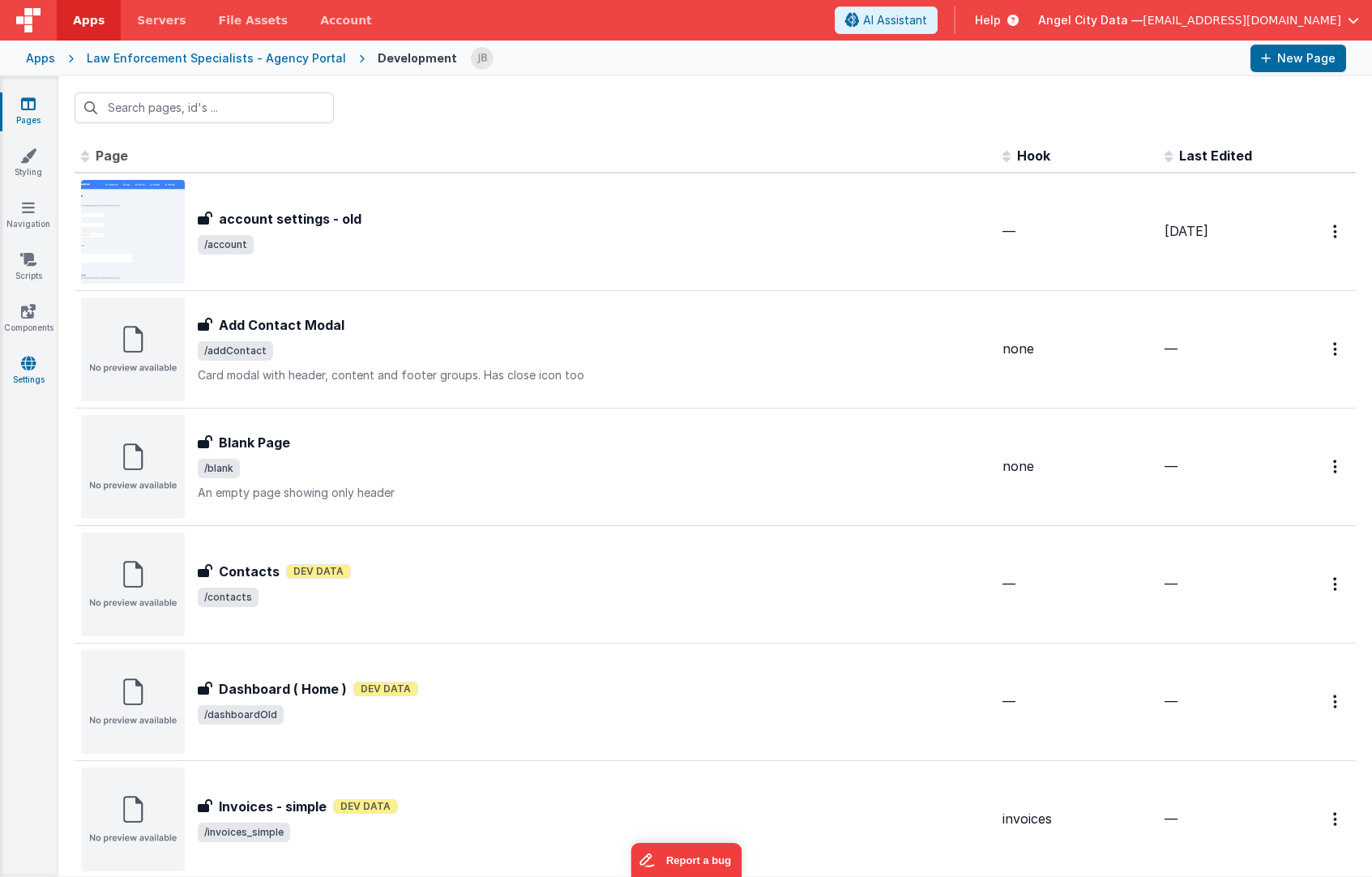
click at [34, 356] on icon at bounding box center [28, 363] width 14 height 16
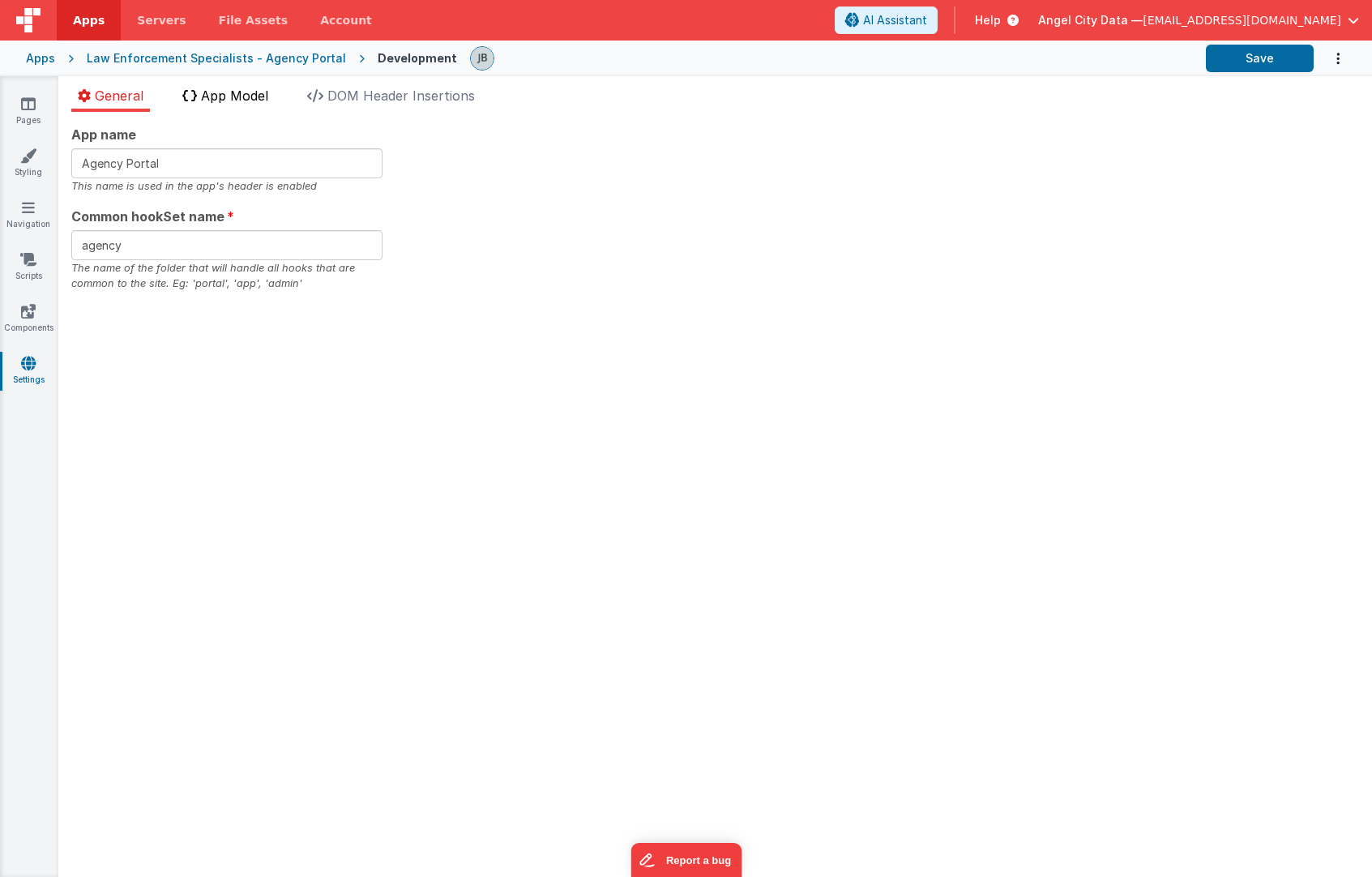
click at [259, 94] on span "App Model" at bounding box center [235, 96] width 67 height 16
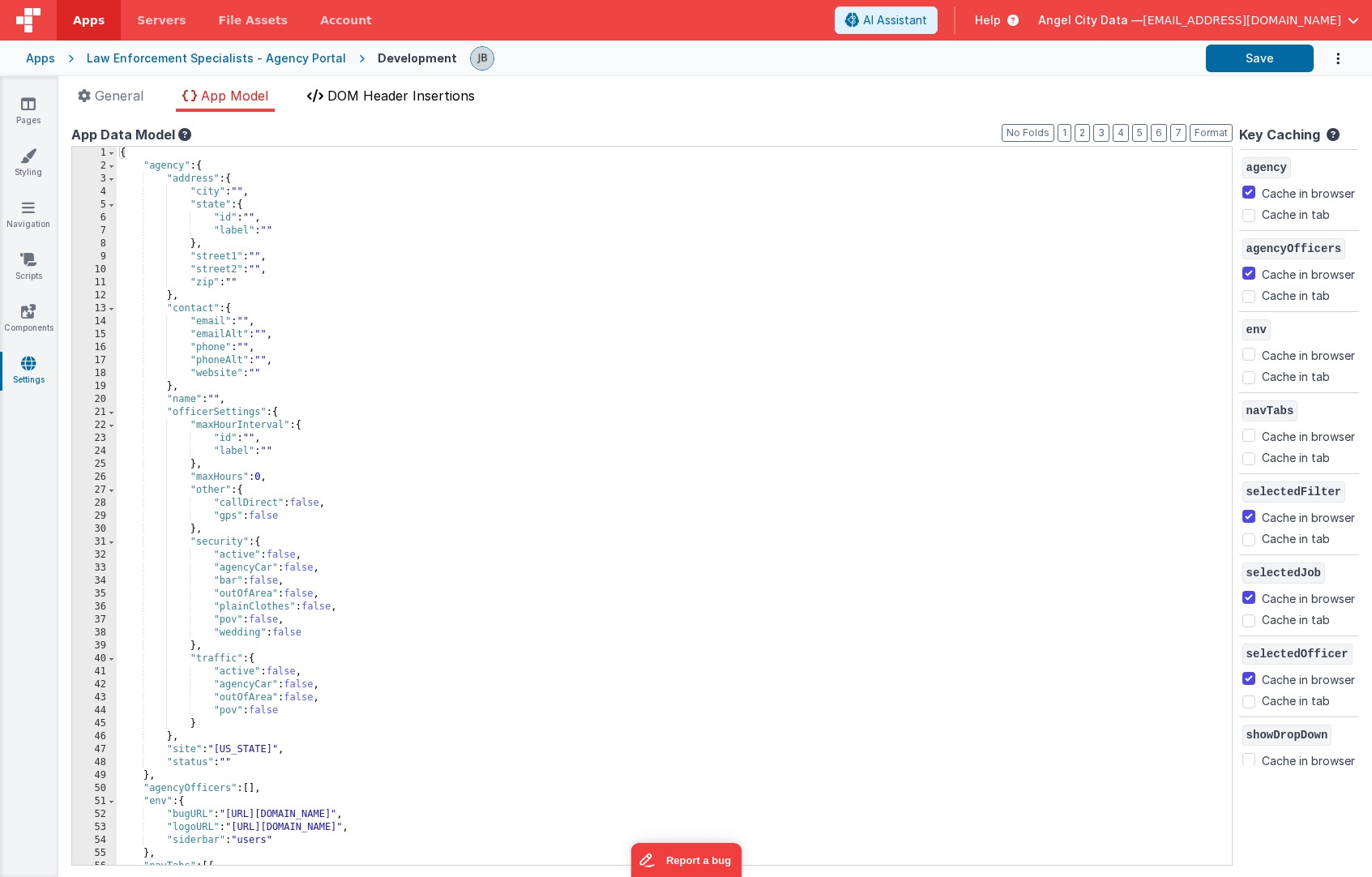
click at [358, 107] on li "DOM Header Insertions" at bounding box center [391, 98] width 181 height 26
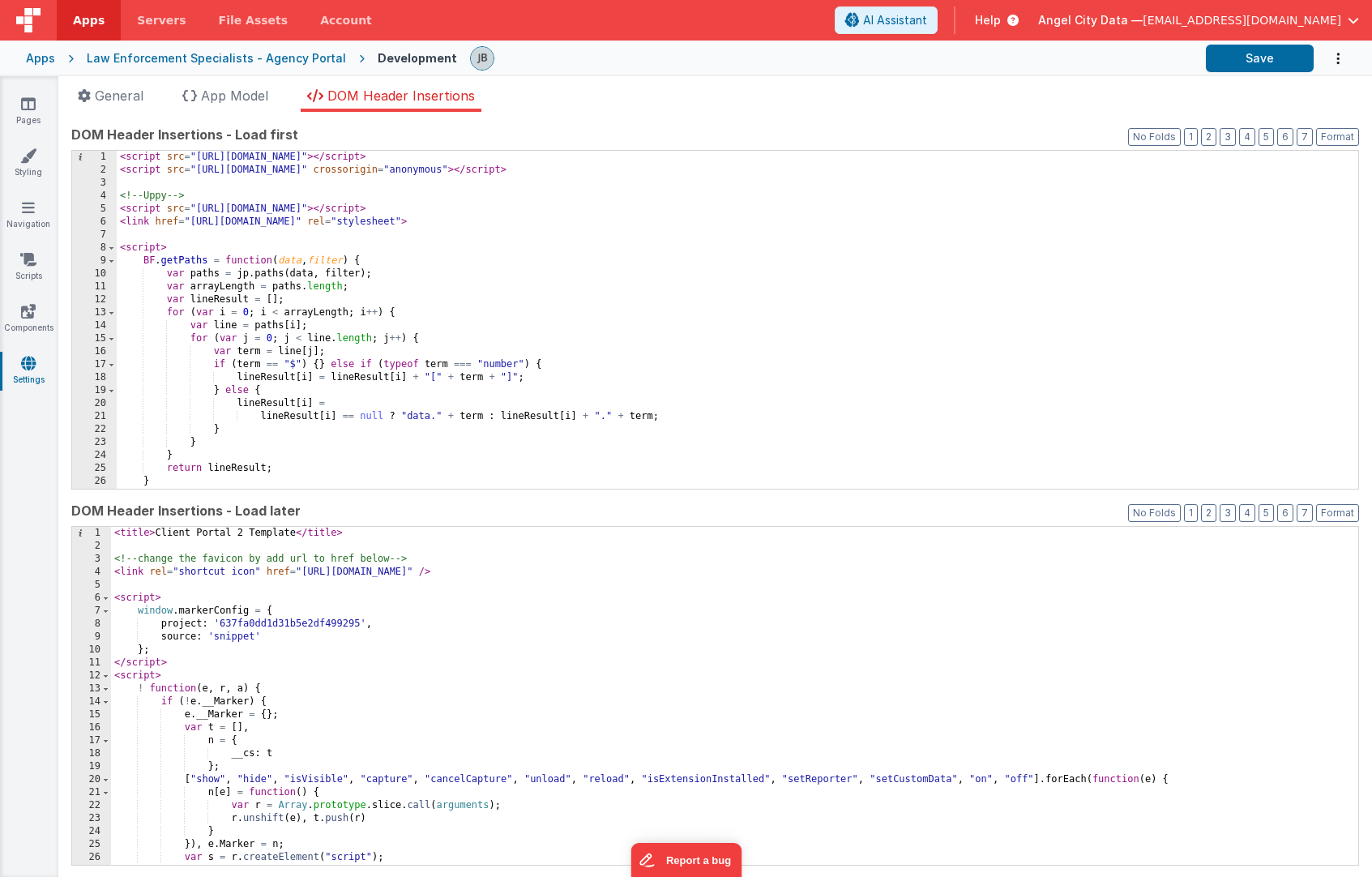
click at [263, 314] on div "< script src = "https://cdn.tailwindcss.com" > </ script > < script src = "http…" at bounding box center [737, 332] width 1242 height 364
click at [269, 257] on div "< script src = "https://cdn.tailwindcss.com" > </ script > < script src = "http…" at bounding box center [737, 332] width 1242 height 364
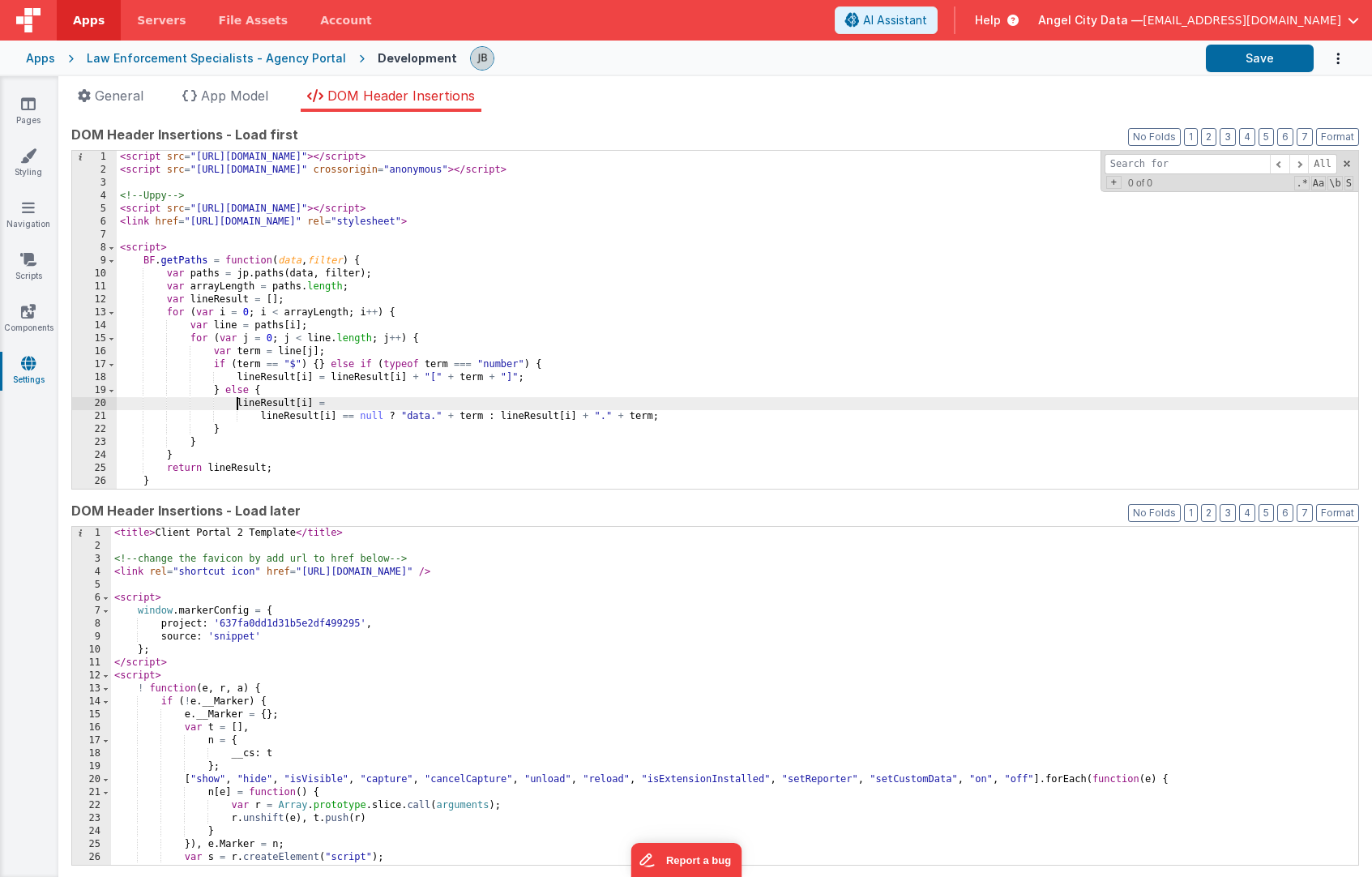
click at [239, 397] on div "< script src = "https://cdn.tailwindcss.com" > </ script > < script src = "http…" at bounding box center [737, 332] width 1242 height 364
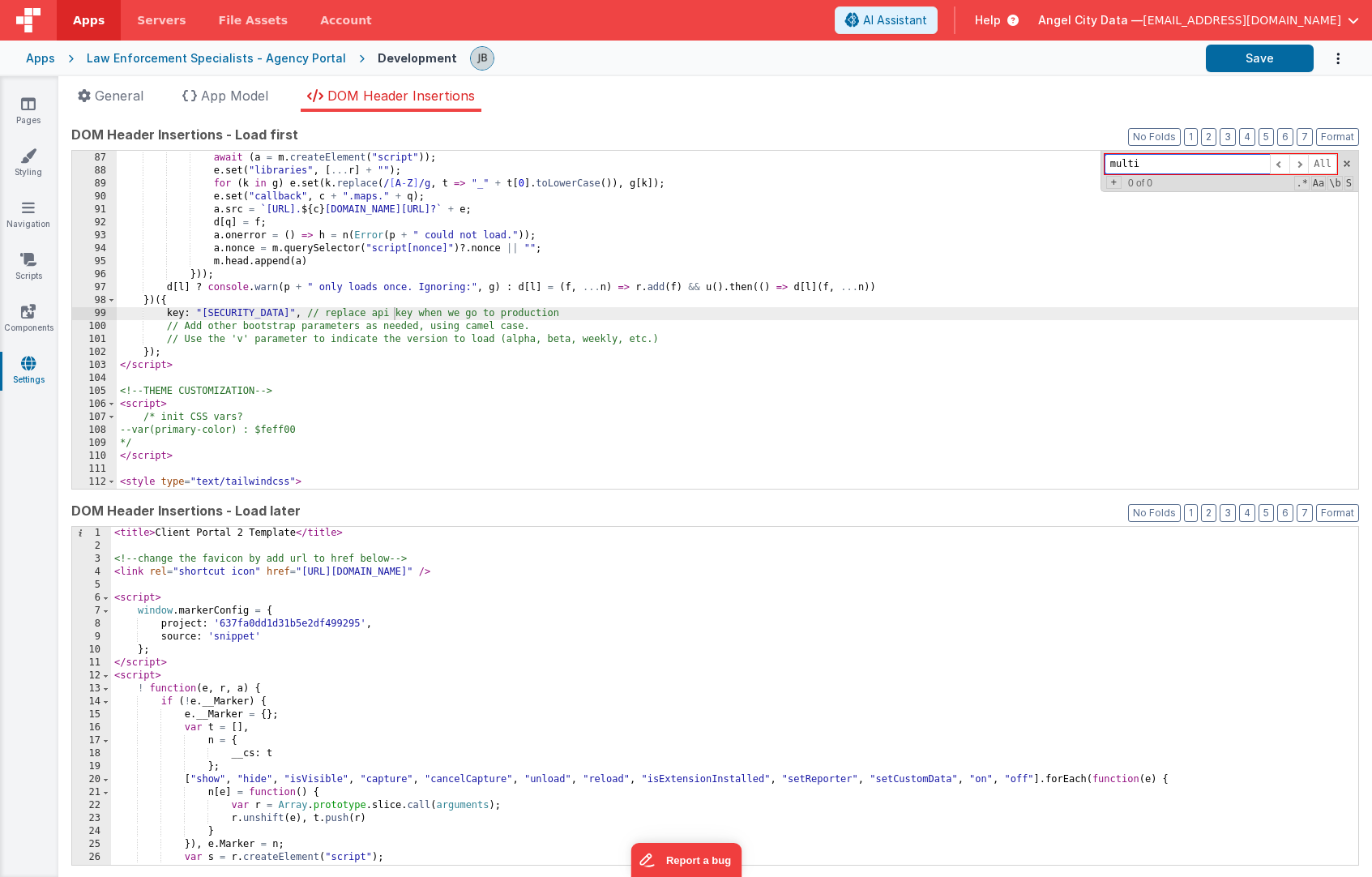
type input "multi"
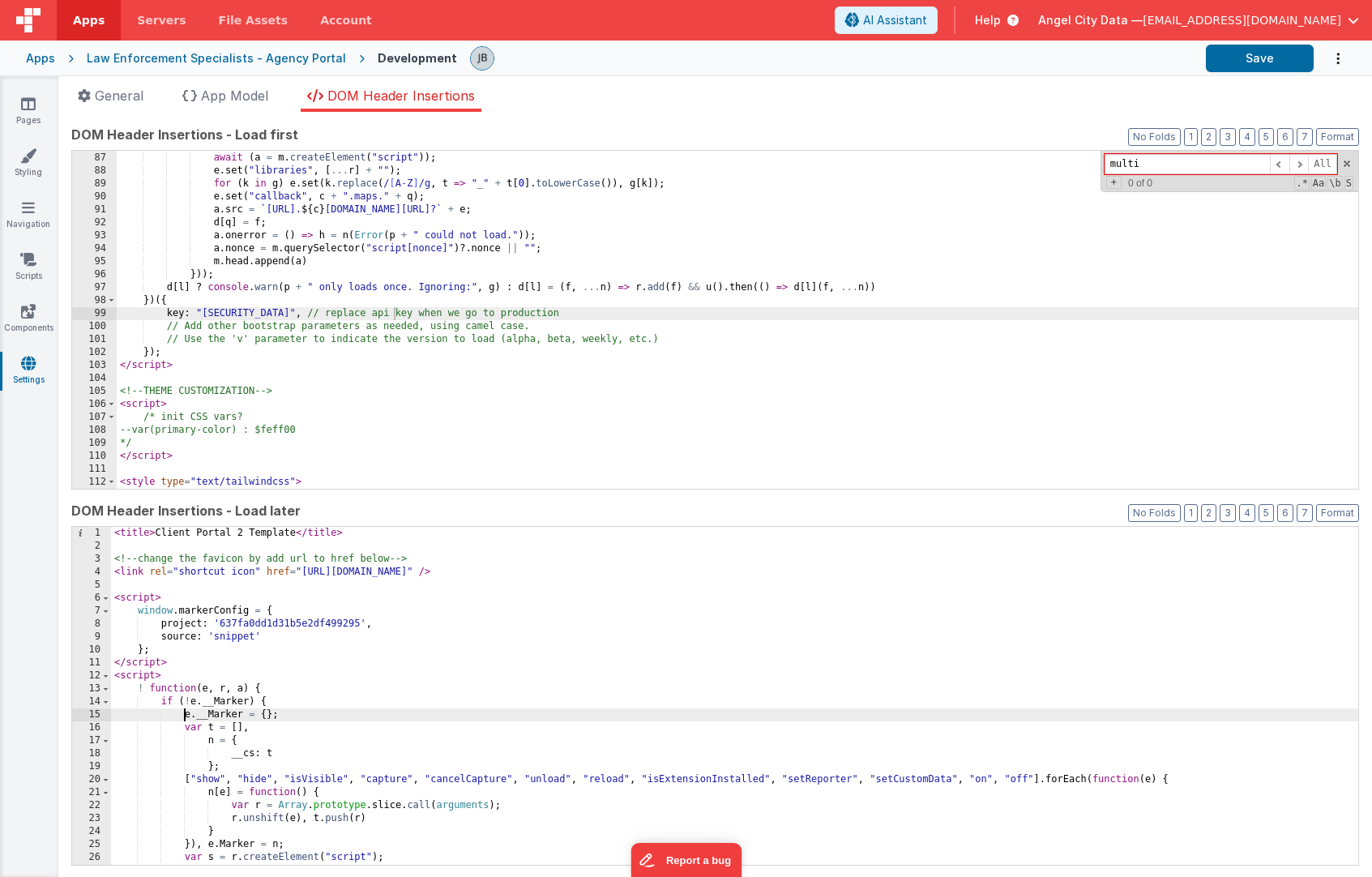
scroll to position [0, 0]
click at [183, 711] on div "< title > Client Portal 2 Template </ title > <!-- change the favicon by add ur…" at bounding box center [734, 708] width 1247 height 364
click at [214, 694] on div "< title > Client Portal 2 Template </ title > <!-- change the favicon by add ur…" at bounding box center [734, 708] width 1247 height 364
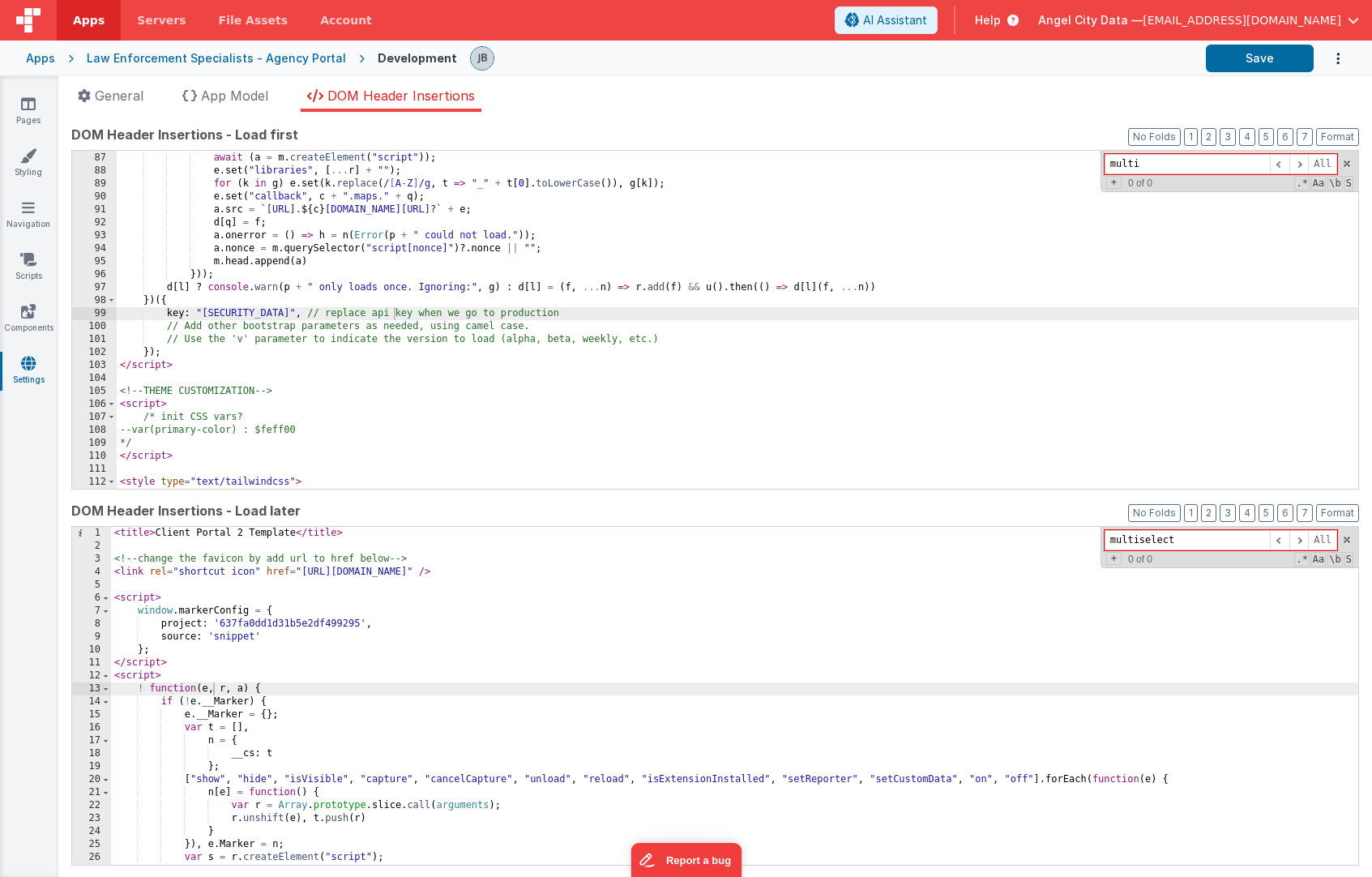
type input "multiselect"
click at [1148, 165] on input "multi" at bounding box center [1188, 164] width 166 height 20
type input "multiselect"
click at [35, 113] on link "Pages" at bounding box center [28, 112] width 58 height 33
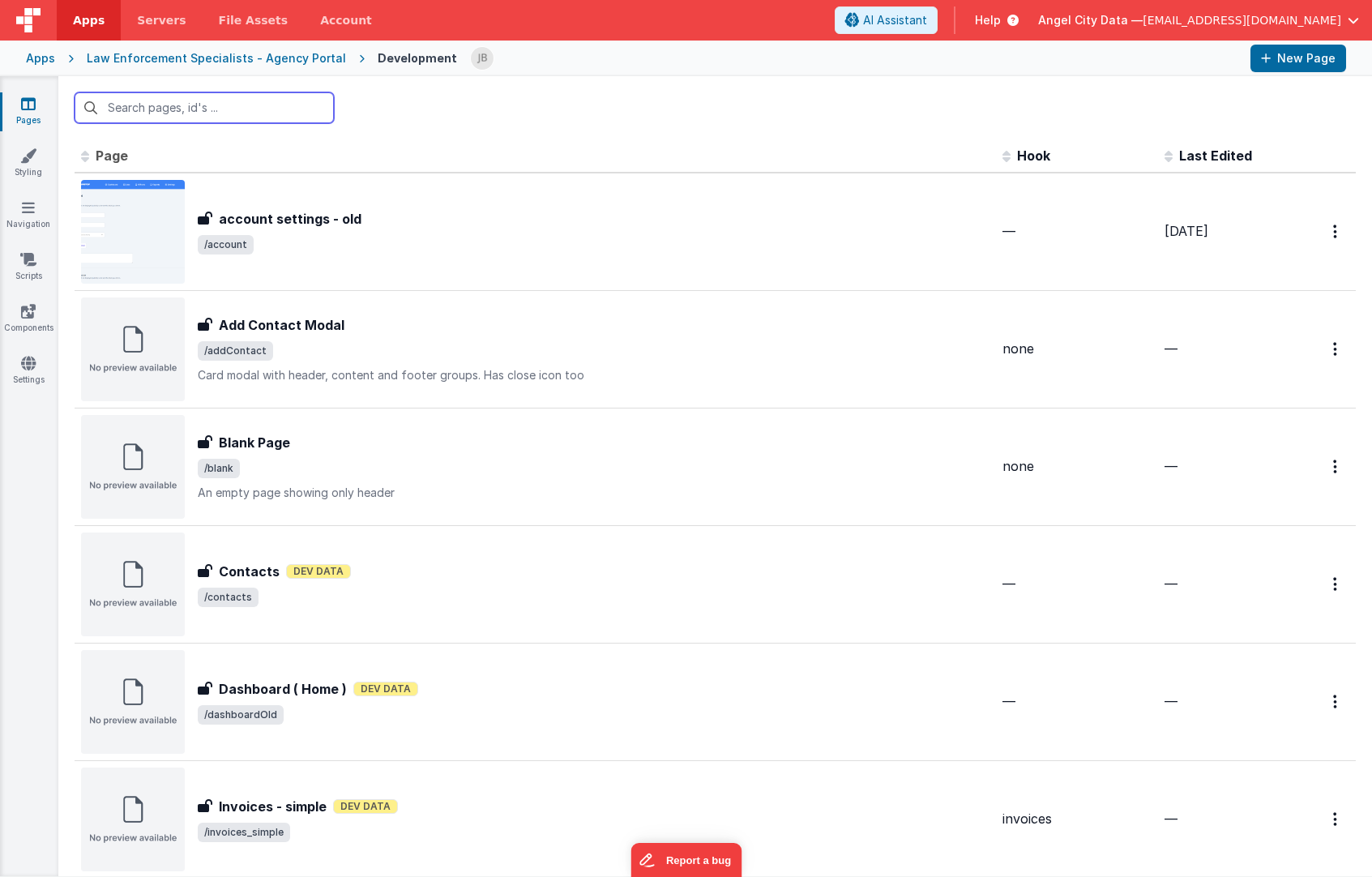
click at [147, 112] on input "text" at bounding box center [204, 107] width 260 height 31
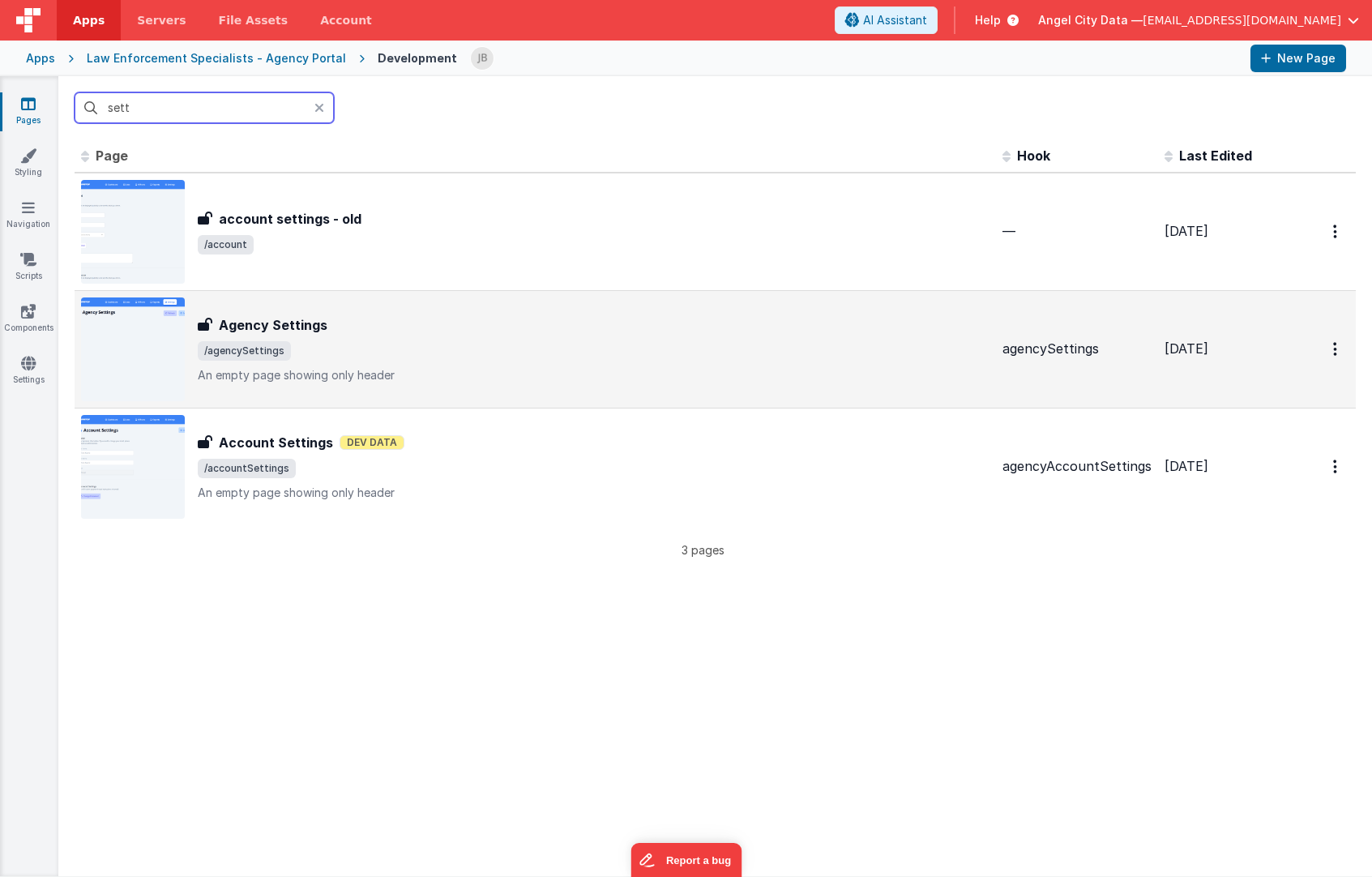
type input "sett"
click at [270, 315] on h3 "Agency Settings" at bounding box center [273, 325] width 109 height 19
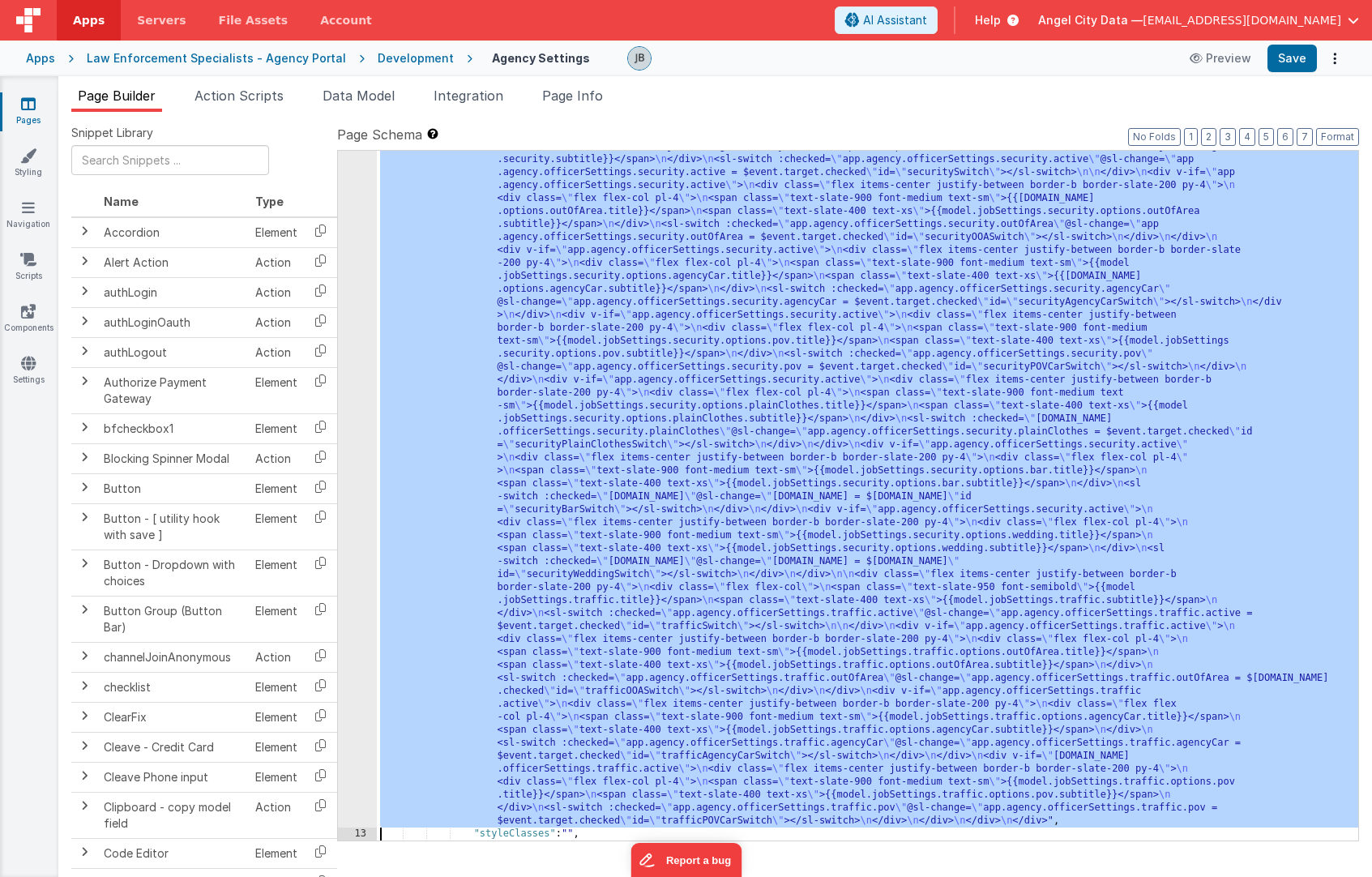
scroll to position [1009, 0]
click at [367, 412] on div "12" at bounding box center [357, 89] width 39 height 1478
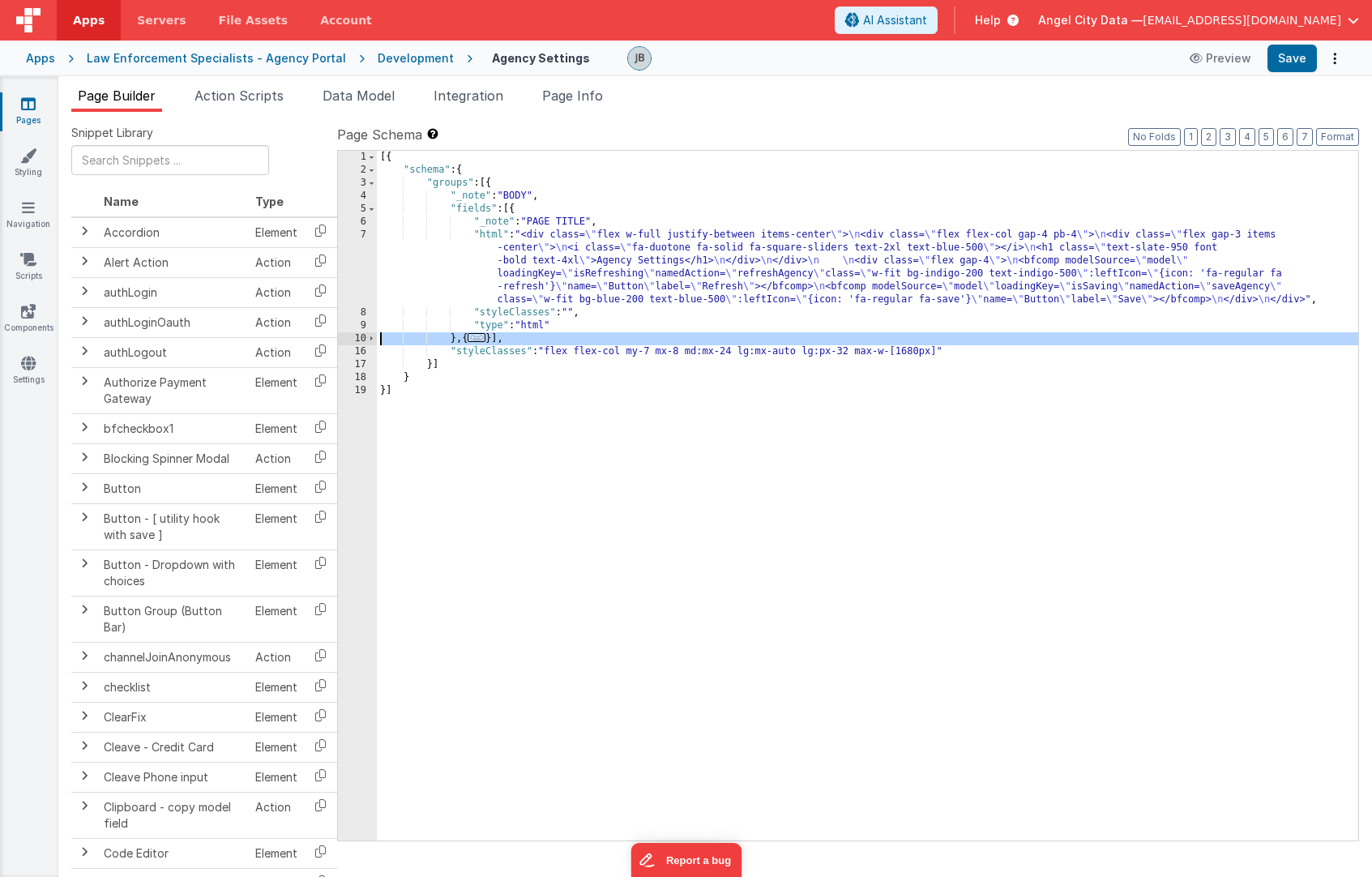
click at [365, 337] on div "10" at bounding box center [357, 338] width 39 height 13
click at [367, 337] on span at bounding box center [371, 338] width 9 height 13
click at [370, 339] on span at bounding box center [371, 338] width 9 height 13
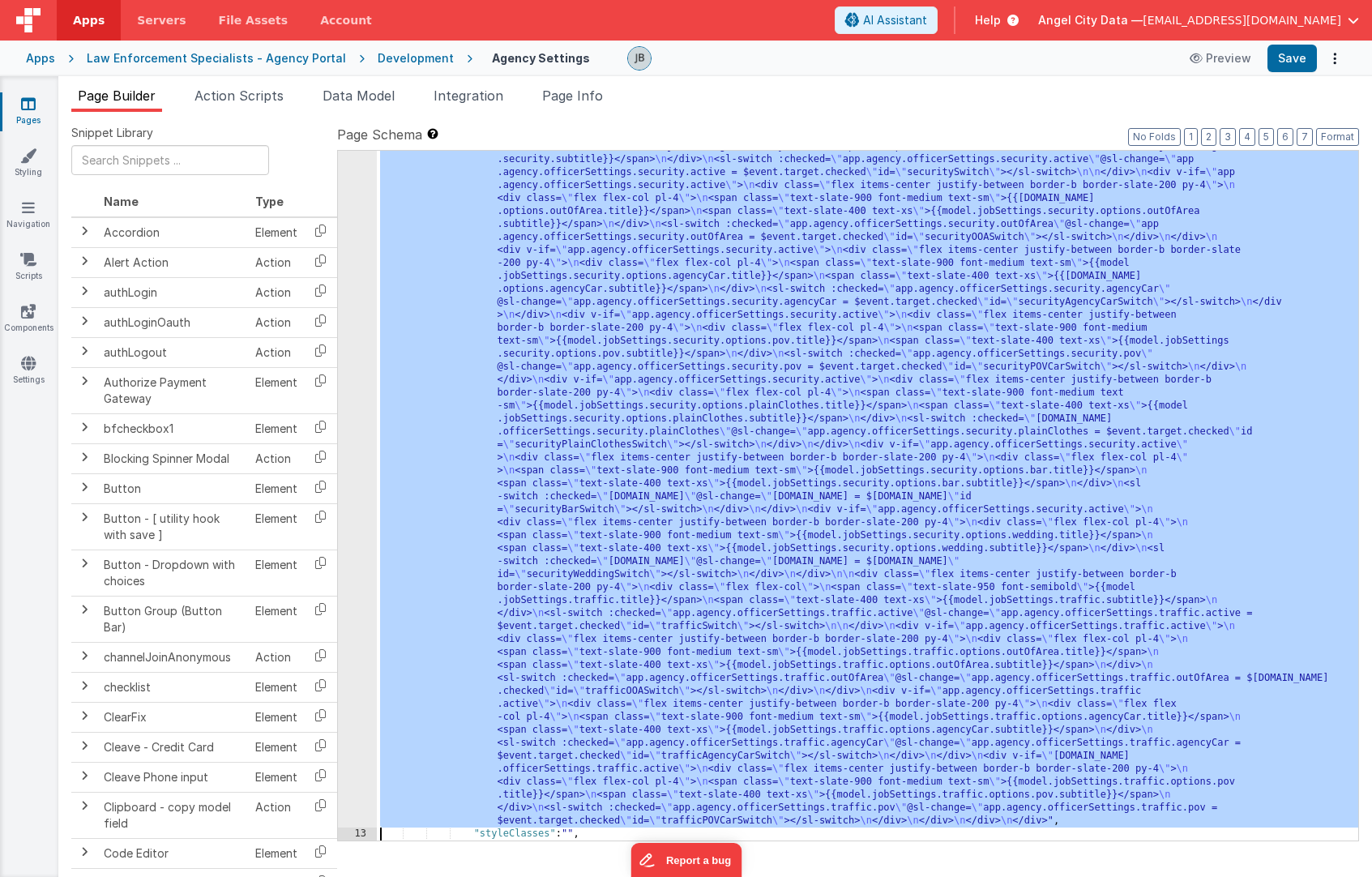
click at [365, 424] on div "12" at bounding box center [357, 89] width 39 height 1478
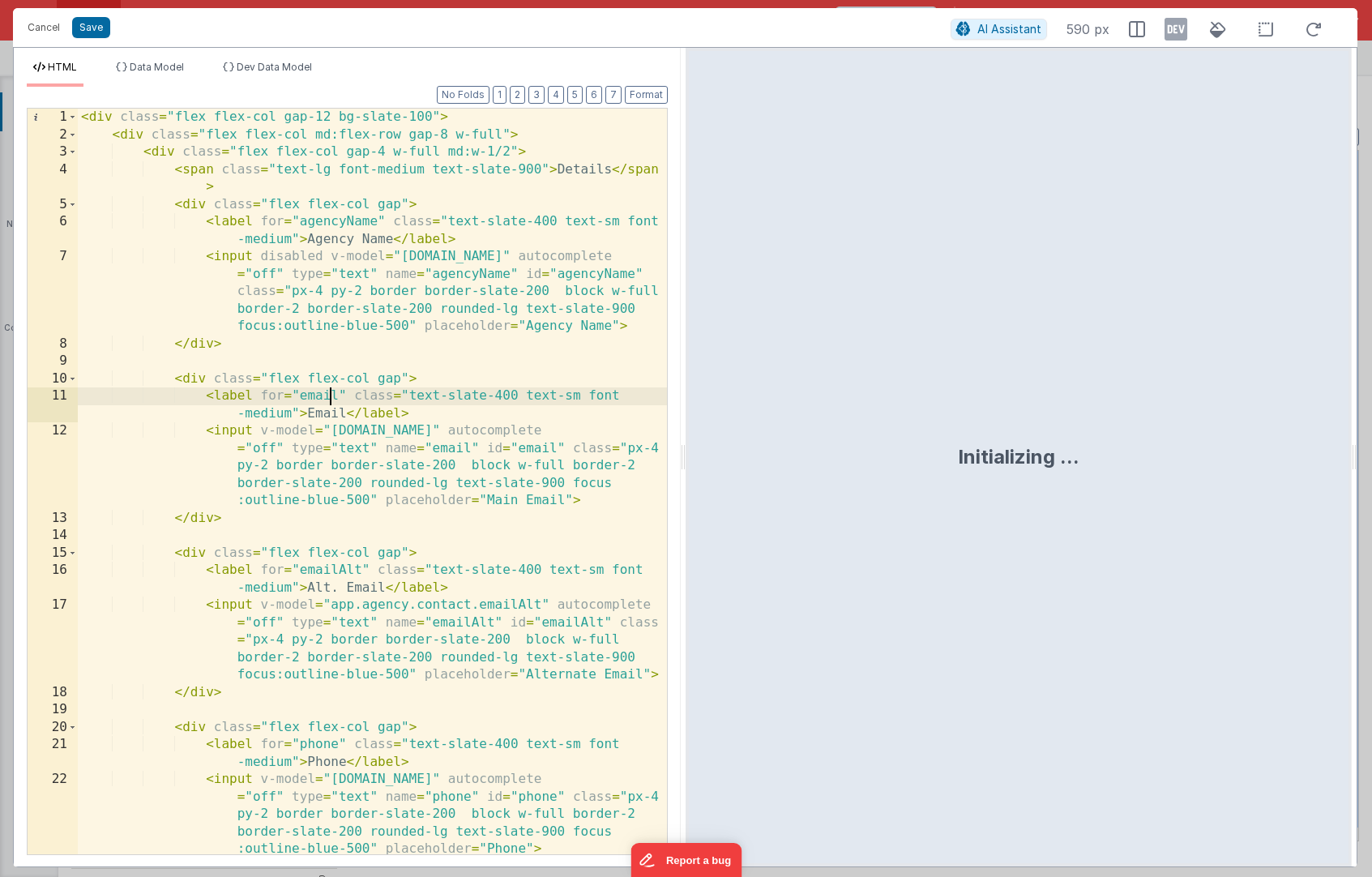
click at [334, 404] on div "< div class = "flex flex-col gap-12 bg-slate-100" > < div class = "flex flex-co…" at bounding box center [372, 499] width 589 height 780
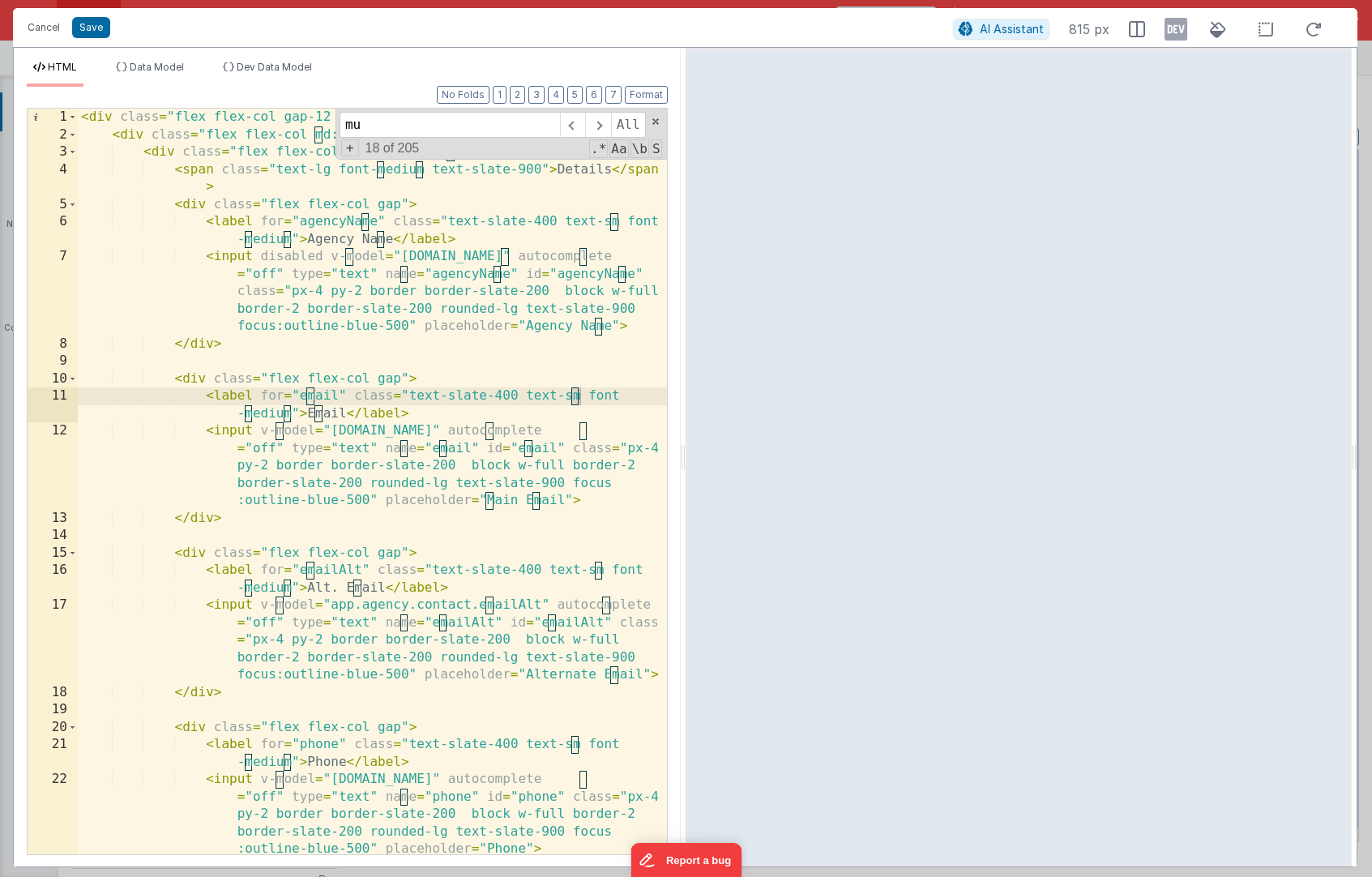
scroll to position [1491, 0]
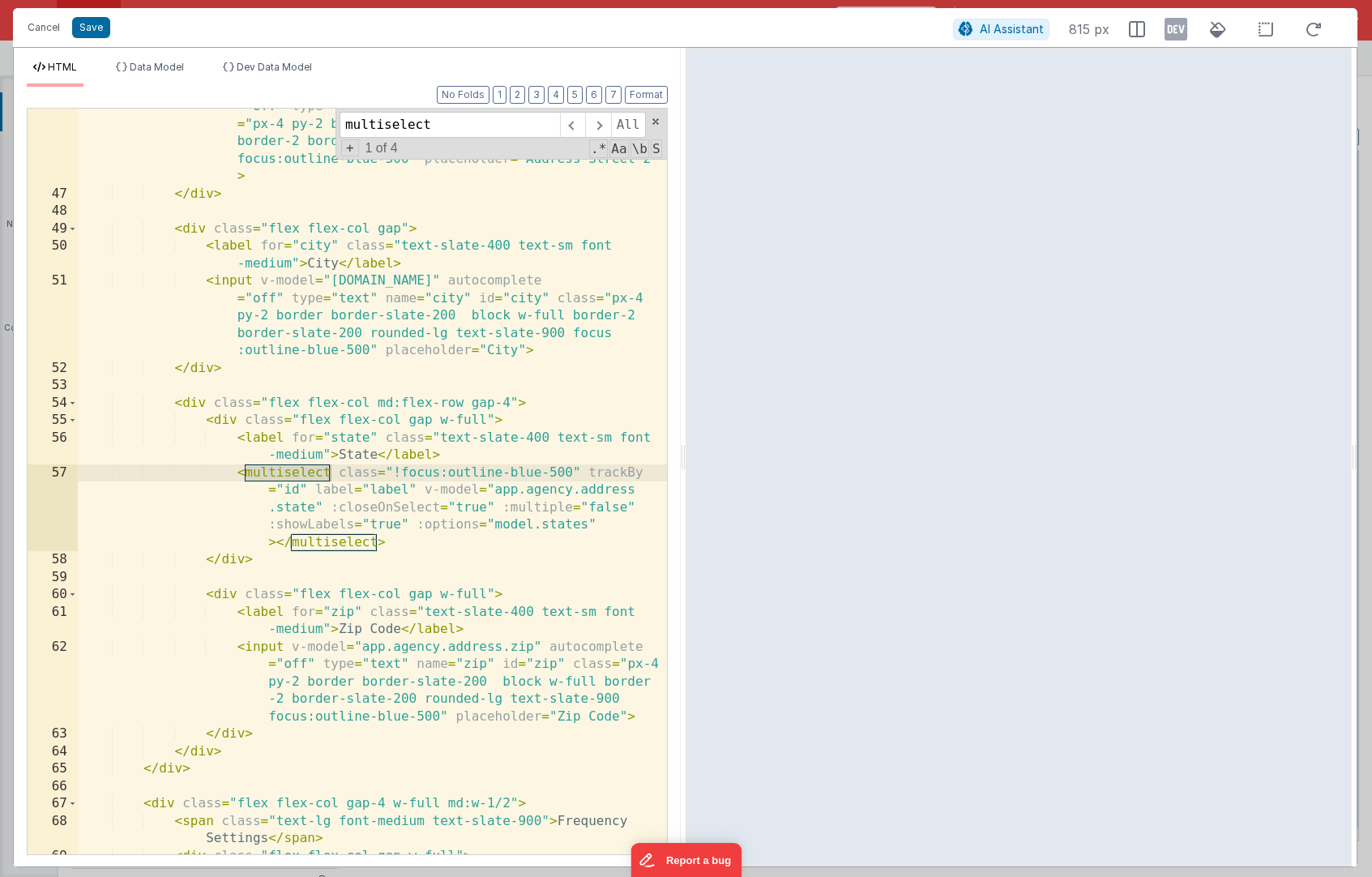
type input "multiselect"
click at [52, 27] on button "Cancel" at bounding box center [43, 27] width 49 height 23
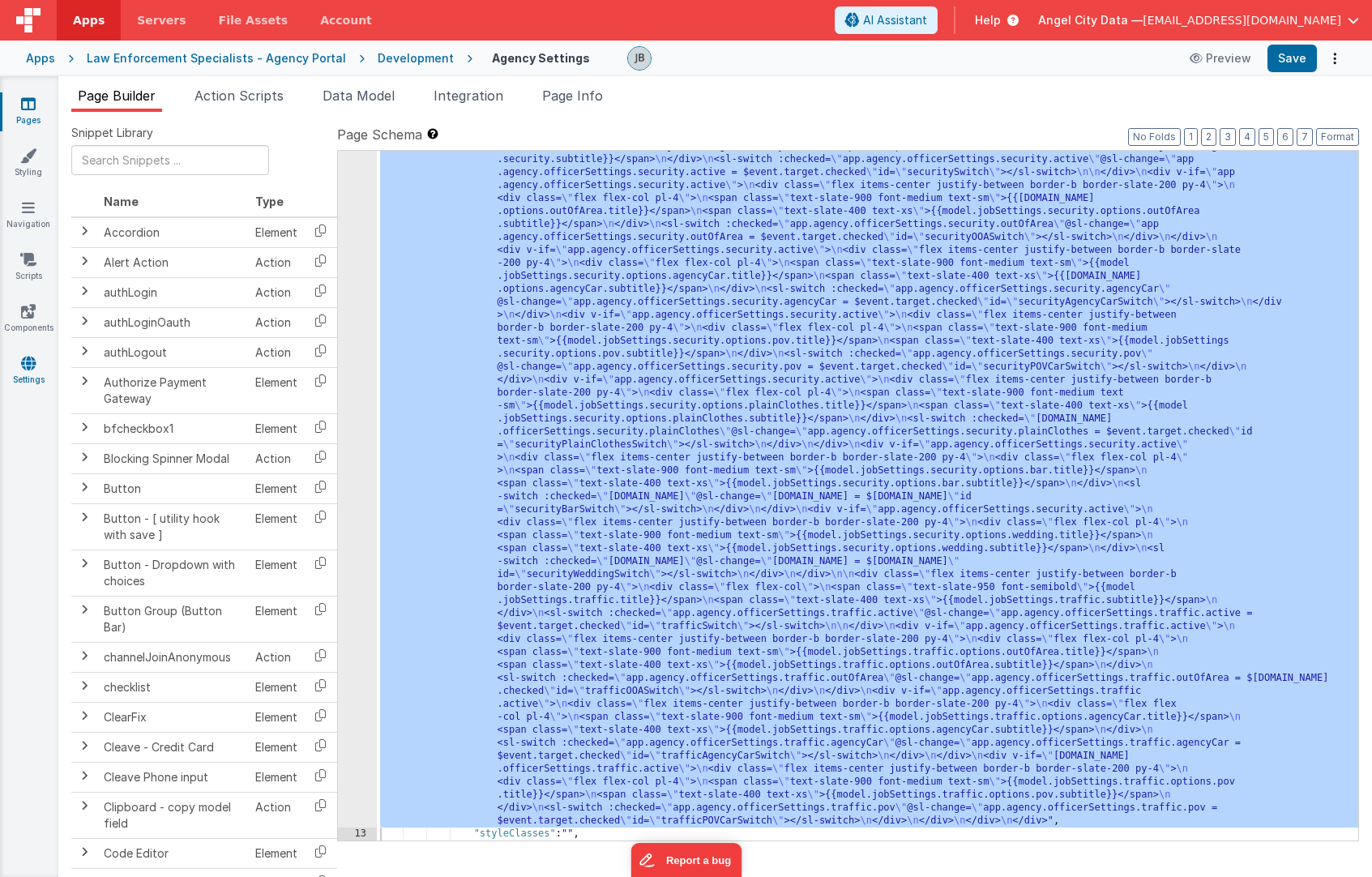
click at [26, 368] on icon at bounding box center [28, 363] width 14 height 16
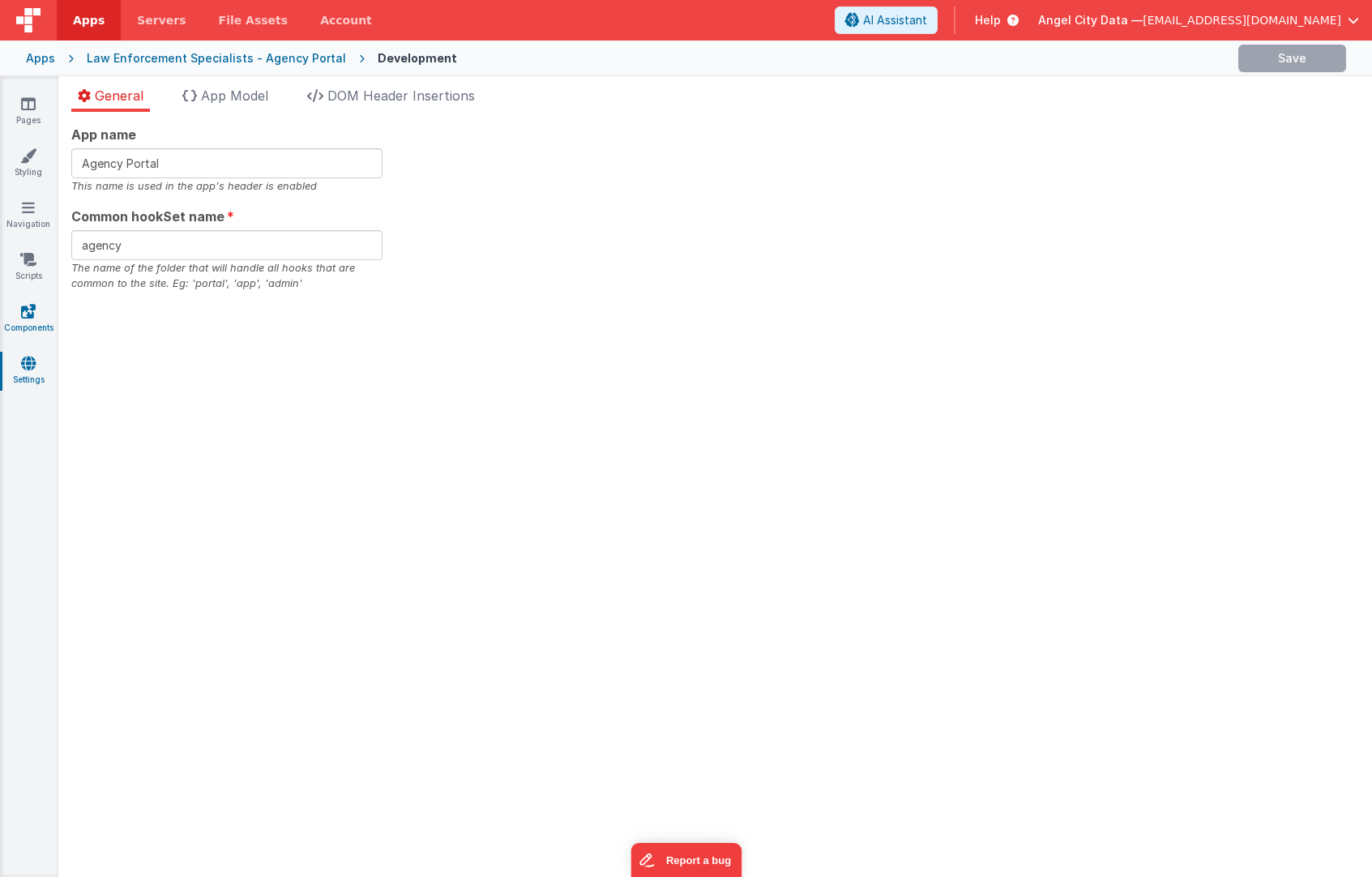
click at [13, 307] on link "Components" at bounding box center [28, 319] width 58 height 33
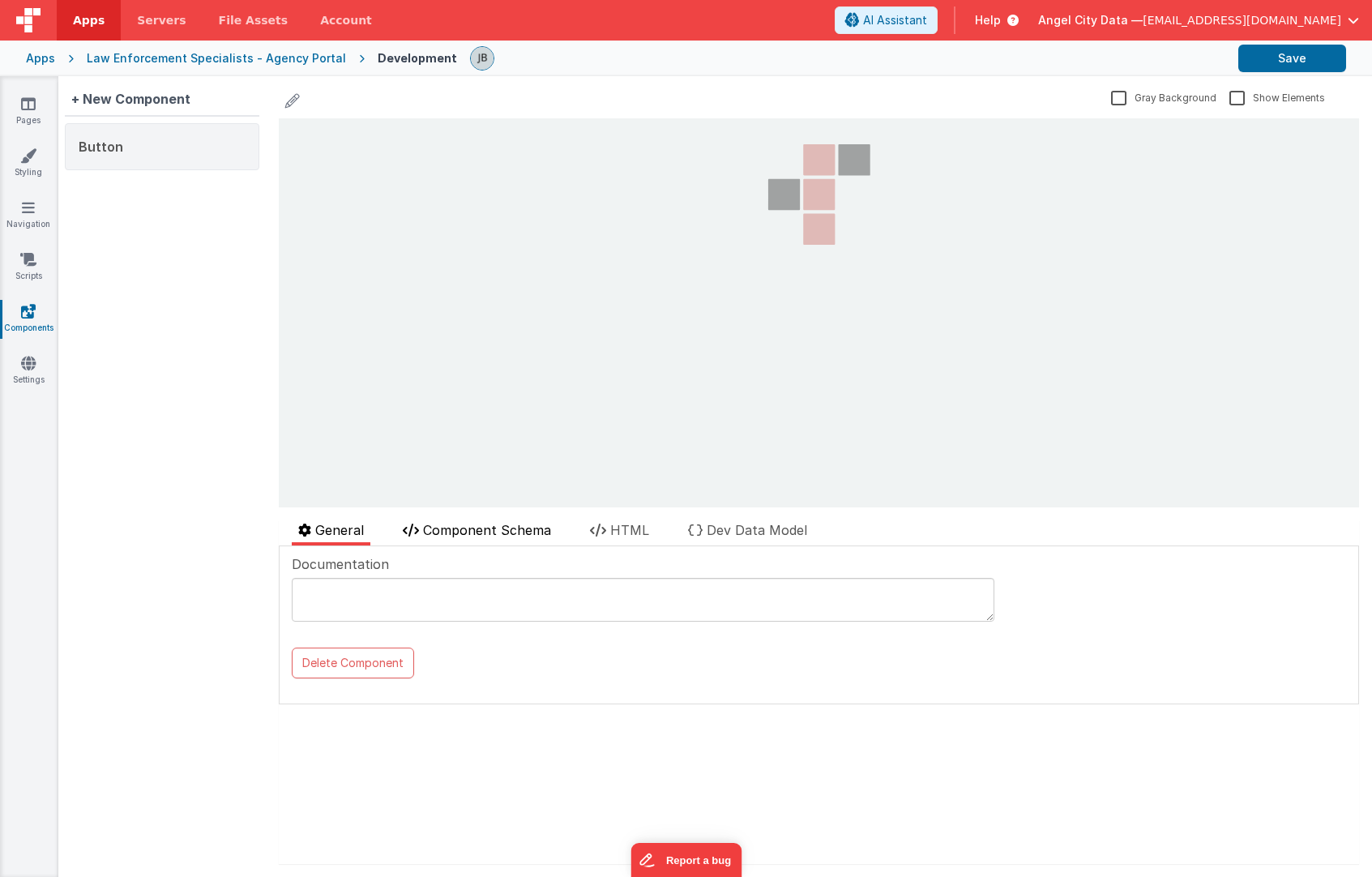
click at [433, 524] on span "Component Schema" at bounding box center [487, 530] width 128 height 16
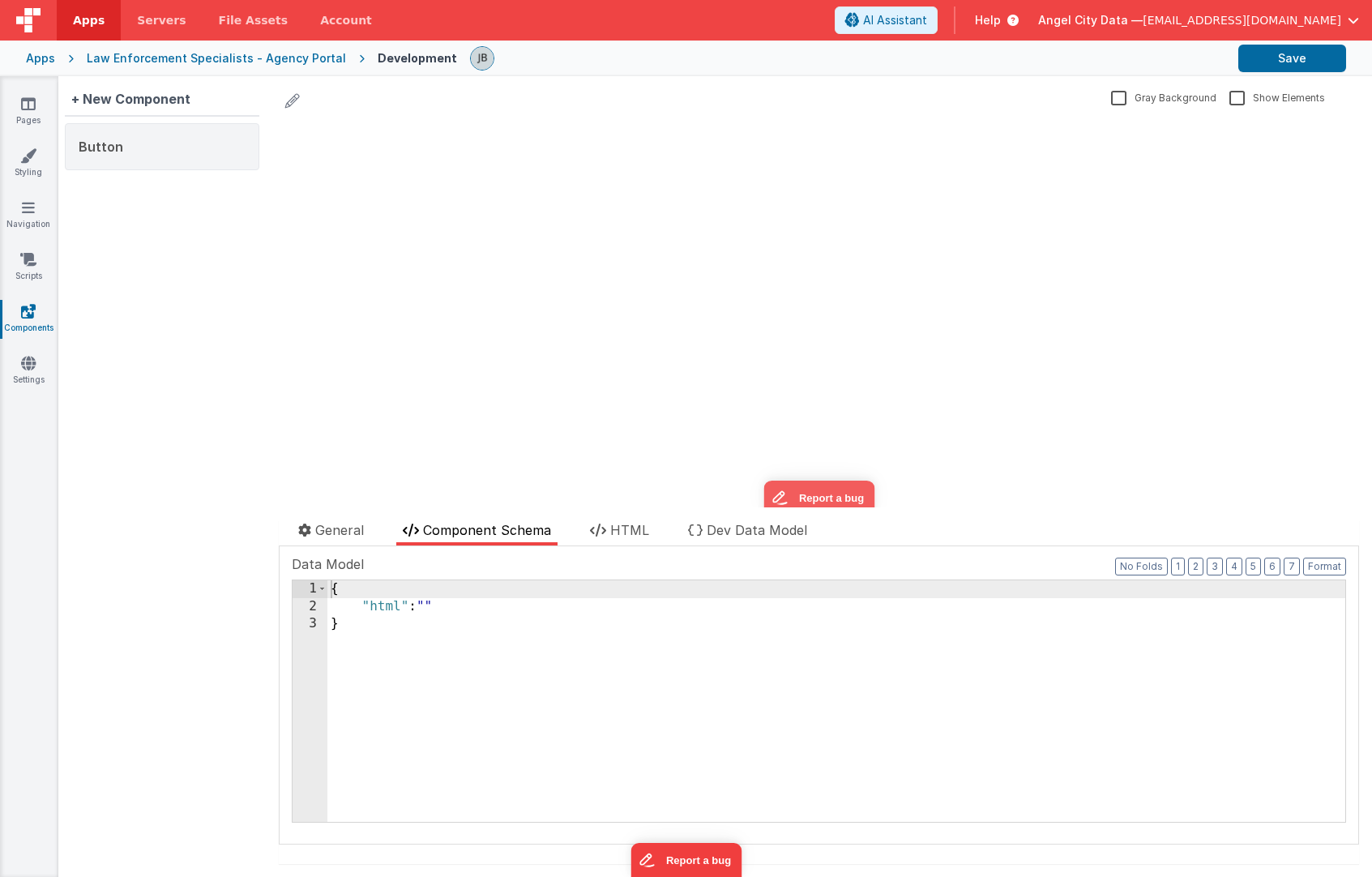
click at [661, 528] on ul "General Component Schema HTML Dev Data Model" at bounding box center [819, 532] width 1080 height 26
click at [620, 532] on span "HTML" at bounding box center [630, 530] width 39 height 16
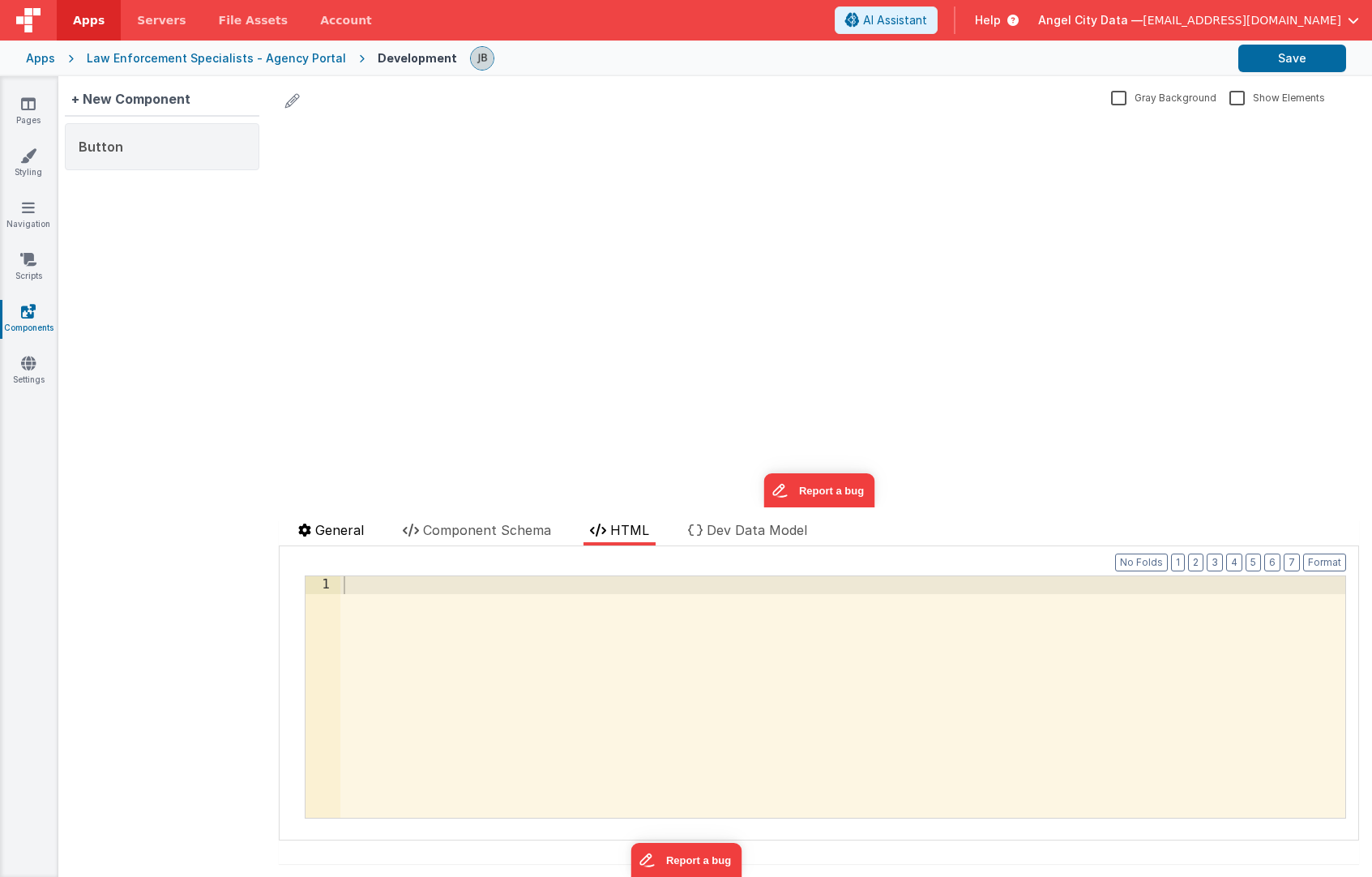
click at [332, 526] on span "General" at bounding box center [339, 530] width 49 height 16
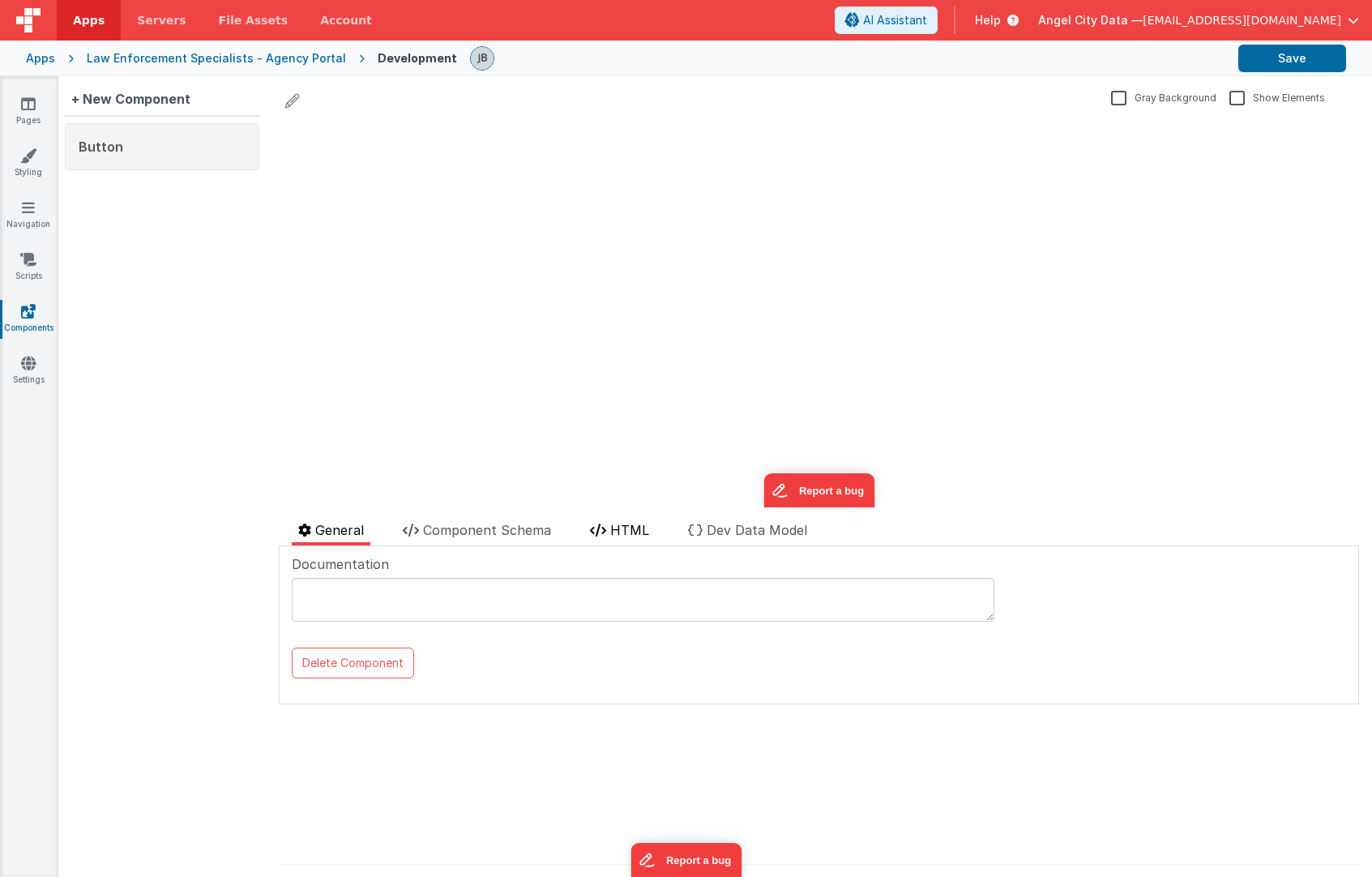
click at [648, 525] on span "HTML" at bounding box center [630, 530] width 39 height 16
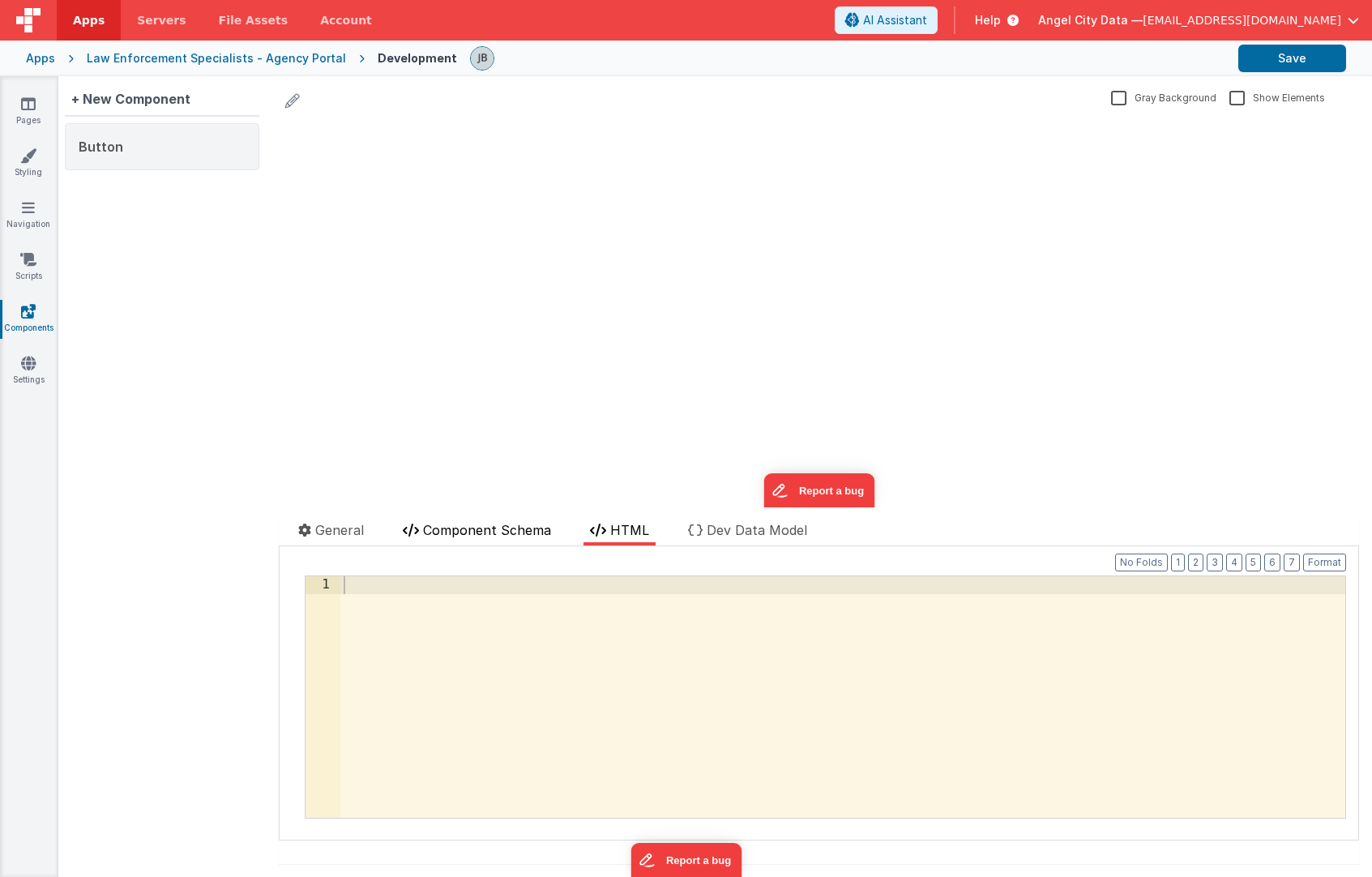
click at [512, 536] on span "Component Schema" at bounding box center [487, 530] width 128 height 16
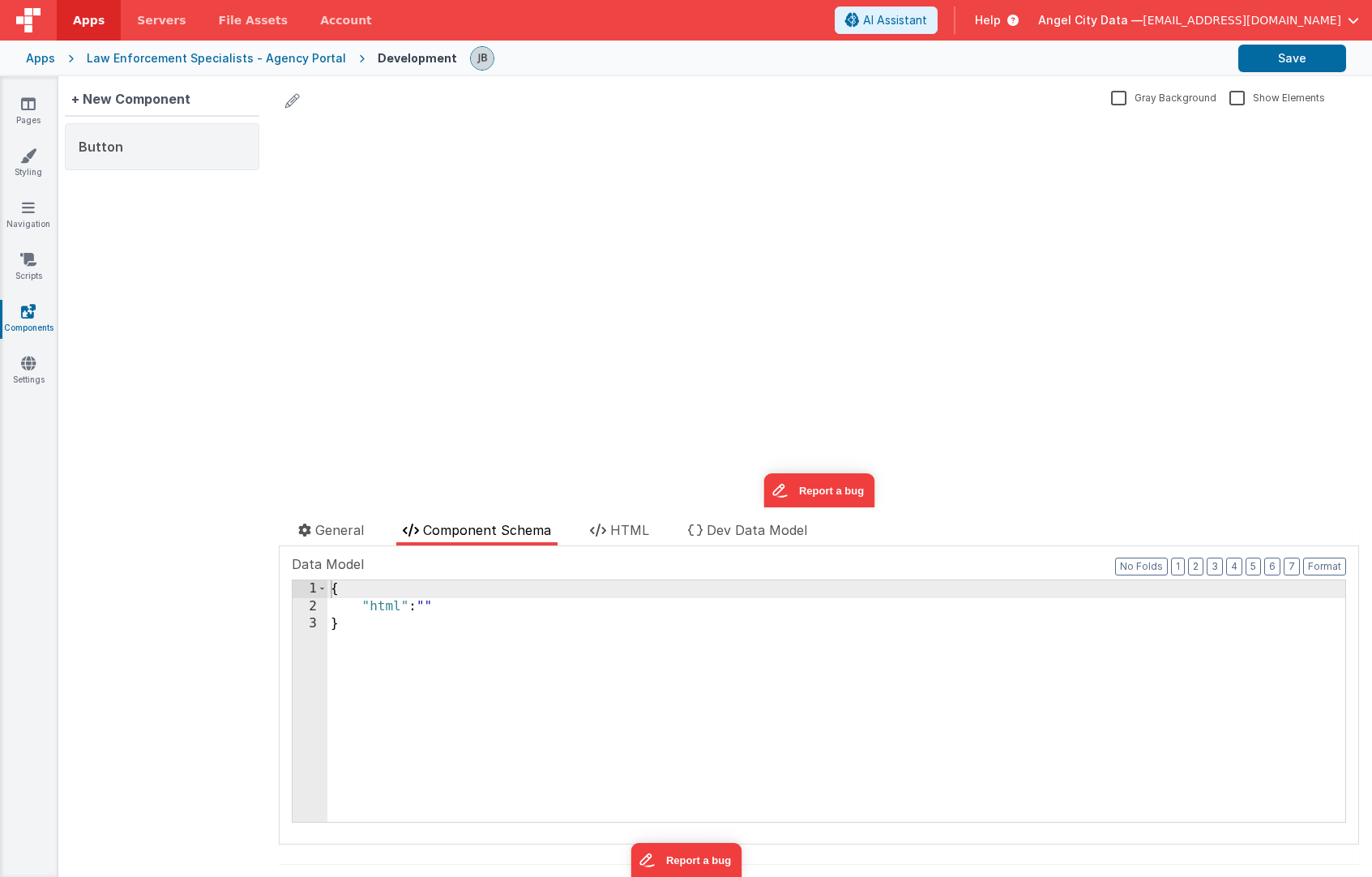
click at [376, 524] on ul "General Component Schema HTML Dev Data Model" at bounding box center [819, 532] width 1080 height 26
click at [31, 378] on link "Settings" at bounding box center [28, 371] width 58 height 33
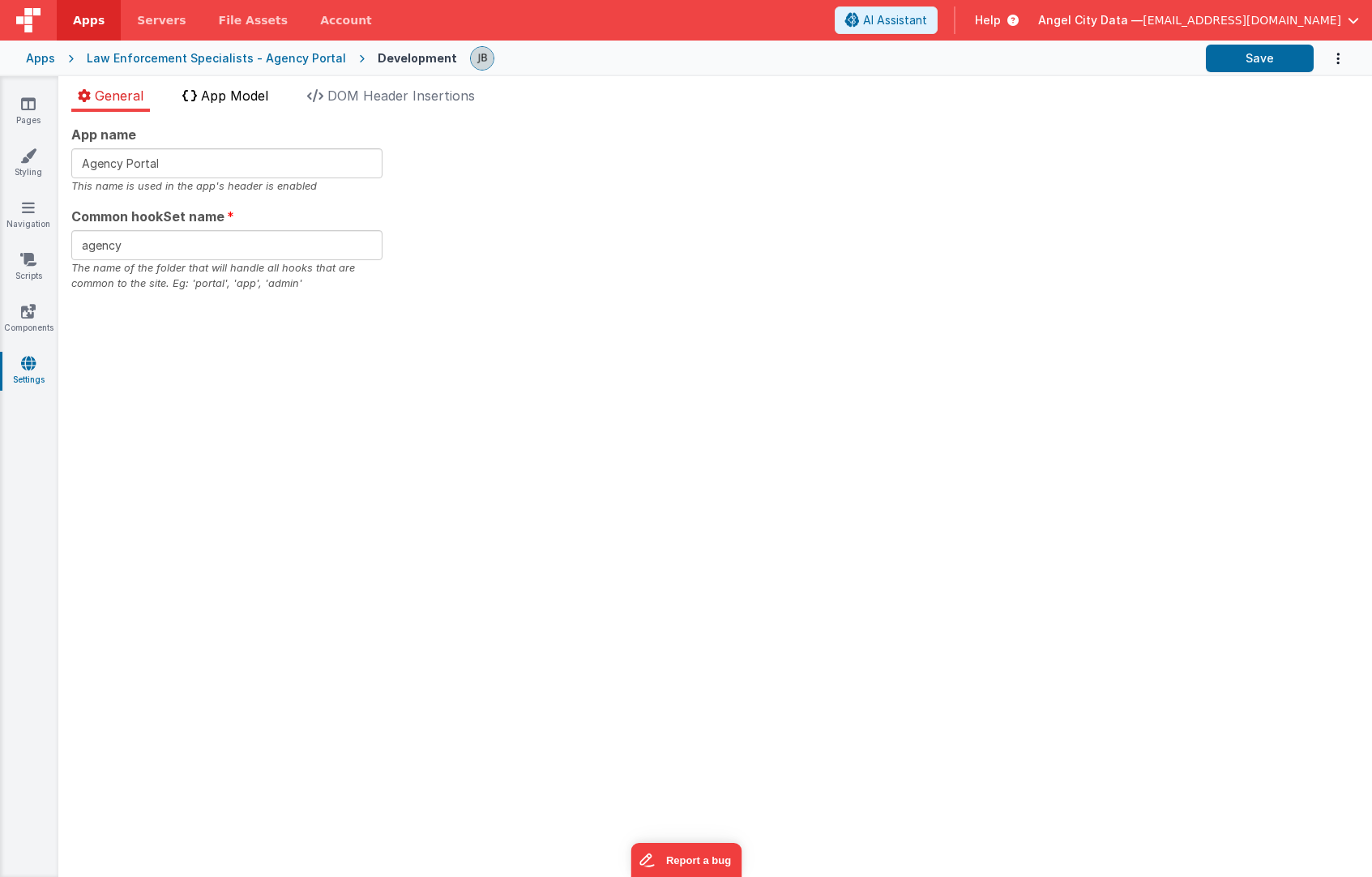
click at [242, 96] on span "App Model" at bounding box center [235, 96] width 67 height 16
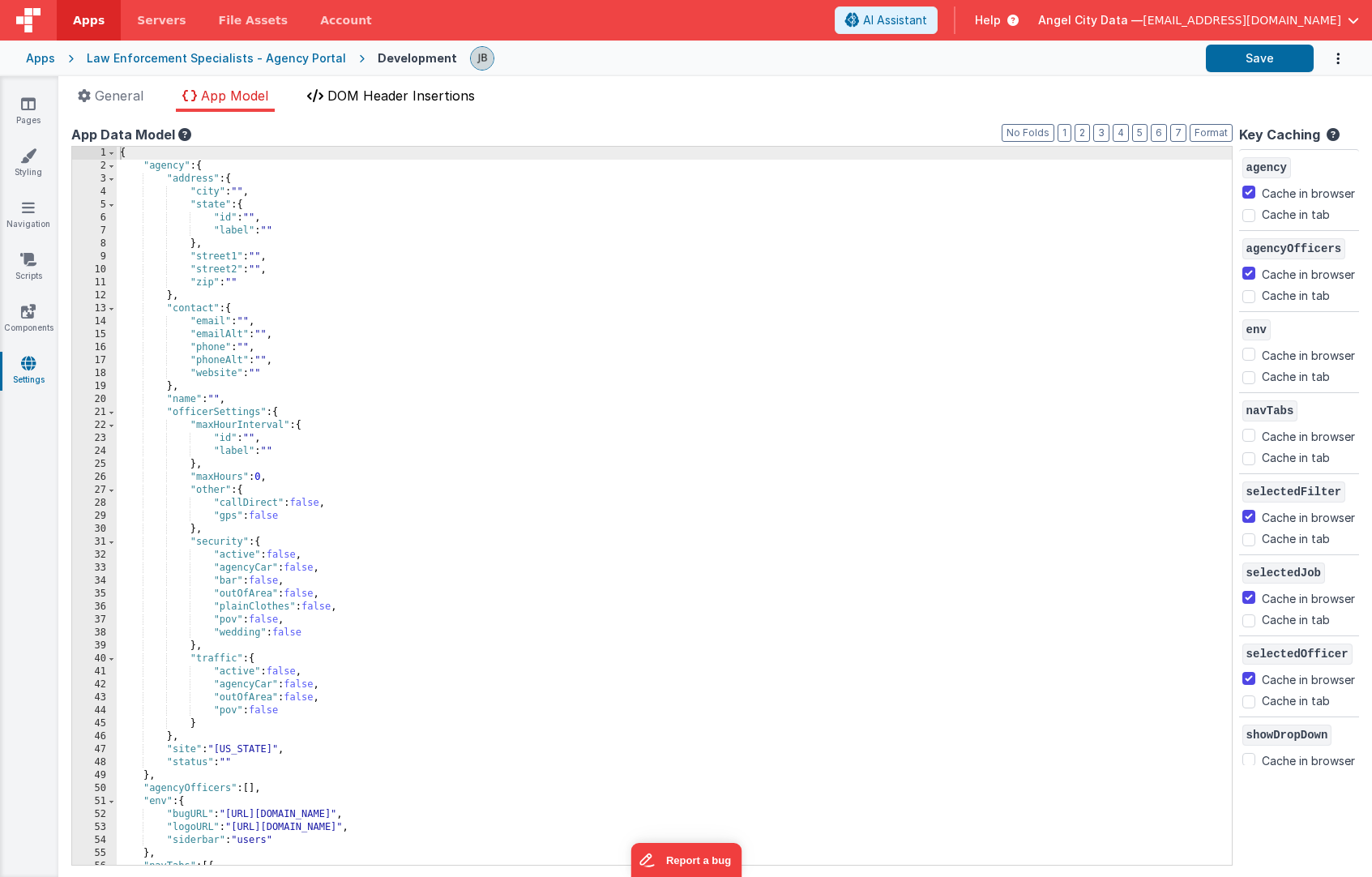
click at [355, 96] on span "DOM Header Insertions" at bounding box center [401, 96] width 147 height 16
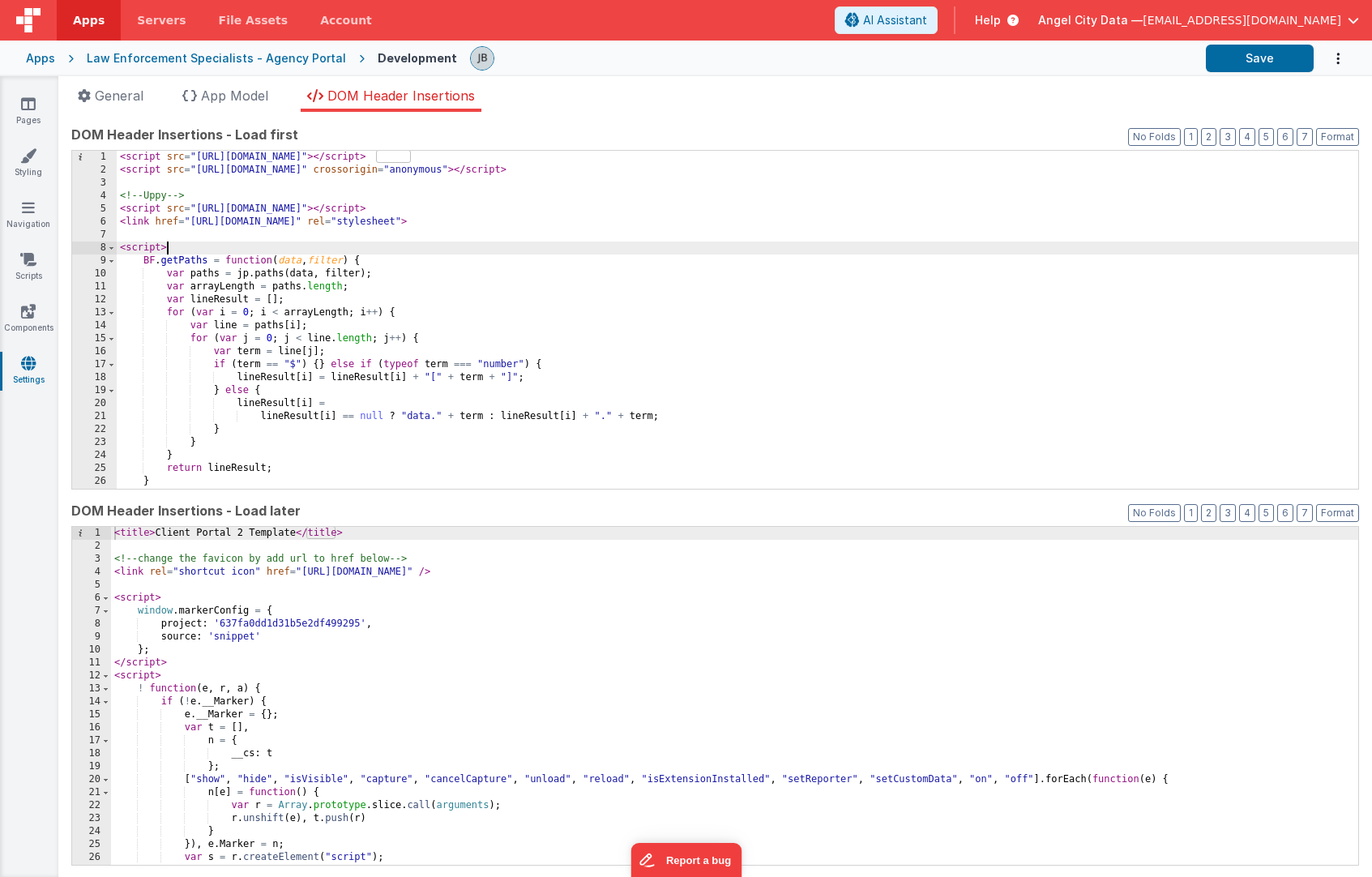
click at [235, 243] on div "< script src = "https://cdn.tailwindcss.com" > </ script > < script src = "http…" at bounding box center [737, 332] width 1242 height 364
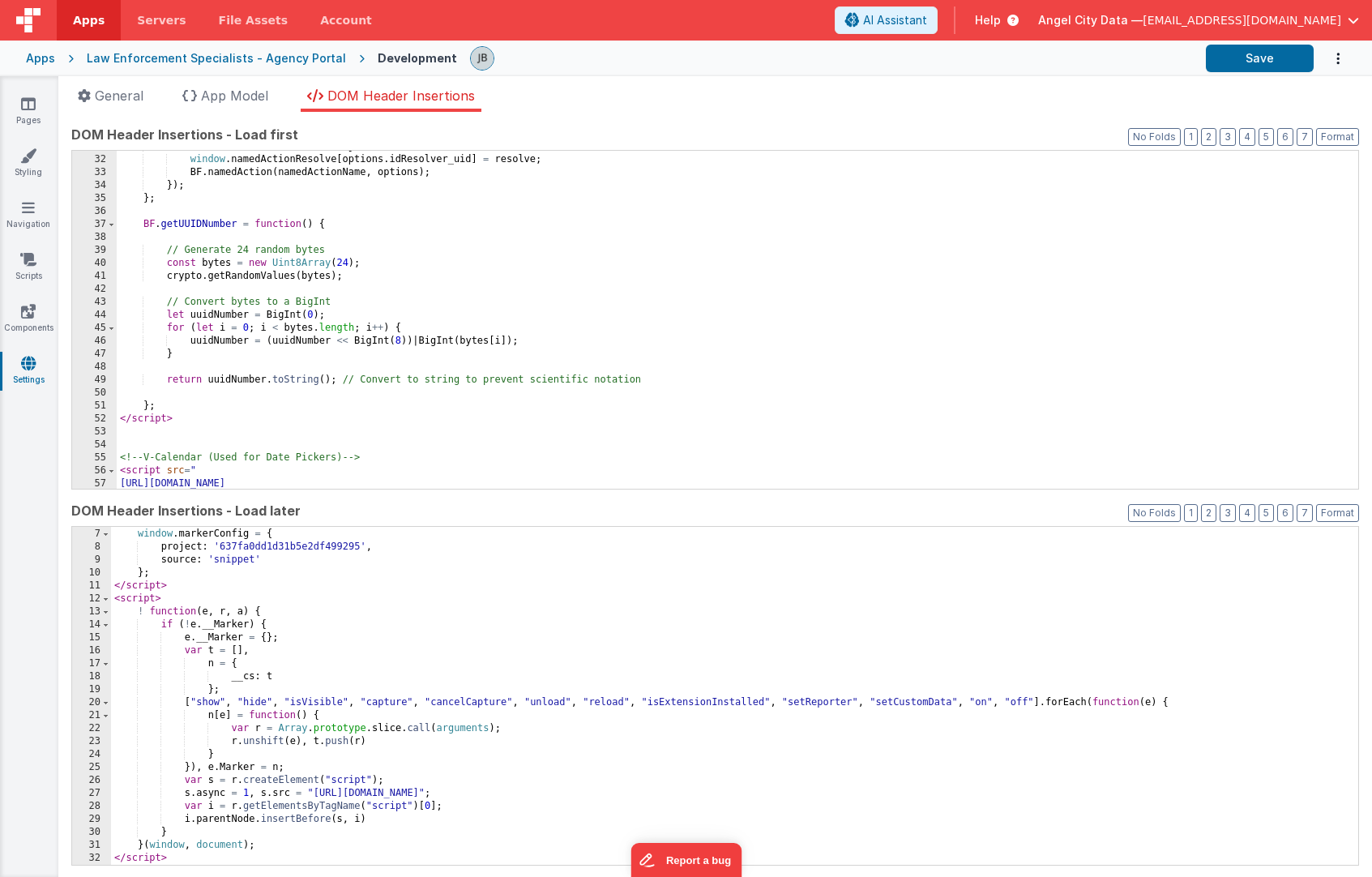
scroll to position [400, 0]
click at [238, 98] on span "App Model" at bounding box center [235, 96] width 67 height 16
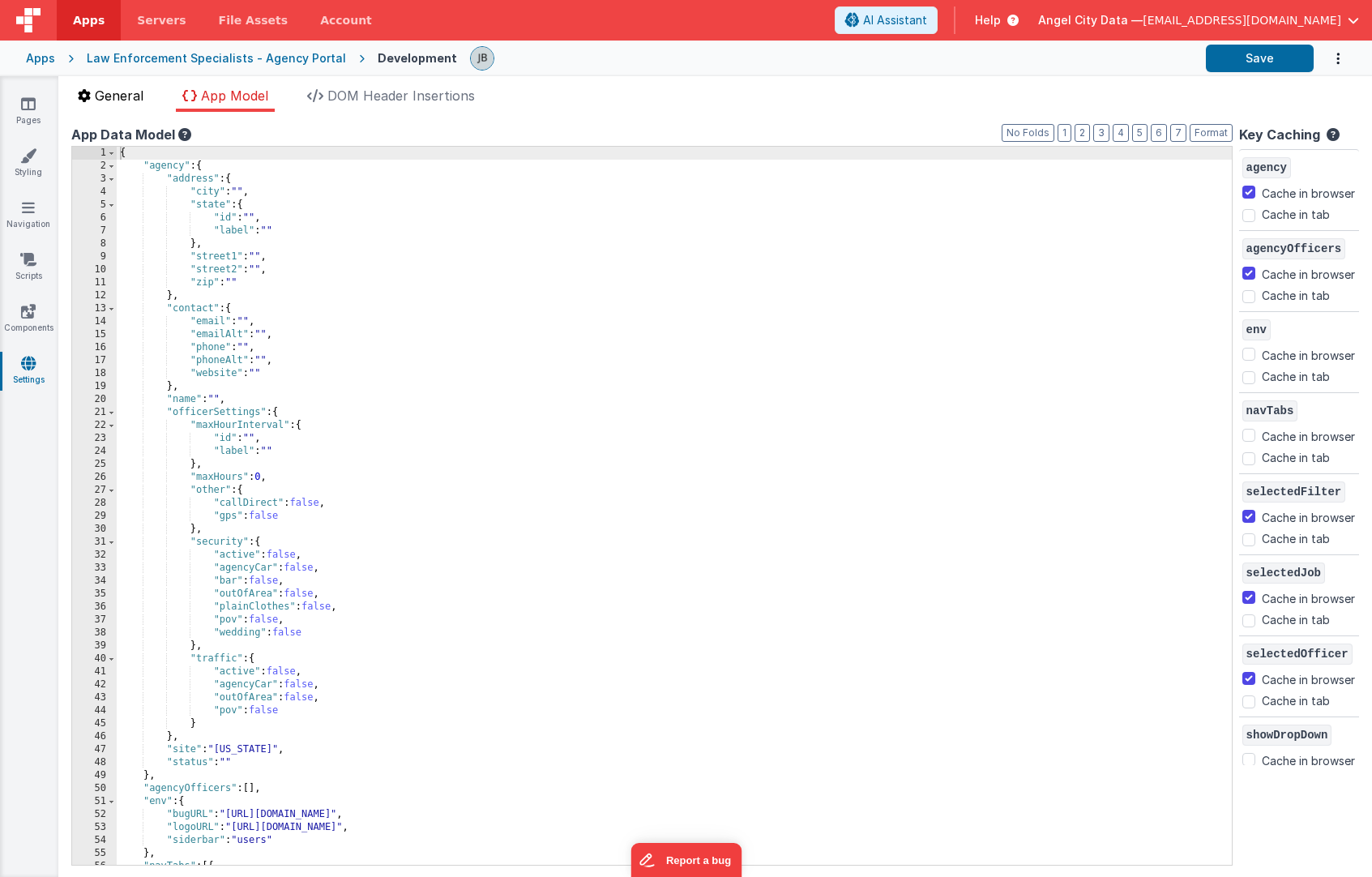
click at [124, 105] on li "General" at bounding box center [110, 98] width 79 height 26
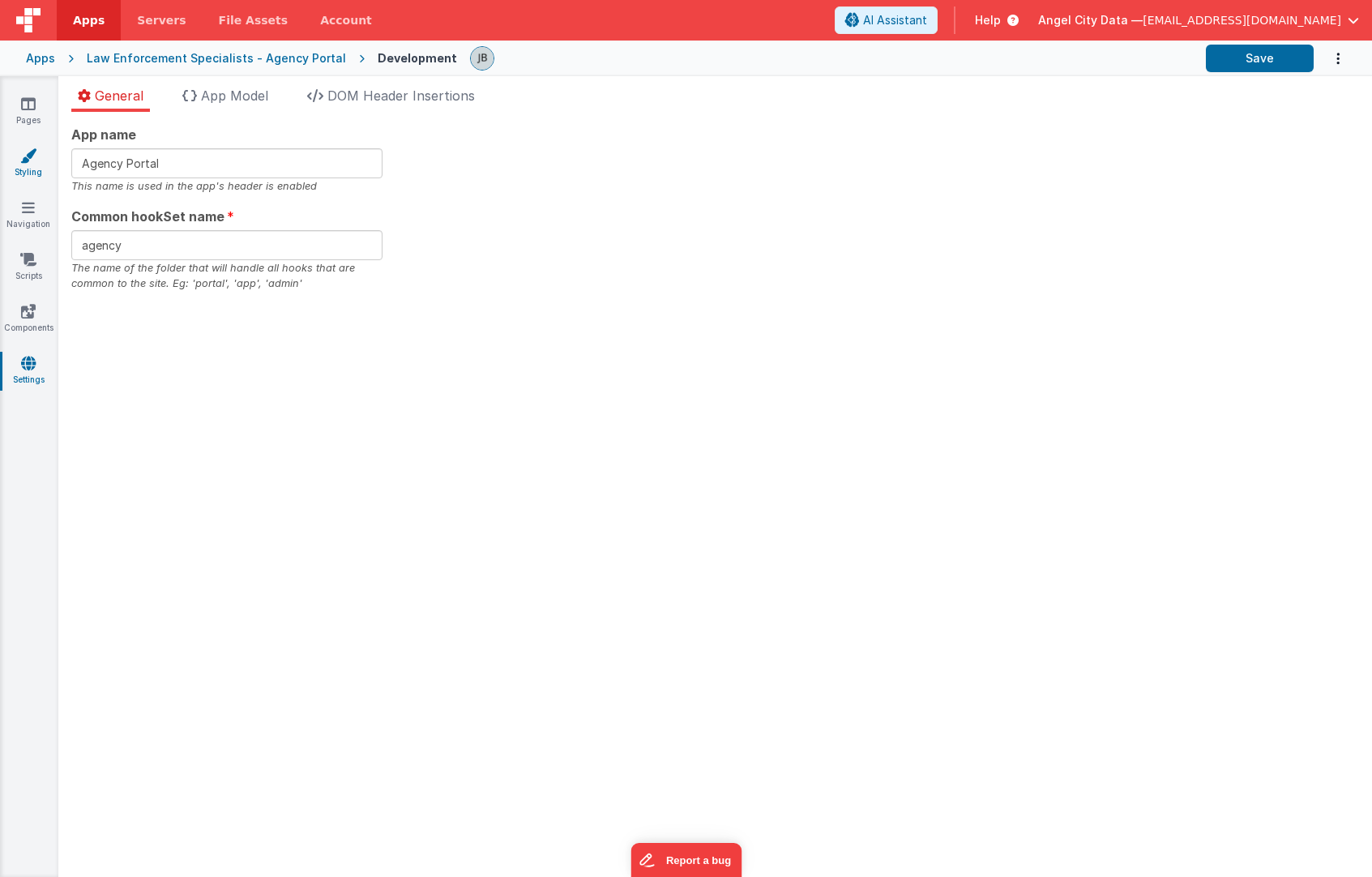
click at [36, 164] on link "Styling" at bounding box center [28, 163] width 58 height 33
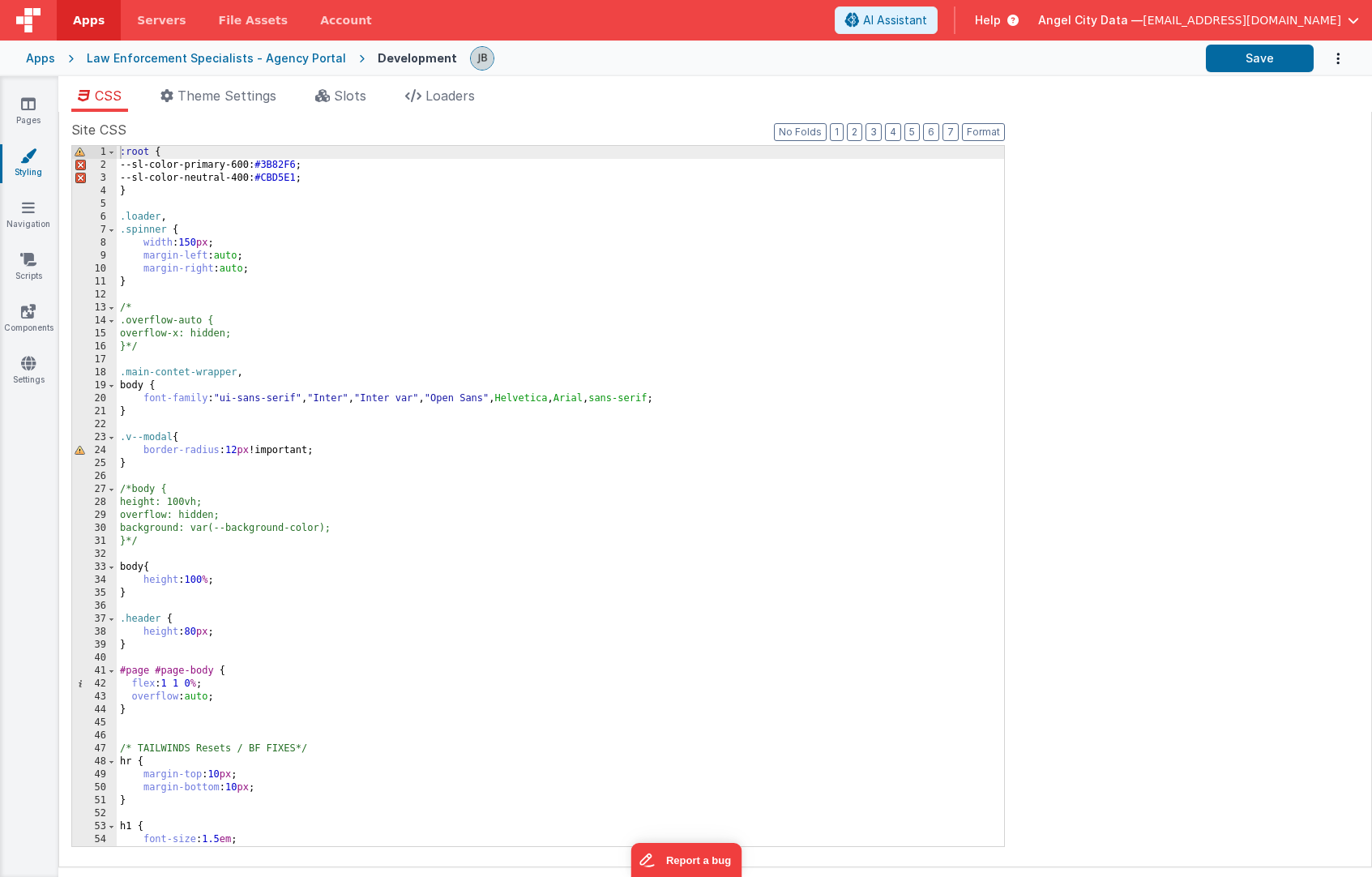
click at [147, 281] on div ":root { --sl-color-primary-600: #3B82F6 ; --sl-color-neutral-400: #CBD5E1 ; } .…" at bounding box center [560, 508] width 887 height 726
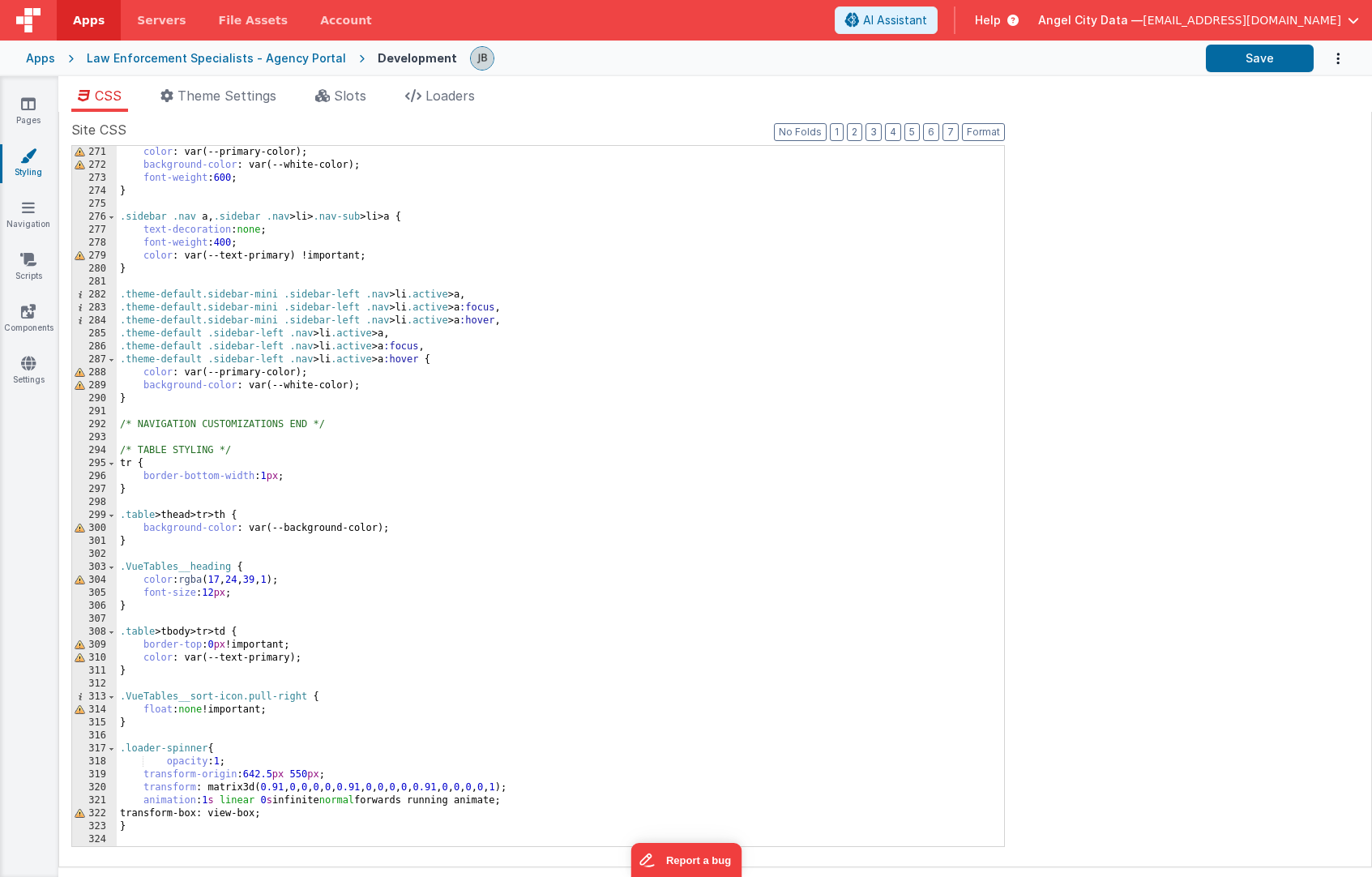
scroll to position [3099, 0]
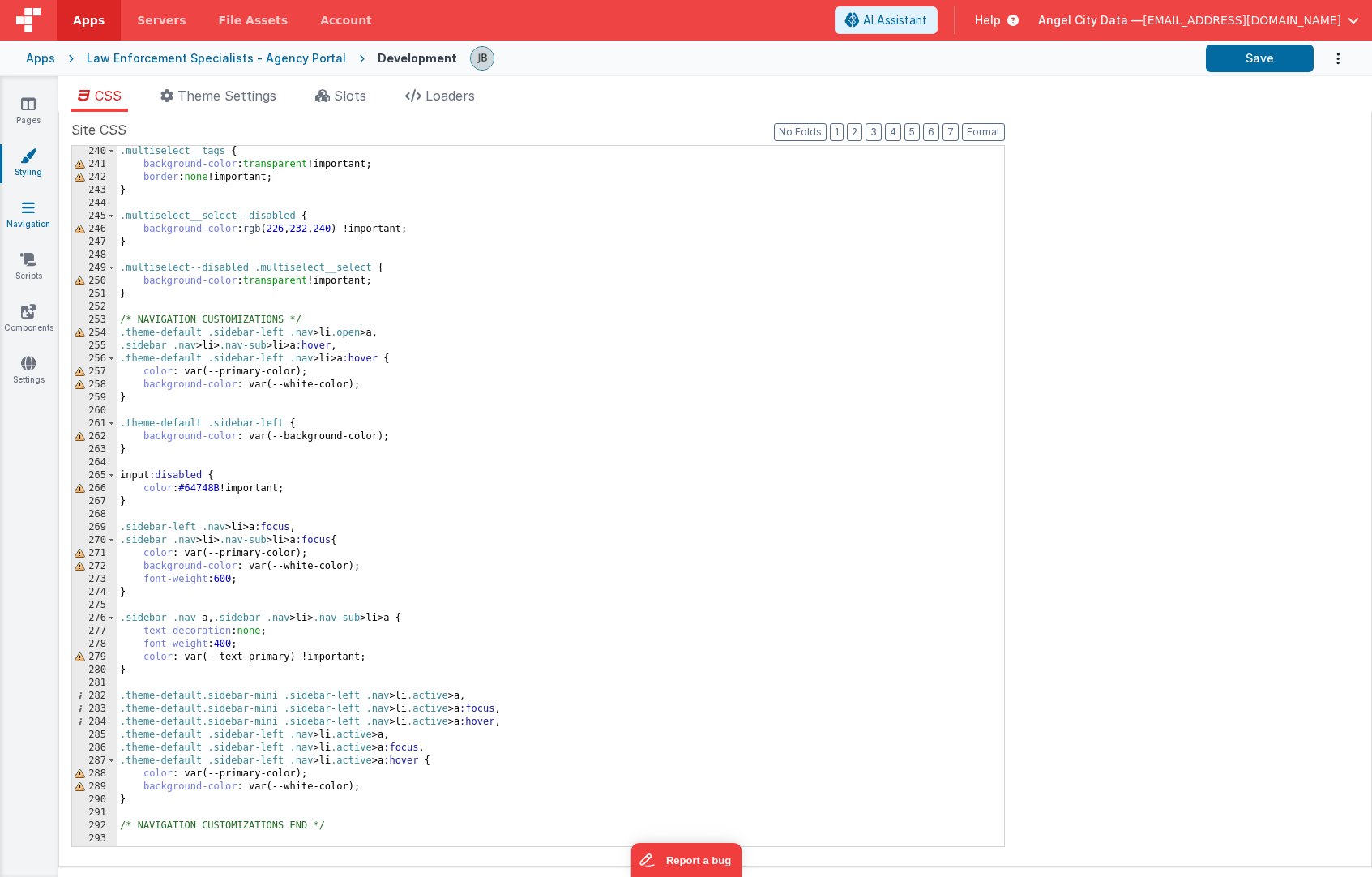
click at [33, 206] on icon at bounding box center [28, 207] width 13 height 16
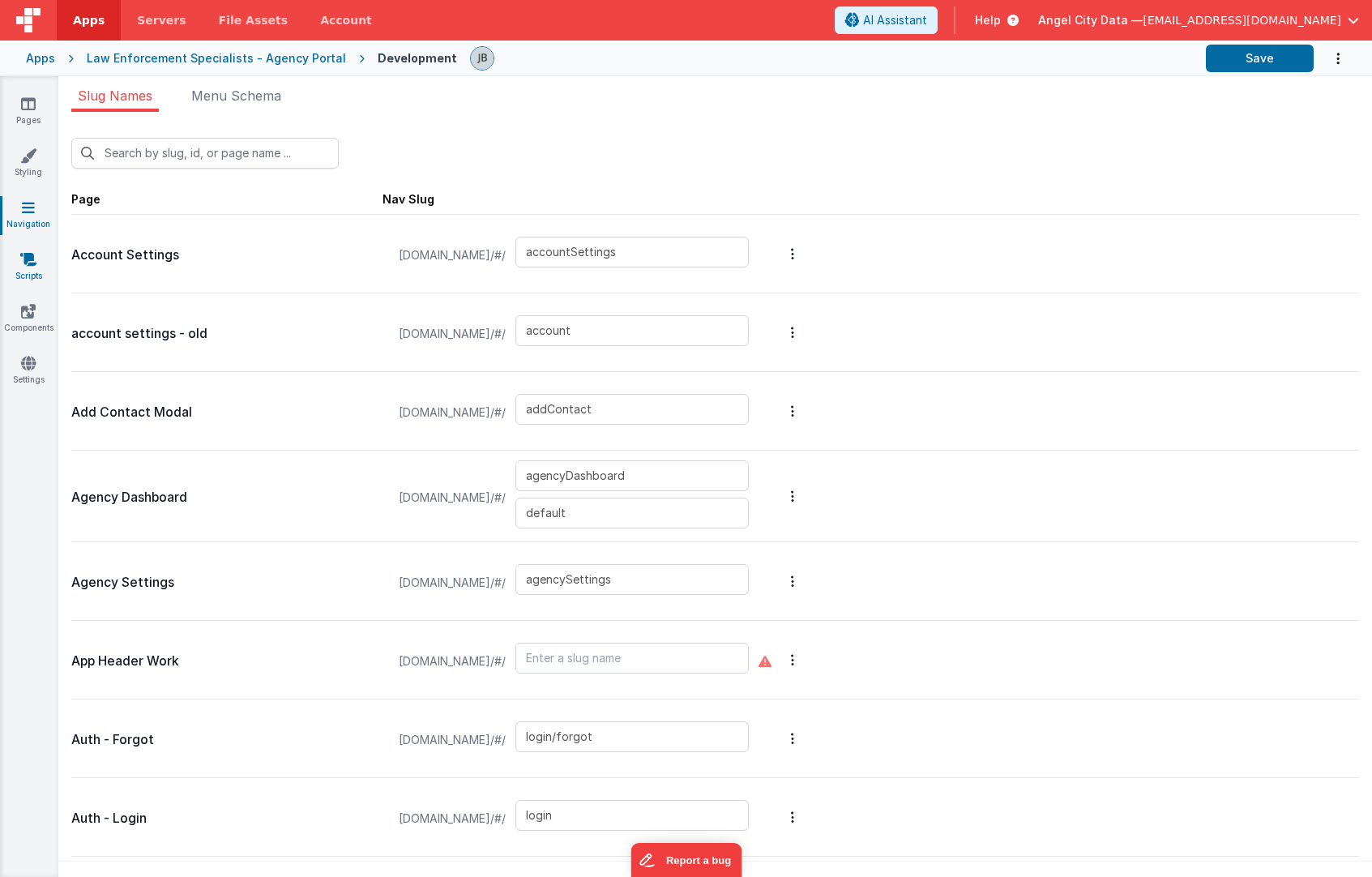
click at [26, 256] on icon at bounding box center [28, 260] width 16 height 16
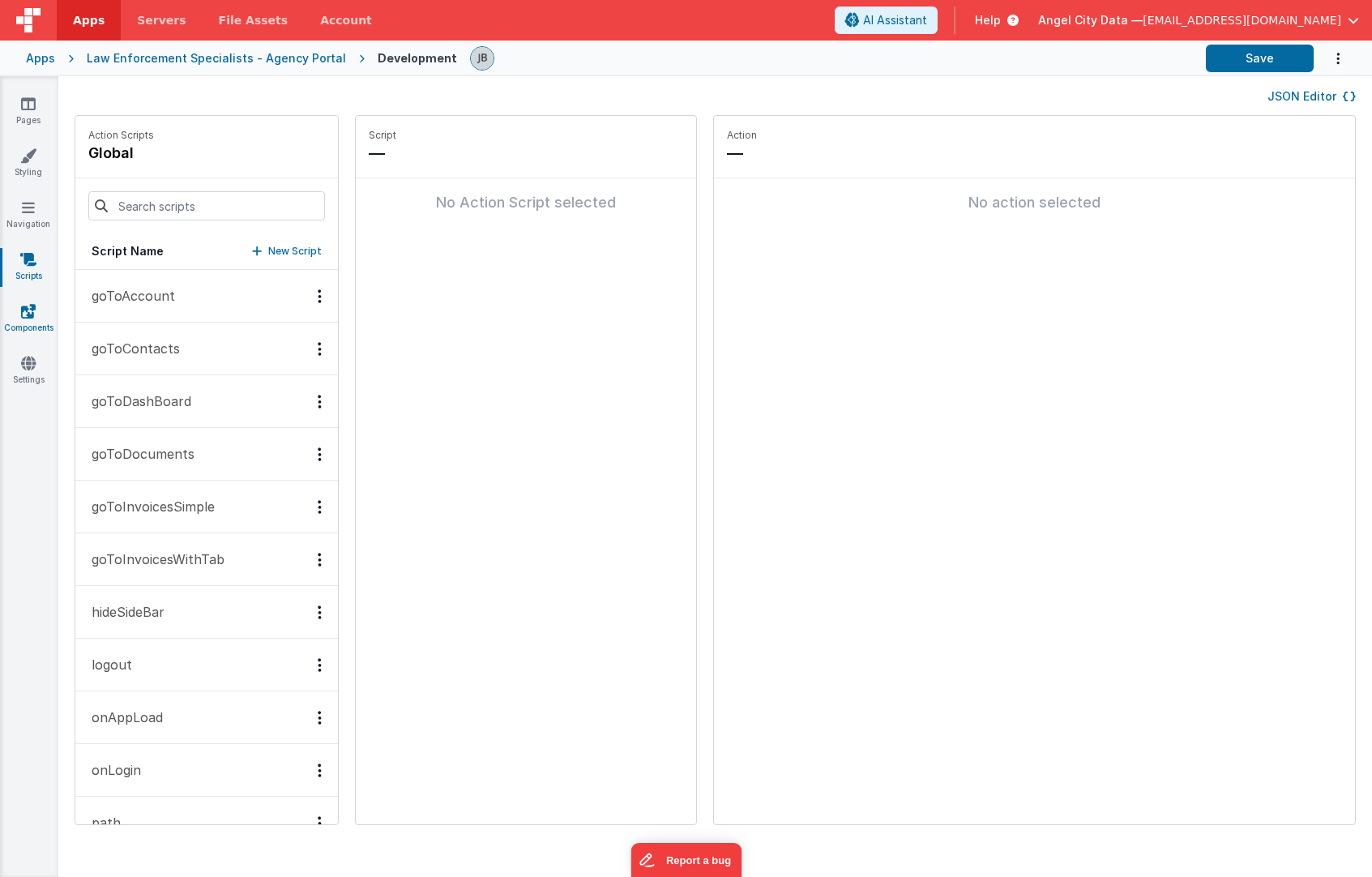
click at [37, 308] on link "Components" at bounding box center [28, 319] width 58 height 33
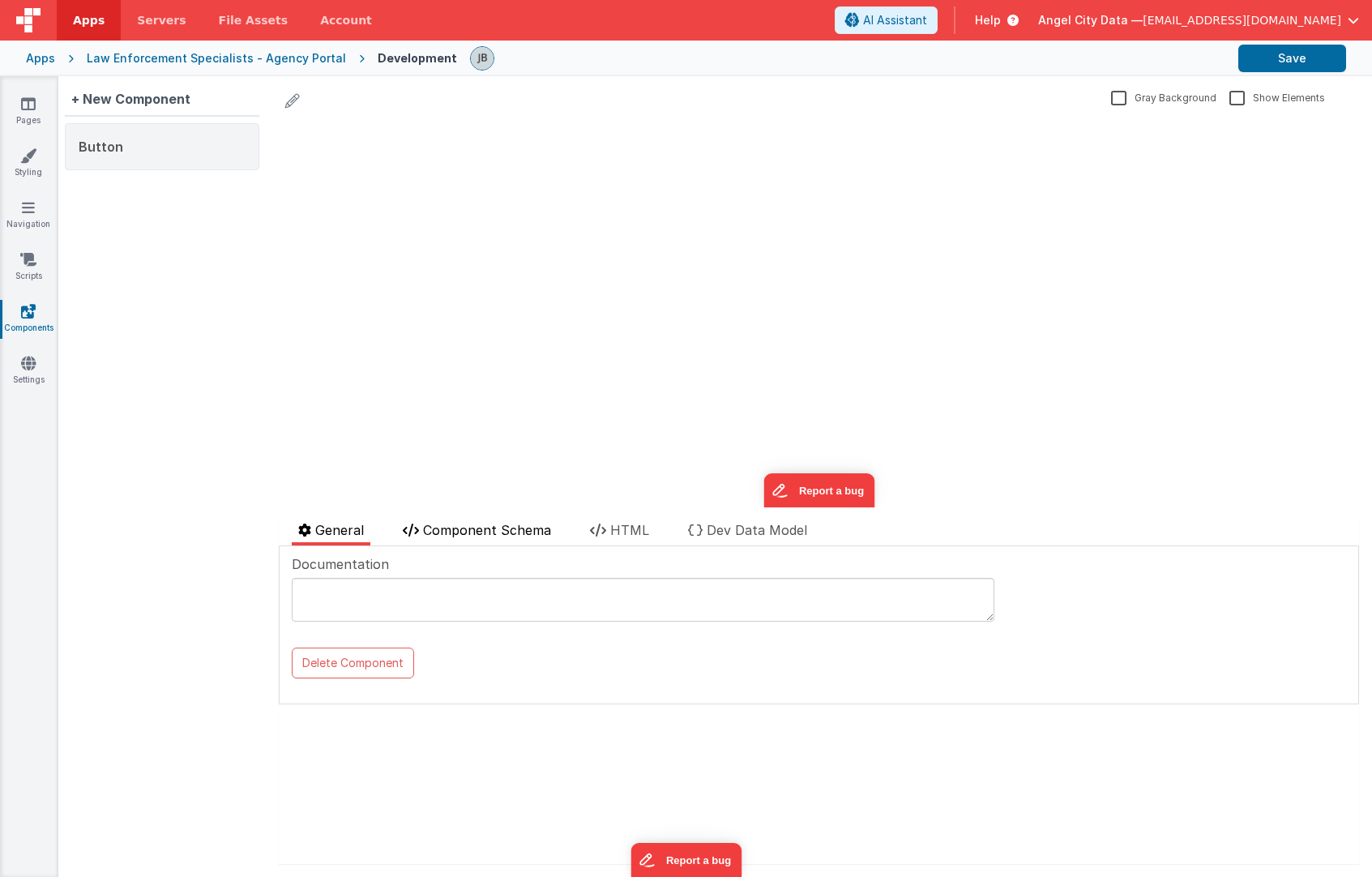
click at [460, 524] on span "Component Schema" at bounding box center [487, 530] width 128 height 16
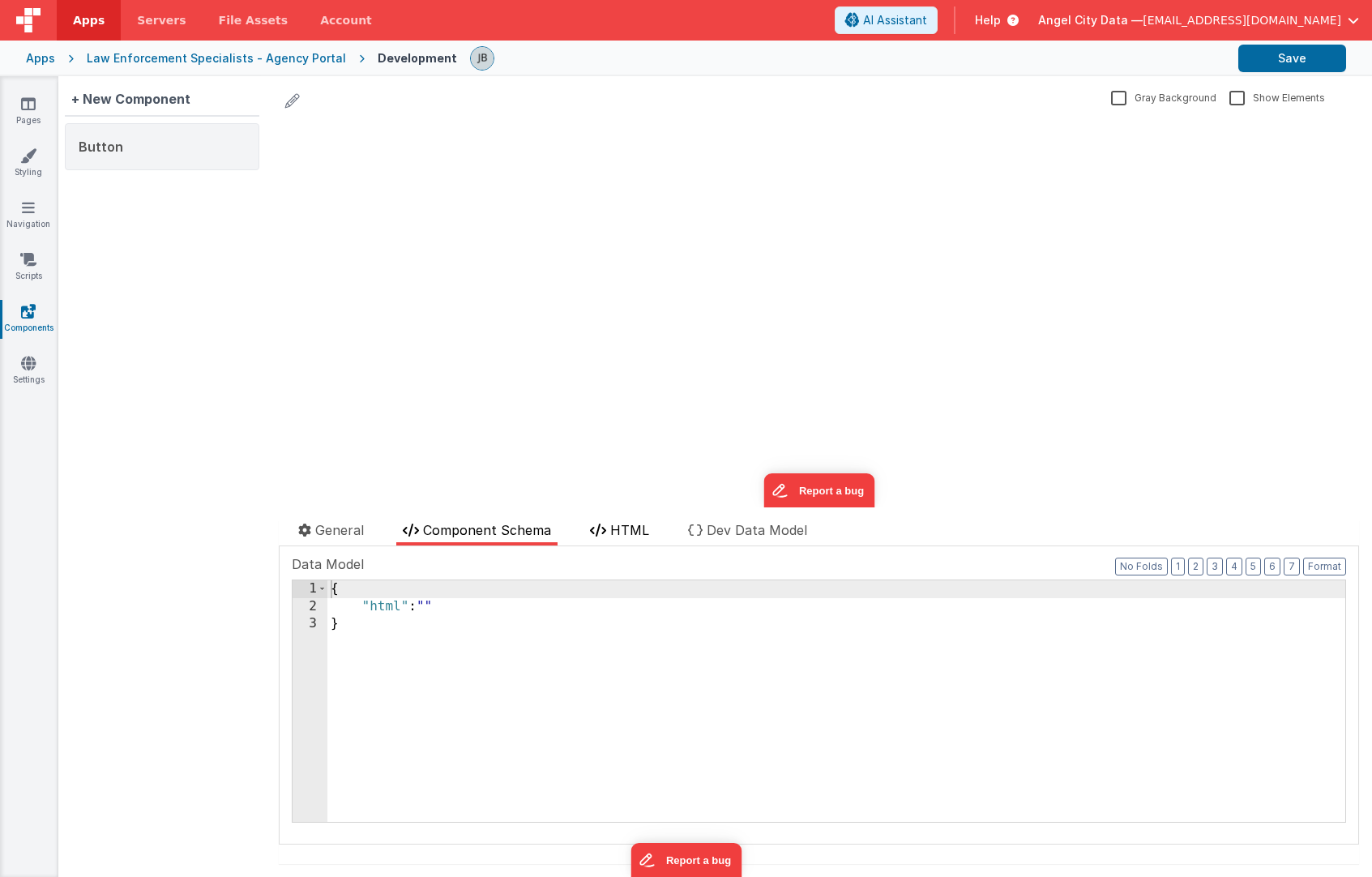
click at [621, 522] on span "HTML" at bounding box center [630, 530] width 39 height 16
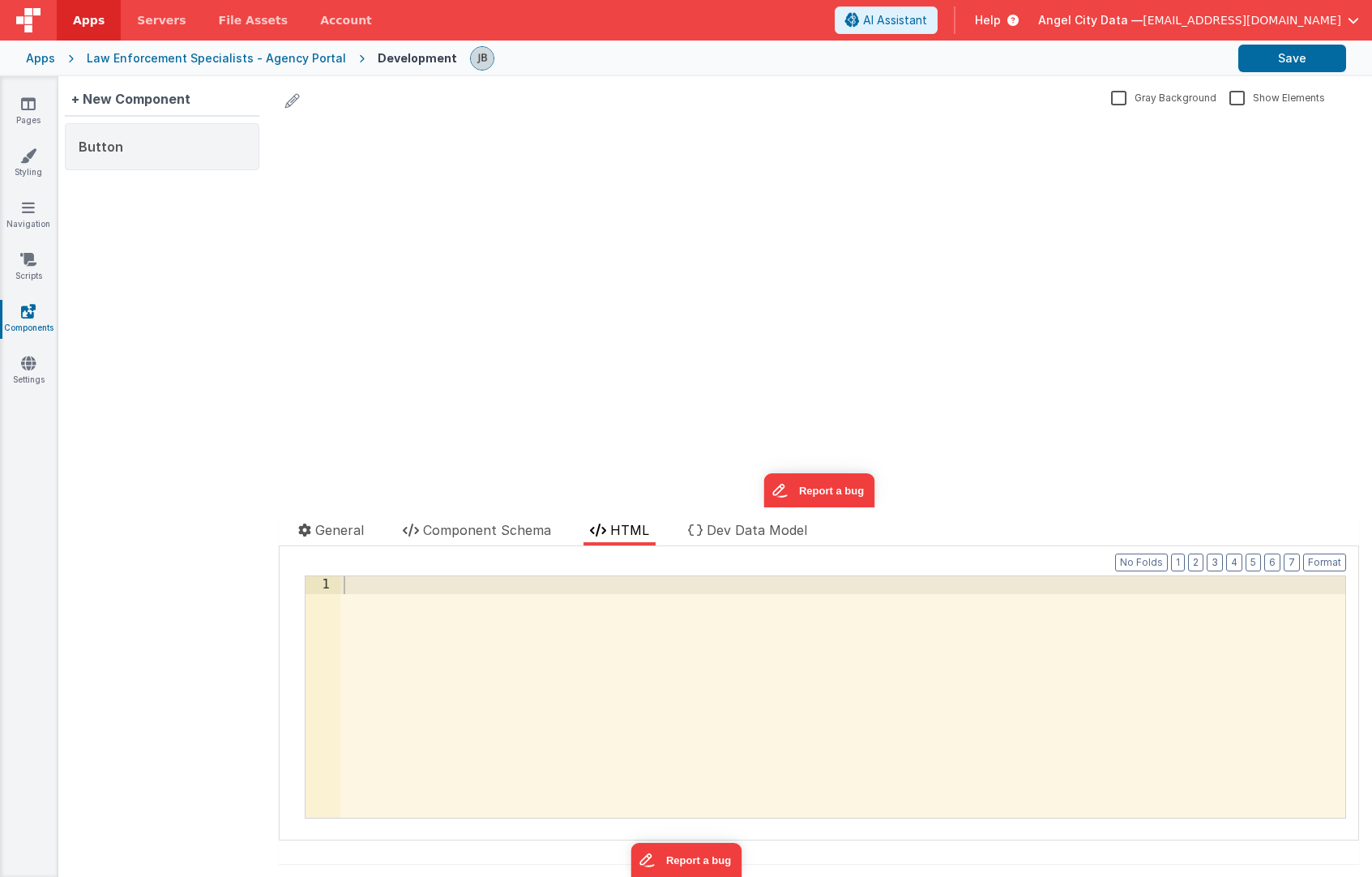
click at [32, 346] on div "Pages Styling Navigation Scripts Components Settings" at bounding box center [29, 477] width 58 height 801
click at [32, 365] on icon at bounding box center [28, 363] width 14 height 16
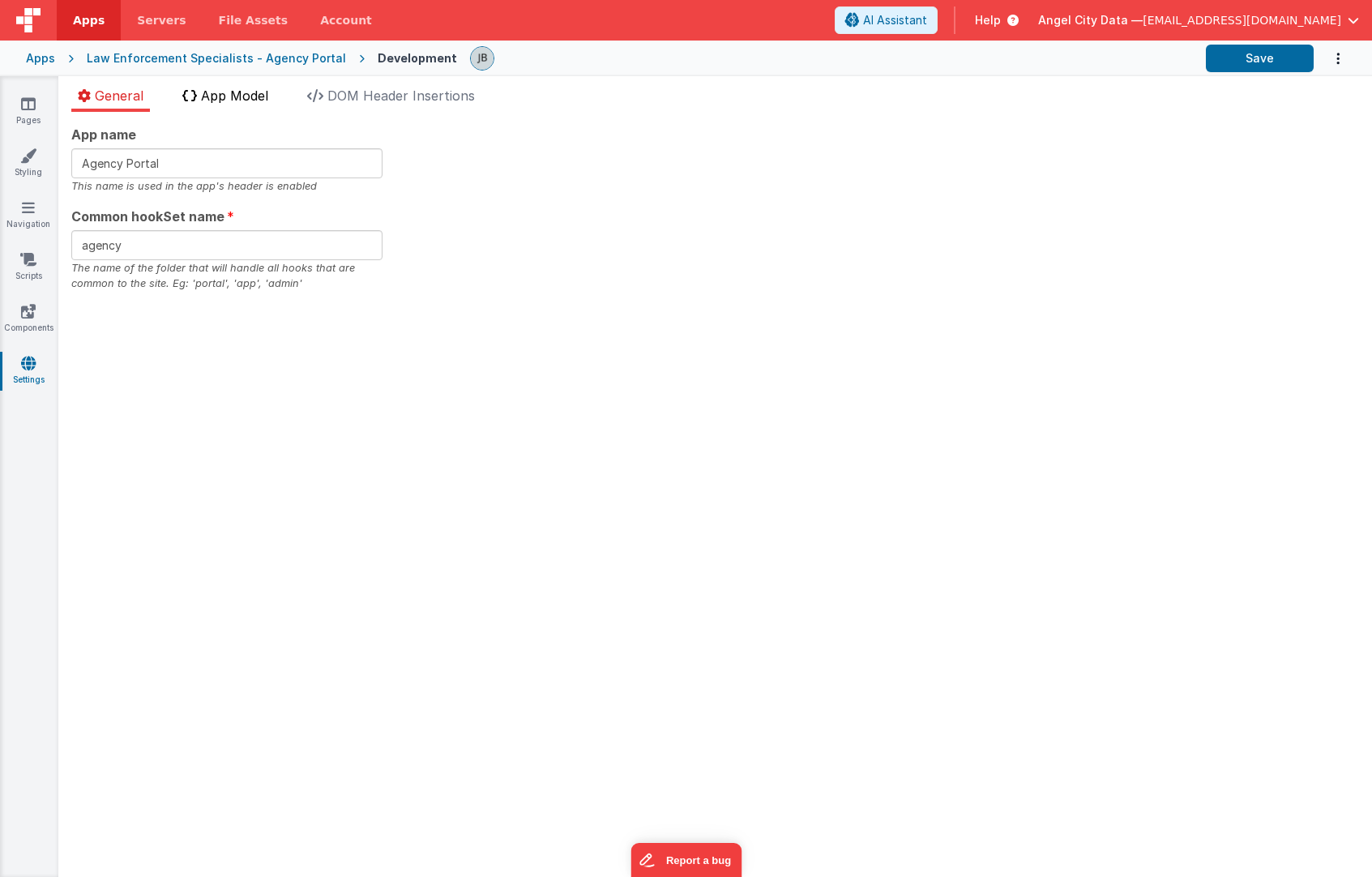
click at [238, 95] on span "App Model" at bounding box center [235, 96] width 67 height 16
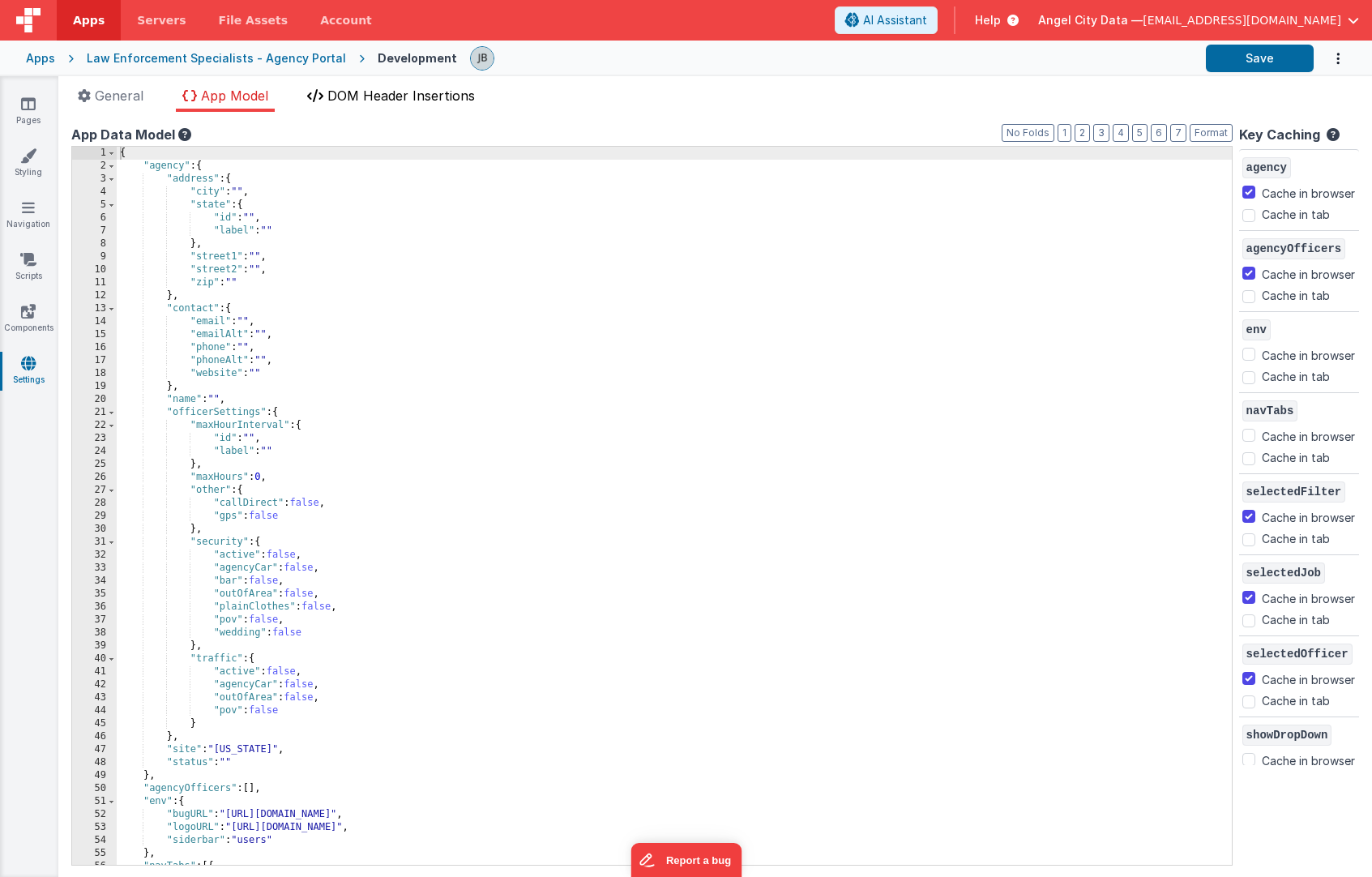
click at [371, 95] on span "DOM Header Insertions" at bounding box center [401, 96] width 147 height 16
